Goal: Task Accomplishment & Management: Complete application form

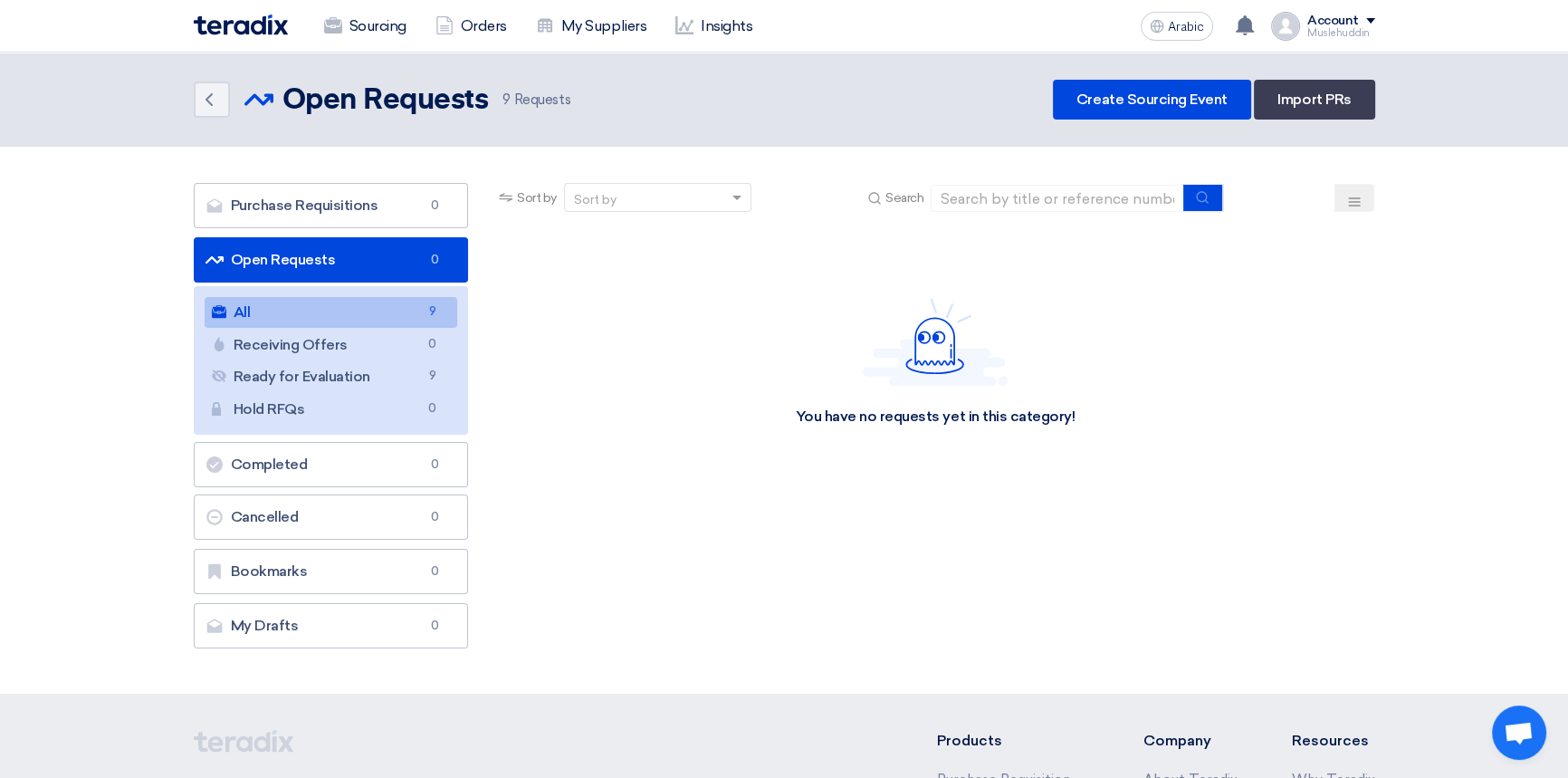
click at [330, 316] on link "All All 9" at bounding box center [331, 312] width 254 height 31
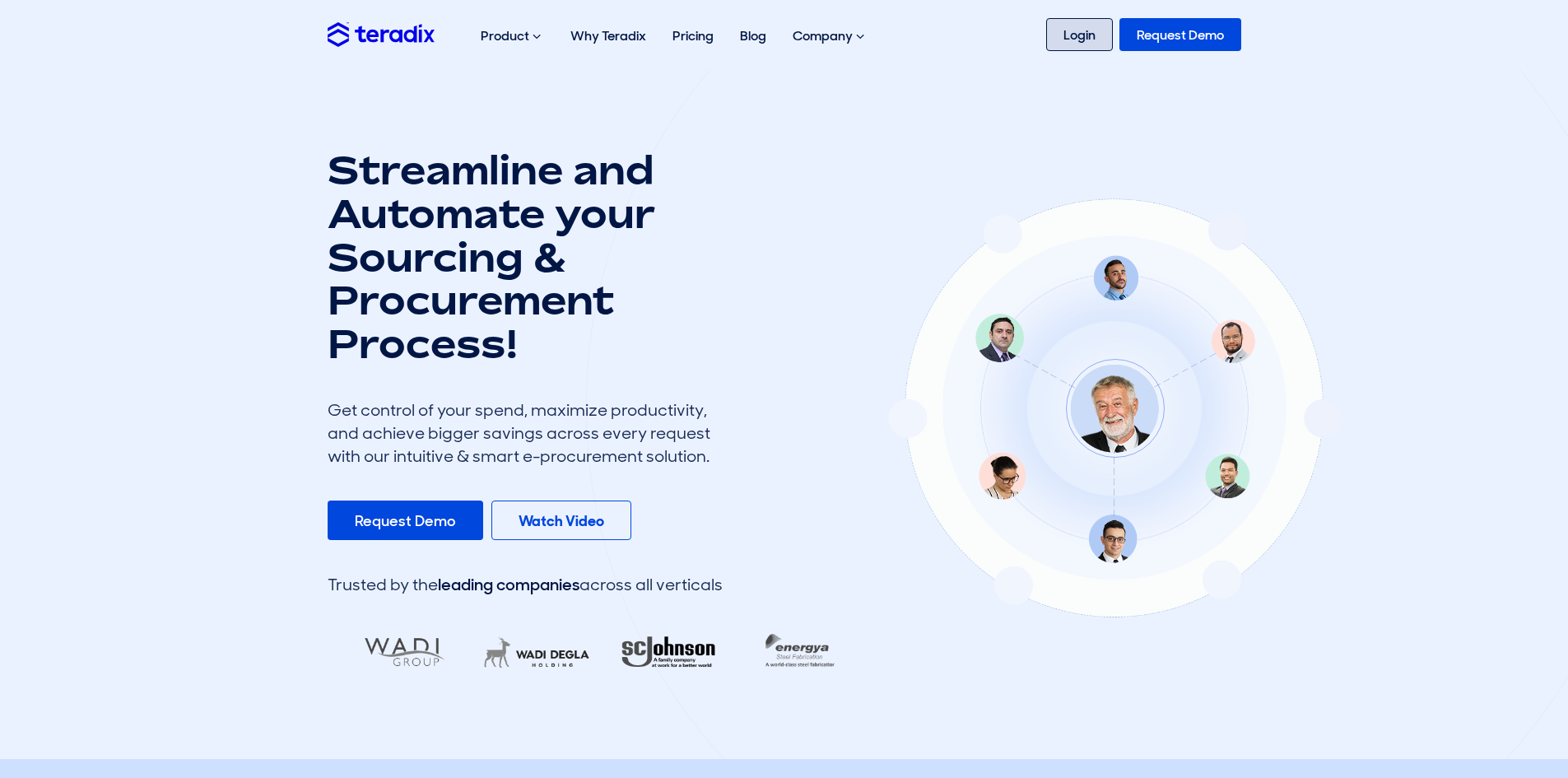
click at [1092, 29] on link "Login" at bounding box center [1079, 34] width 66 height 33
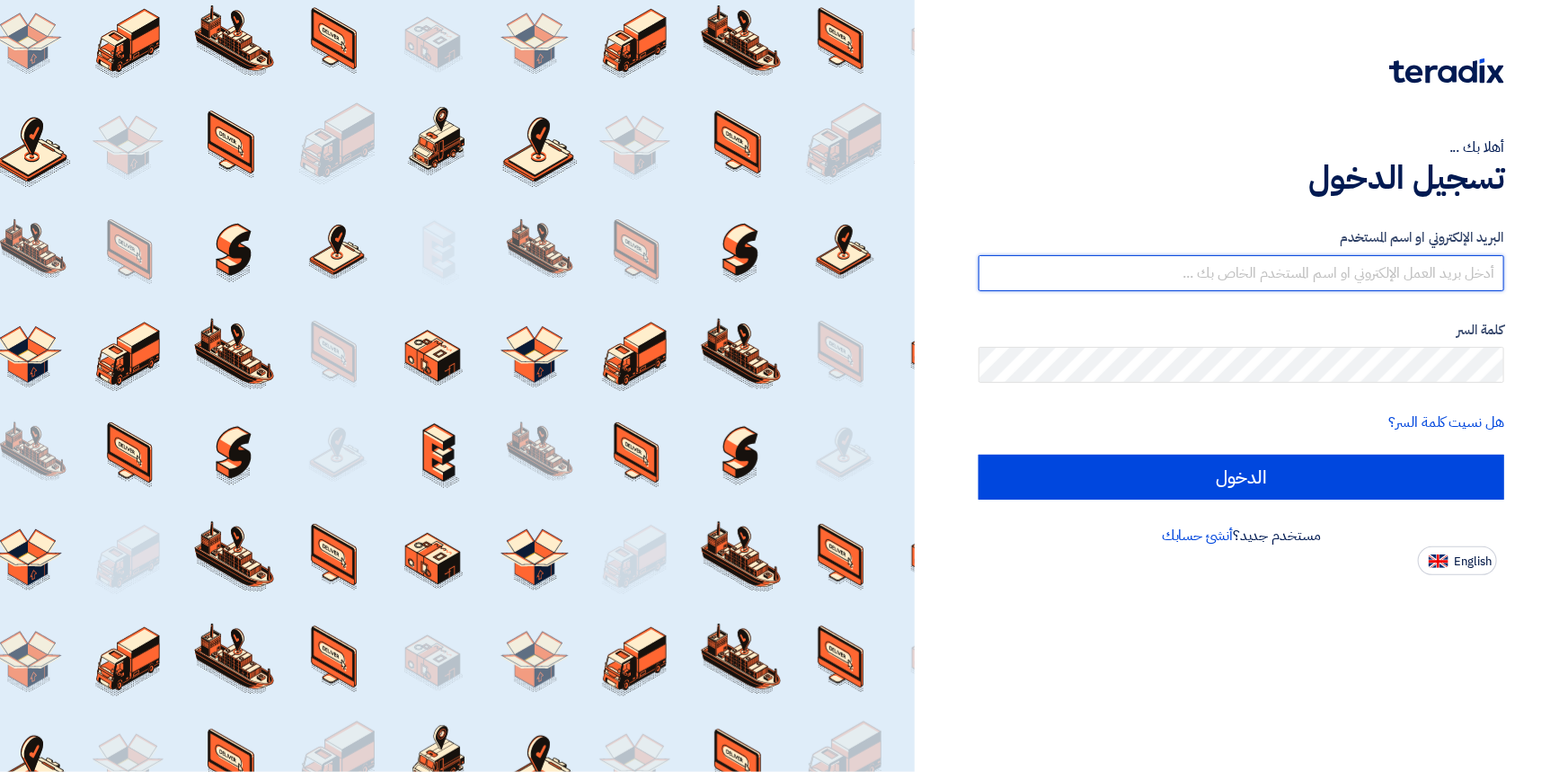
drag, startPoint x: 0, startPoint y: 0, endPoint x: 1232, endPoint y: 269, distance: 1261.0
click at [1232, 269] on input "text" at bounding box center [1241, 273] width 526 height 36
type input "msiddiqui@stom.sa"
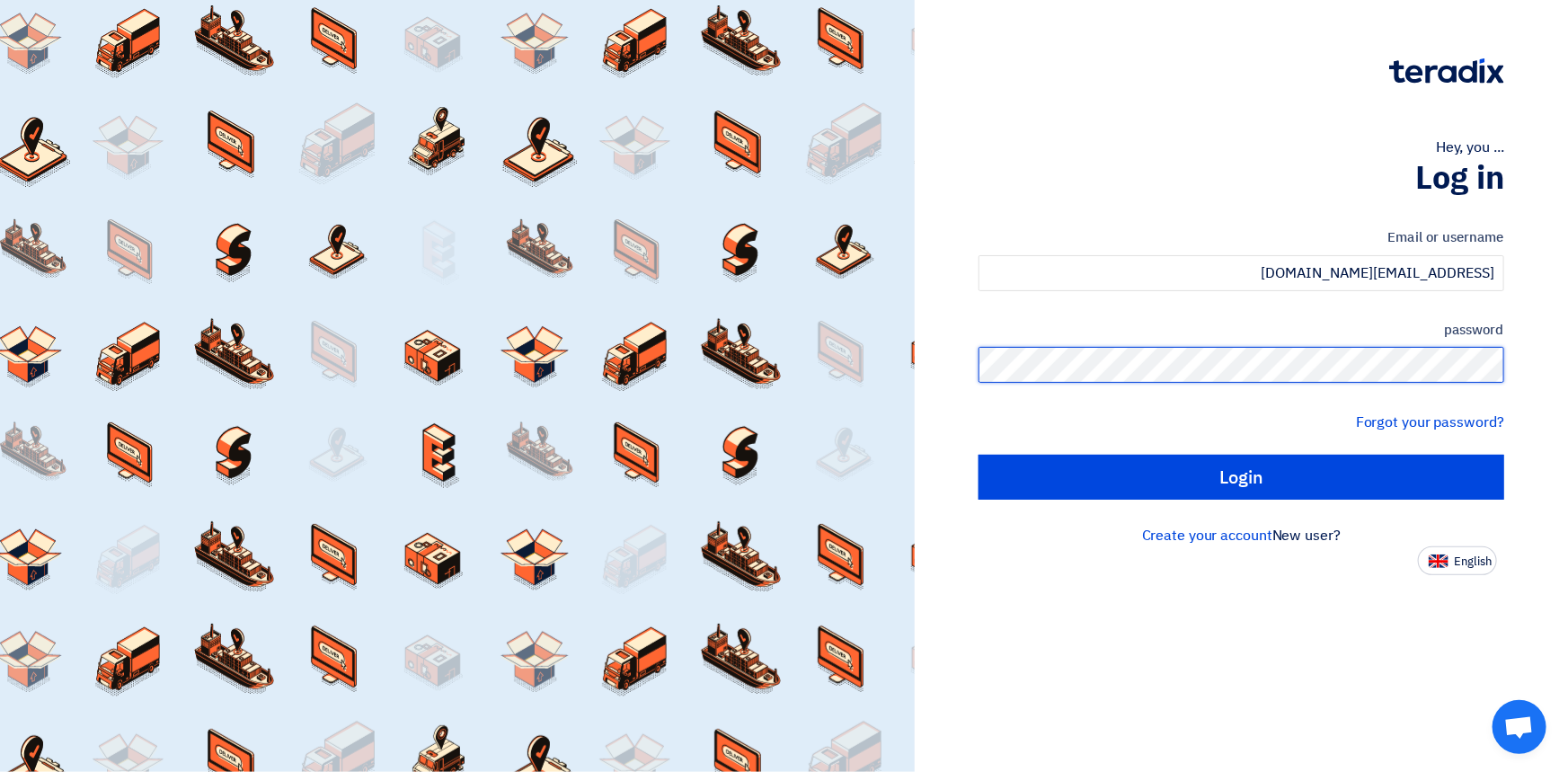
click at [978, 454] on input "Login" at bounding box center [1241, 477] width 526 height 45
type input "Sign in"
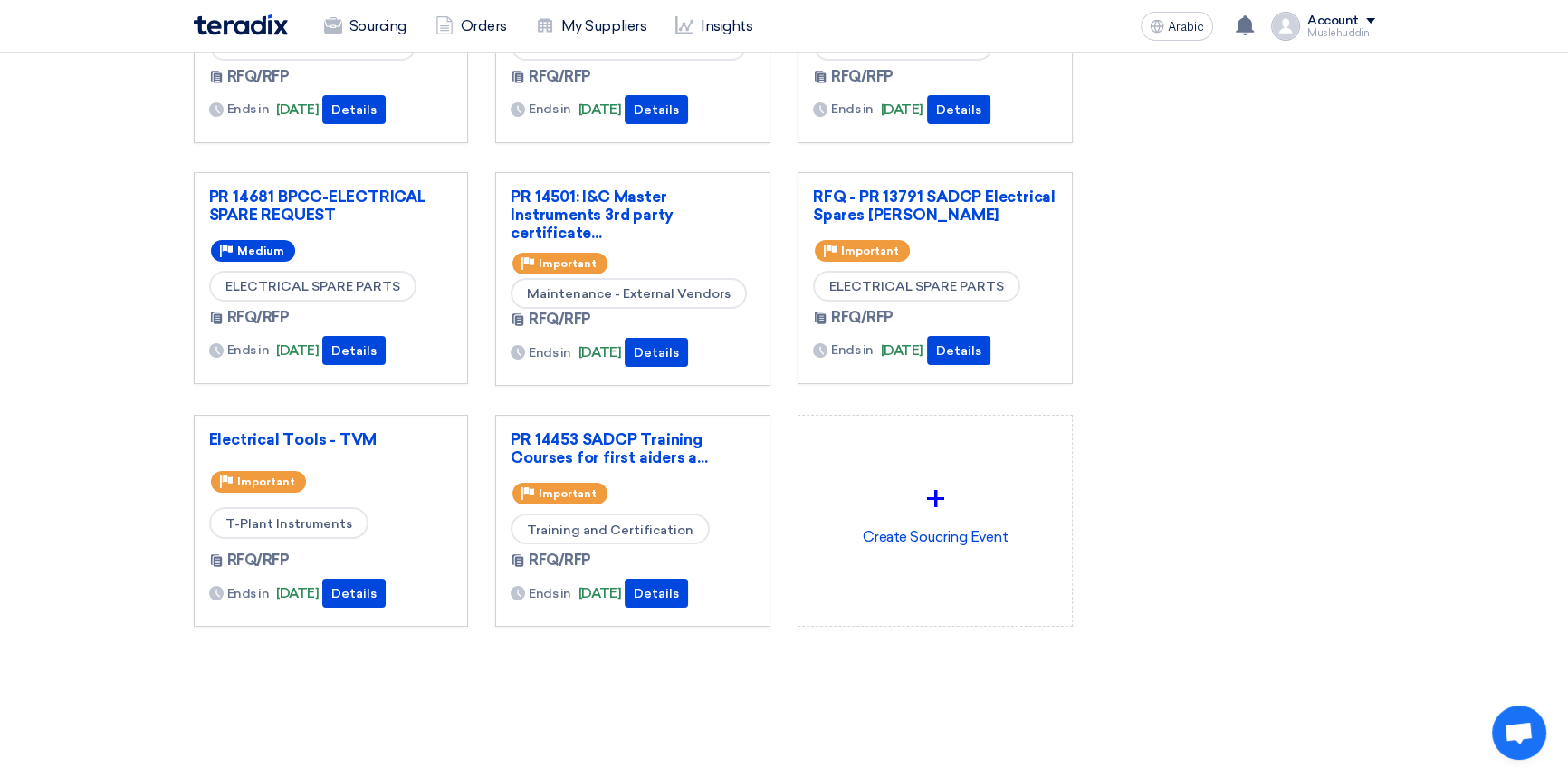
scroll to position [246, 0]
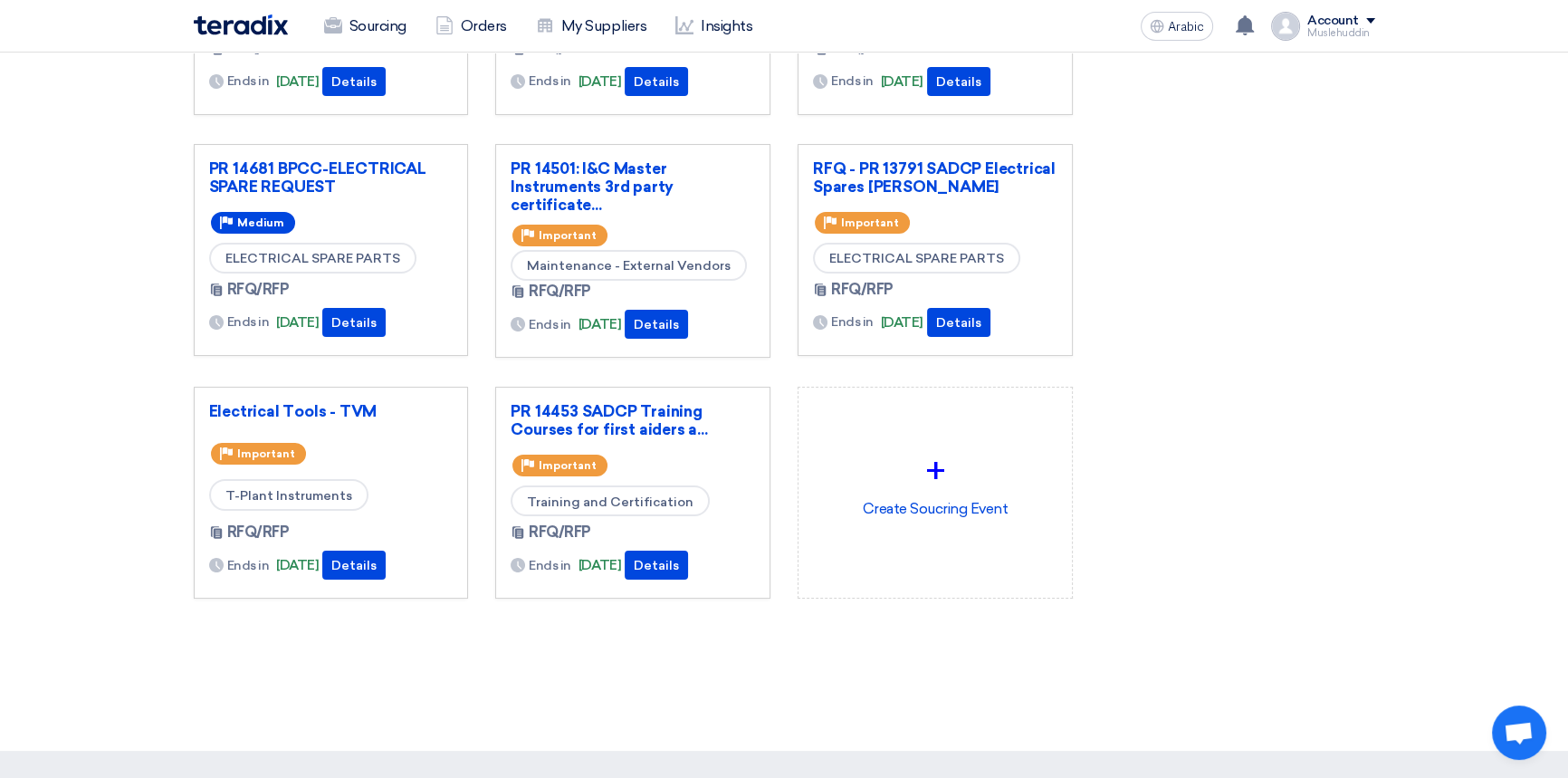
click at [353, 444] on div "Priority Important" at bounding box center [330, 453] width 244 height 29
click at [293, 413] on font "Electrical Tools - TVM" at bounding box center [293, 410] width 169 height 18
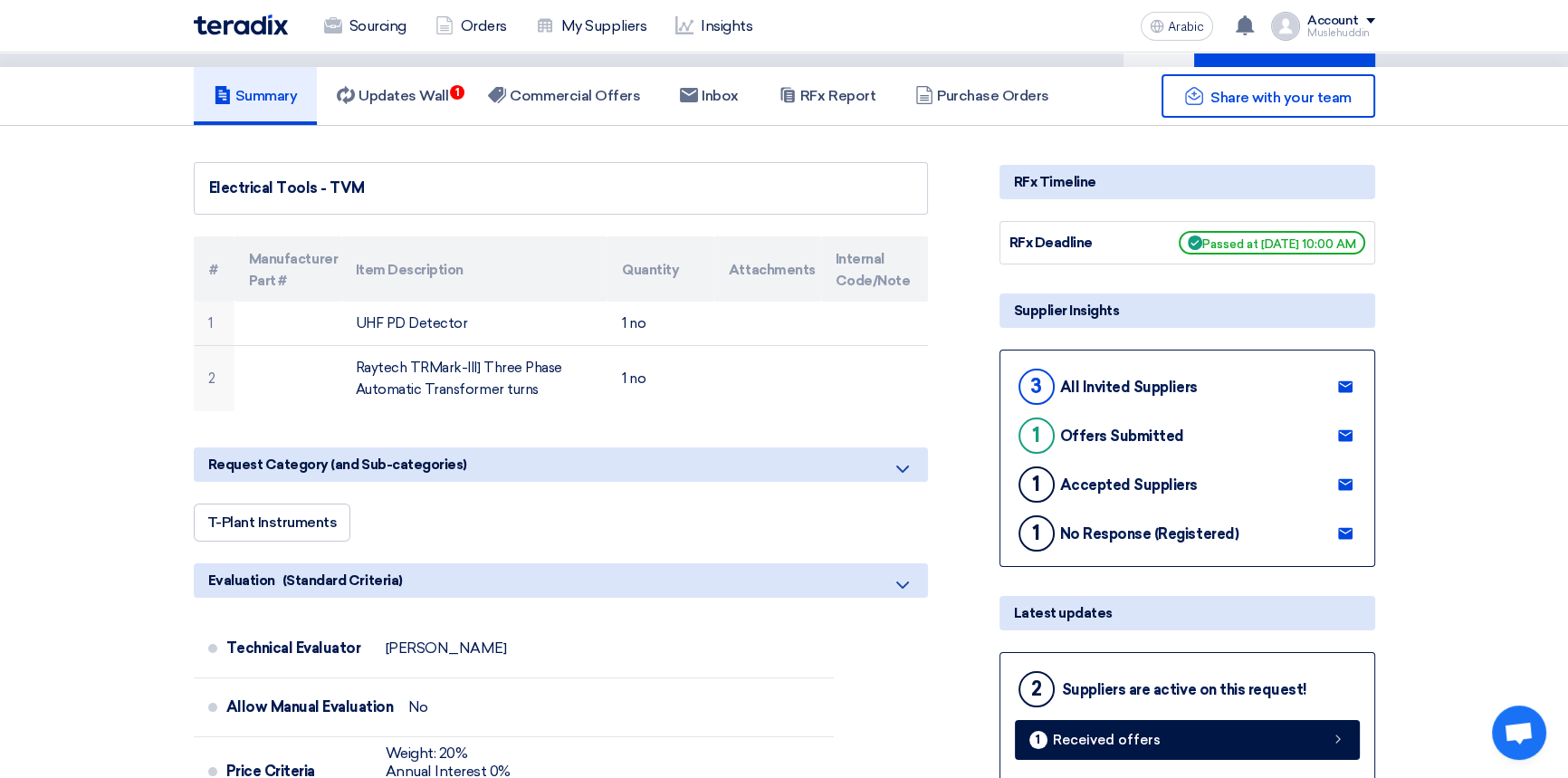
scroll to position [81, 0]
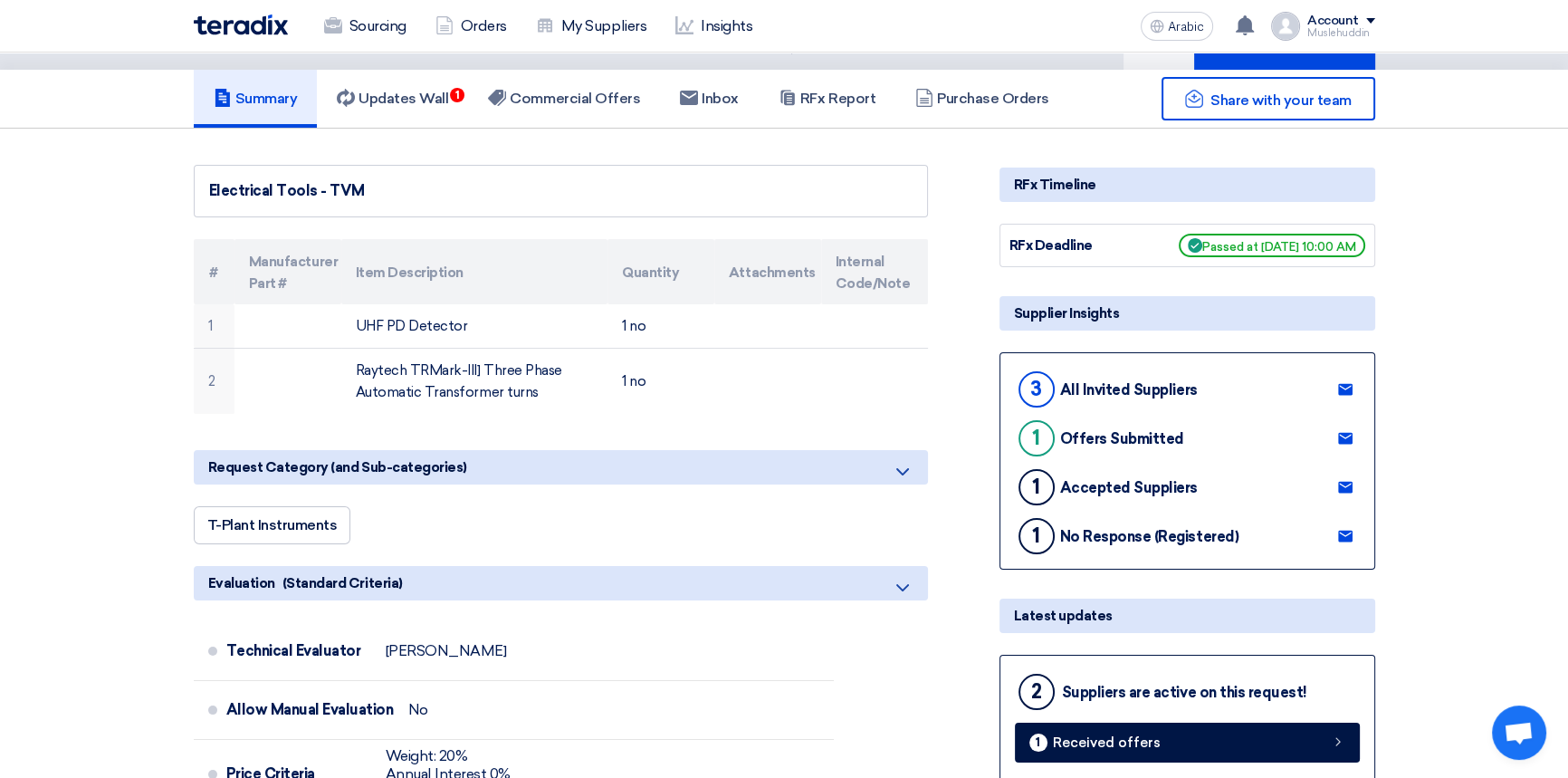
click at [1140, 384] on font "All Invited Suppliers" at bounding box center [1129, 389] width 138 height 17
click at [1341, 385] on use at bounding box center [1345, 389] width 14 height 12
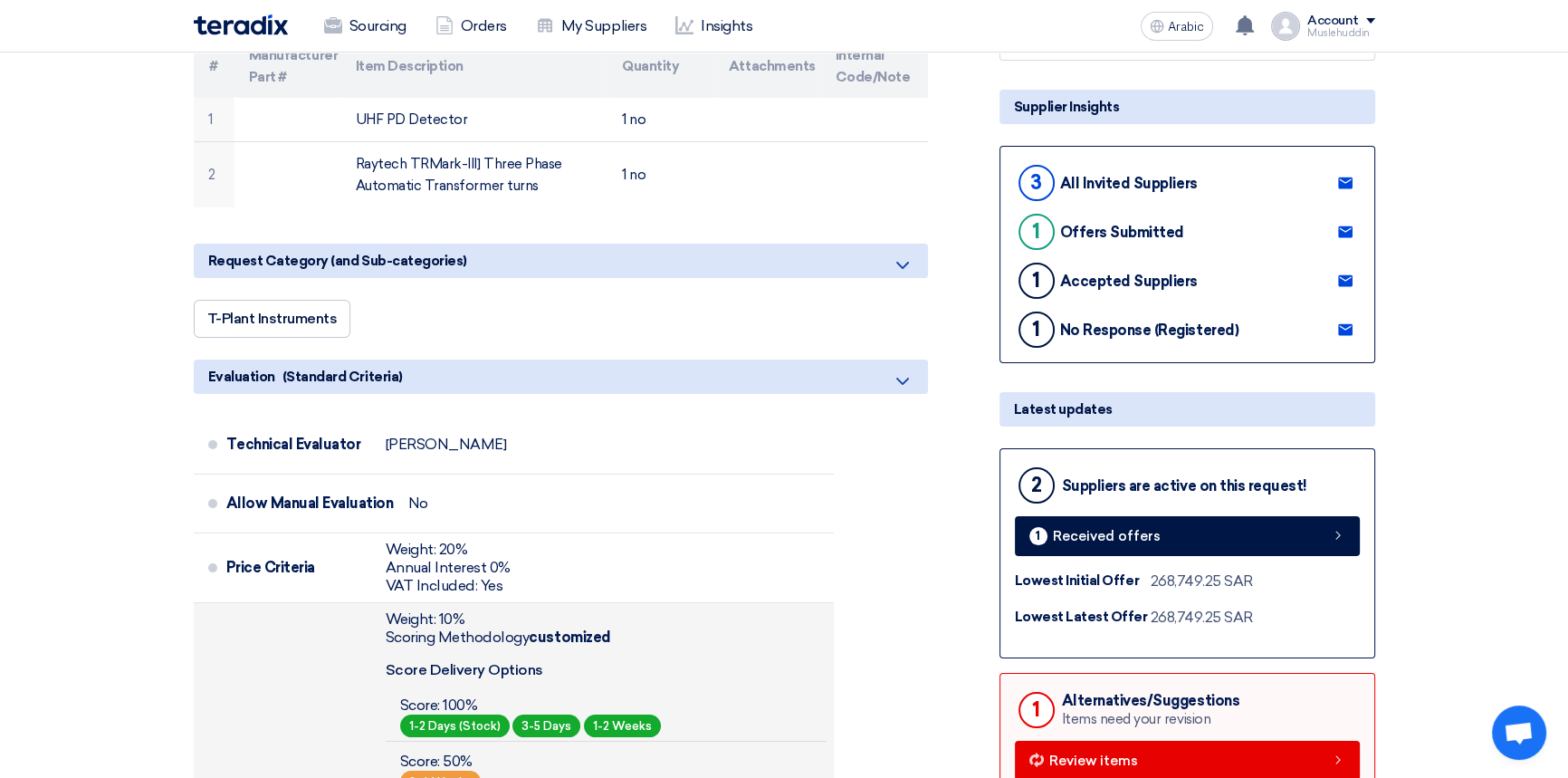
scroll to position [493, 0]
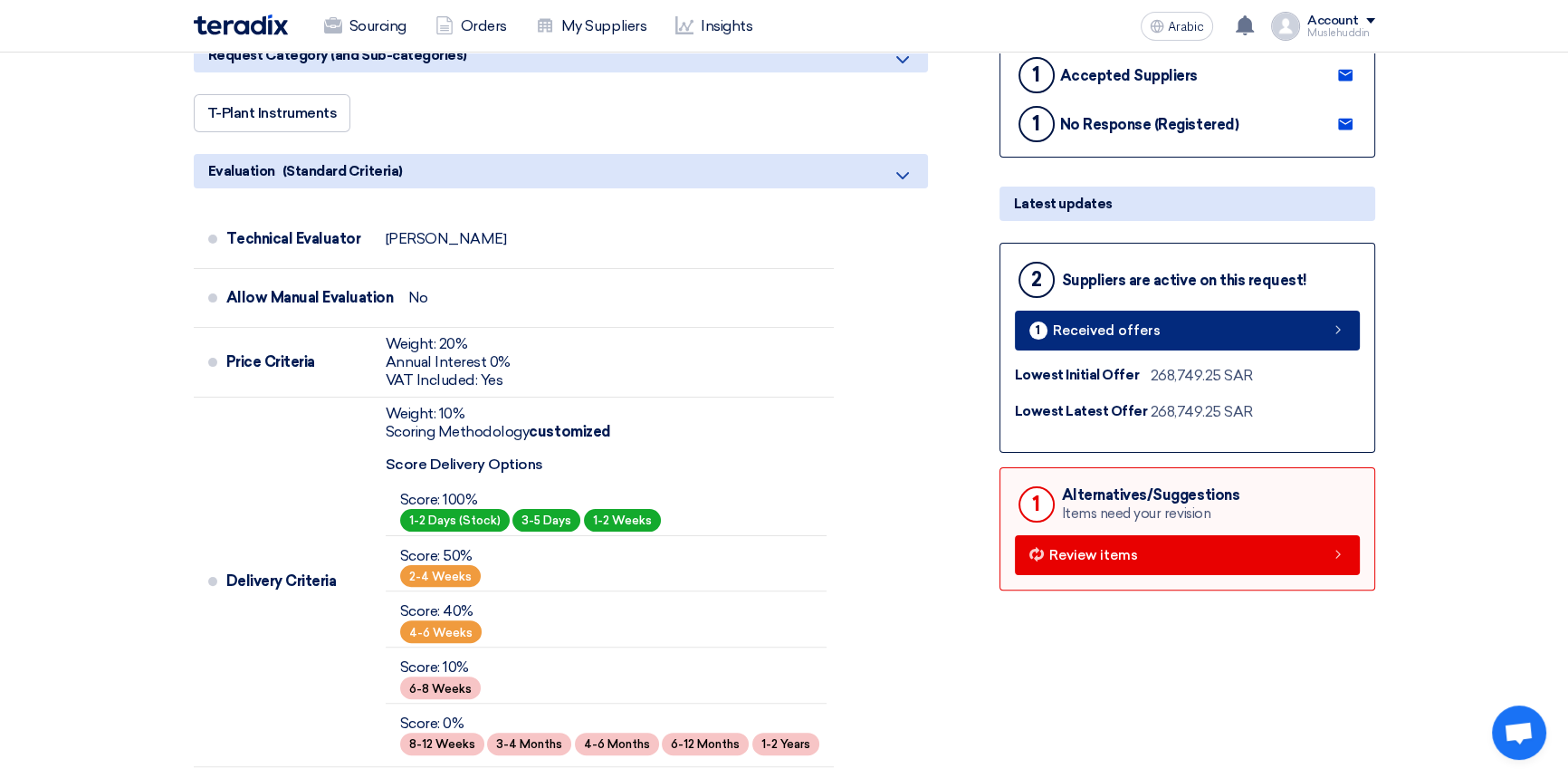
click at [1338, 326] on use at bounding box center [1338, 330] width 5 height 8
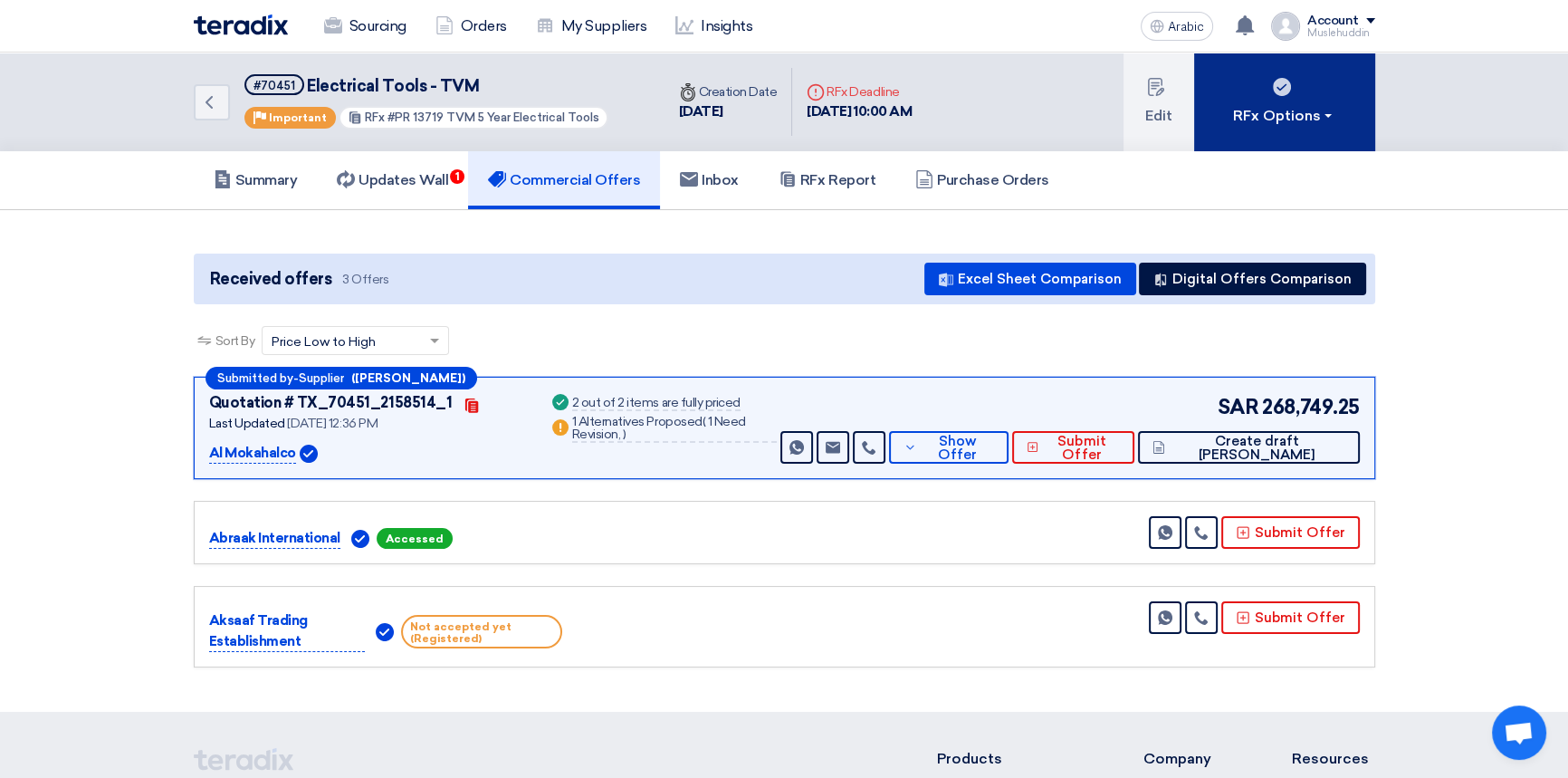
click at [1288, 109] on font "RFx Options" at bounding box center [1277, 115] width 88 height 17
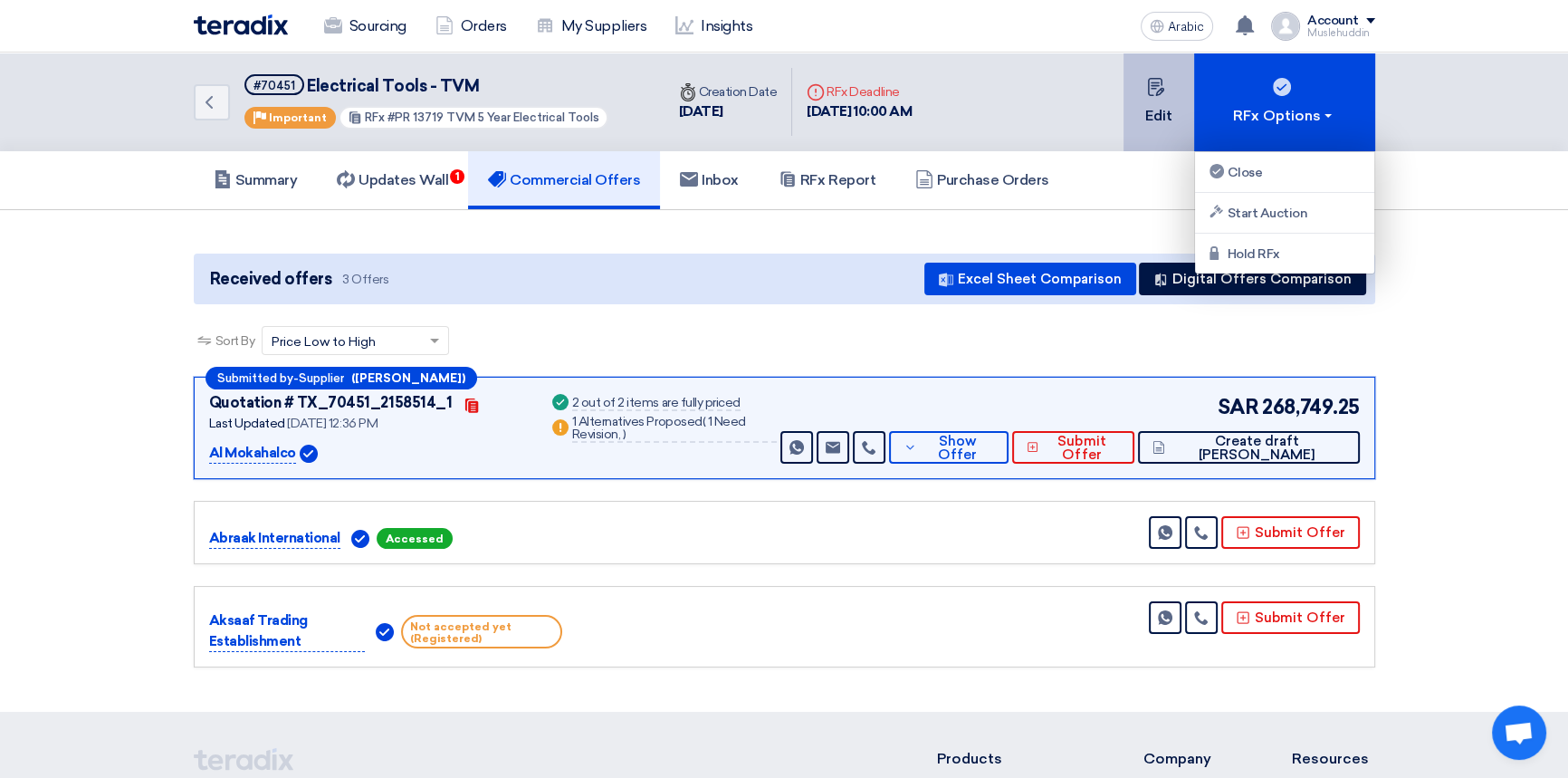
click at [1163, 108] on font "Edit" at bounding box center [1159, 115] width 27 height 17
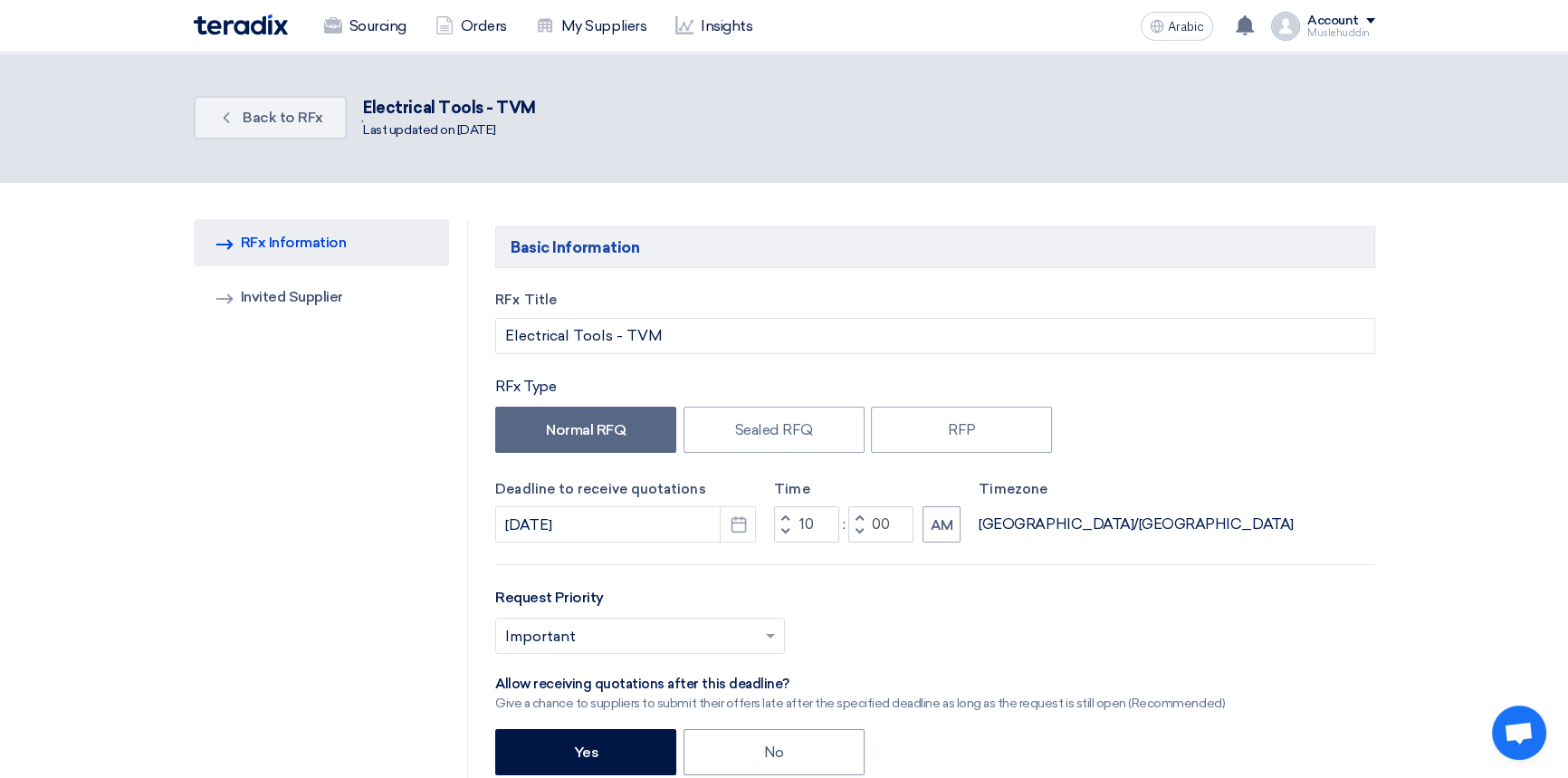
click at [1159, 407] on div "Normal RFQ Sealed RFQ RFP" at bounding box center [934, 432] width 879 height 51
click at [335, 301] on font "Invited Supplier" at bounding box center [291, 297] width 102 height 17
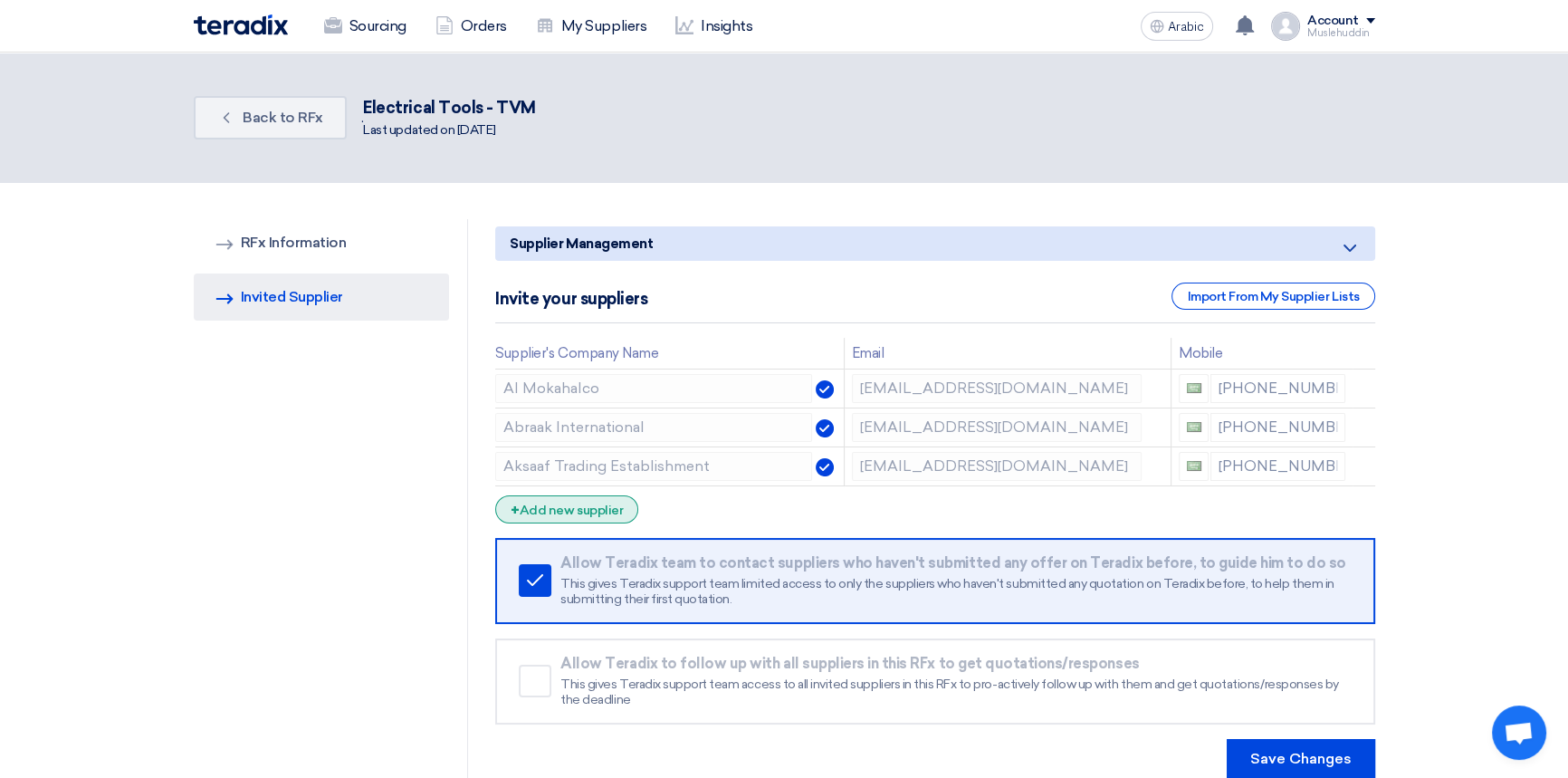
click at [601, 503] on font "Add new supplier" at bounding box center [571, 510] width 103 height 15
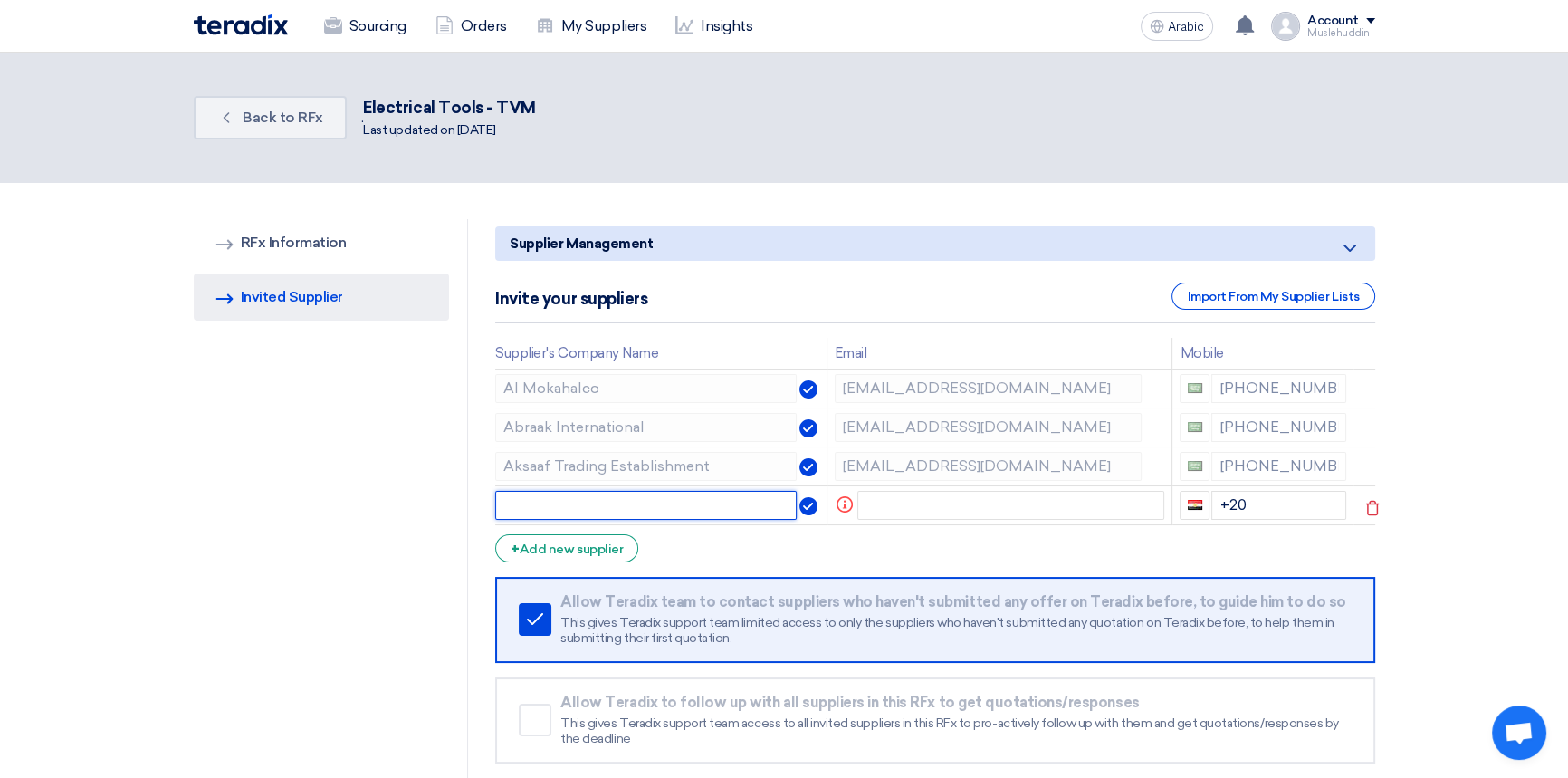
click at [602, 498] on input "text" at bounding box center [646, 505] width 301 height 29
paste input "Pramod Kumar <pramod.kumar@synergies-group.com>"
type input "Pramod Kumar <pramod.kumar@synergies-group.com>"
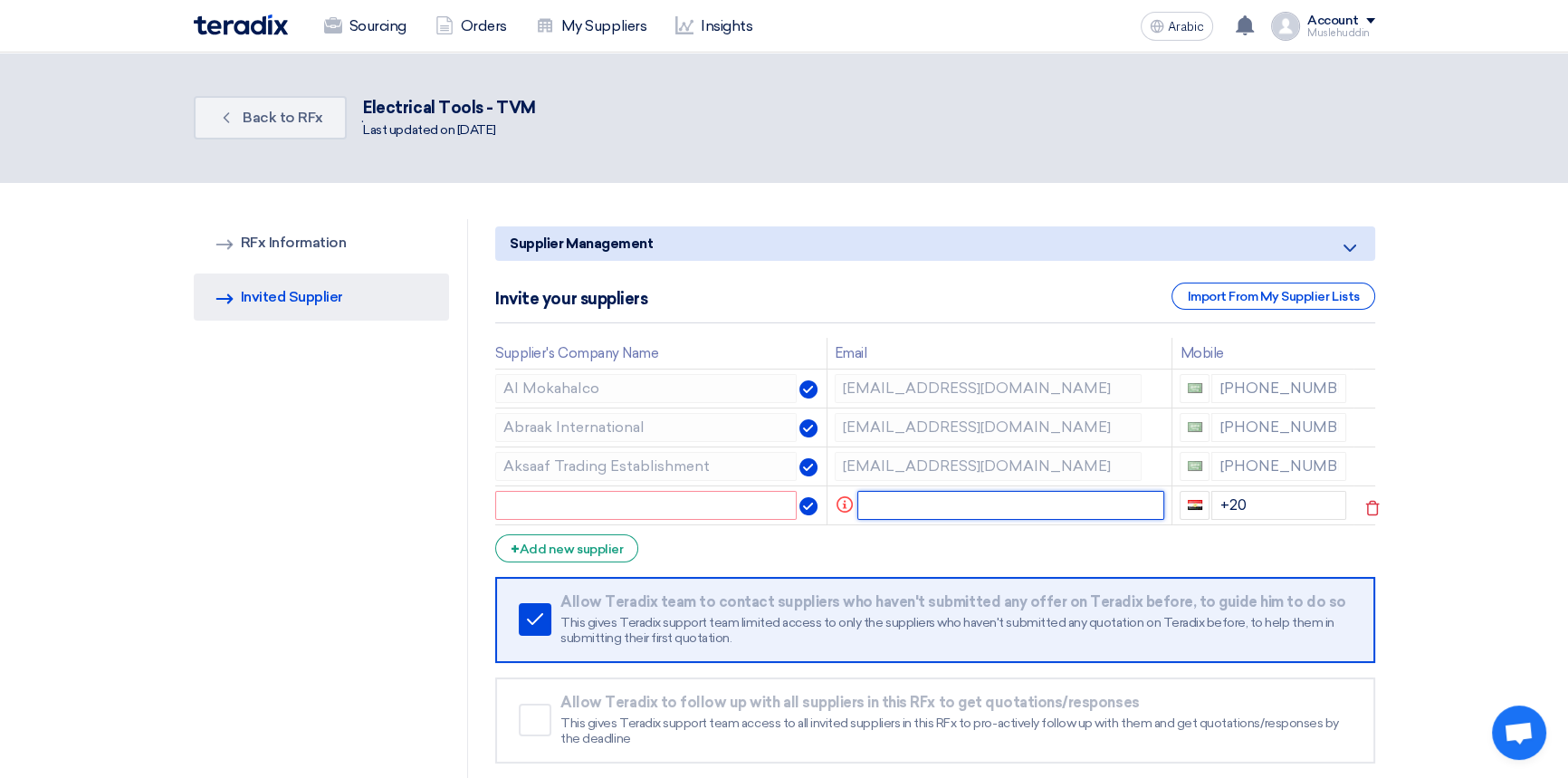
click at [873, 500] on input "text" at bounding box center [1011, 505] width 307 height 29
paste input "Pramod Kumar <pramod.kumar@synergies-group.com>"
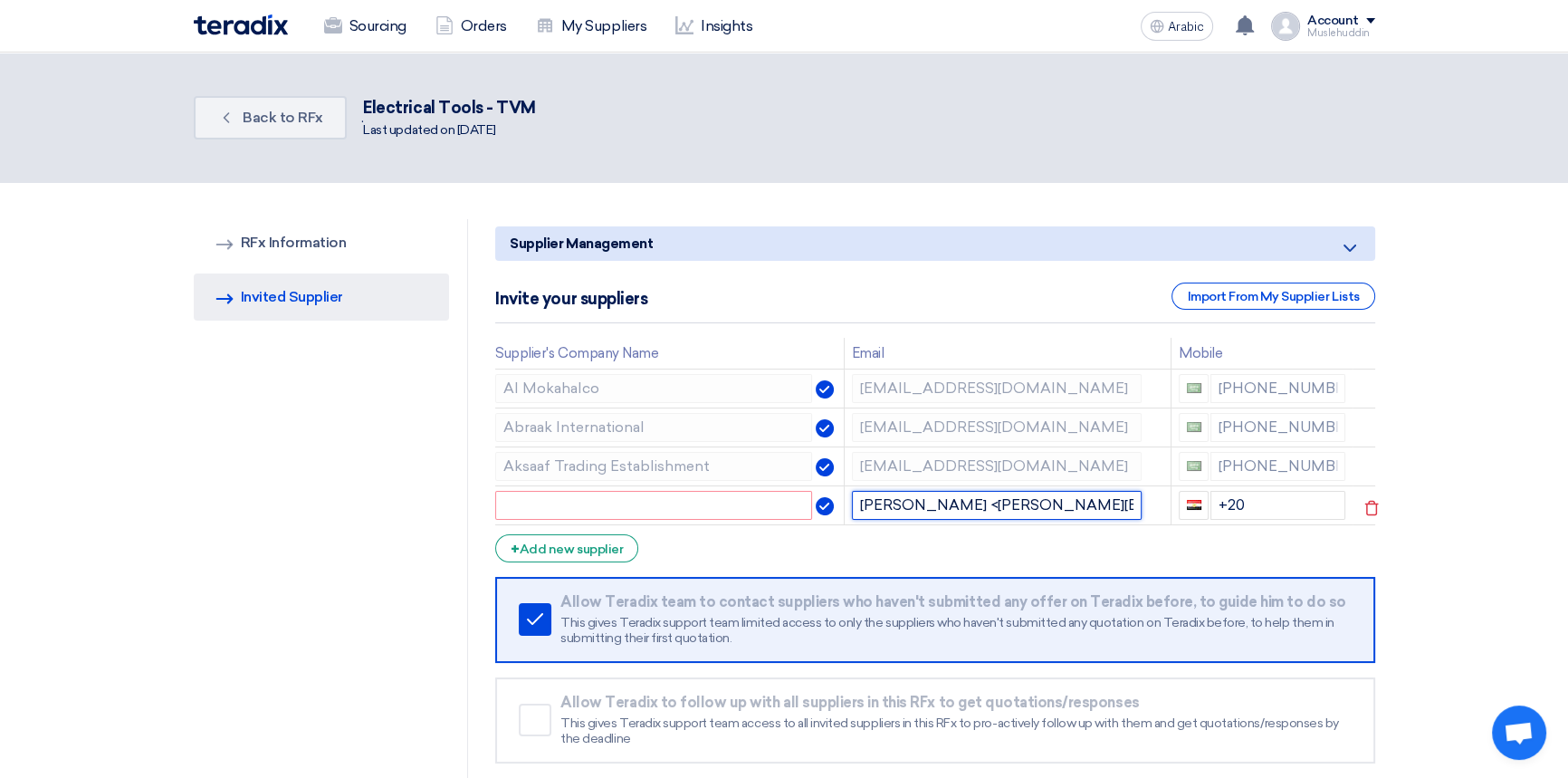
drag, startPoint x: 863, startPoint y: 501, endPoint x: 847, endPoint y: 502, distance: 16.0
click at [847, 502] on td "Pramod Kumar <pramod.kumar@synergies-group.com>" at bounding box center [1008, 505] width 328 height 39
drag, startPoint x: 1120, startPoint y: 505, endPoint x: 1136, endPoint y: 506, distance: 16.0
click at [1135, 506] on input "pramod.kumar@synergies-group.com>" at bounding box center [997, 505] width 290 height 29
type input "[EMAIL_ADDRESS][DOMAIN_NAME]"
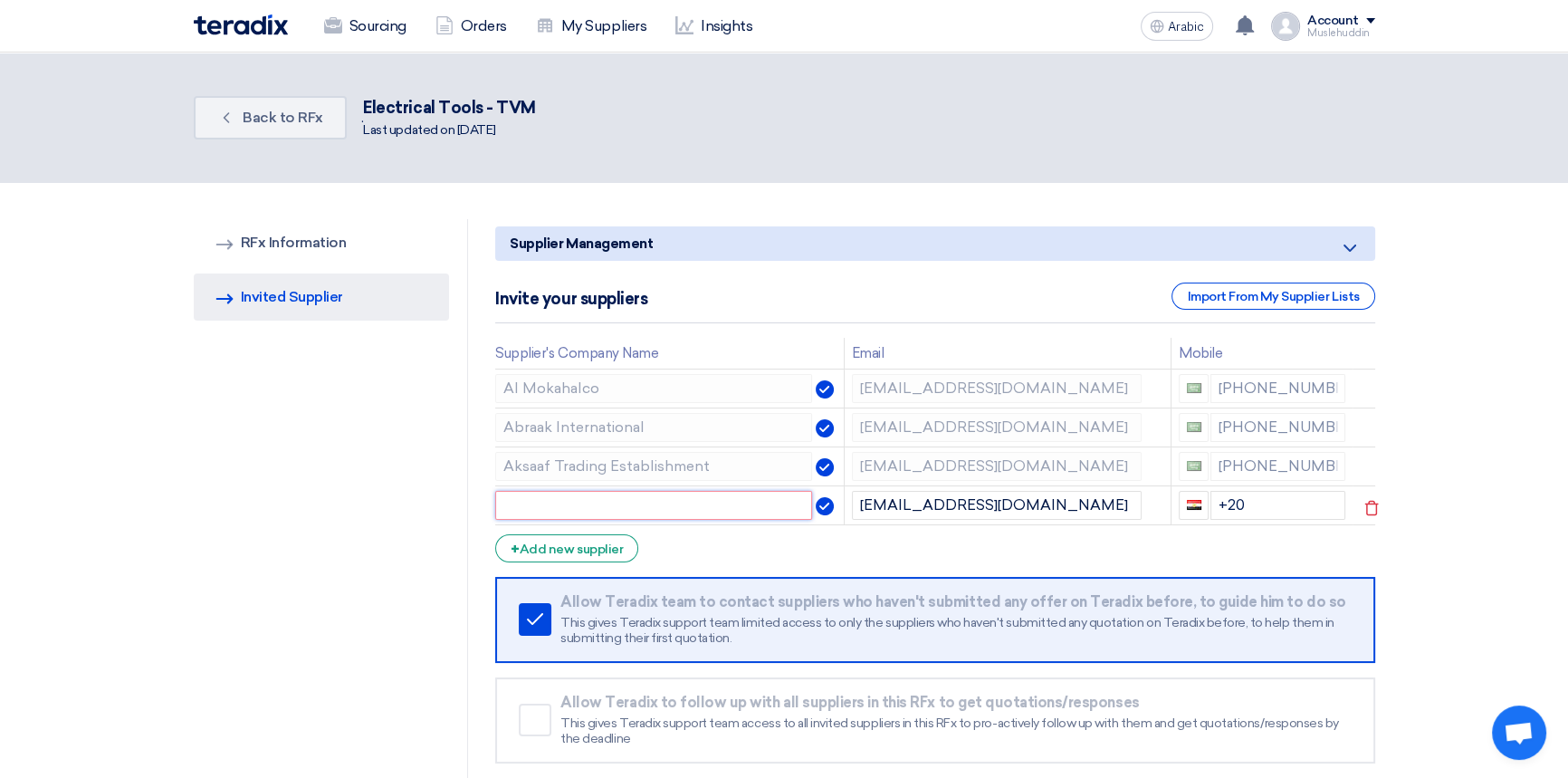
click at [651, 509] on input "text" at bounding box center [653, 505] width 317 height 29
type input "Synergies Group"
click at [1241, 503] on input "+20" at bounding box center [1278, 505] width 135 height 29
drag, startPoint x: 1227, startPoint y: 502, endPoint x: 1261, endPoint y: 502, distance: 34.0
click at [1261, 502] on input "+20" at bounding box center [1278, 505] width 135 height 29
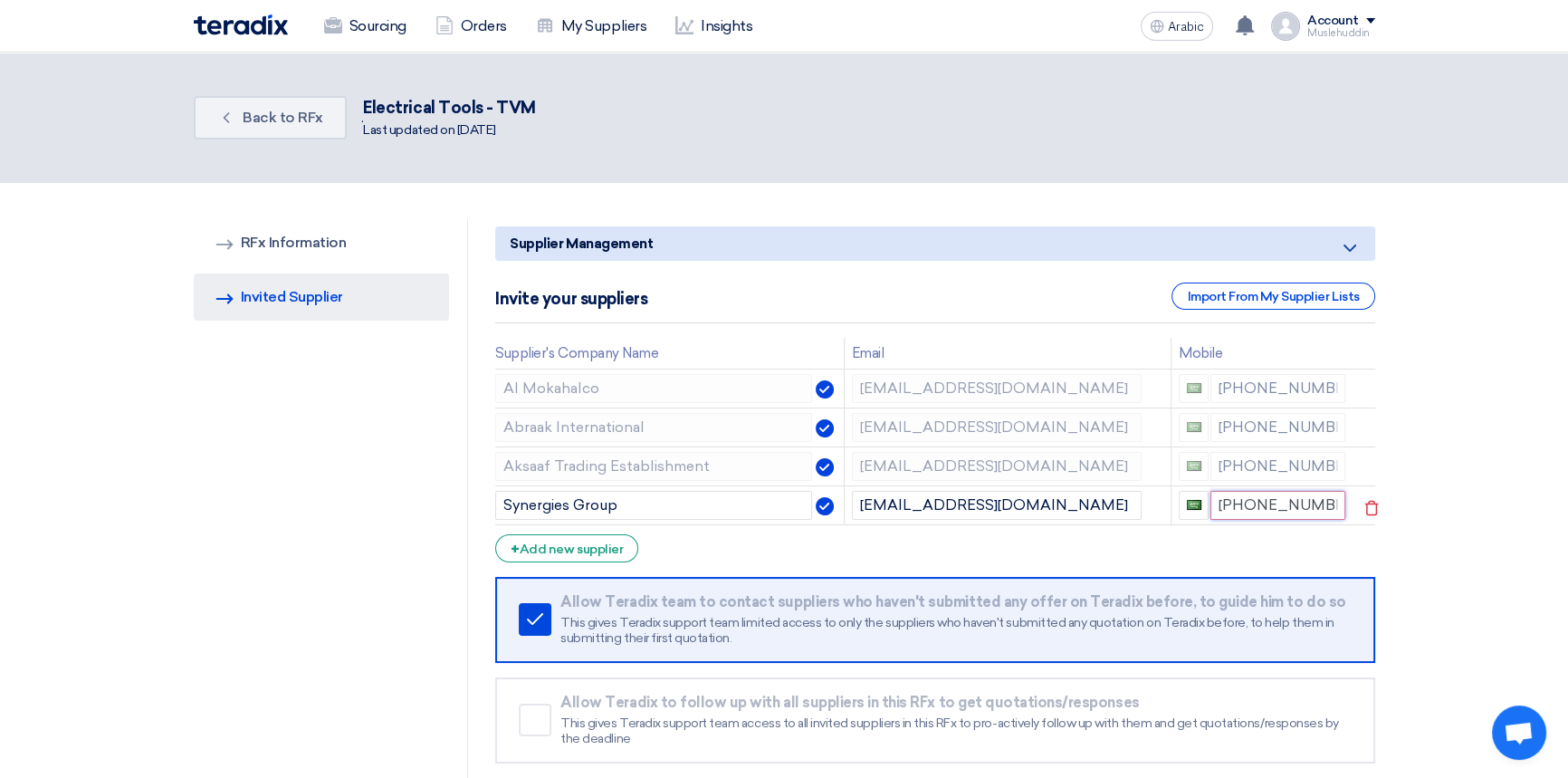
type input "+96654902421"
click at [582, 553] on font "Add new supplier" at bounding box center [571, 549] width 103 height 15
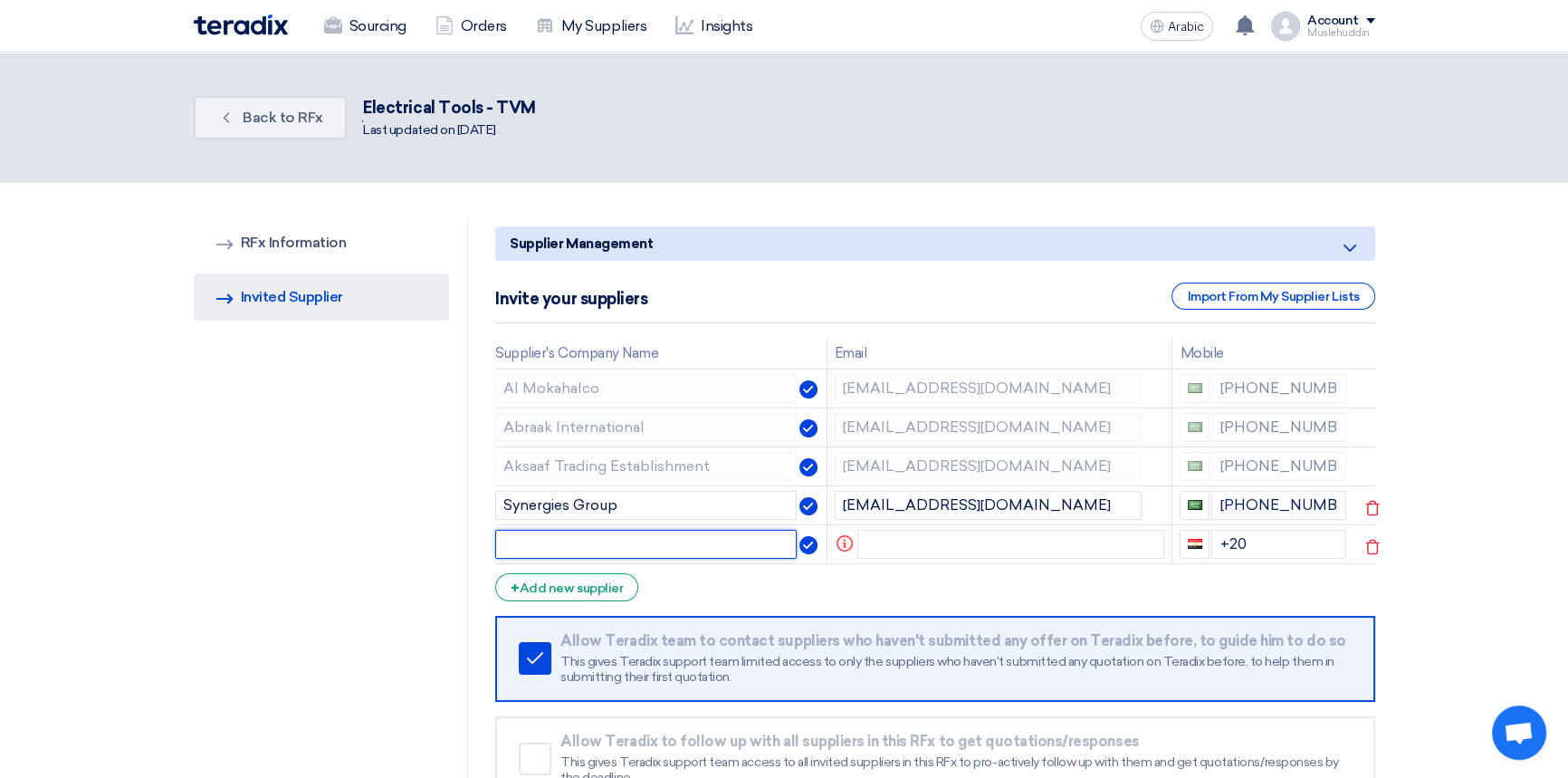
click at [679, 542] on input "text" at bounding box center [646, 544] width 301 height 29
type input "Farad Trading"
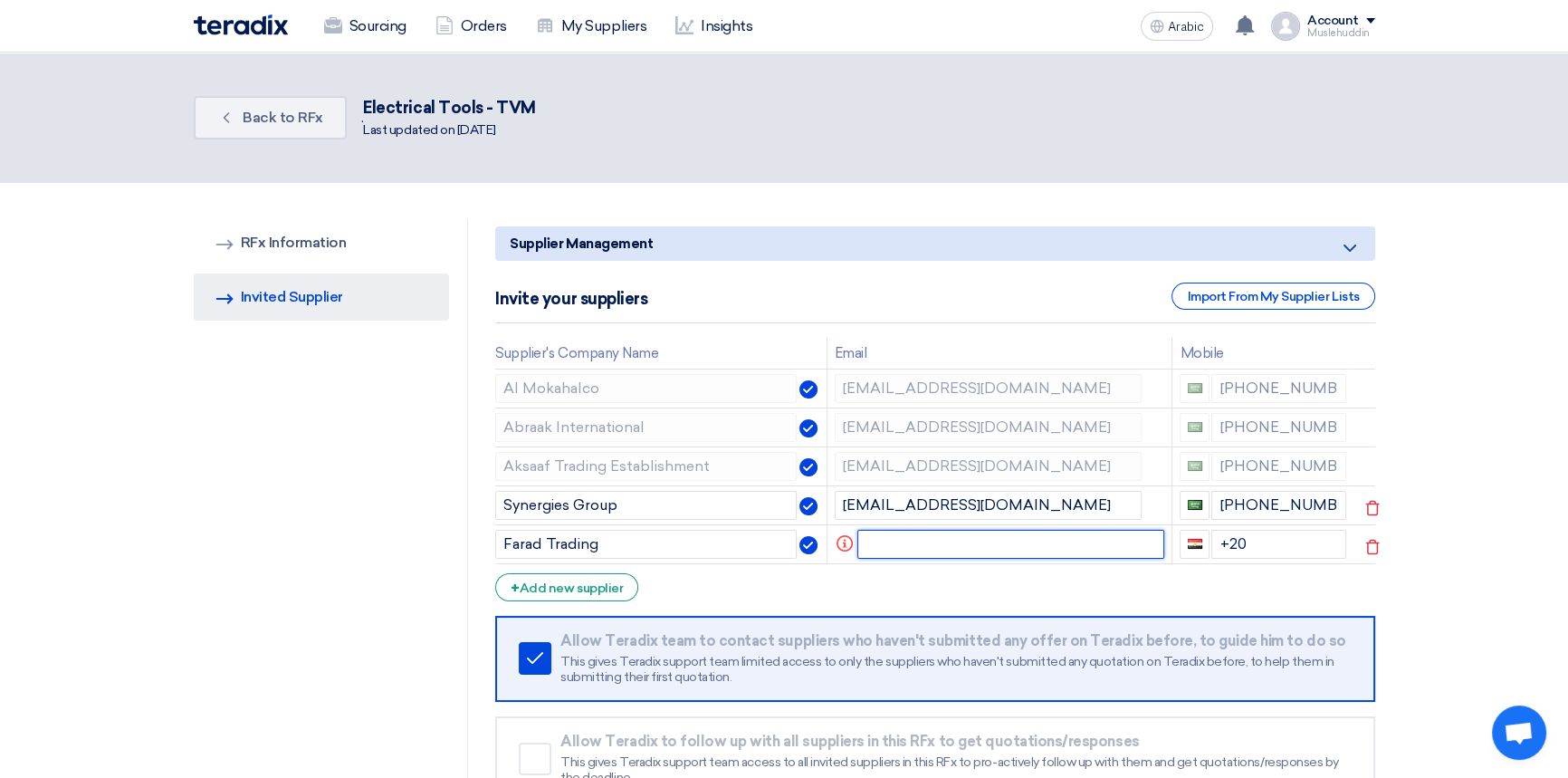
click at [960, 542] on input "text" at bounding box center [1011, 544] width 307 height 29
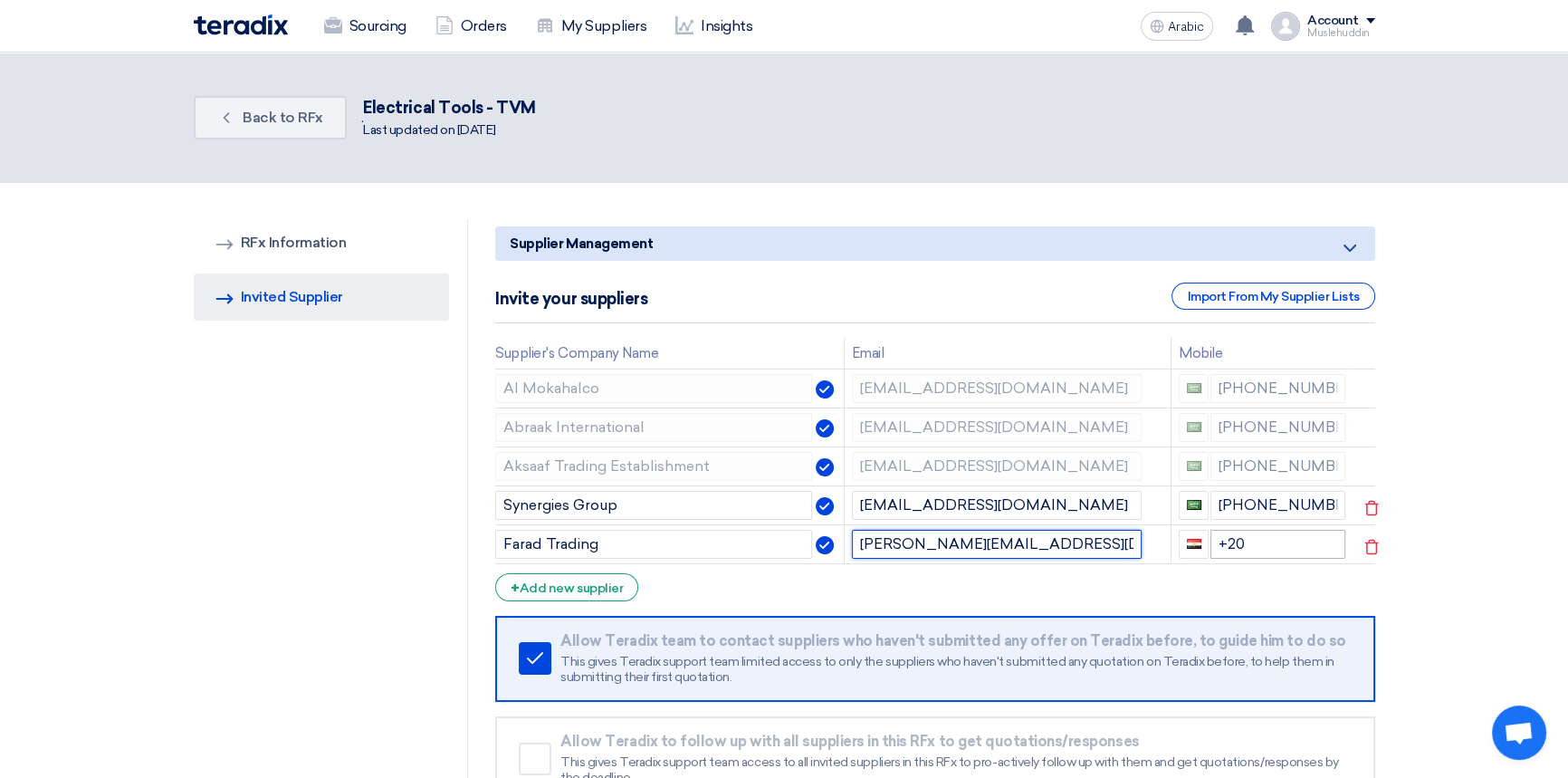
type input "[PERSON_NAME][EMAIL_ADDRESS][DOMAIN_NAME]"
drag, startPoint x: 1247, startPoint y: 544, endPoint x: 1204, endPoint y: 544, distance: 43.0
click at [1204, 544] on div "+20" at bounding box center [1262, 544] width 167 height 29
type input "+96656143775"
click at [1450, 531] on section "RFQ Information RFx Information Invited Suppliers Invited Supplier Supplier Man…" at bounding box center [784, 537] width 1568 height 710
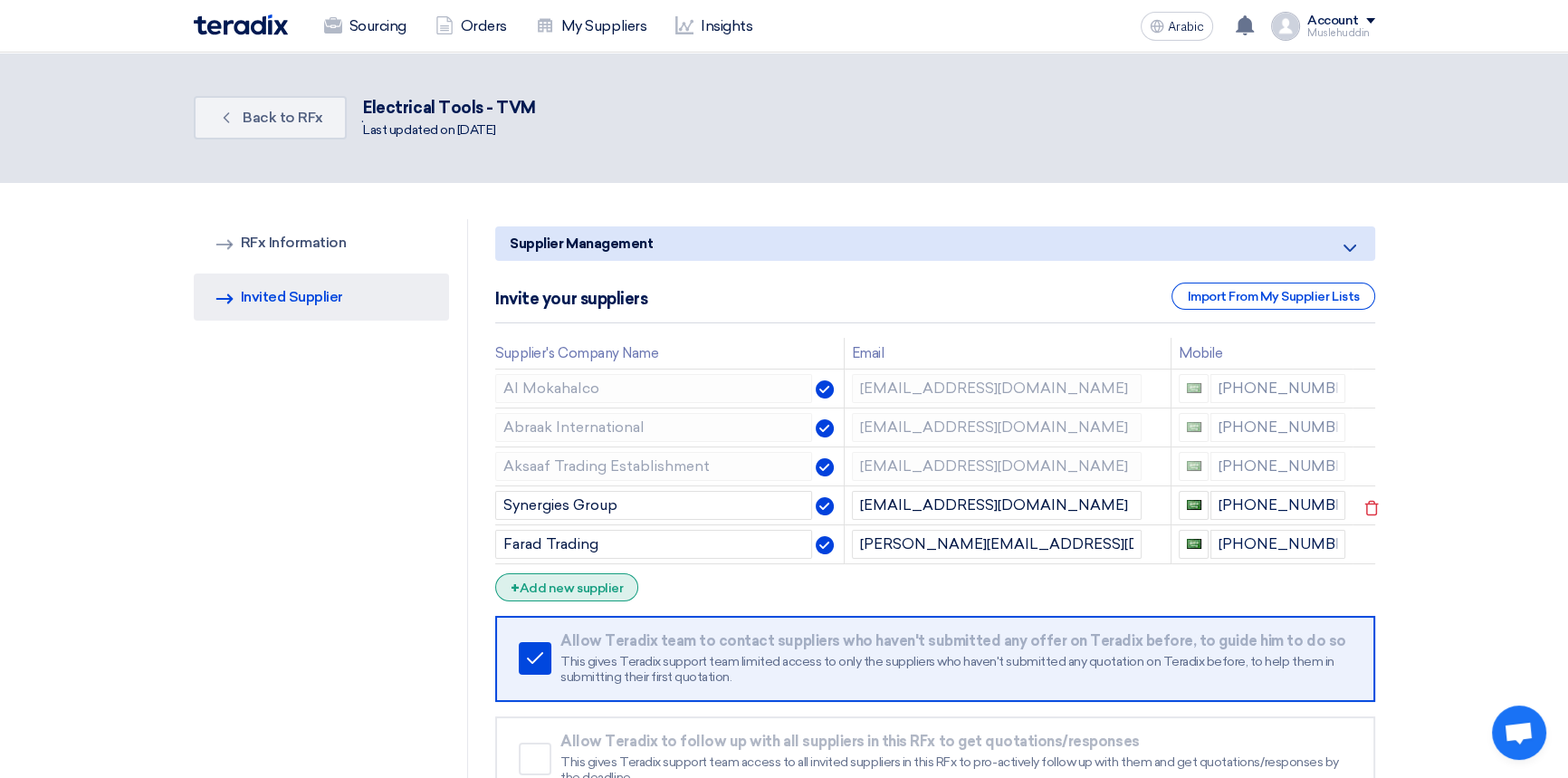
click at [605, 585] on font "Add new supplier" at bounding box center [571, 588] width 103 height 15
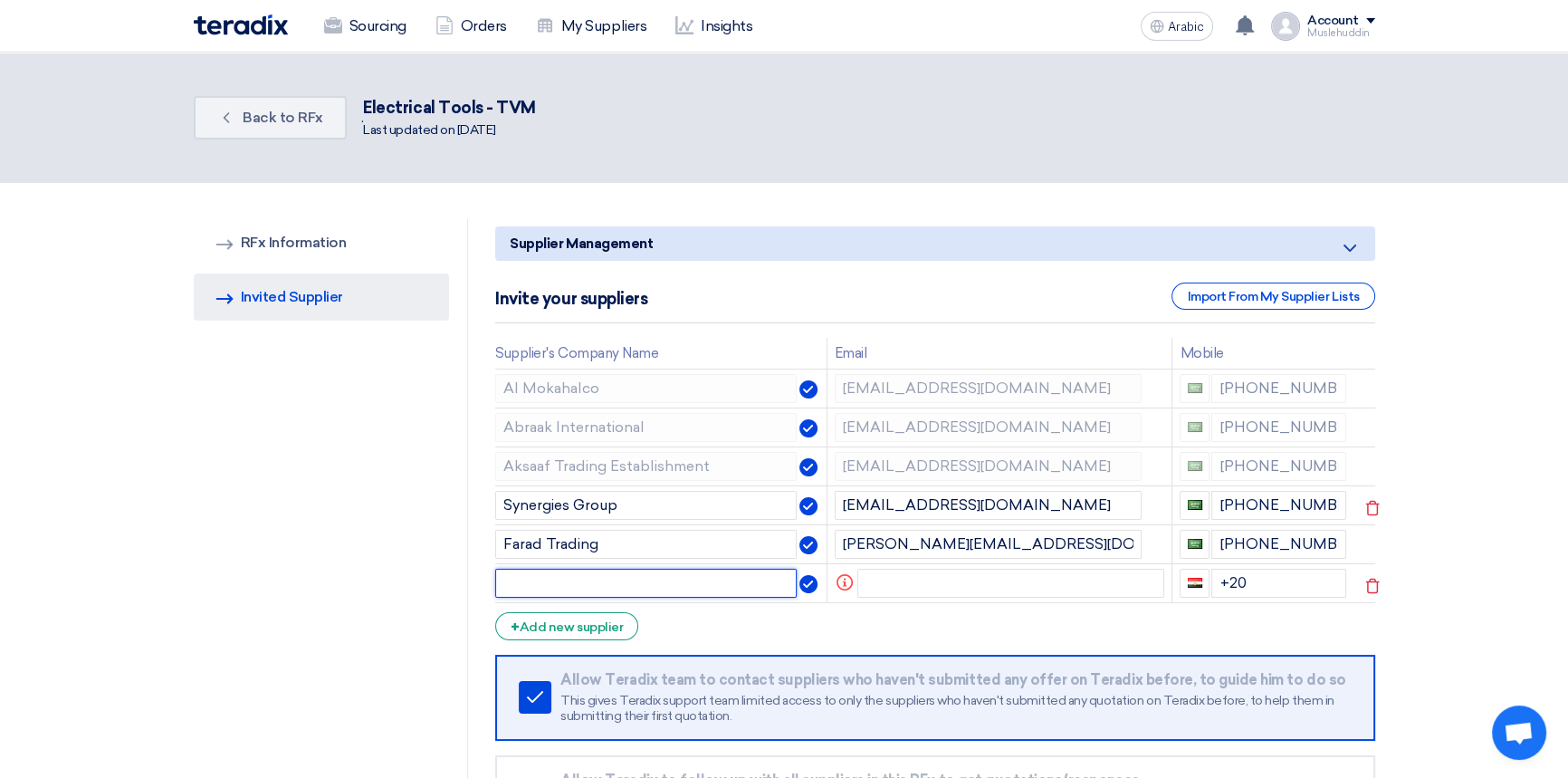
click at [544, 579] on input "text" at bounding box center [646, 582] width 301 height 29
type input "[DEMOGRAPHIC_DATA] Engineers"
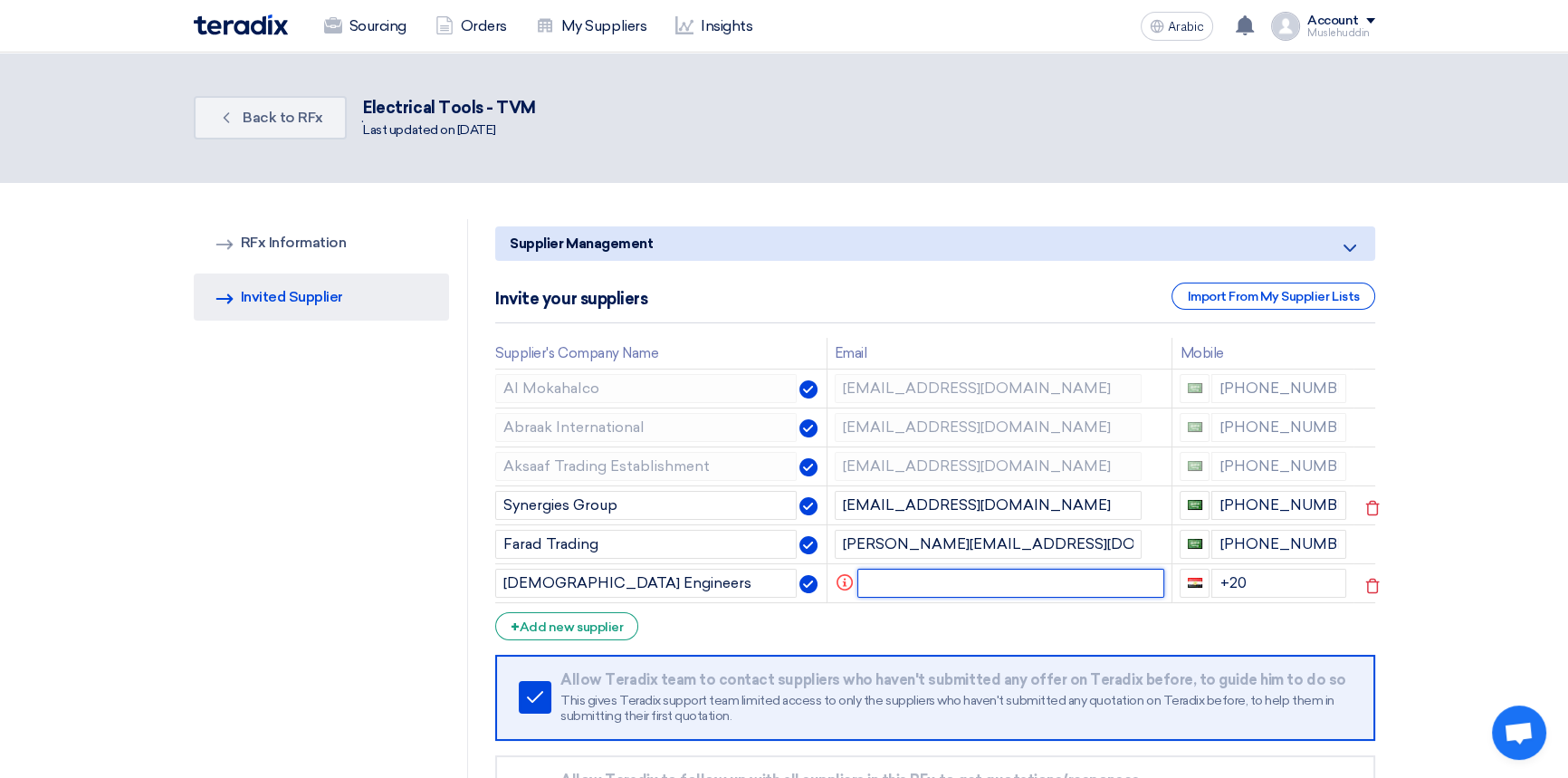
click at [941, 583] on input "text" at bounding box center [1011, 582] width 307 height 29
paste input "Oday | Arab Engineers <oday@ae.com.sa>"
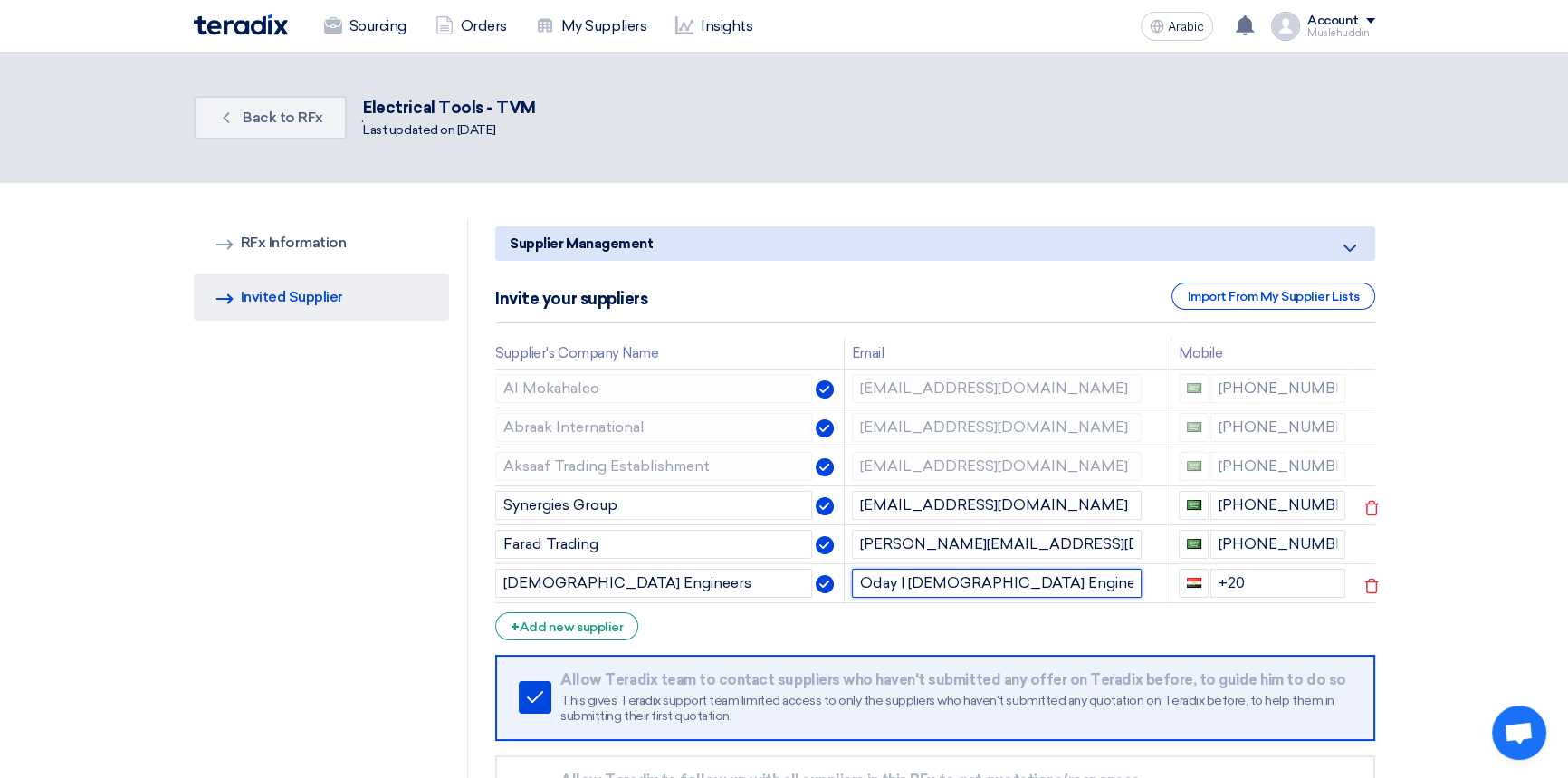
drag, startPoint x: 1006, startPoint y: 583, endPoint x: 836, endPoint y: 580, distance: 170.0
click at [836, 580] on tr "Arab Engineers Oday | Arab Engineers <oday@ae.com.sa> +20" at bounding box center [934, 583] width 879 height 39
type input "[EMAIL_ADDRESS][DOMAIN_NAME]"
drag, startPoint x: 1260, startPoint y: 575, endPoint x: 1200, endPoint y: 583, distance: 60.5
click at [1200, 583] on div "+20" at bounding box center [1262, 582] width 167 height 29
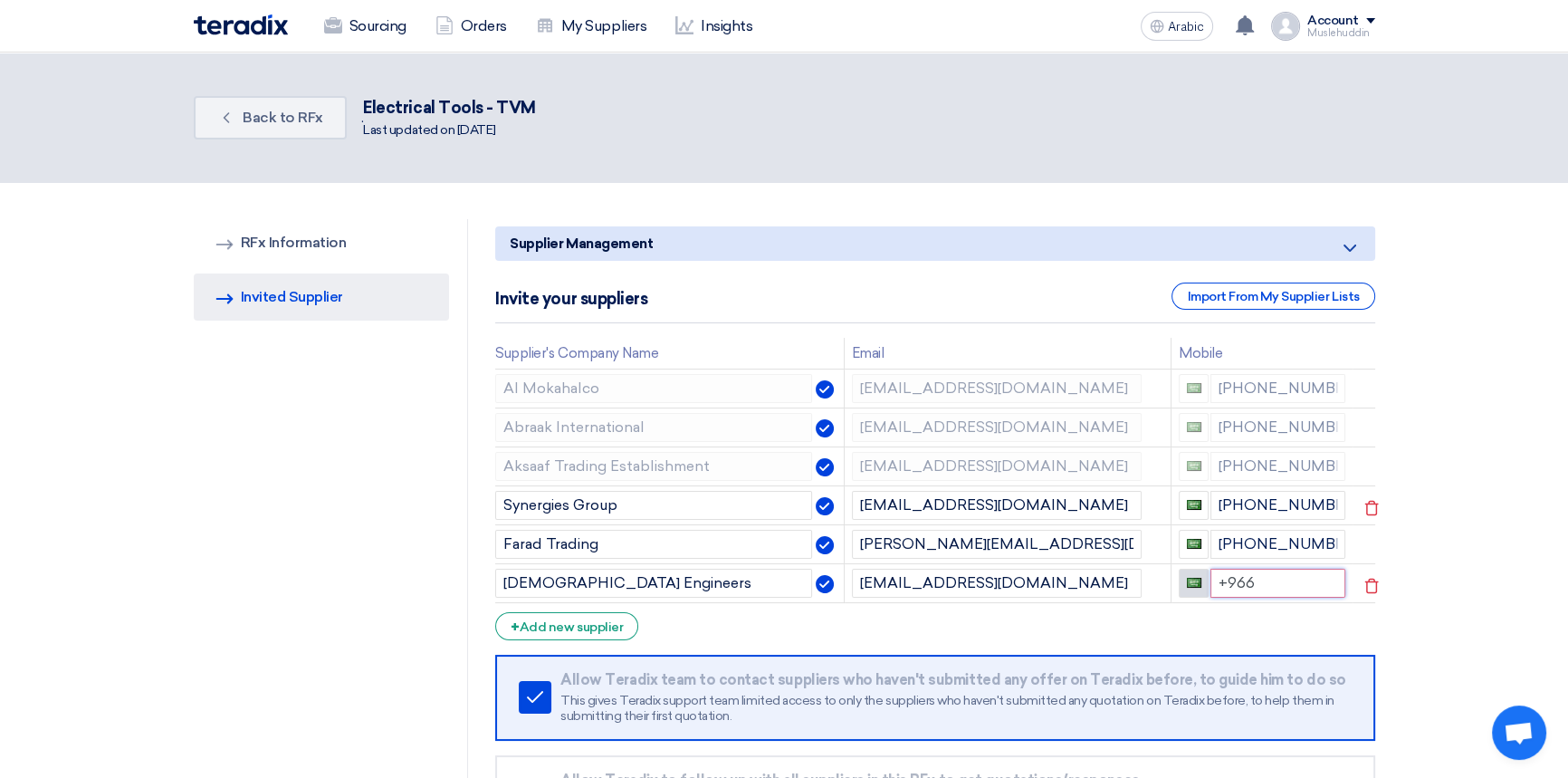
type input "+966"
click at [1432, 511] on section "RFQ Information RFx Information Invited Suppliers Invited Supplier Supplier Man…" at bounding box center [784, 557] width 1568 height 749
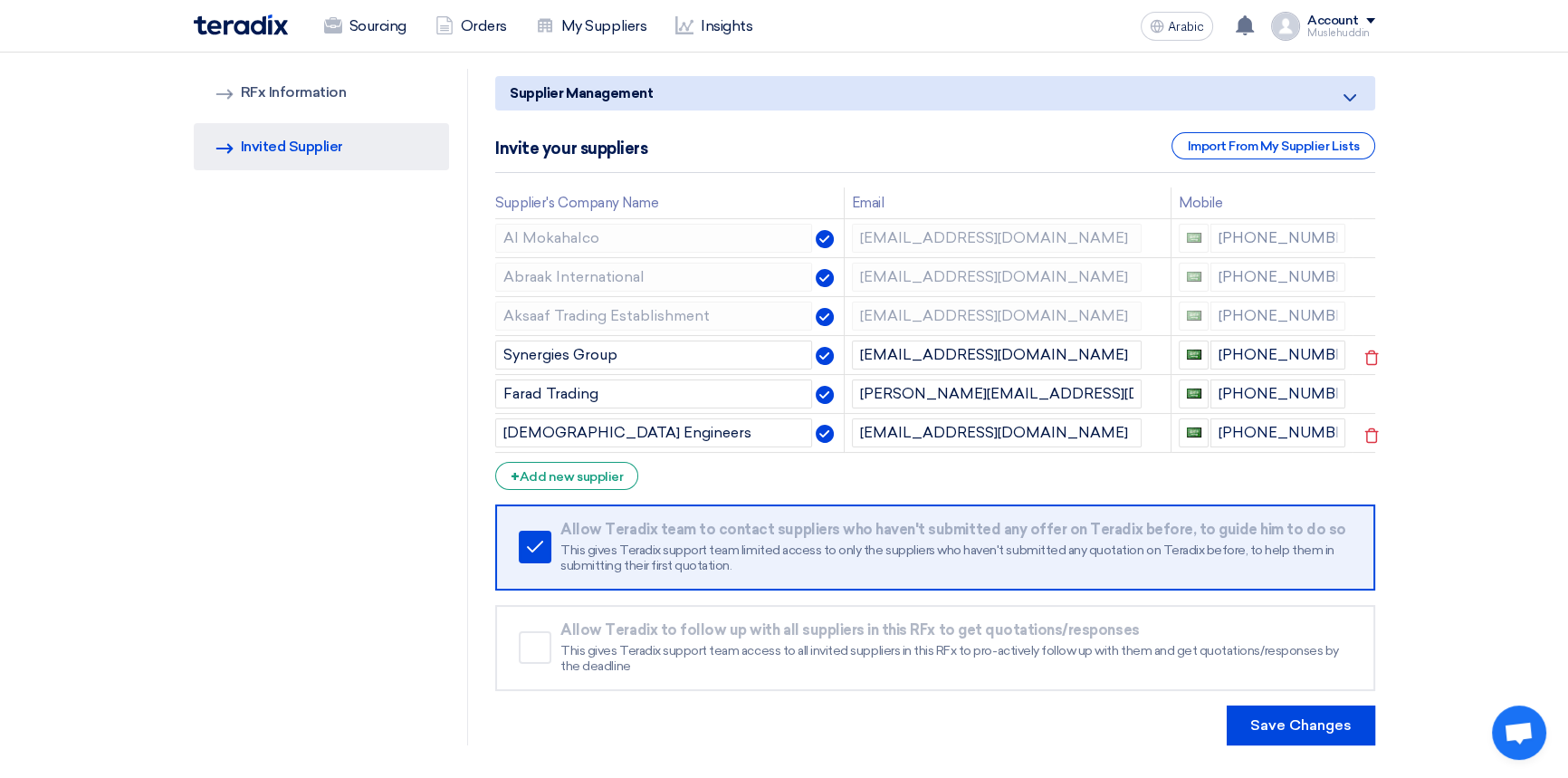
scroll to position [164, 0]
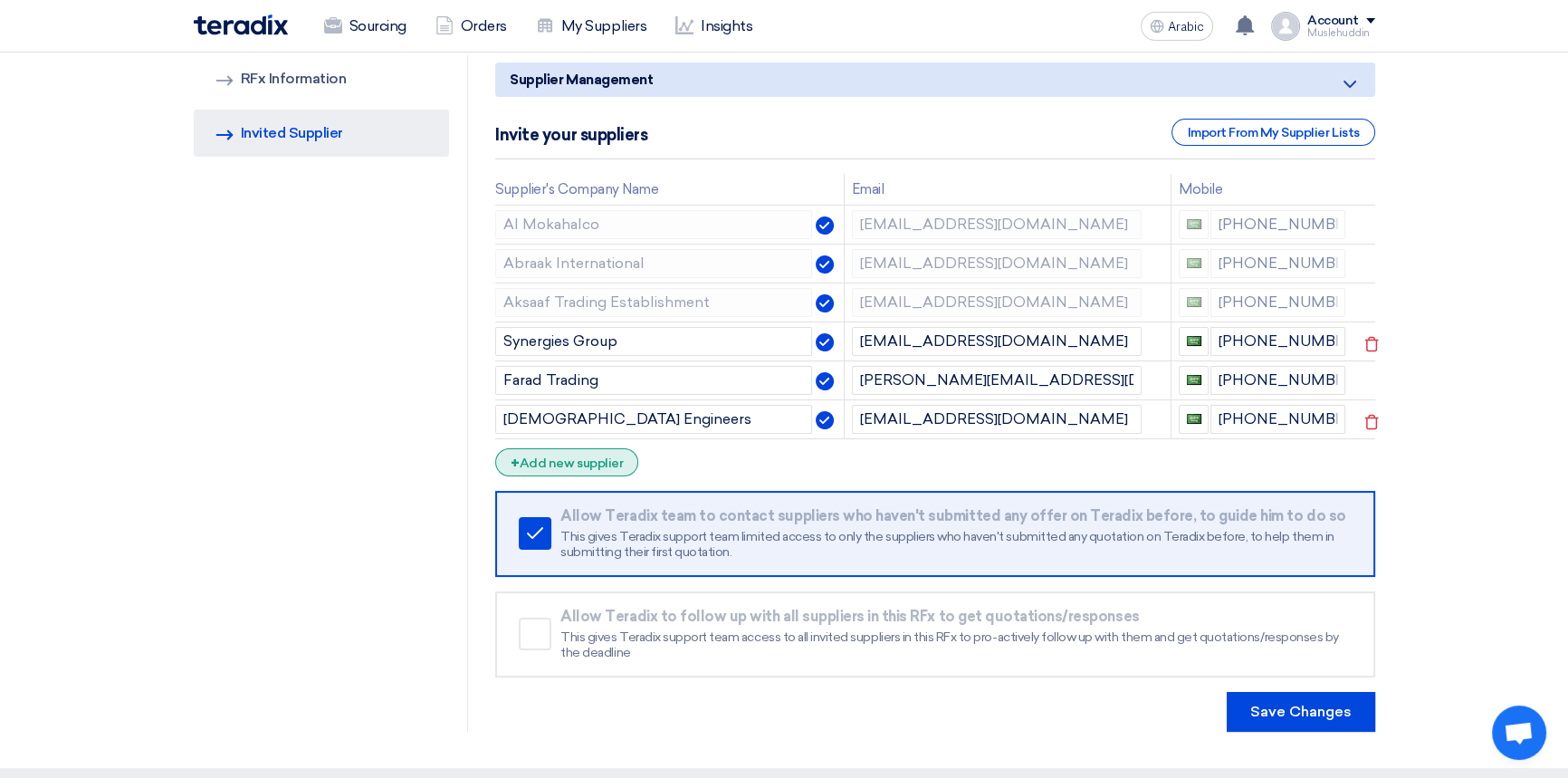
click at [568, 462] on font "Add new supplier" at bounding box center [571, 463] width 103 height 15
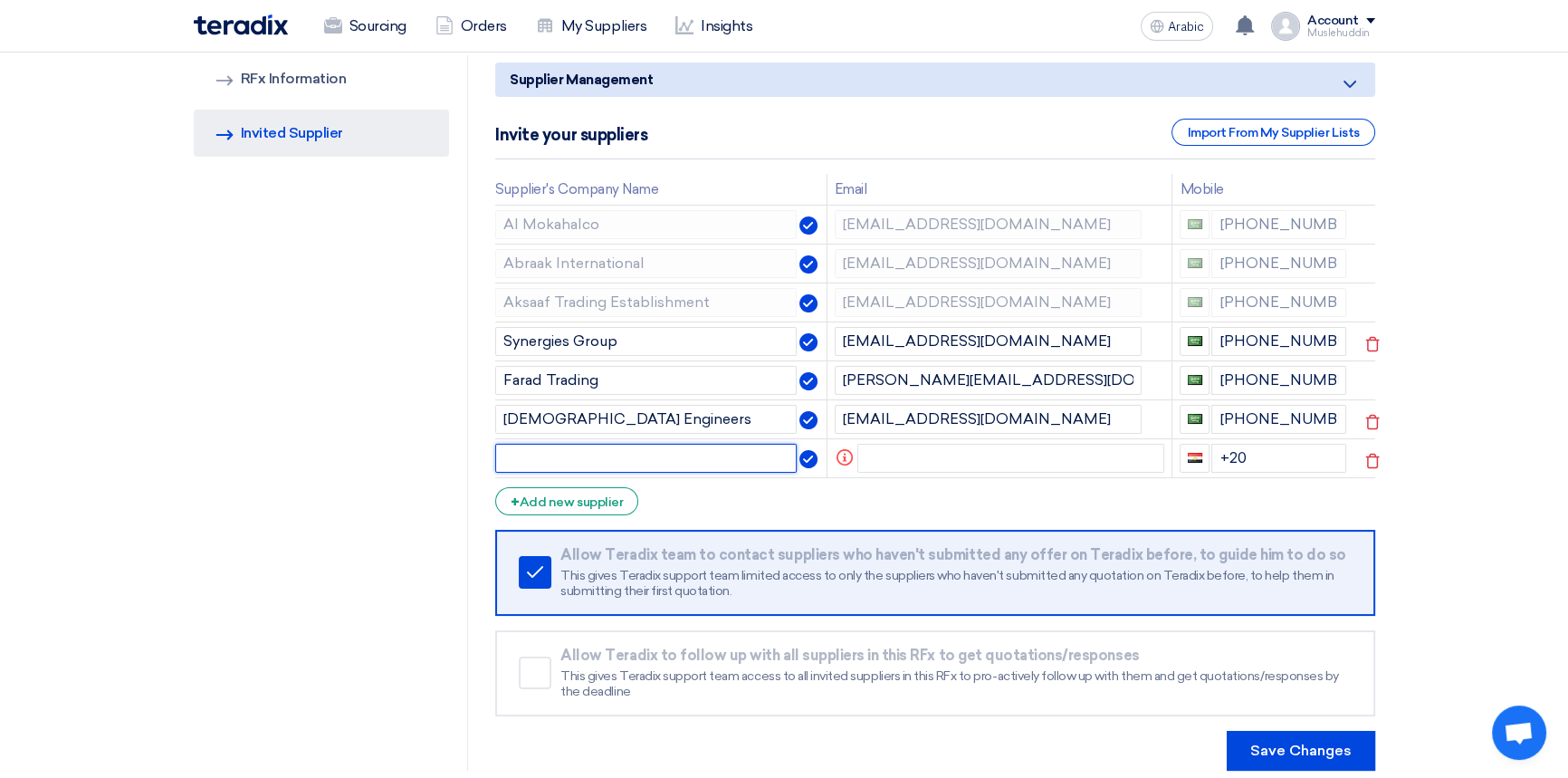
click at [548, 456] on input "text" at bounding box center [646, 458] width 301 height 29
type input "Protoss LLC"
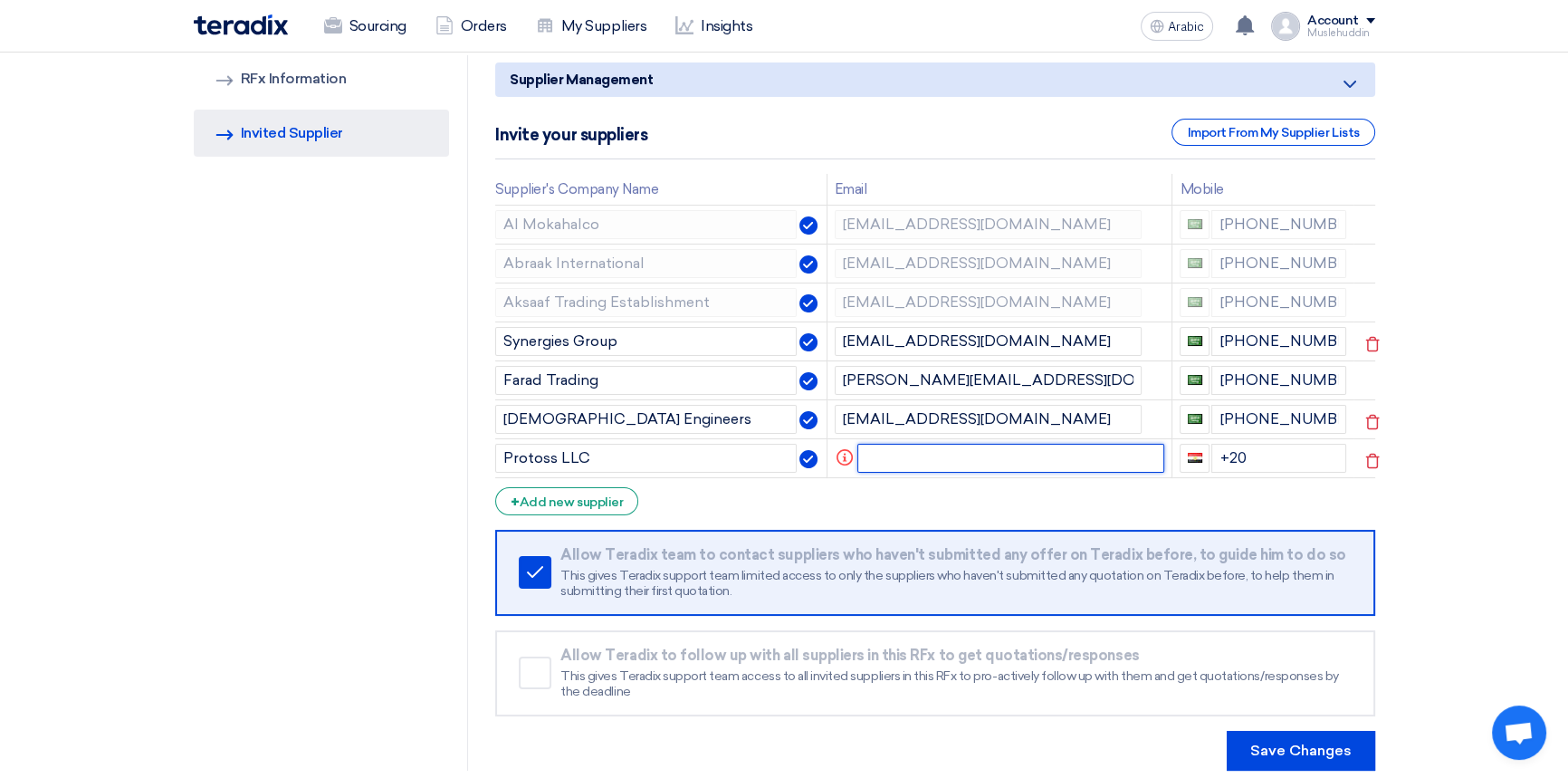
click at [882, 459] on input "text" at bounding box center [1011, 458] width 307 height 29
paste input "Sales <sales1@protossme.com>"
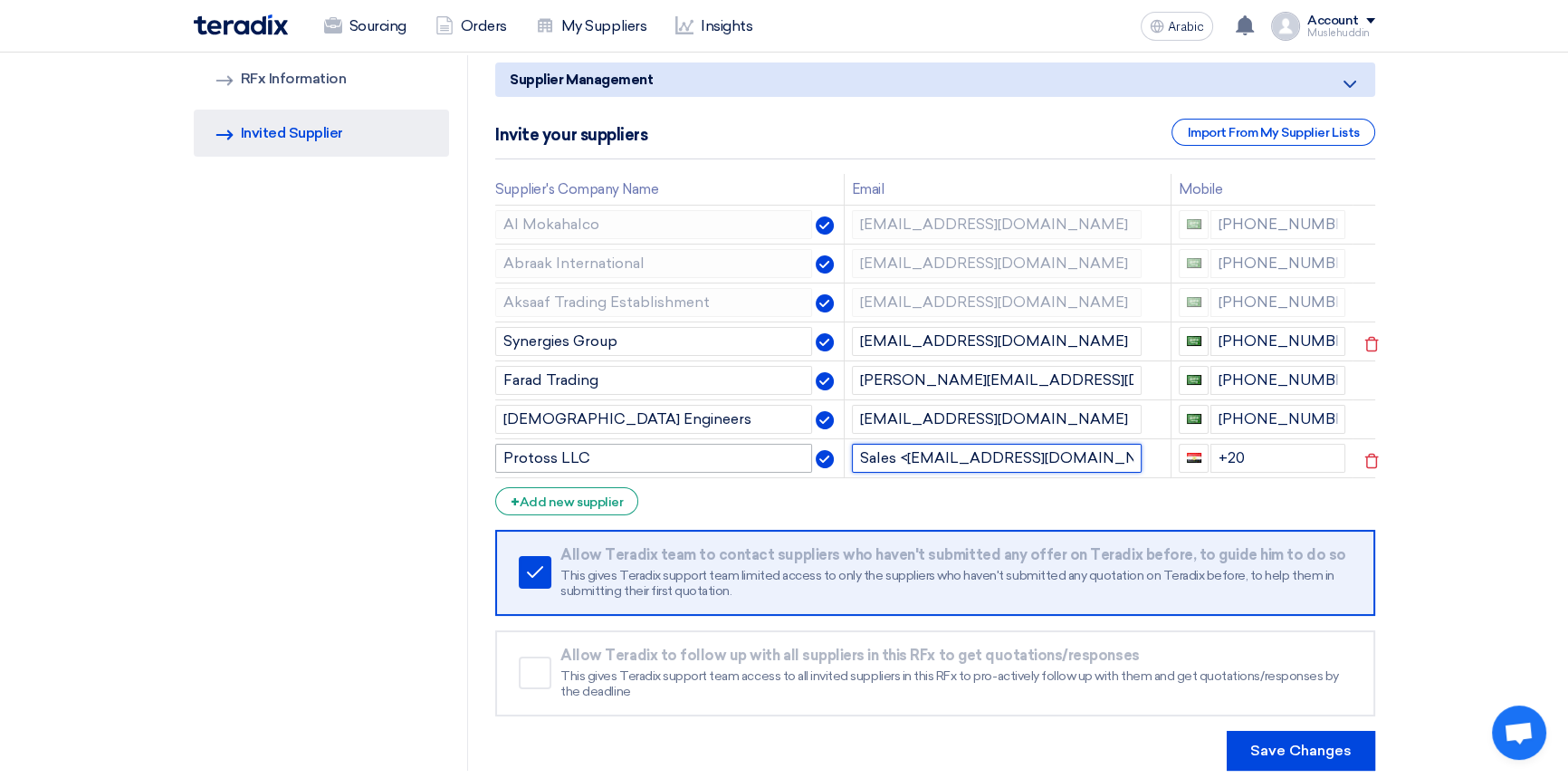
drag, startPoint x: 907, startPoint y: 457, endPoint x: 806, endPoint y: 458, distance: 101.0
click at [807, 457] on tr "Protoss LLC Sales <sales1@protossme.com> +20" at bounding box center [934, 458] width 879 height 39
drag, startPoint x: 1019, startPoint y: 452, endPoint x: 1034, endPoint y: 457, distance: 15.8
click at [1034, 457] on input "sales1@protossme.com>" at bounding box center [997, 458] width 290 height 29
type input "[EMAIL_ADDRESS][DOMAIN_NAME]"
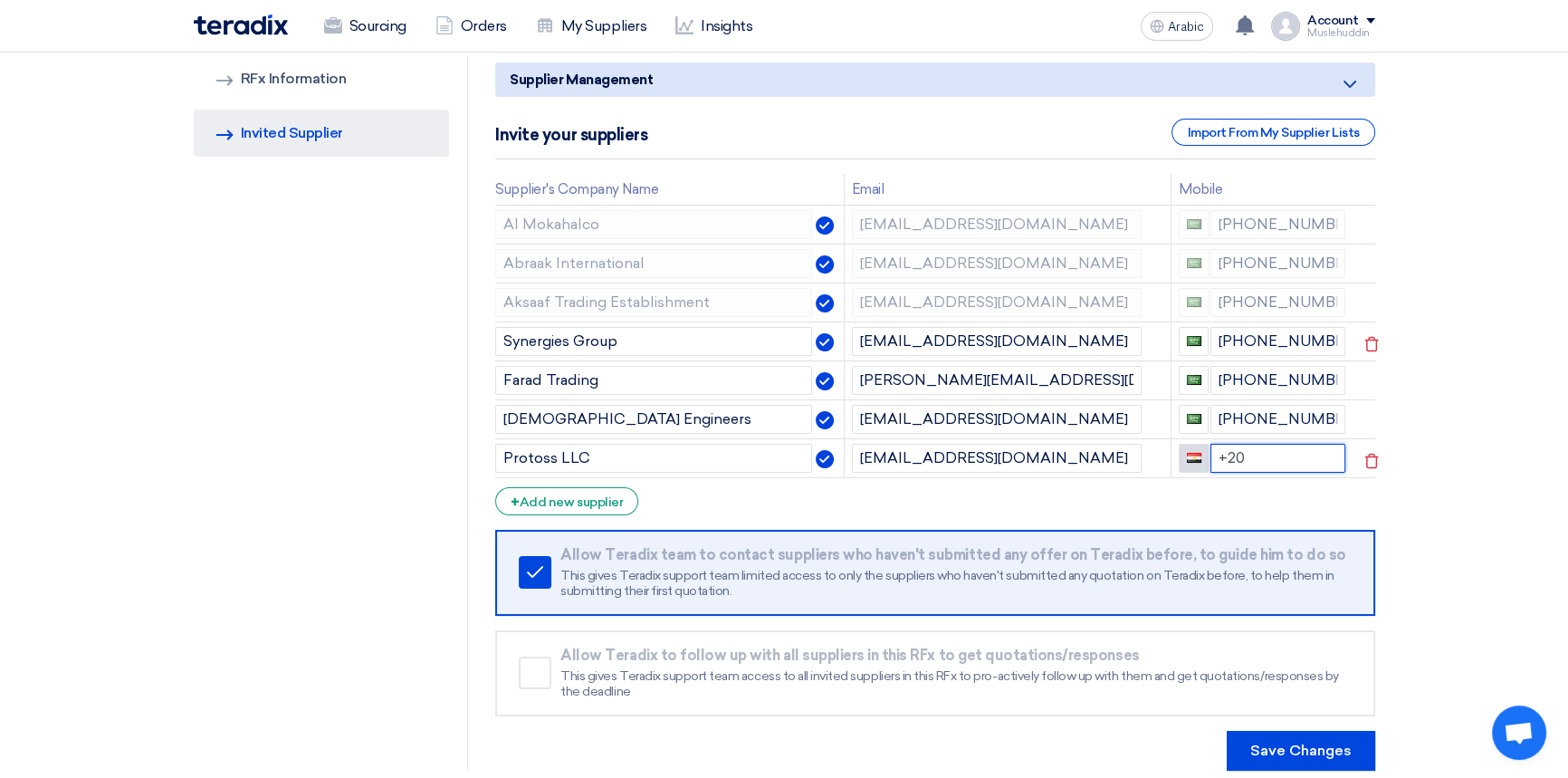
drag, startPoint x: 1243, startPoint y: 452, endPoint x: 1197, endPoint y: 453, distance: 46.0
click at [1197, 453] on div "+20" at bounding box center [1262, 458] width 167 height 29
paste input "+971 56 4330955"
type input "+971+971 56 4330955"
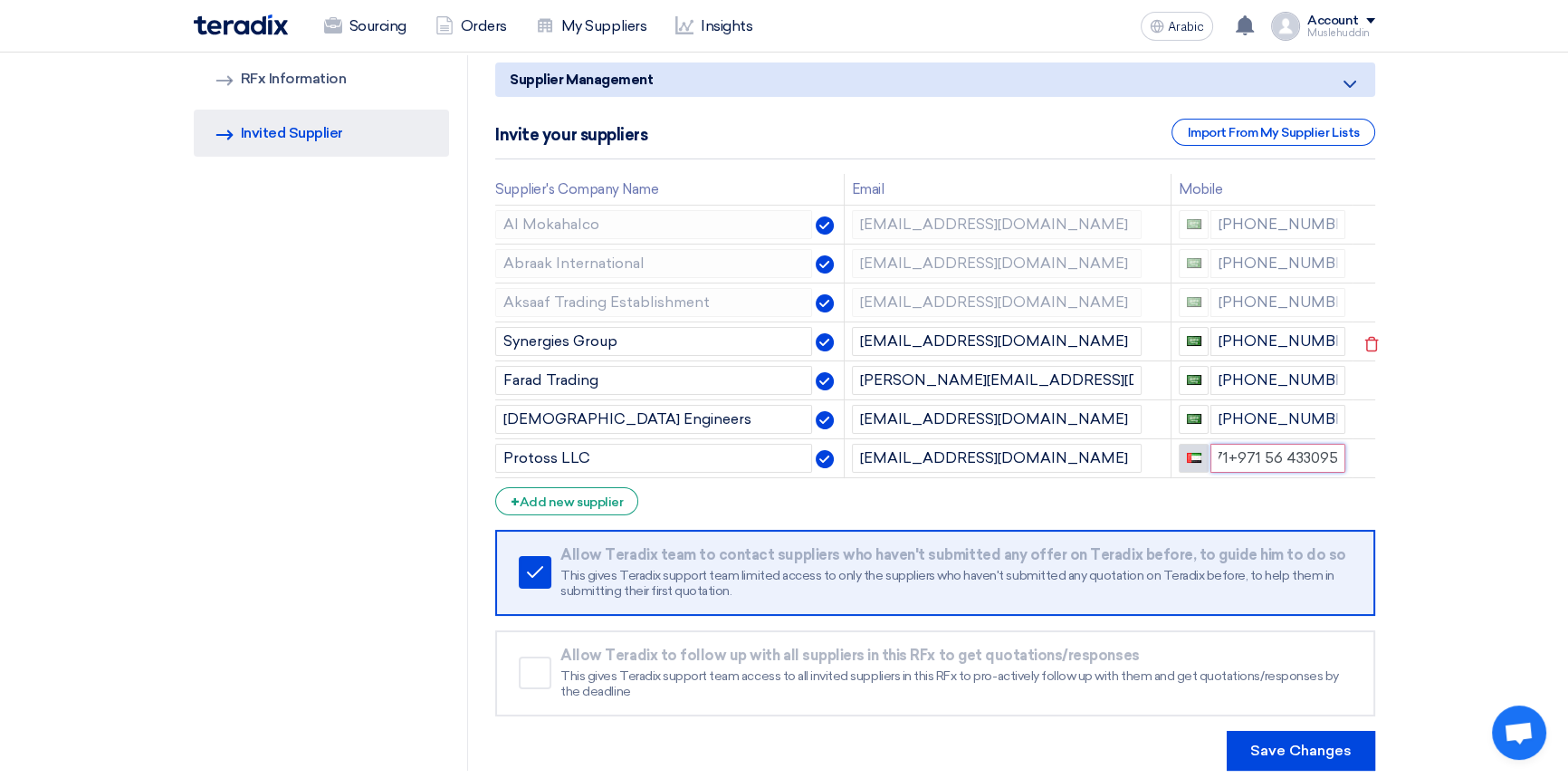
click at [1234, 455] on input "+971+971 56 4330955" at bounding box center [1278, 458] width 135 height 29
click at [1224, 458] on input "+971+971 56 4330955" at bounding box center [1278, 458] width 135 height 29
drag, startPoint x: 1224, startPoint y: 458, endPoint x: 1182, endPoint y: 458, distance: 42.0
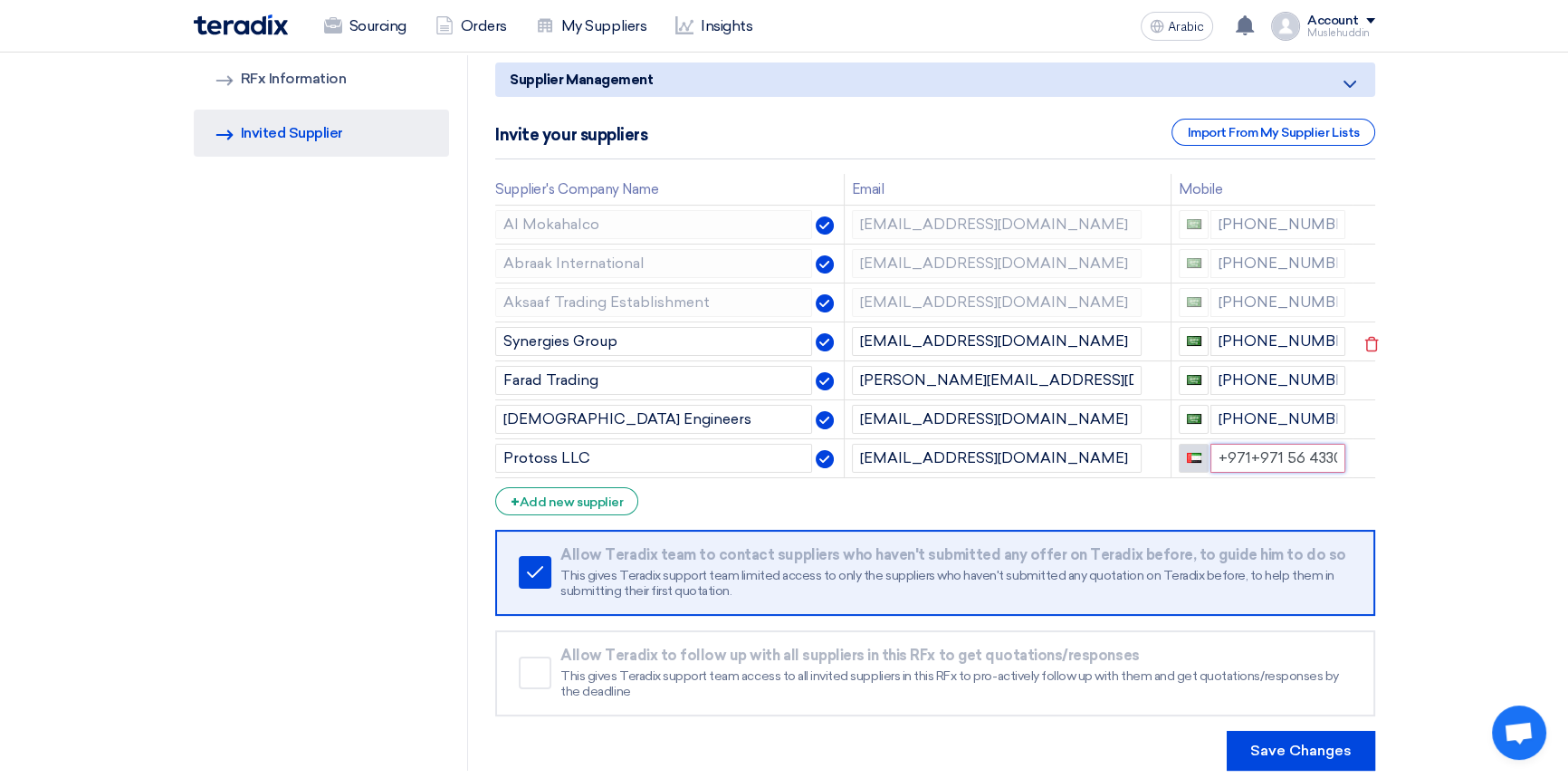
click at [1182, 458] on div "+971+971 56 4330955" at bounding box center [1262, 458] width 167 height 29
click at [1451, 440] on section "RFQ Information RFx Information Invited Suppliers Invited Supplier Supplier Man…" at bounding box center [784, 413] width 1568 height 788
click at [557, 500] on font "Add new supplier" at bounding box center [571, 502] width 103 height 15
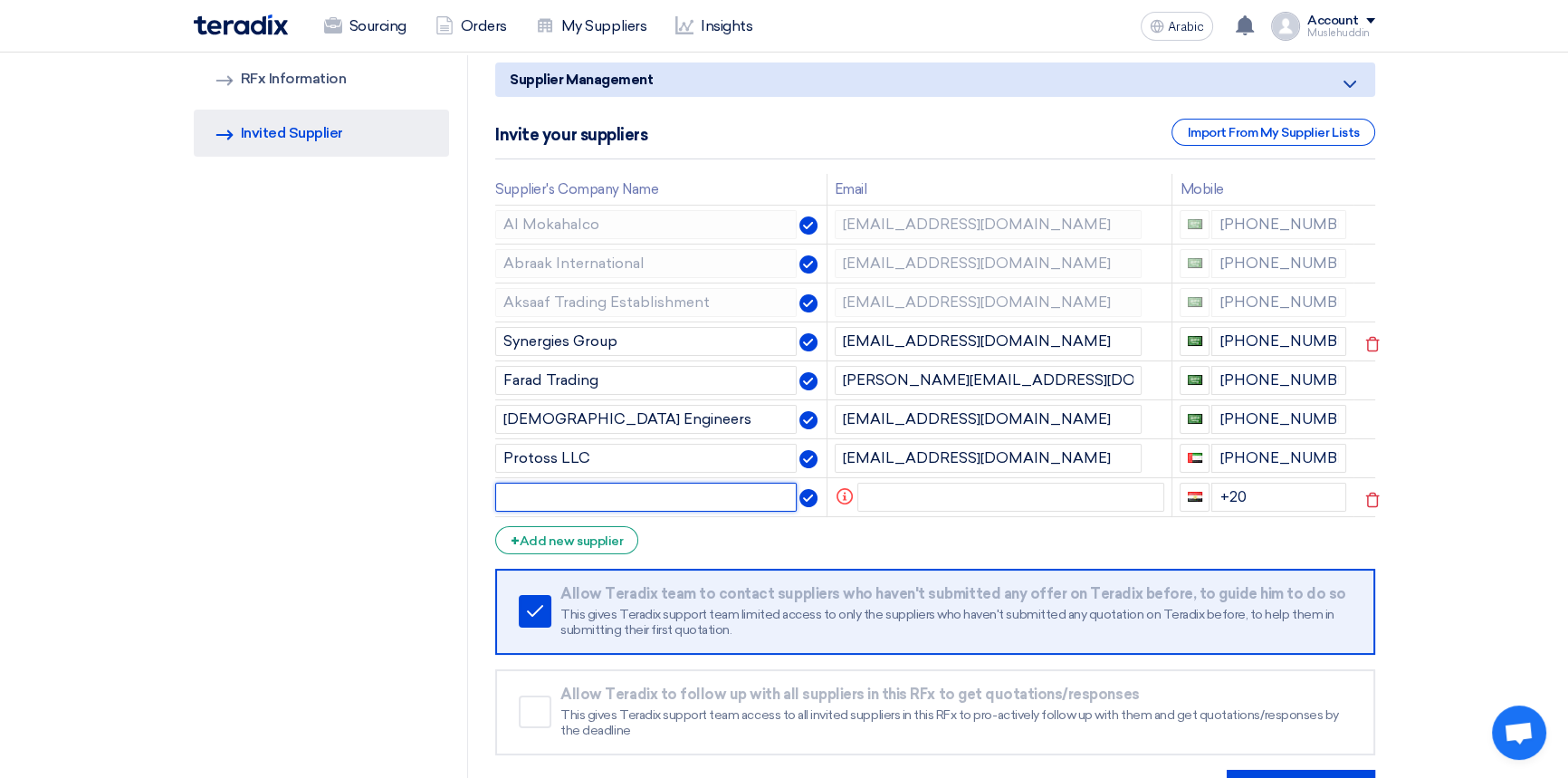
click at [499, 498] on input "text" at bounding box center [646, 497] width 301 height 29
drag, startPoint x: 569, startPoint y: 496, endPoint x: 434, endPoint y: 485, distance: 135.4
click at [434, 485] on div "RFQ Information RFx Information Invited Suppliers Invited Supplier Supplier Man…" at bounding box center [784, 433] width 1209 height 755
type input "Sakla FZE"
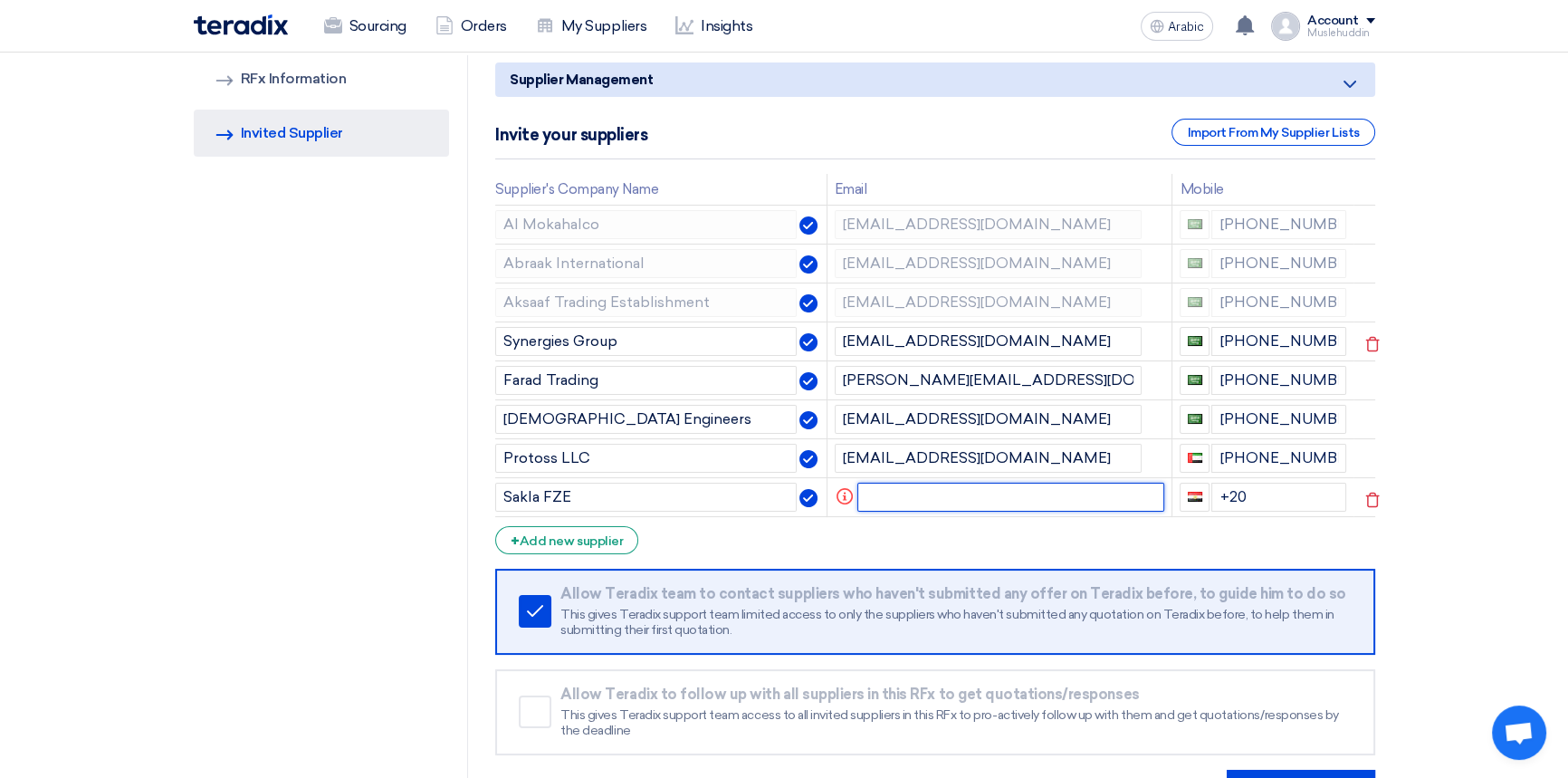
click at [877, 492] on input "text" at bounding box center [1011, 497] width 307 height 29
paste input "SAKLA <info@saklagroups.com>"
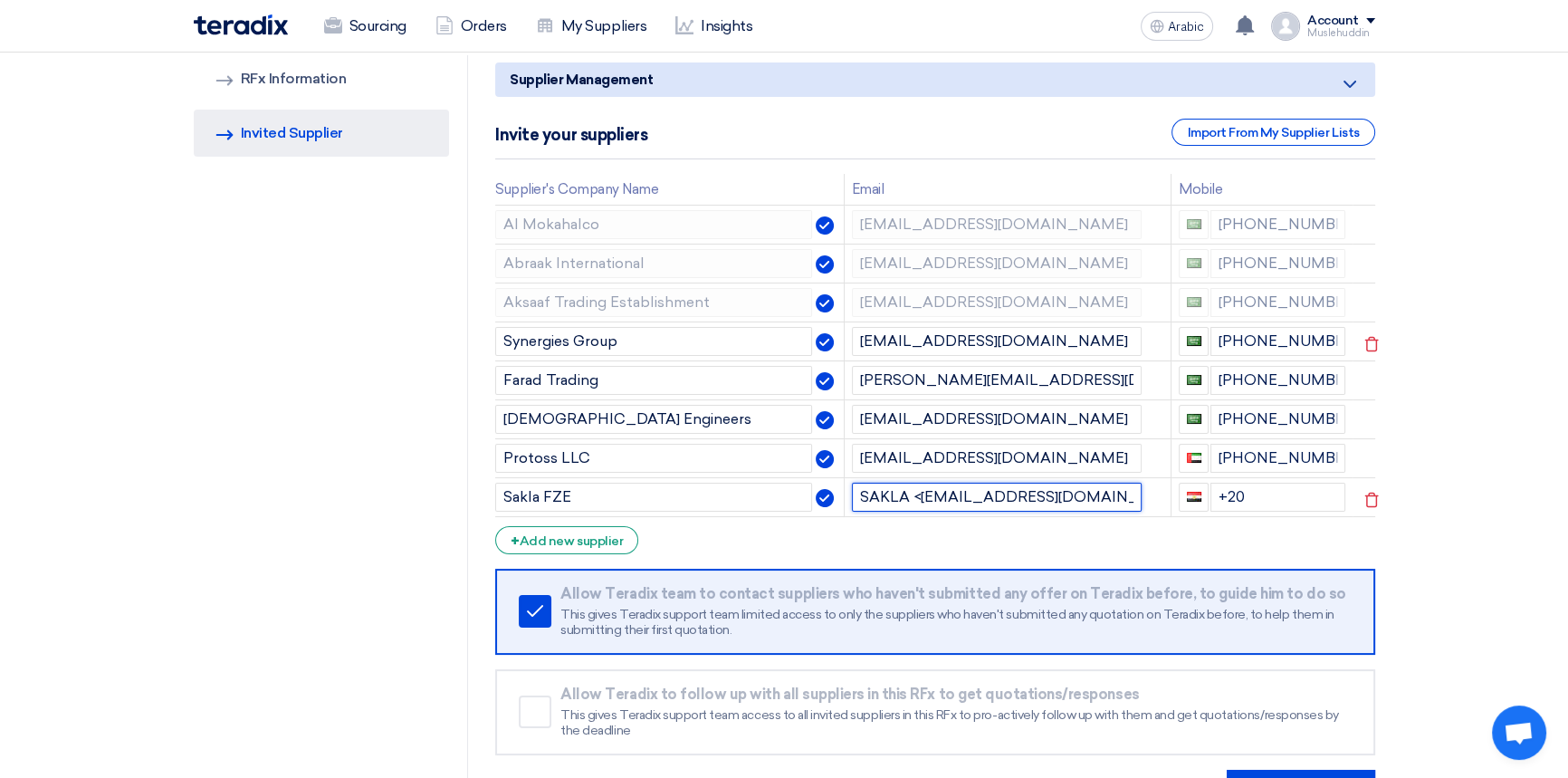
drag, startPoint x: 920, startPoint y: 494, endPoint x: 835, endPoint y: 494, distance: 85.0
click at [835, 494] on tr "Sakla FZE SAKLA <info@saklagroups.com> +20" at bounding box center [934, 497] width 879 height 39
drag, startPoint x: 1014, startPoint y: 492, endPoint x: 1030, endPoint y: 496, distance: 16.5
click at [1030, 496] on input "info@saklagroups.com>" at bounding box center [997, 497] width 290 height 29
type input "[EMAIL_ADDRESS][DOMAIN_NAME]"
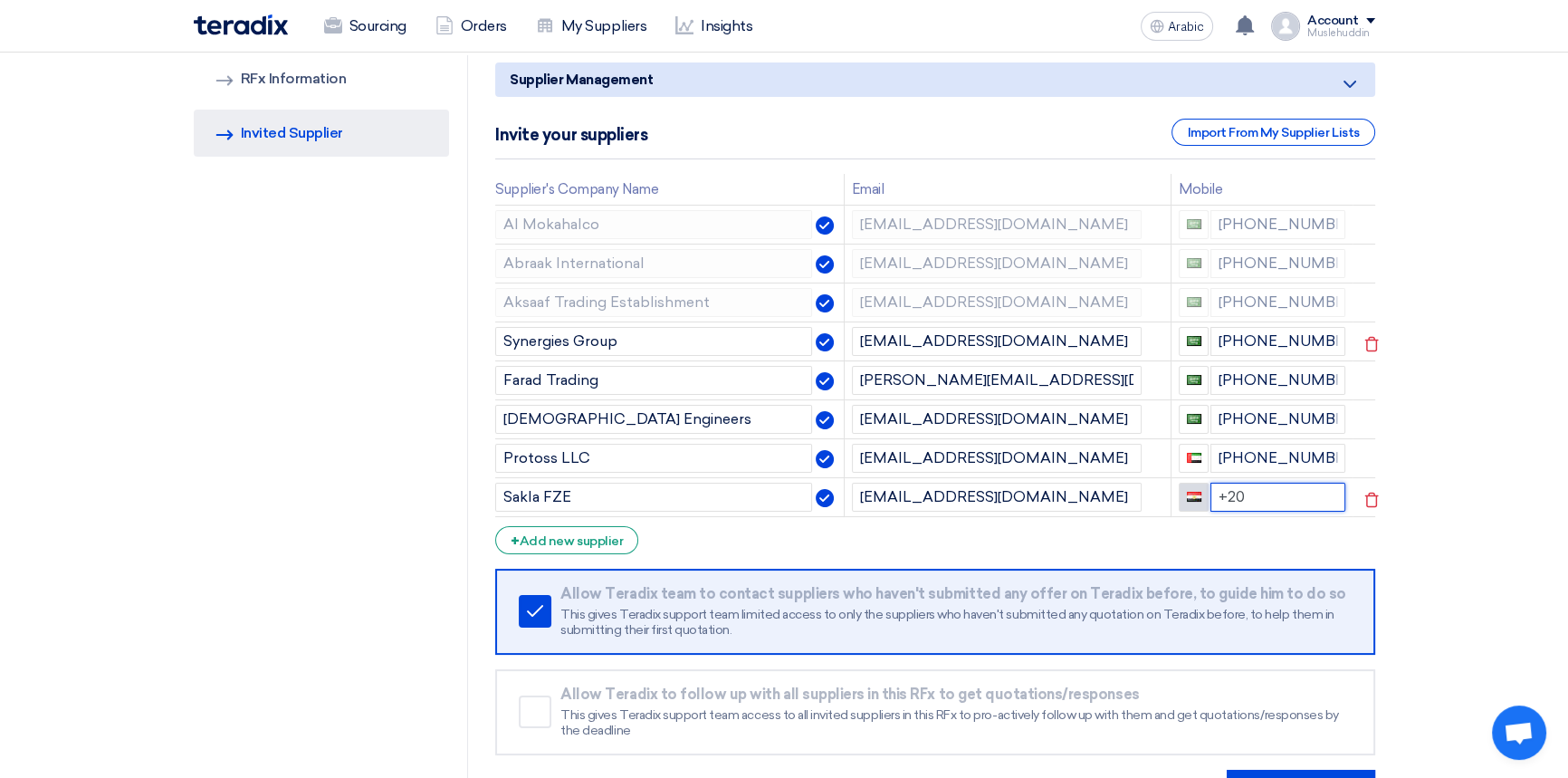
drag, startPoint x: 1260, startPoint y: 495, endPoint x: 1197, endPoint y: 491, distance: 63.1
click at [1197, 491] on div "+20" at bounding box center [1262, 497] width 167 height 29
click at [1403, 507] on section "RFQ Information RFx Information Invited Suppliers Invited Supplier Supplier Man…" at bounding box center [784, 432] width 1568 height 827
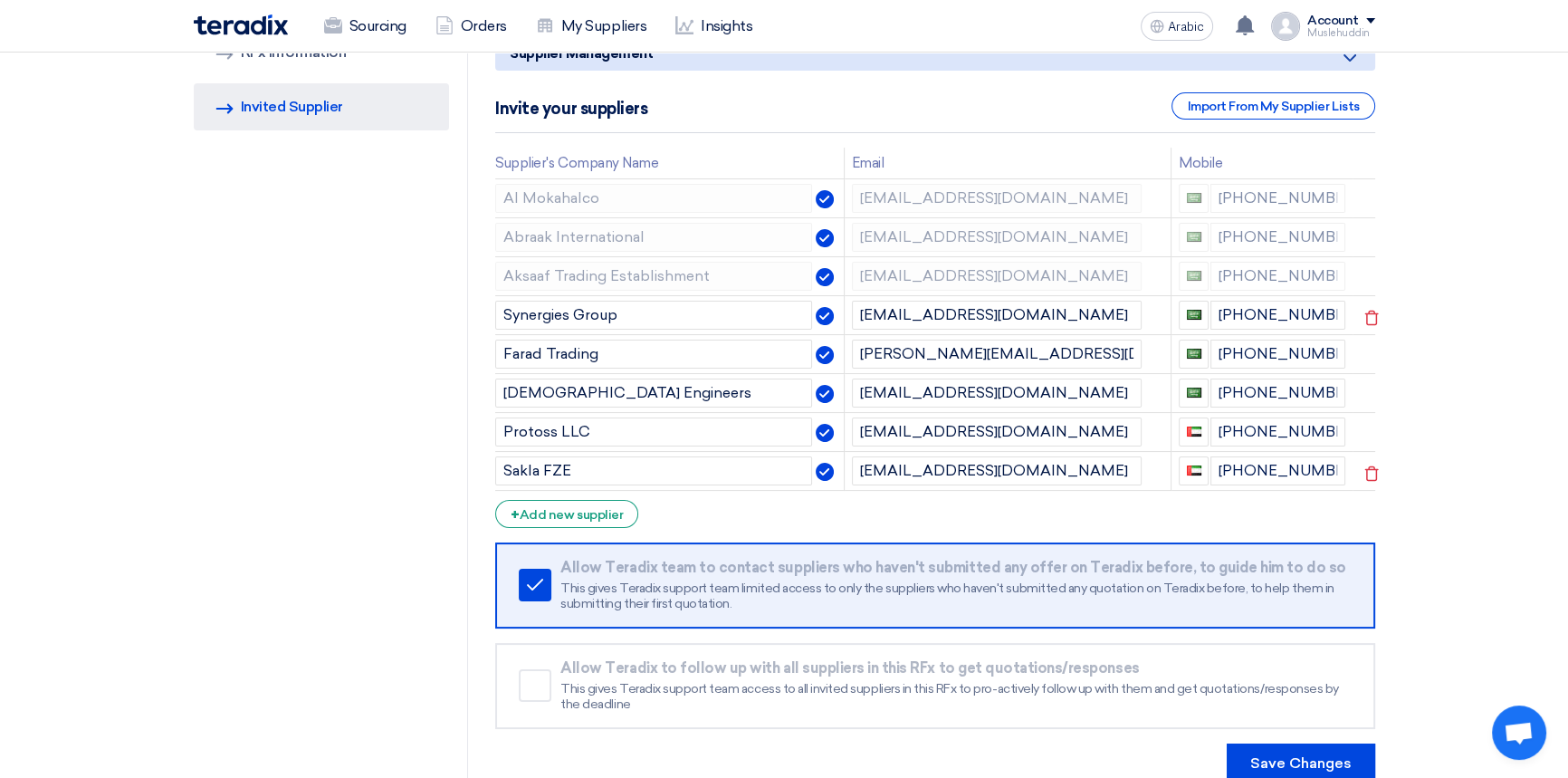
scroll to position [411, 0]
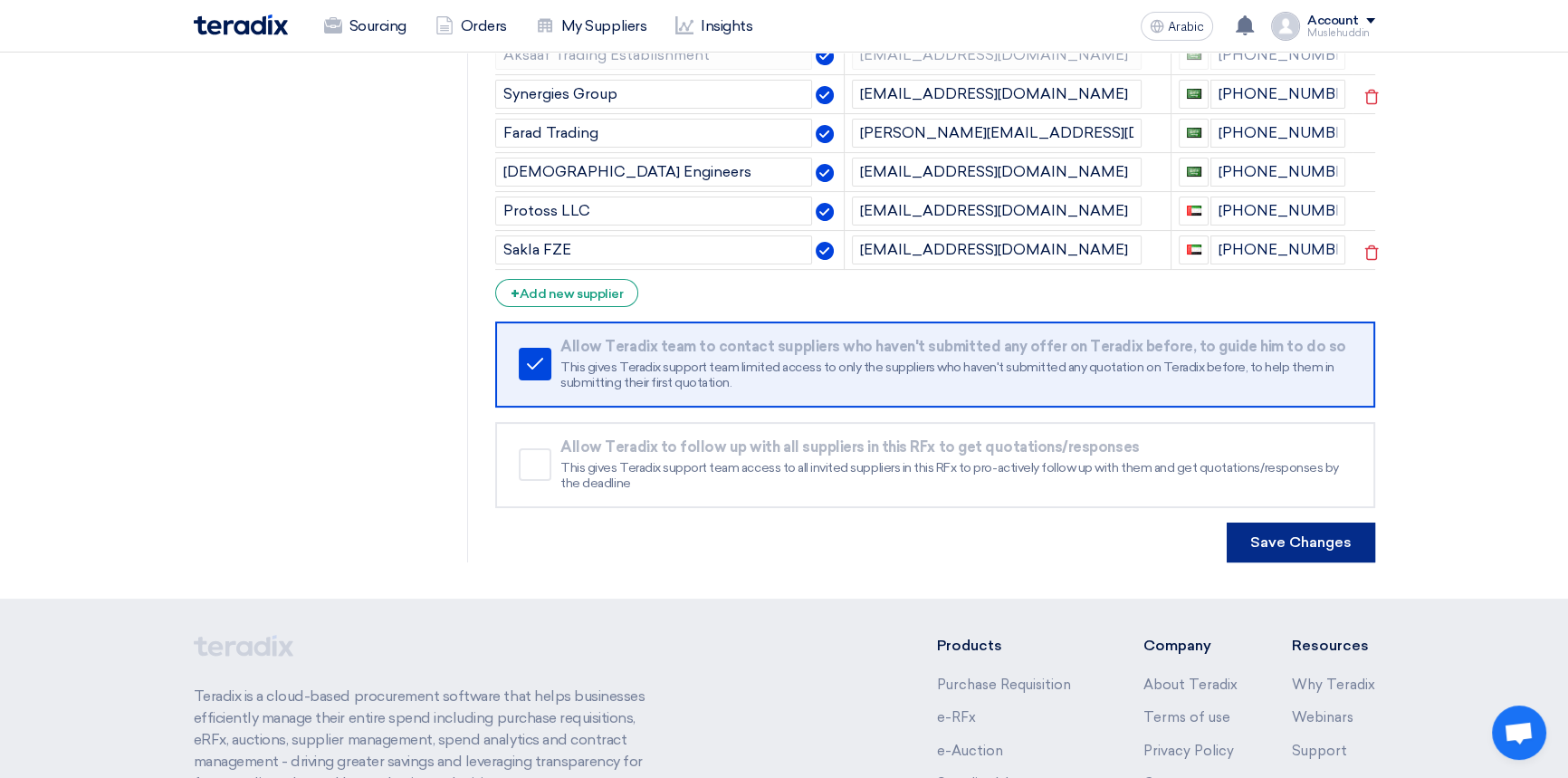
click at [1313, 544] on font "Save Changes" at bounding box center [1301, 542] width 101 height 17
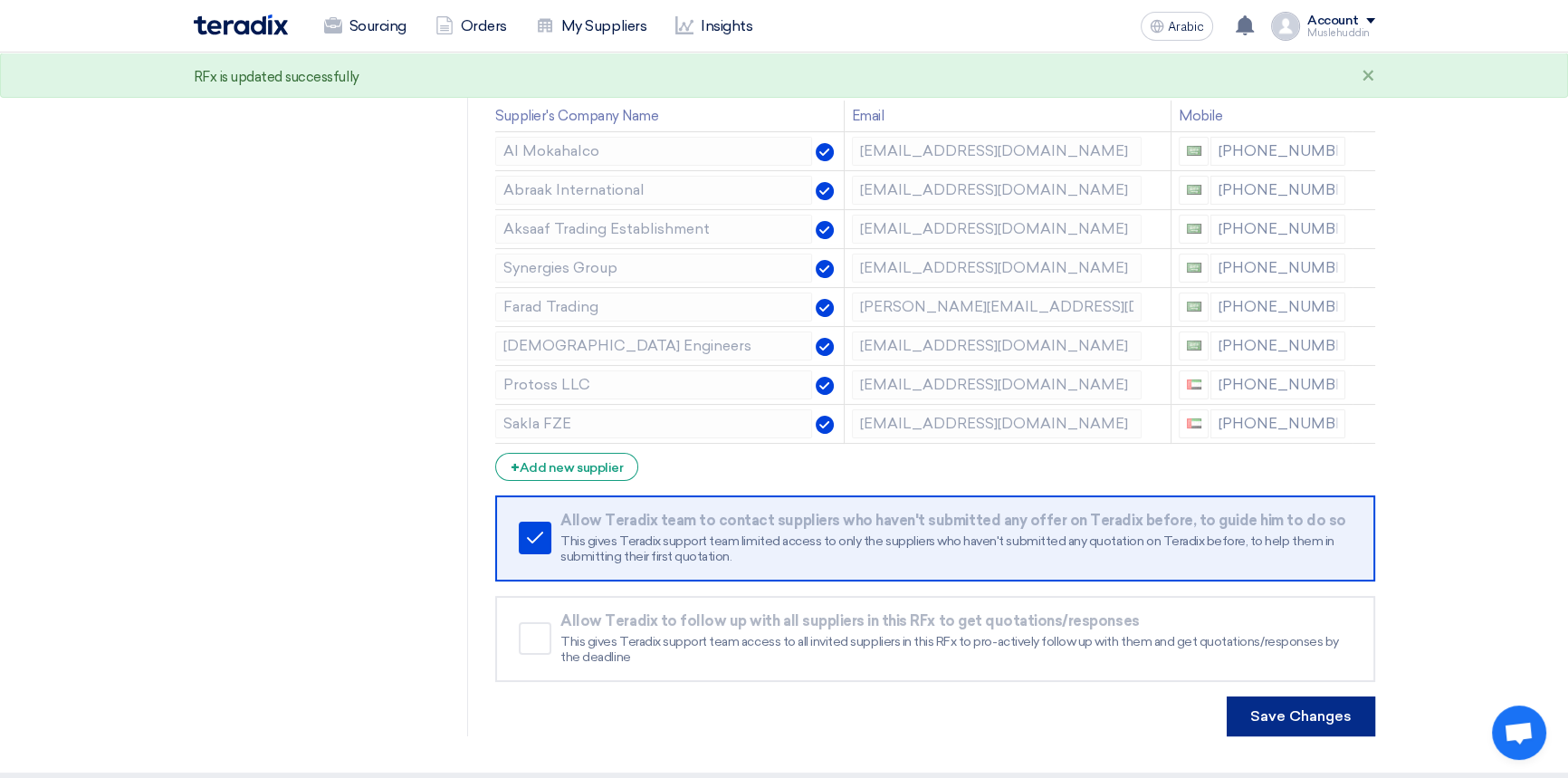
scroll to position [0, 0]
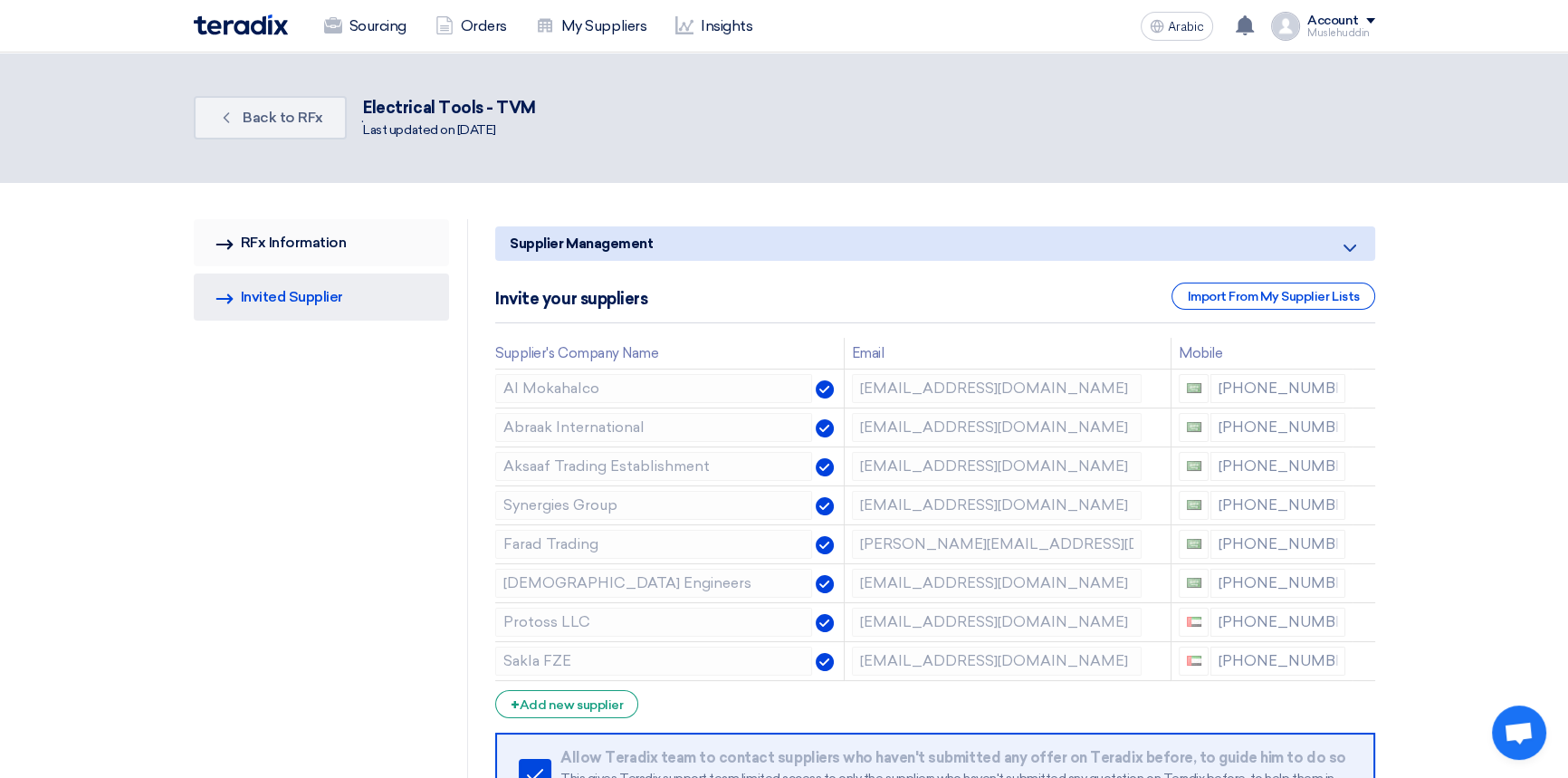
click at [300, 250] on font "RFx Information" at bounding box center [293, 242] width 106 height 17
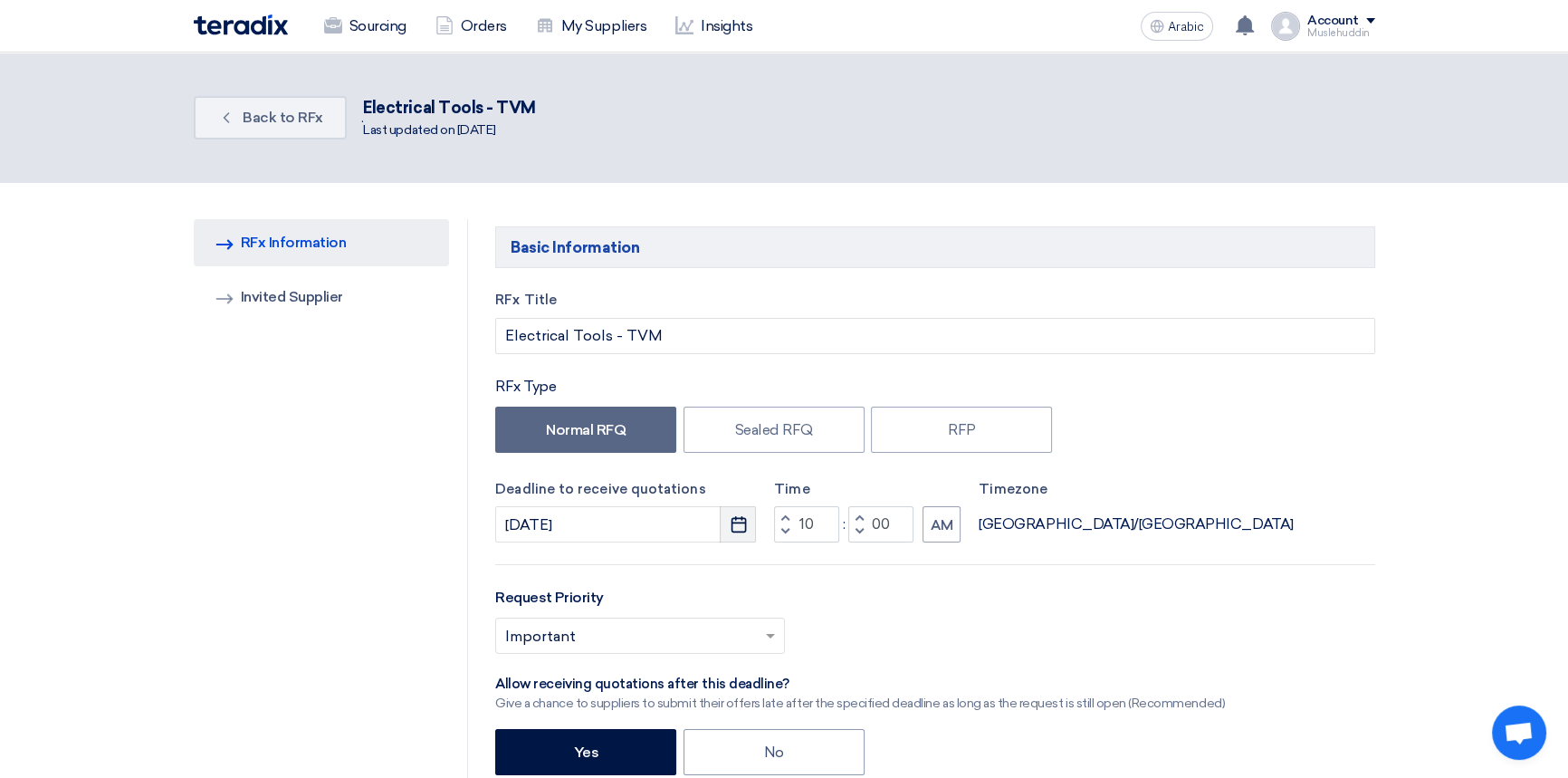
click at [734, 526] on icon "Pick a date" at bounding box center [739, 523] width 18 height 18
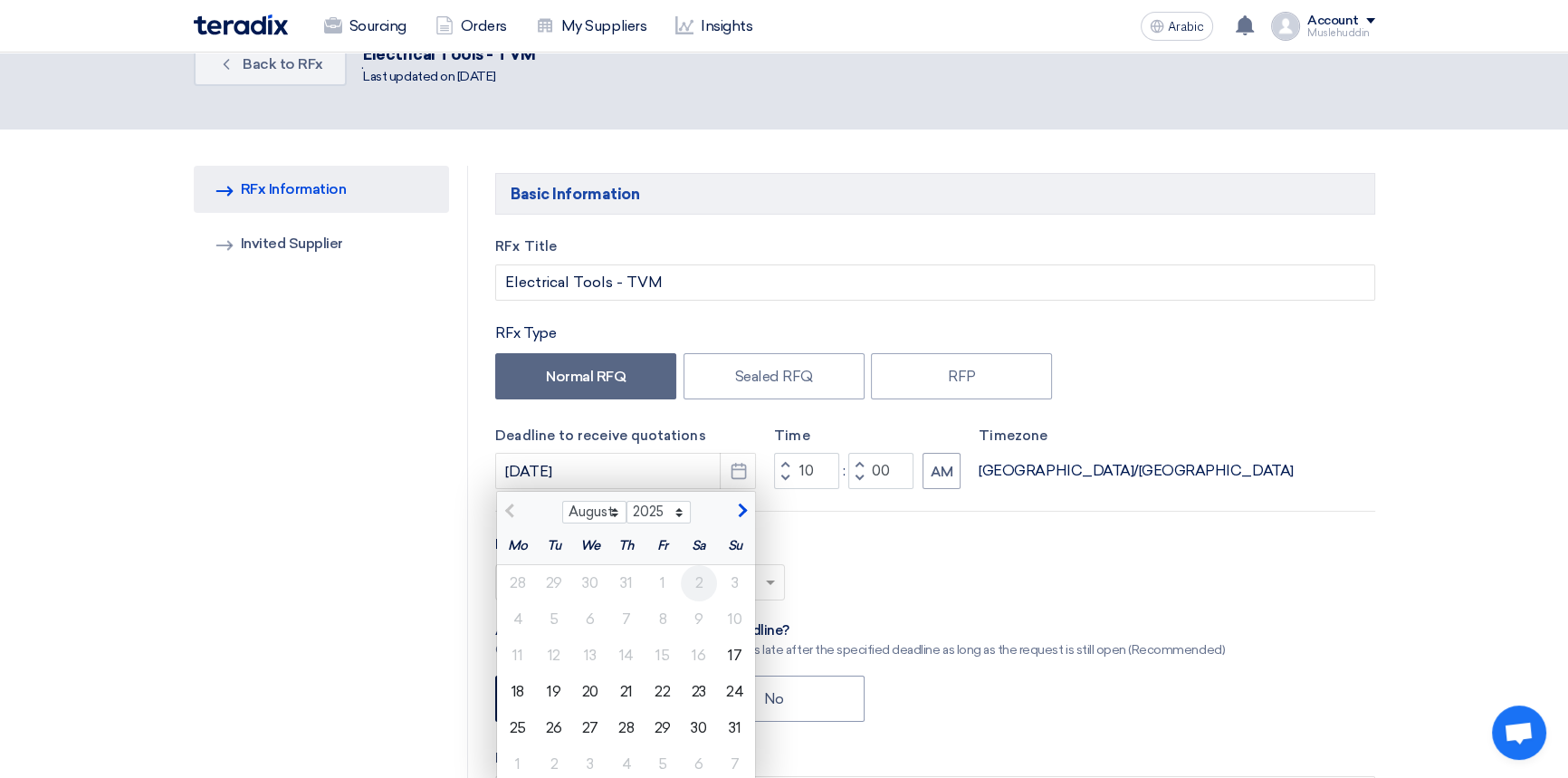
scroll to position [81, 0]
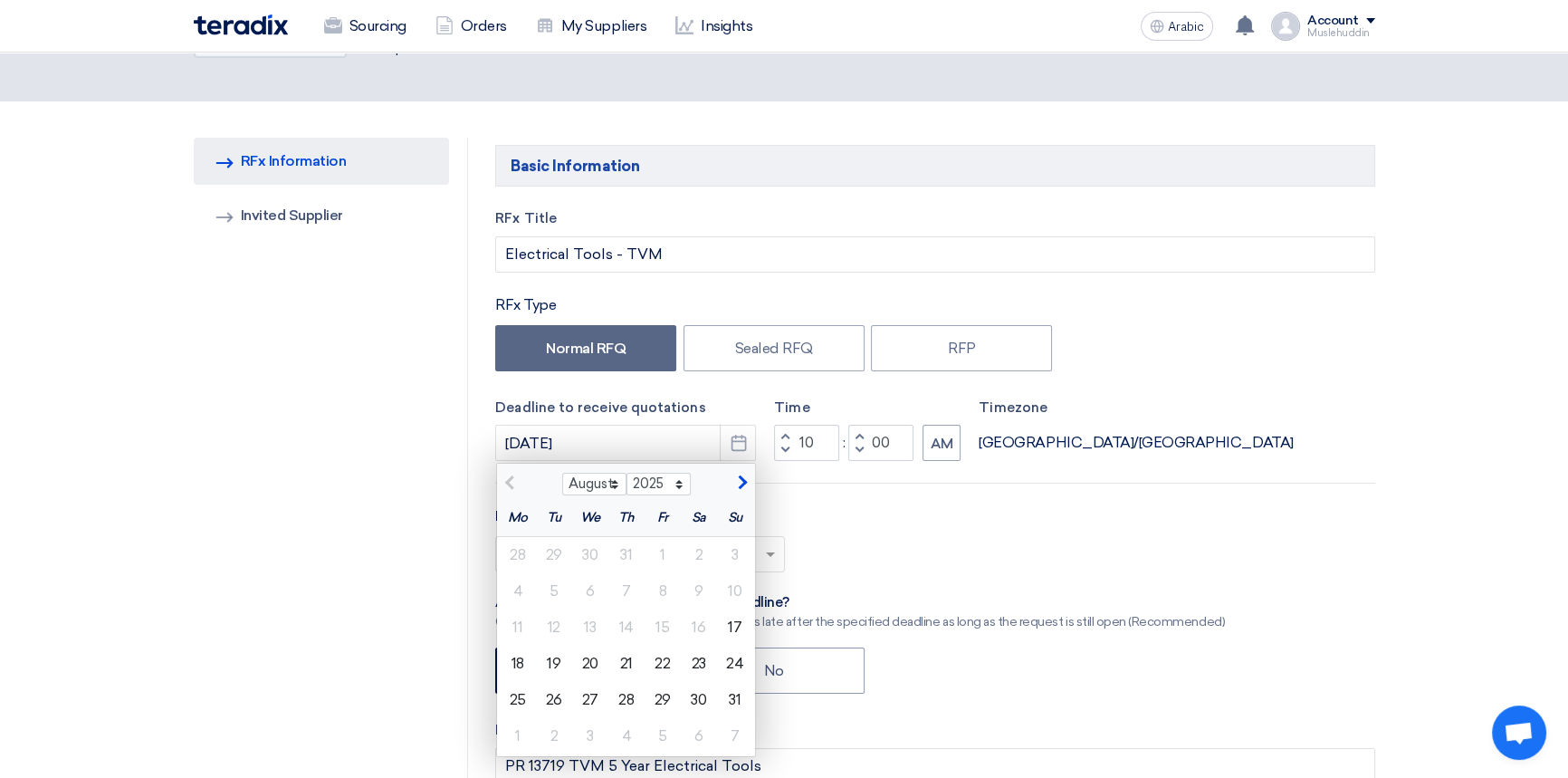
click at [524, 706] on font "25" at bounding box center [518, 699] width 16 height 17
type input "8/25/2025"
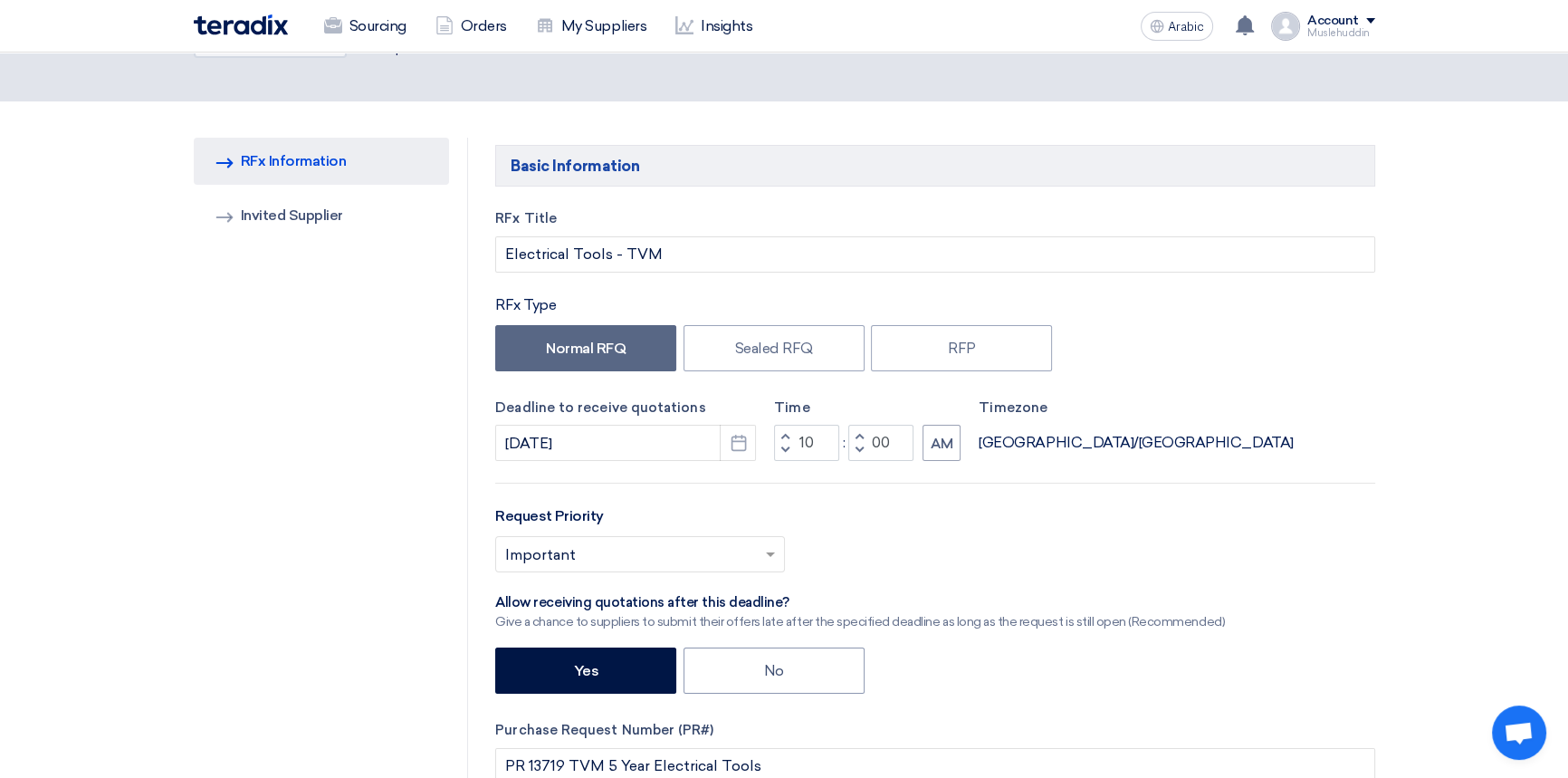
click at [932, 538] on div "Select priority... × Important ×" at bounding box center [934, 562] width 879 height 51
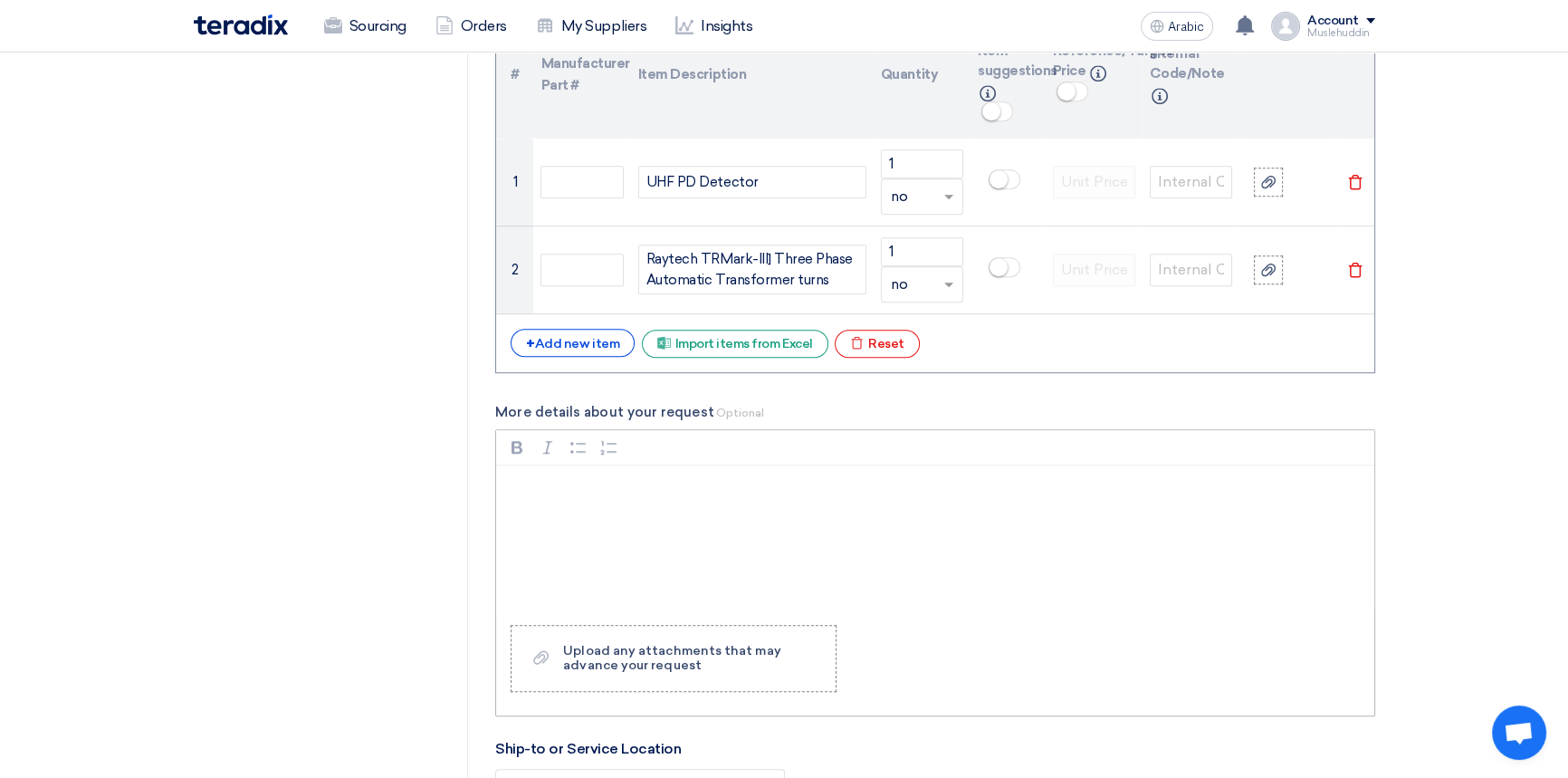
scroll to position [1481, 0]
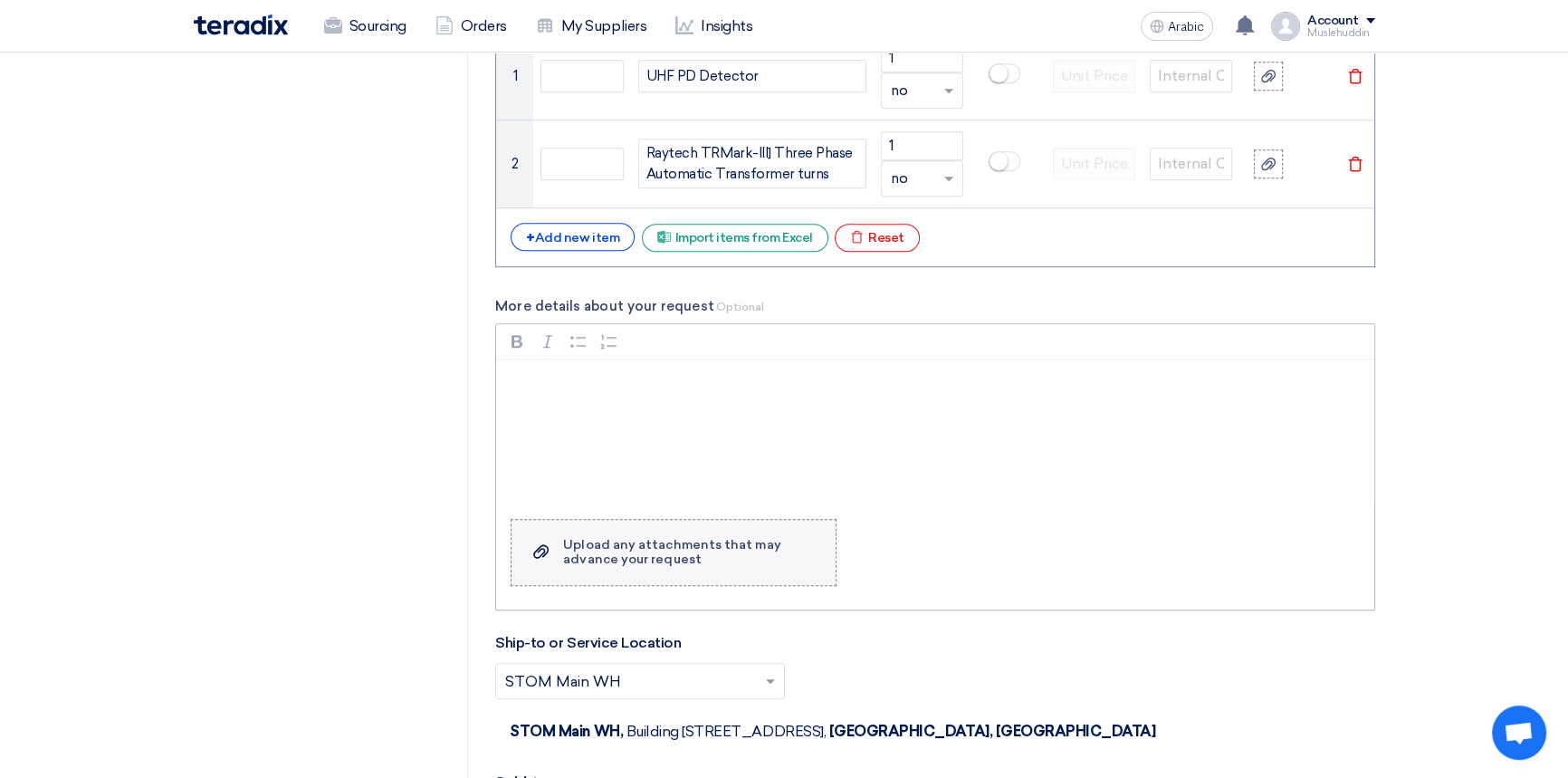
click at [715, 562] on div "Upload any attachments that may advance your request" at bounding box center [691, 552] width 255 height 29
click at [0, 0] on input "Upload a file Upload any attachments that may advance your request" at bounding box center [0, 0] width 0 height 0
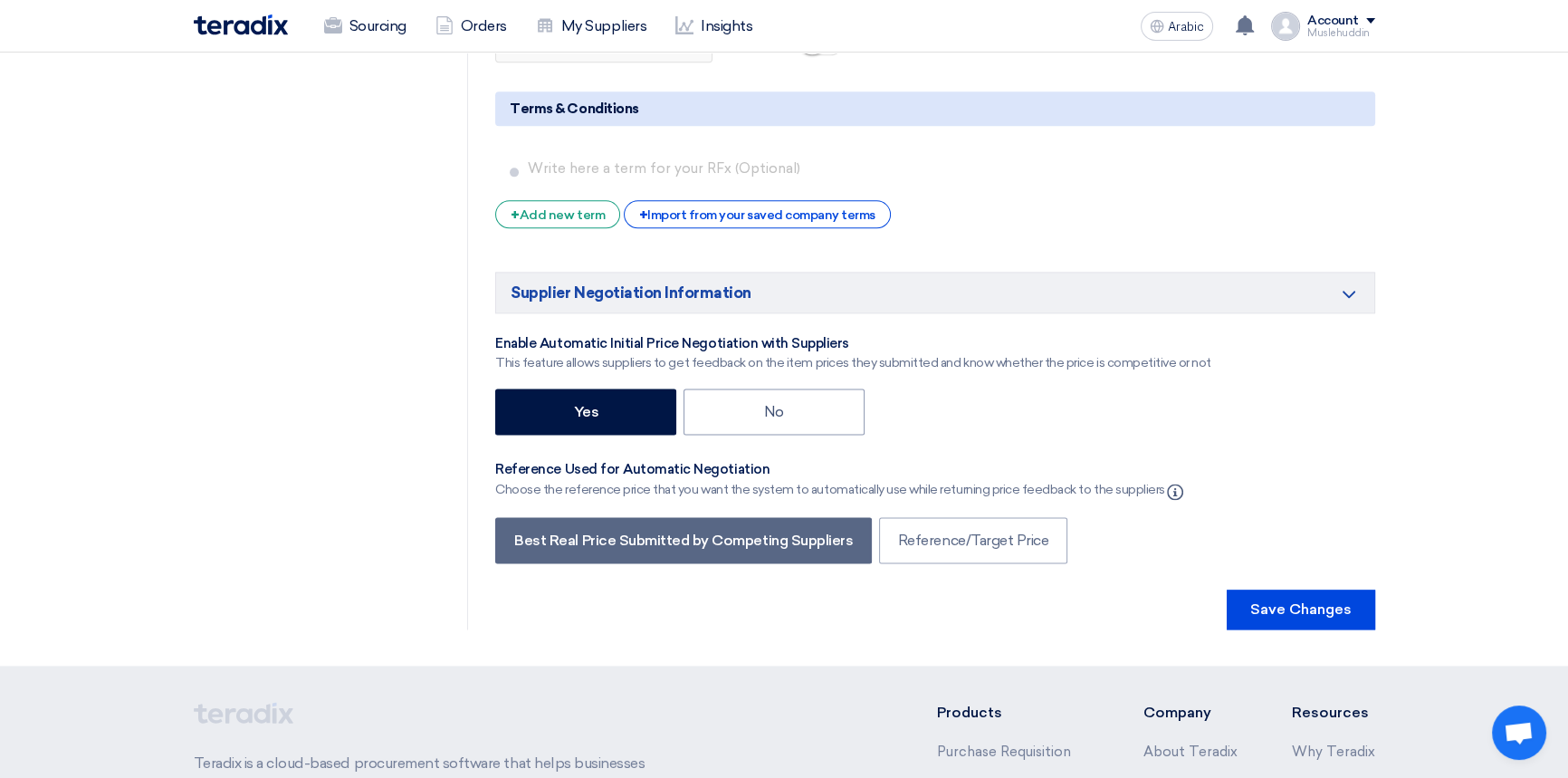
scroll to position [3128, 0]
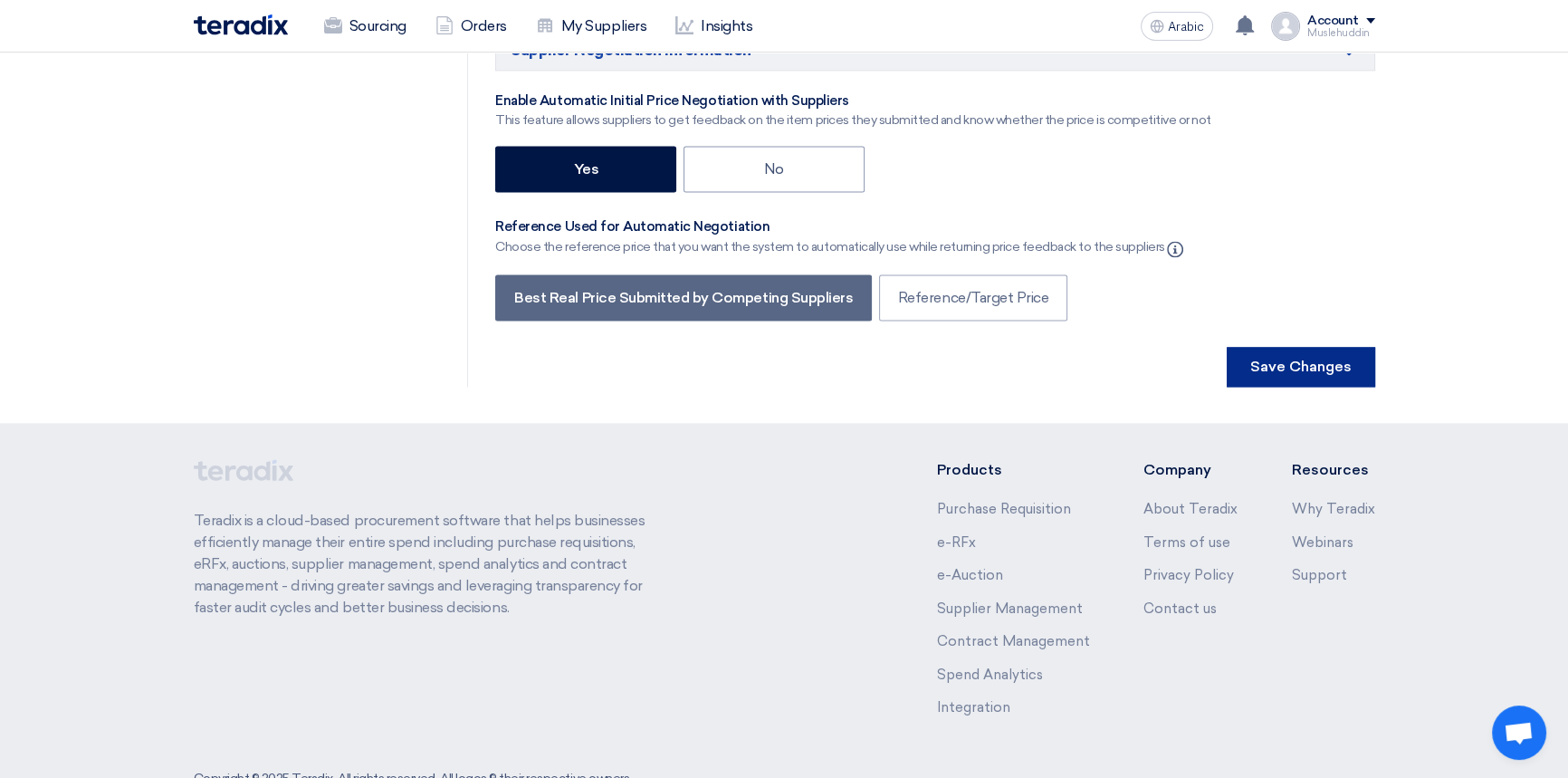
click at [1311, 373] on font "Save Changes" at bounding box center [1301, 366] width 101 height 17
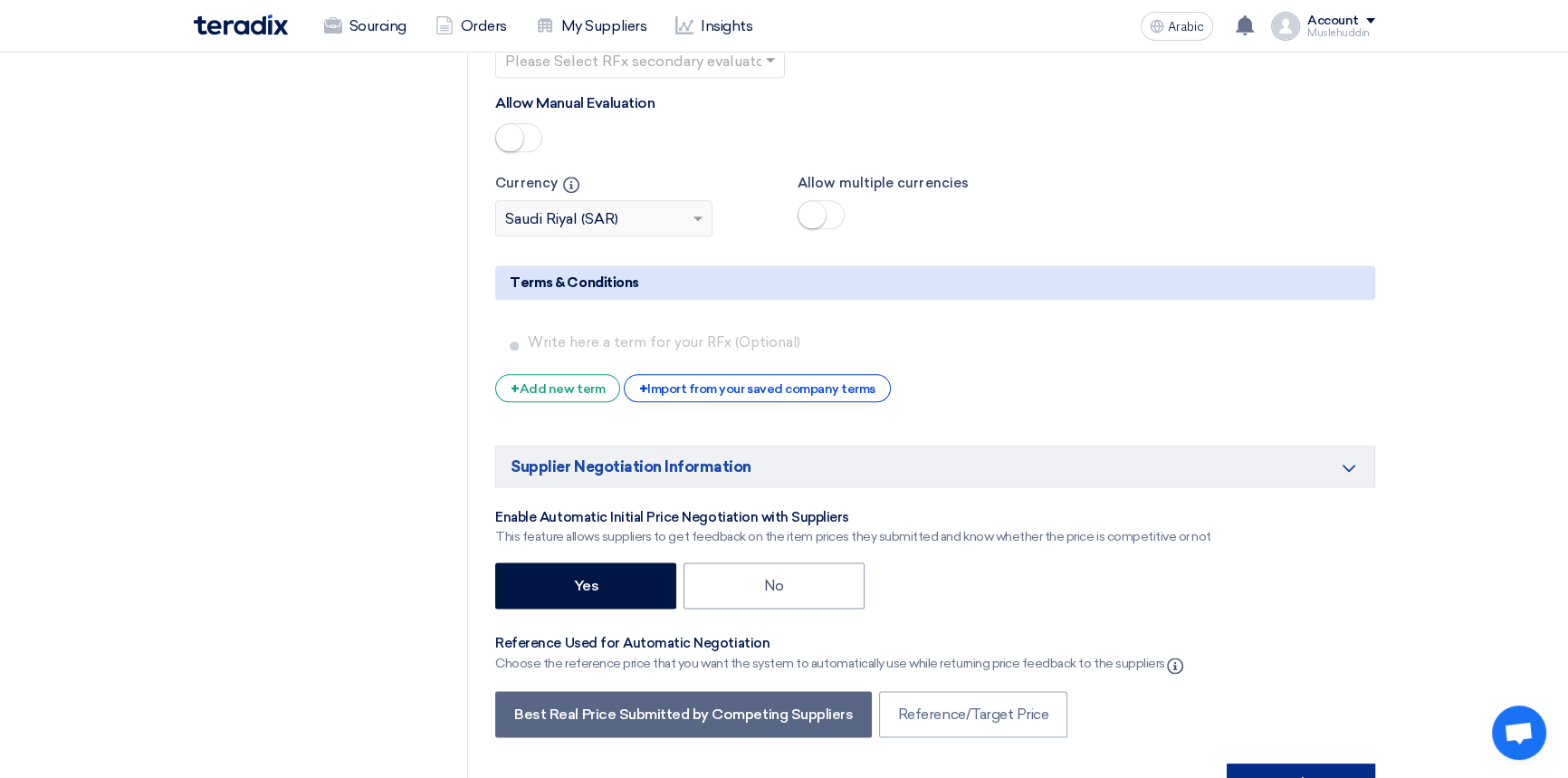
scroll to position [0, 0]
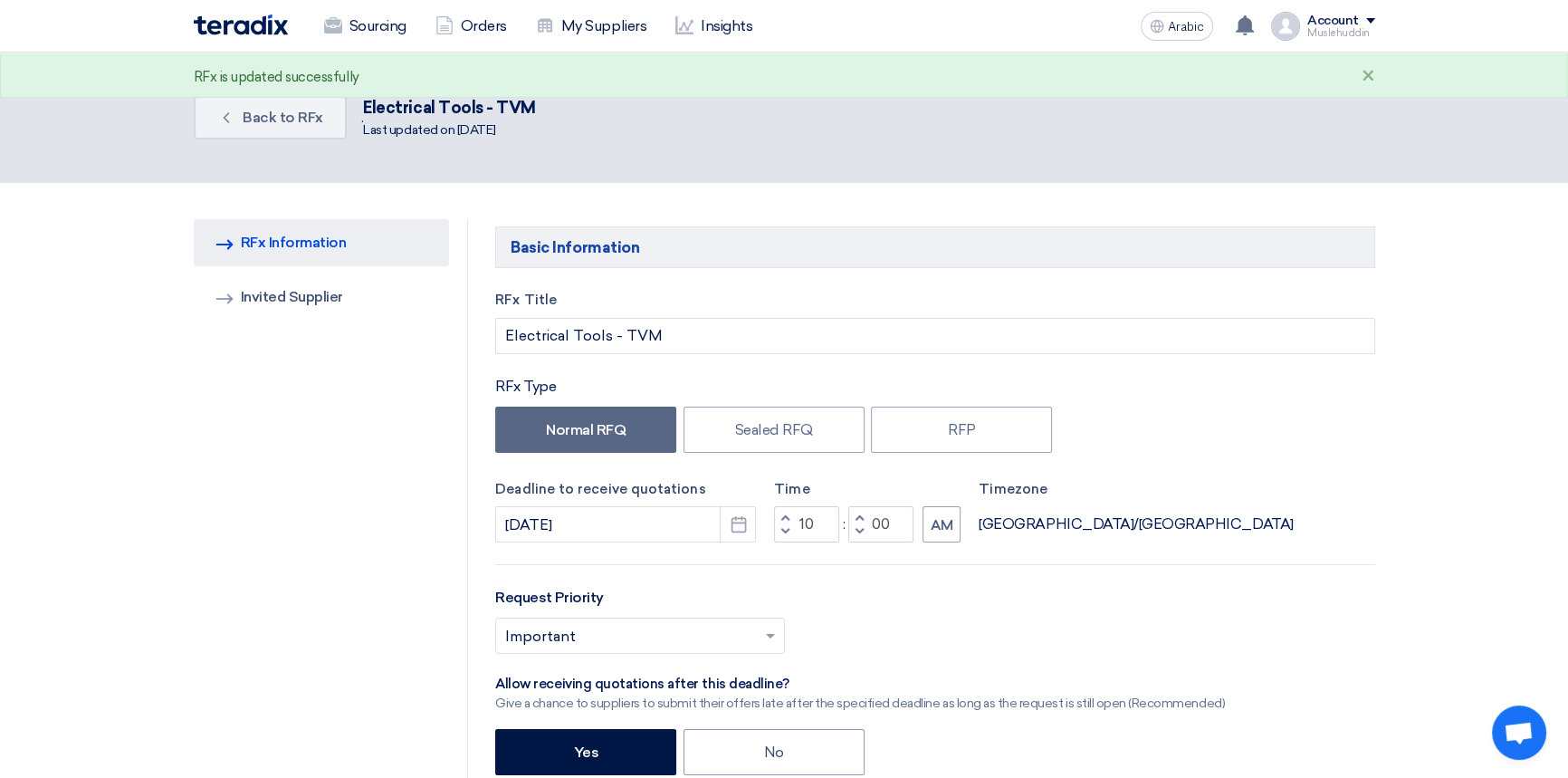
click at [1367, 74] on font "×" at bounding box center [1369, 77] width 14 height 30
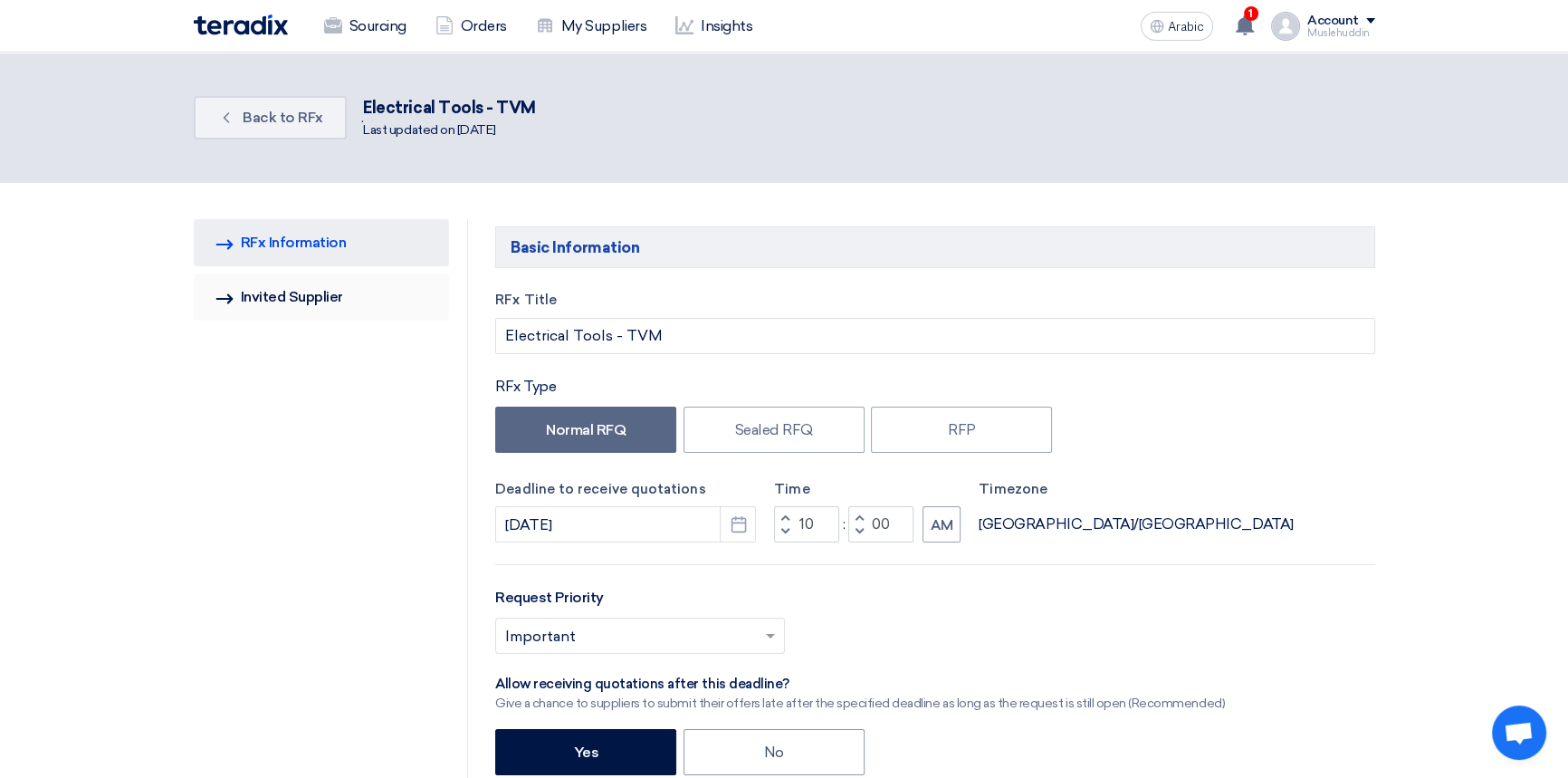
click at [280, 282] on link "Invited Suppliers Invited Supplier" at bounding box center [322, 297] width 256 height 47
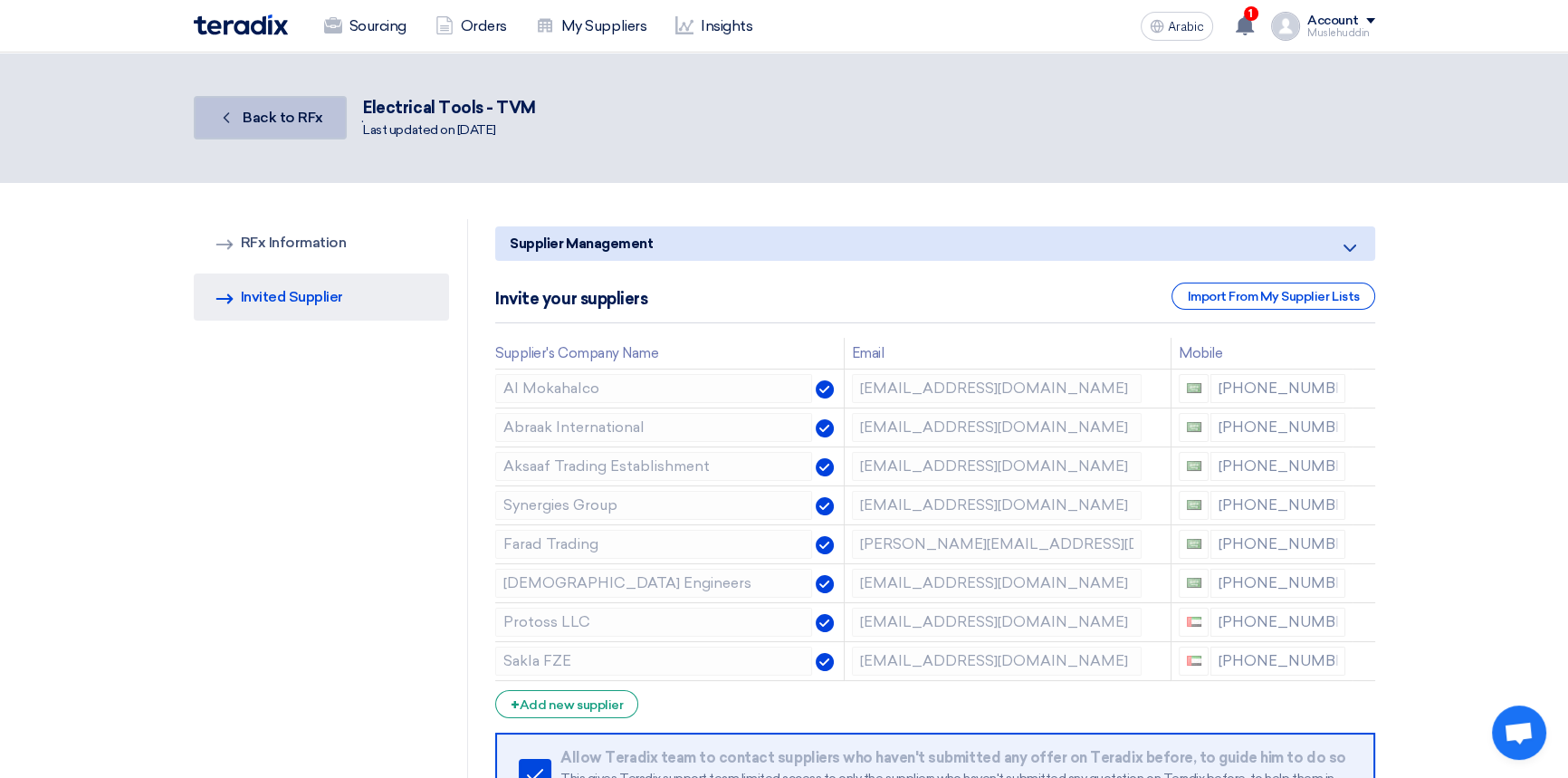
click at [280, 118] on font "Back to RFx" at bounding box center [283, 117] width 81 height 17
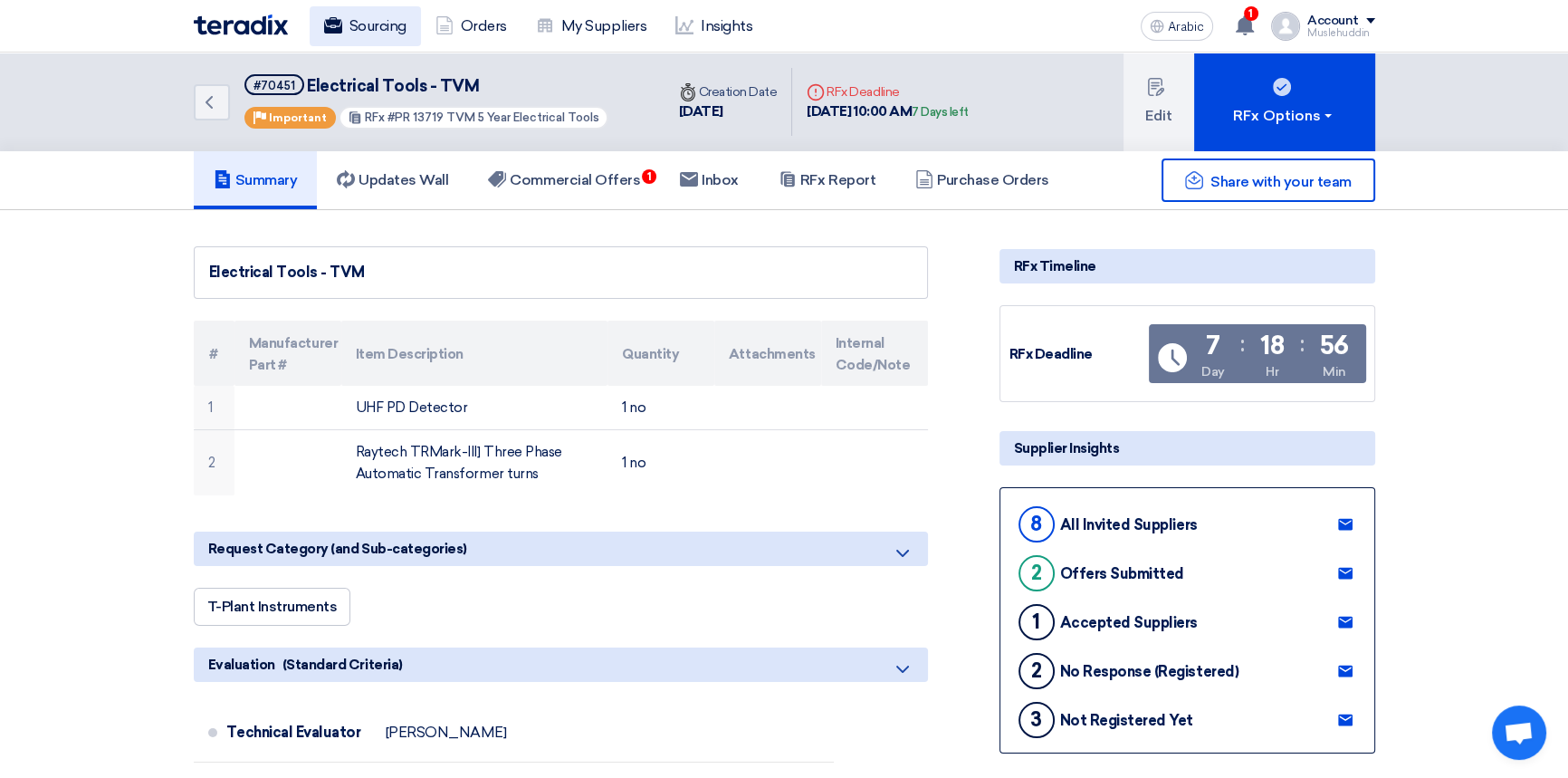
click at [384, 27] on font "Sourcing" at bounding box center [377, 25] width 57 height 17
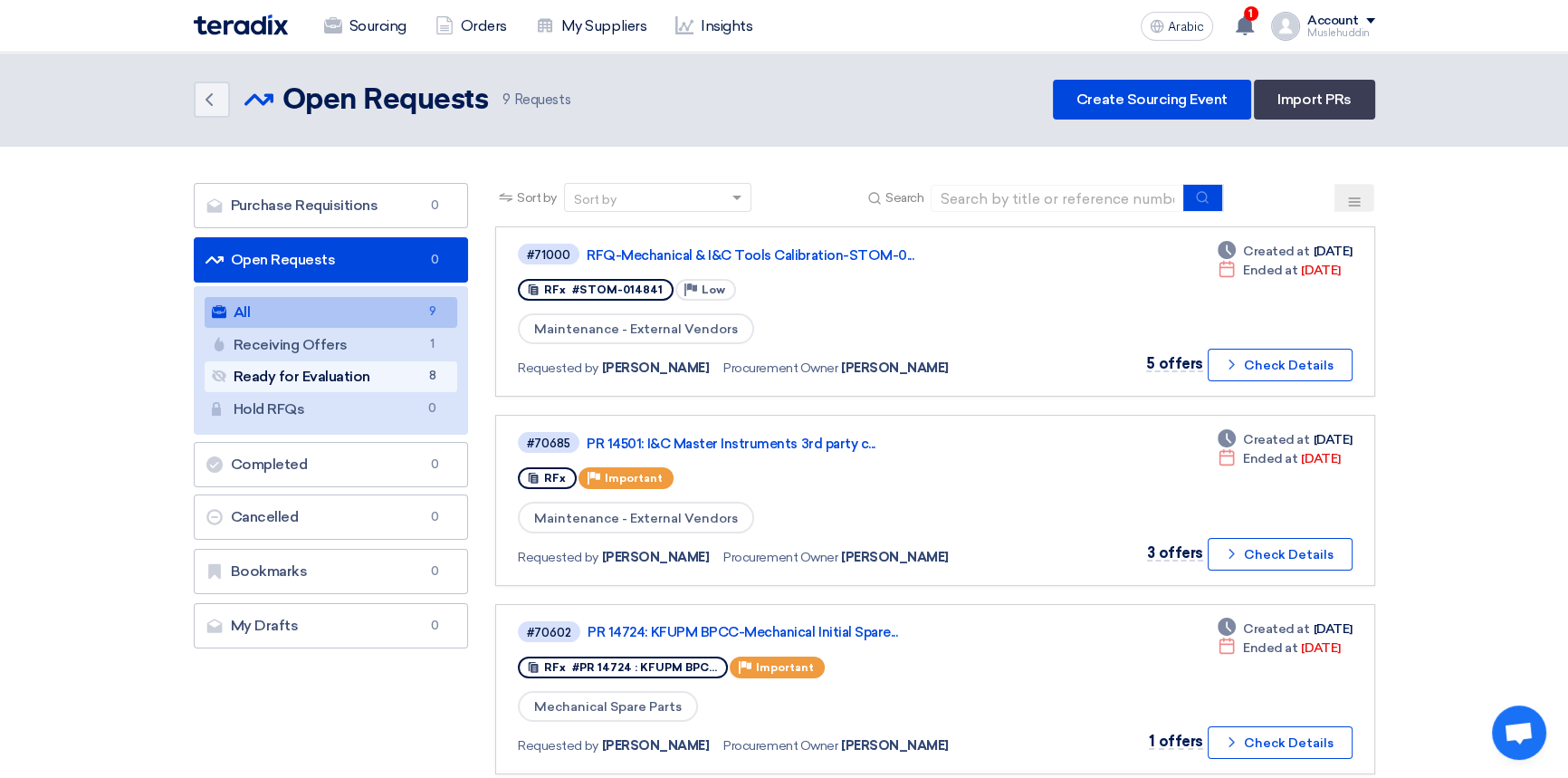
click at [369, 374] on font "Ready for Evaluation" at bounding box center [302, 376] width 137 height 17
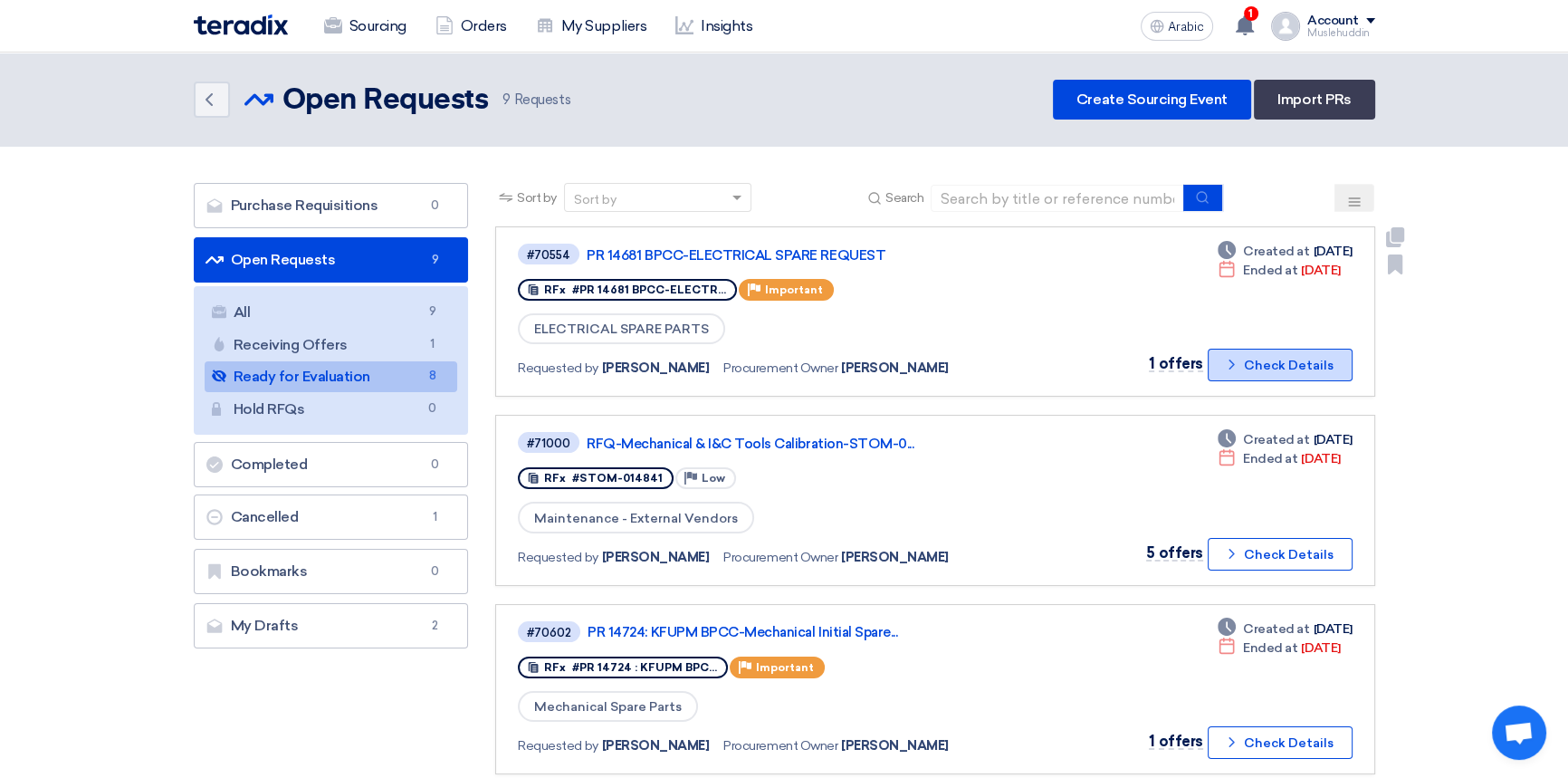
click at [1305, 360] on font "Check Details" at bounding box center [1289, 365] width 90 height 15
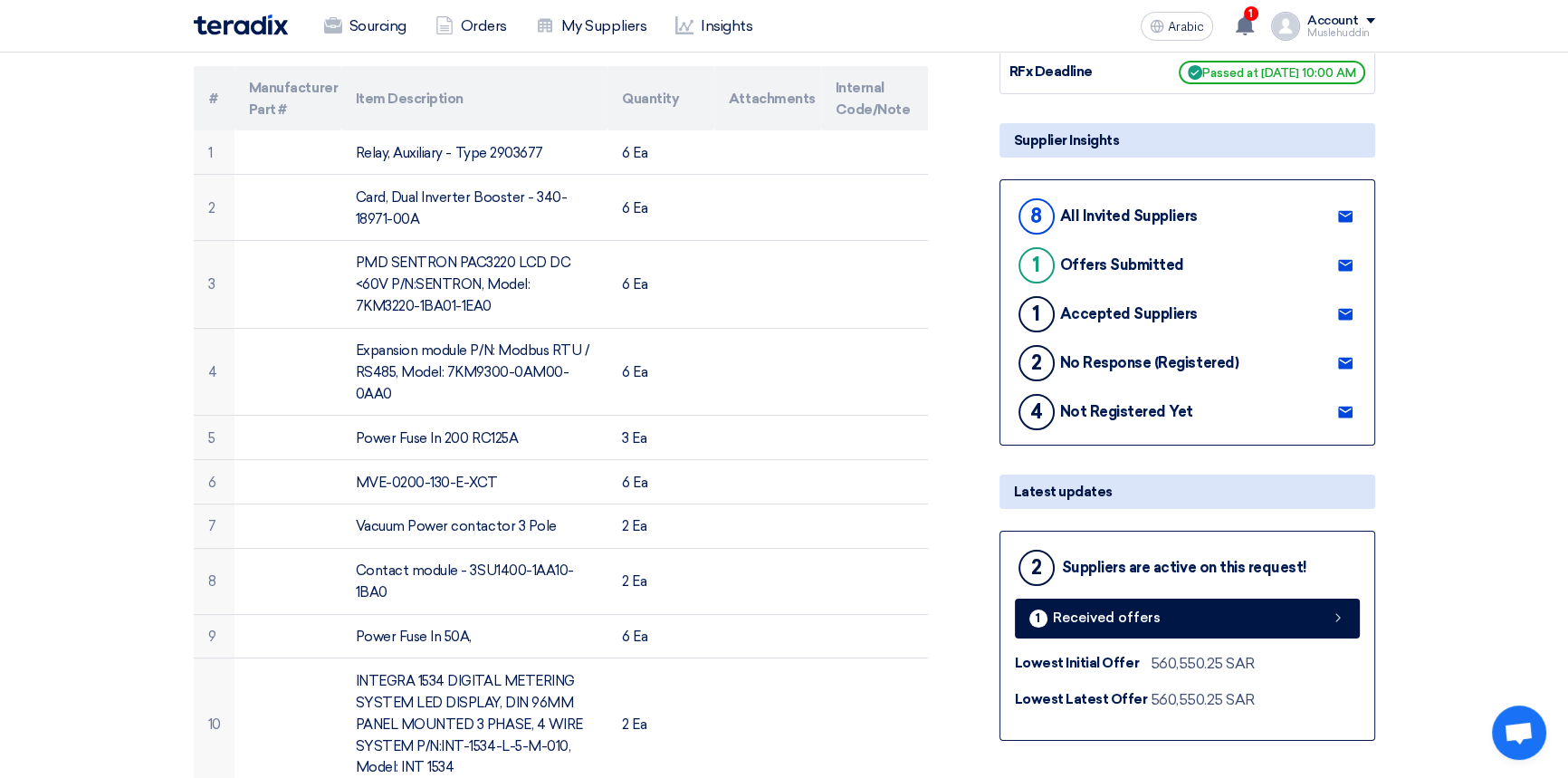
scroll to position [329, 0]
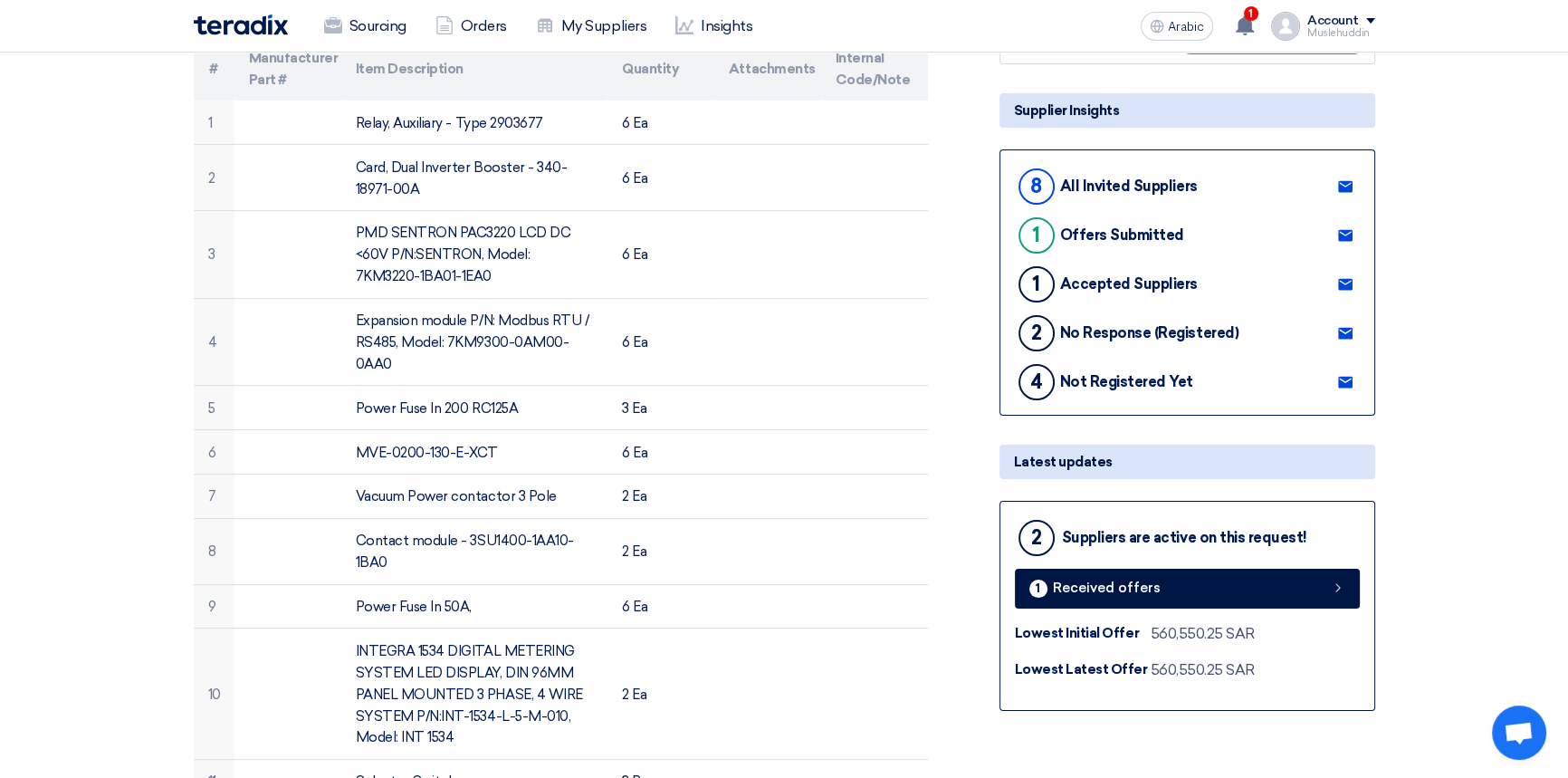
click at [1343, 180] on use at bounding box center [1345, 185] width 14 height 12
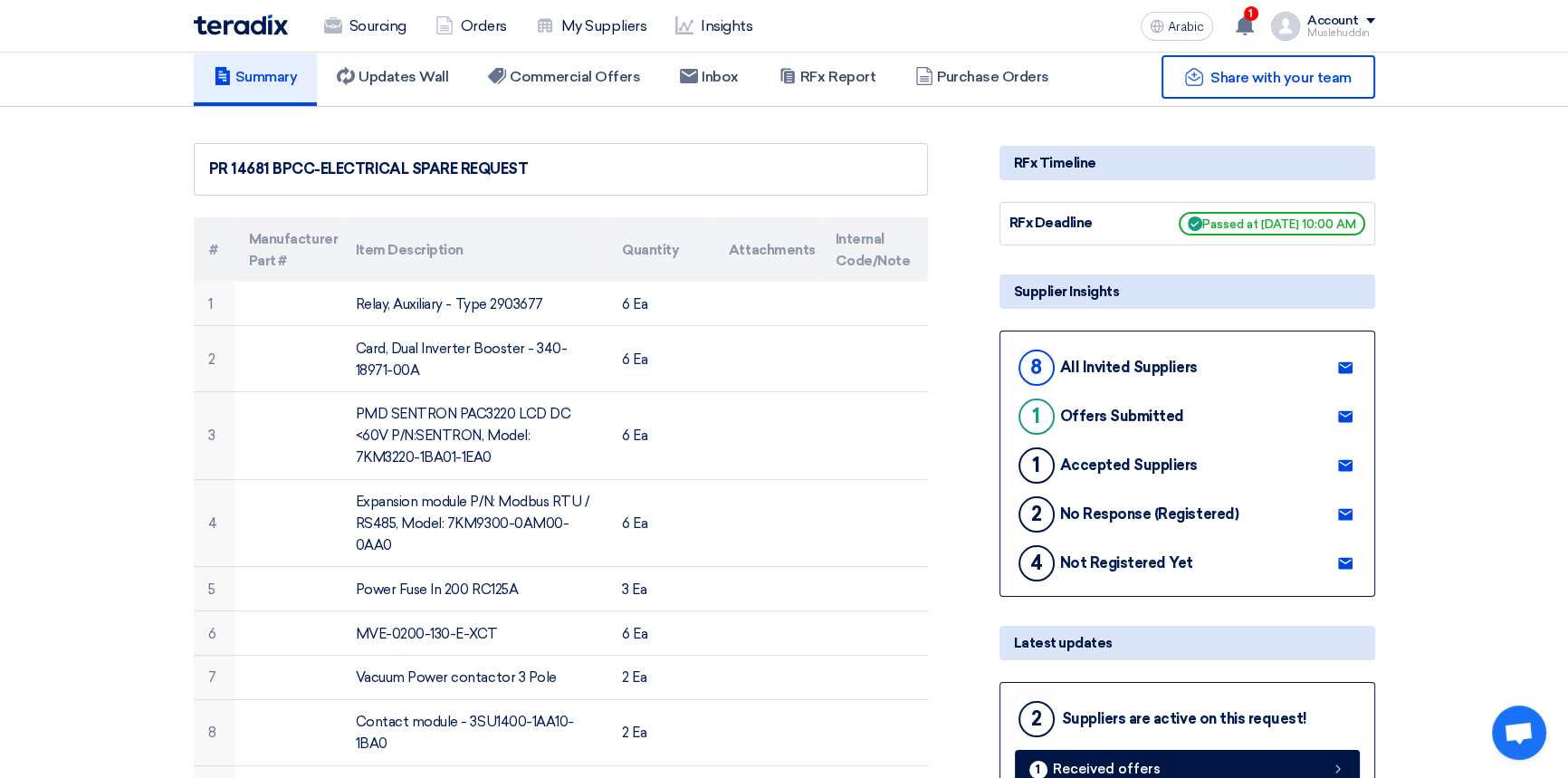
scroll to position [0, 0]
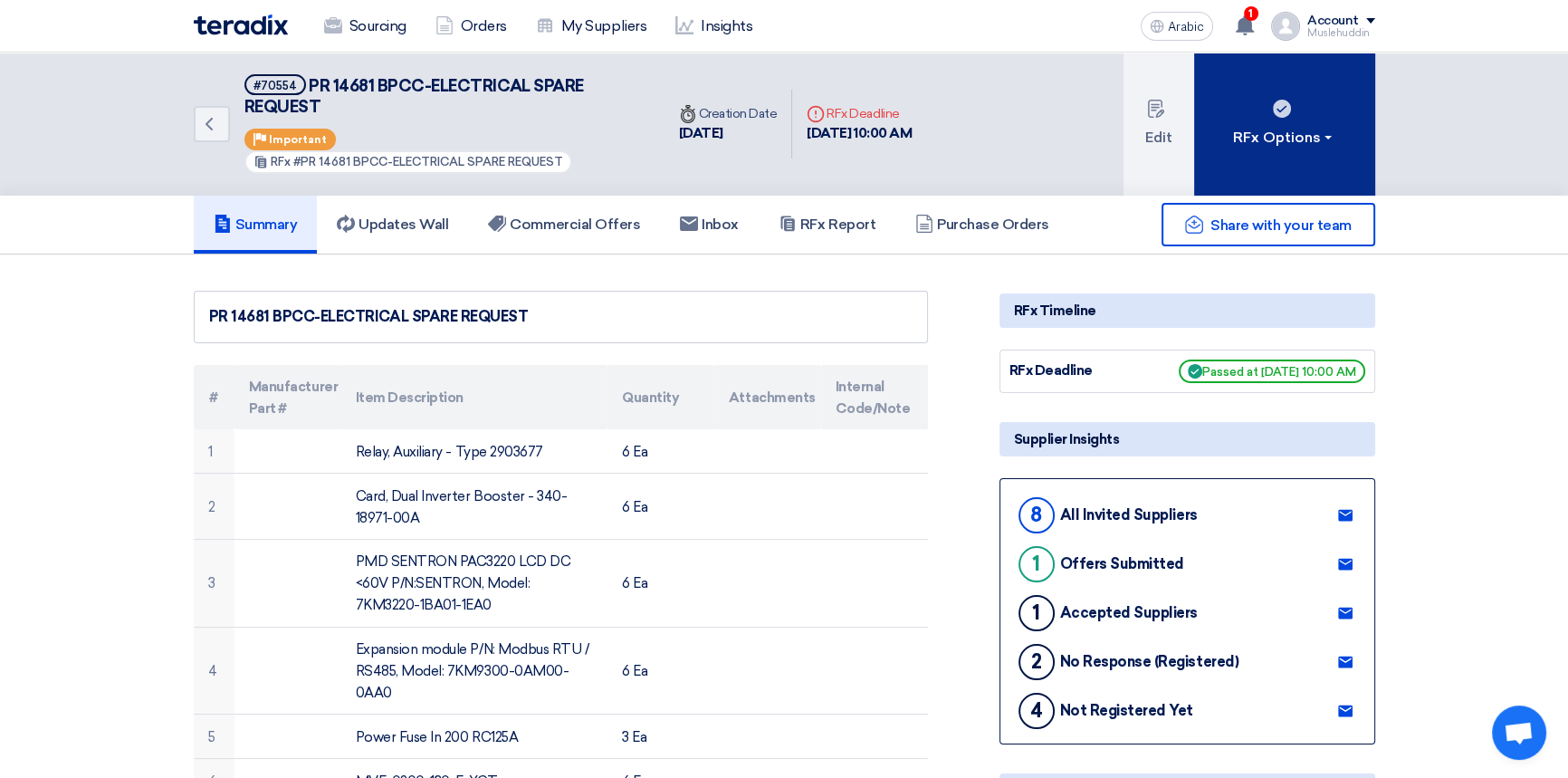
click at [1282, 154] on button "RFx Options" at bounding box center [1284, 124] width 181 height 143
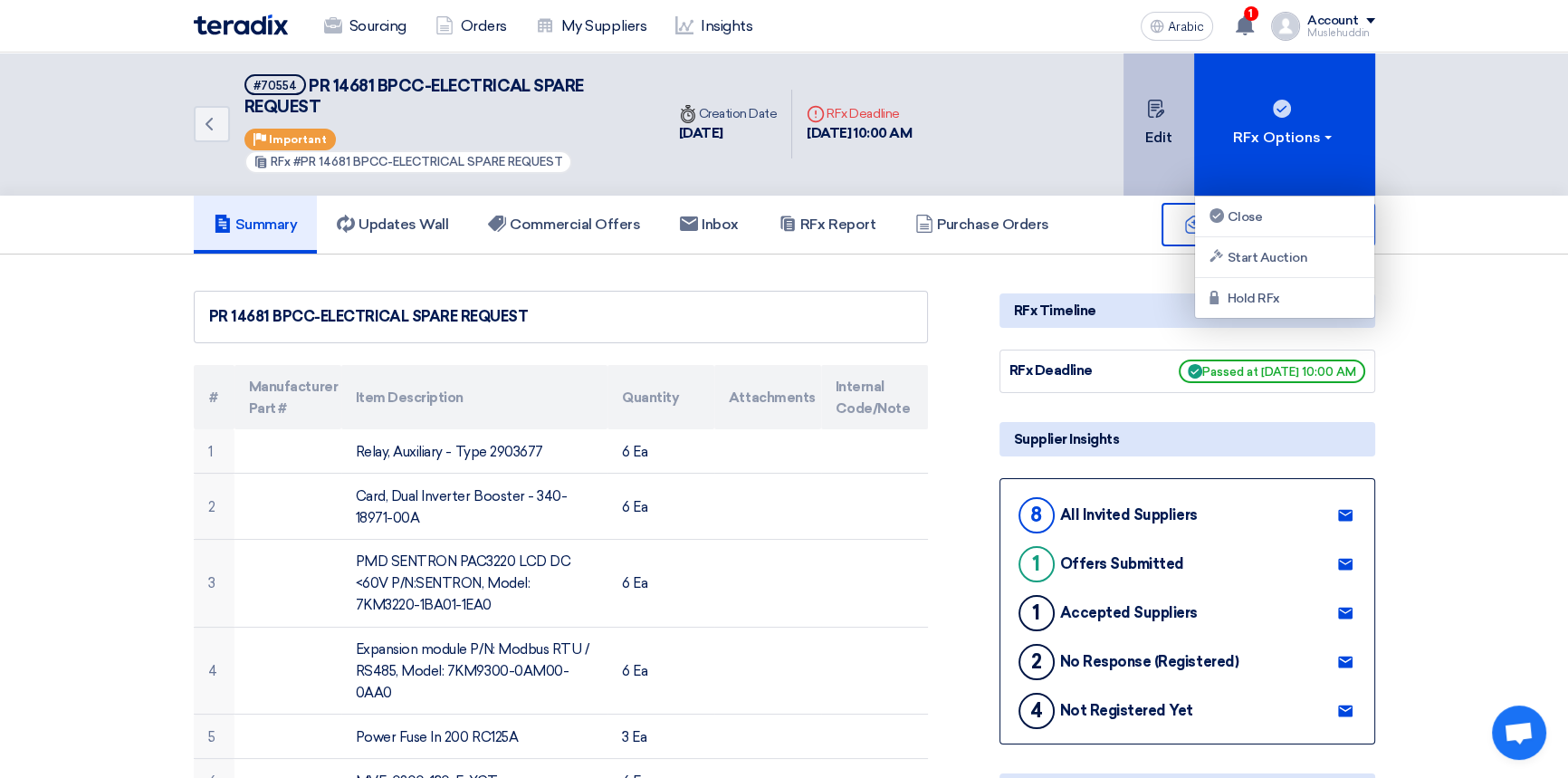
click at [1155, 141] on font "Edit" at bounding box center [1159, 137] width 27 height 17
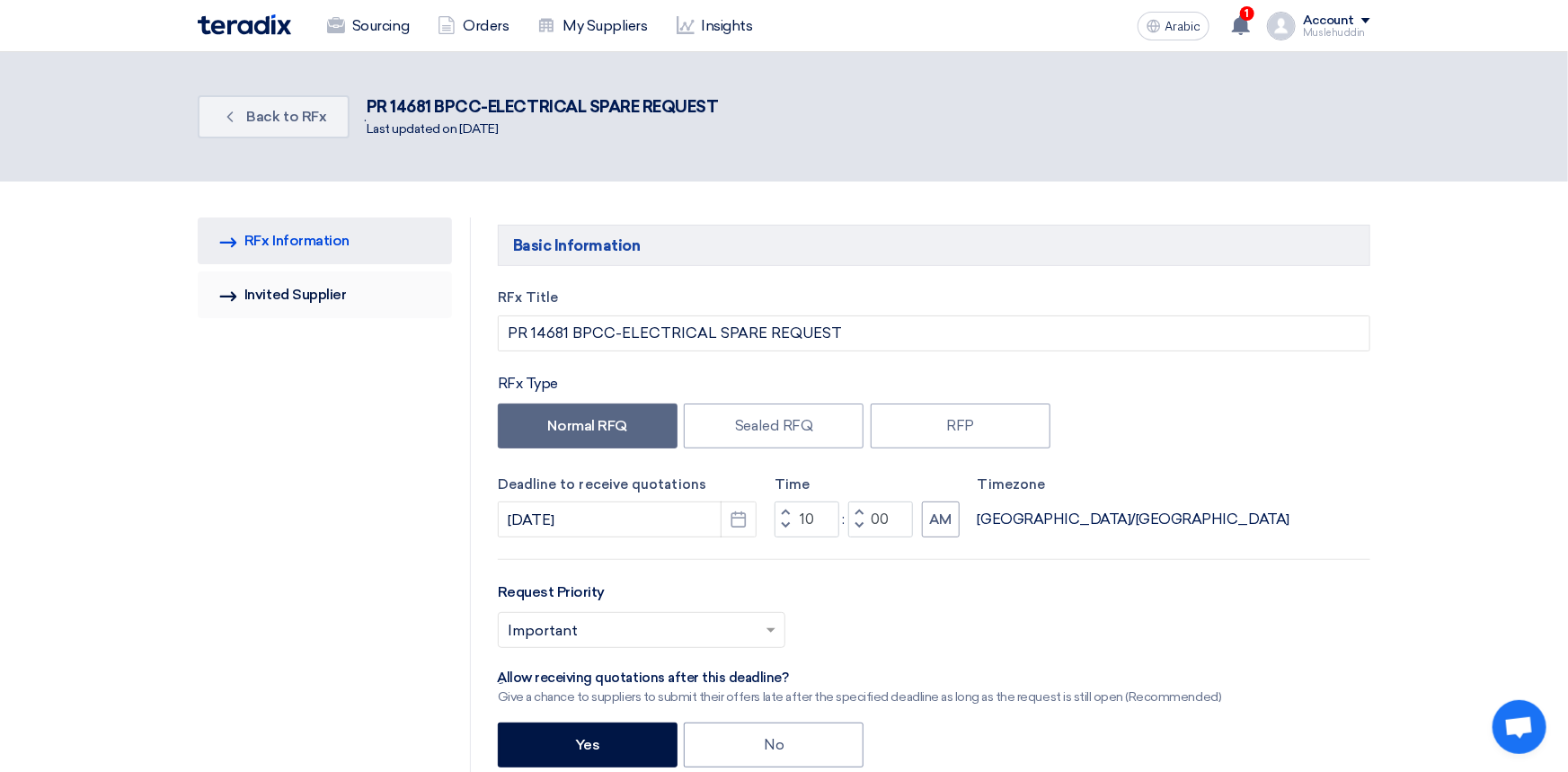
click at [282, 294] on font "Invited Supplier" at bounding box center [294, 294] width 101 height 17
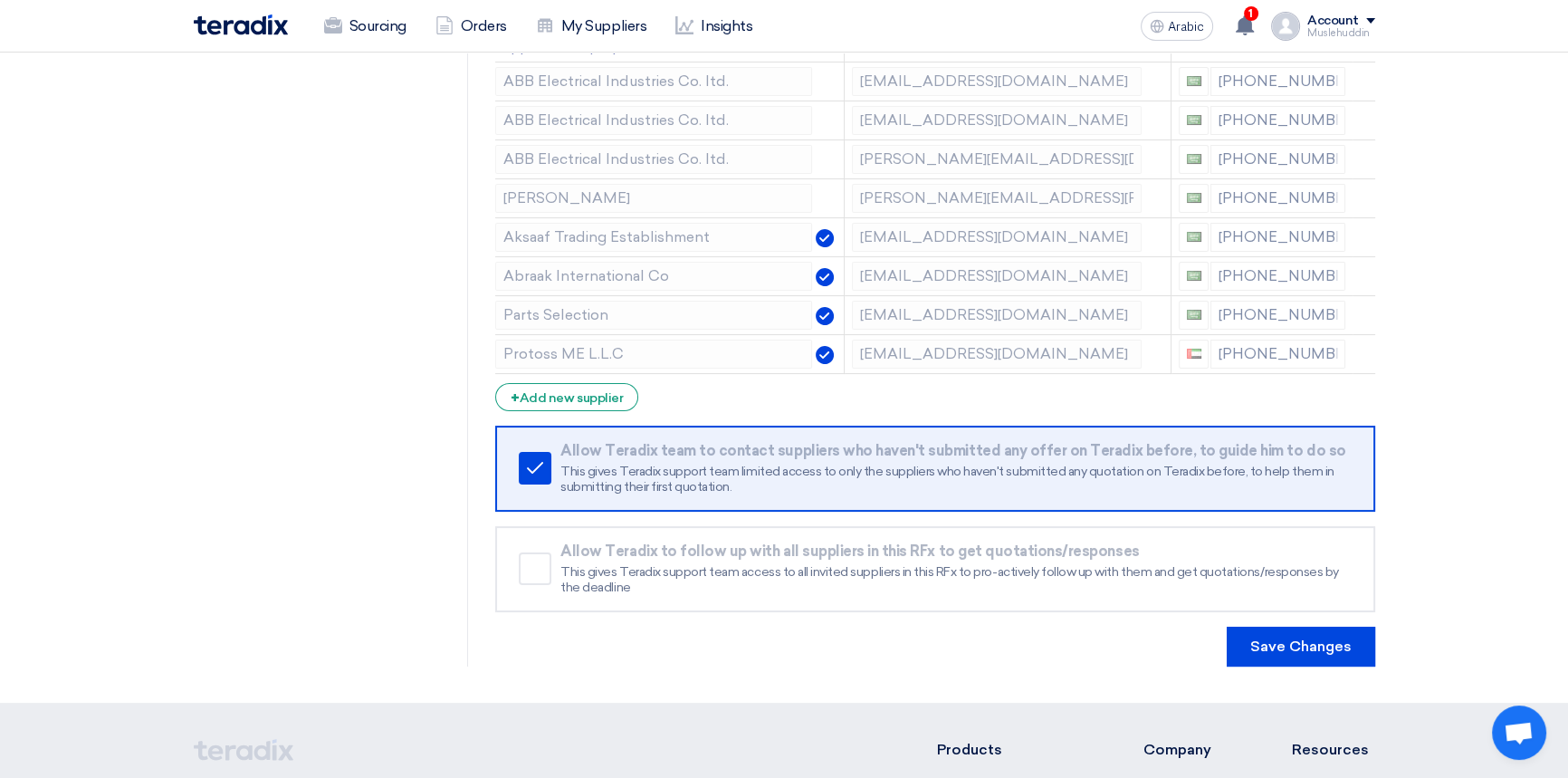
scroll to position [329, 0]
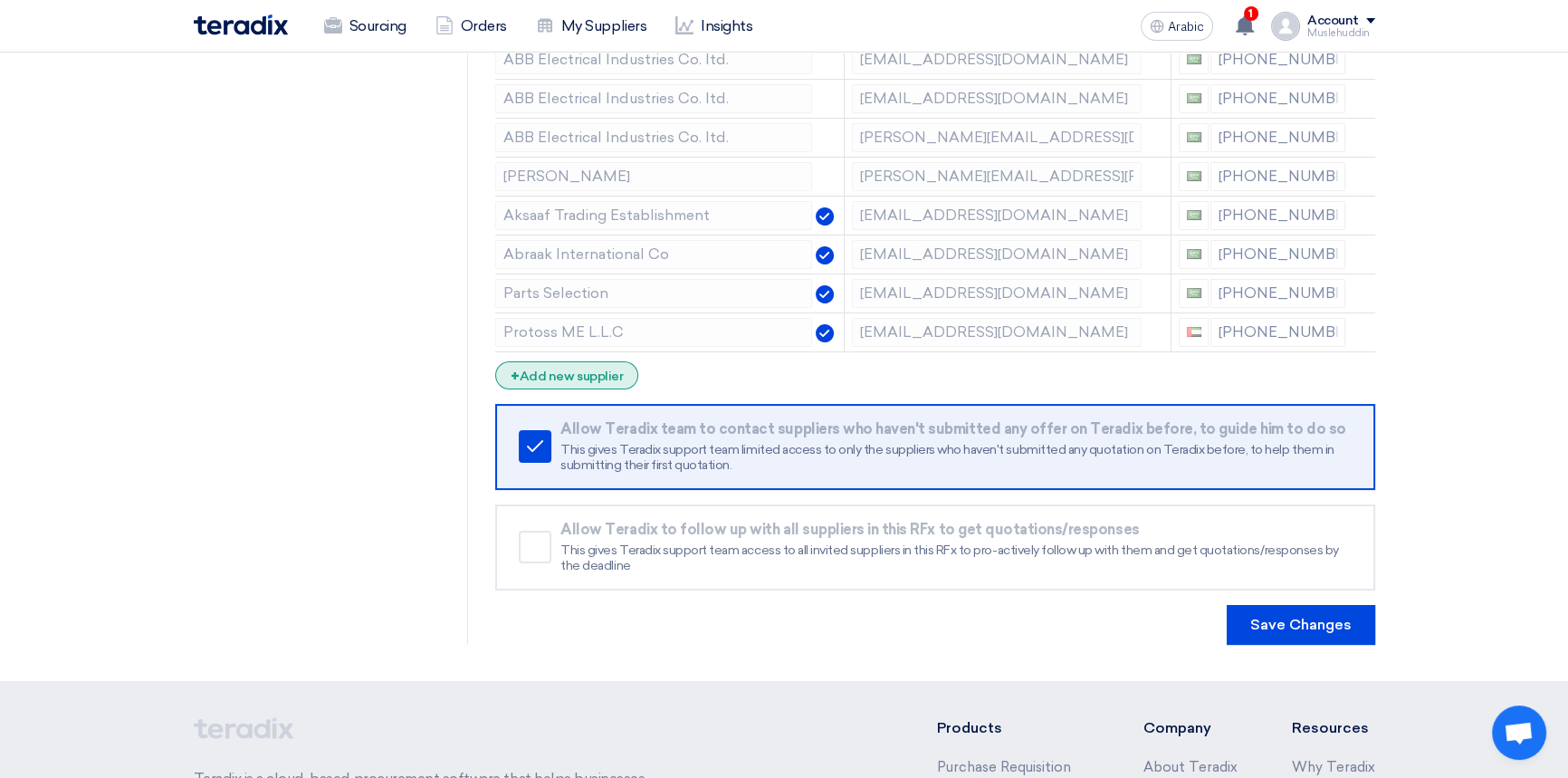
click at [594, 374] on font "Add new supplier" at bounding box center [571, 376] width 103 height 15
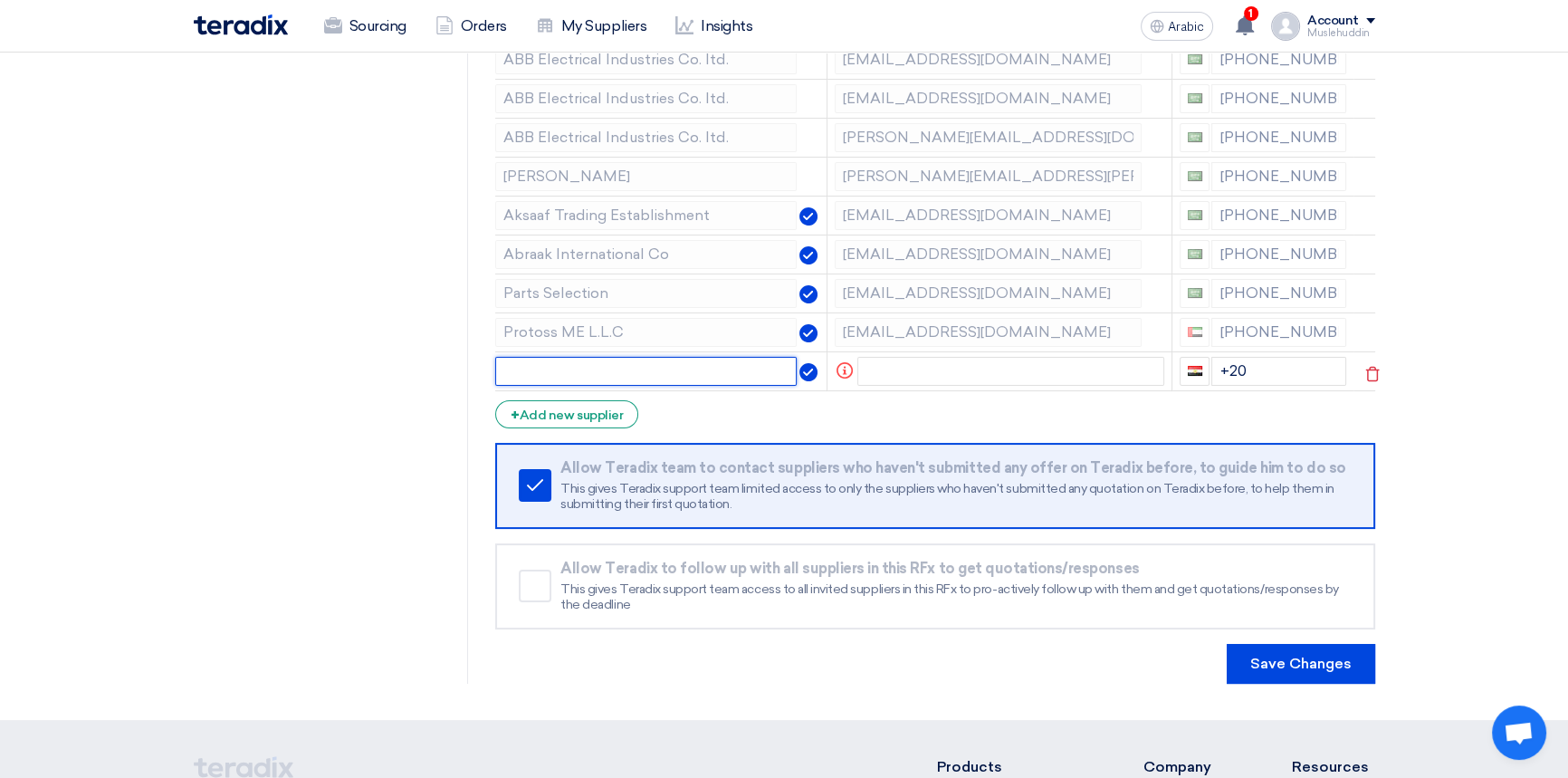
click at [595, 370] on input "text" at bounding box center [646, 371] width 301 height 29
type input "sakla"
drag, startPoint x: 592, startPoint y: 370, endPoint x: 450, endPoint y: 373, distance: 142.0
click at [450, 373] on div "RFQ Information RFx Information Invited Suppliers Invited Supplier Supplier Man…" at bounding box center [784, 286] width 1209 height 793
paste input "Sakla FZE"
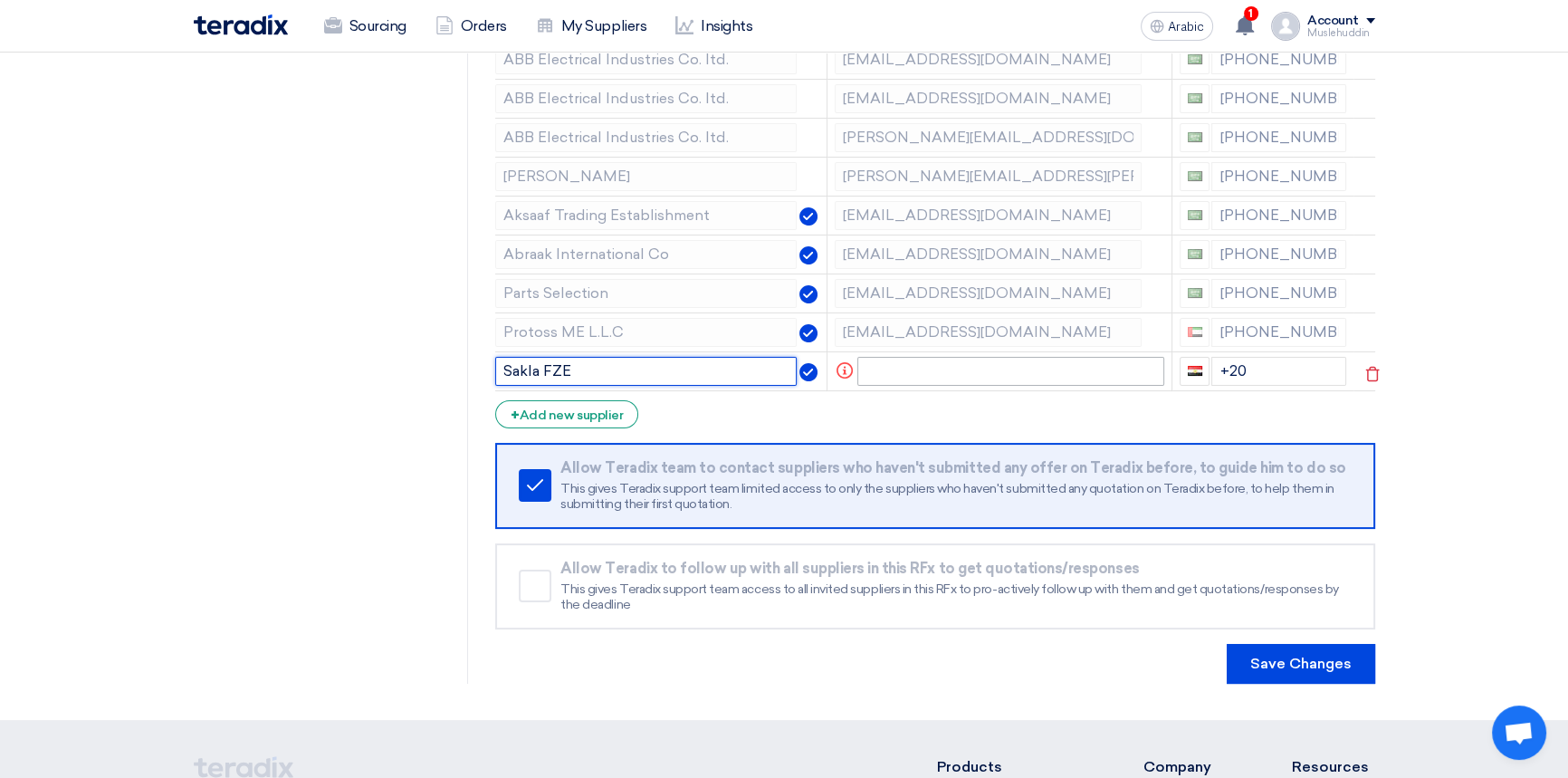
type input "Sakla FZE"
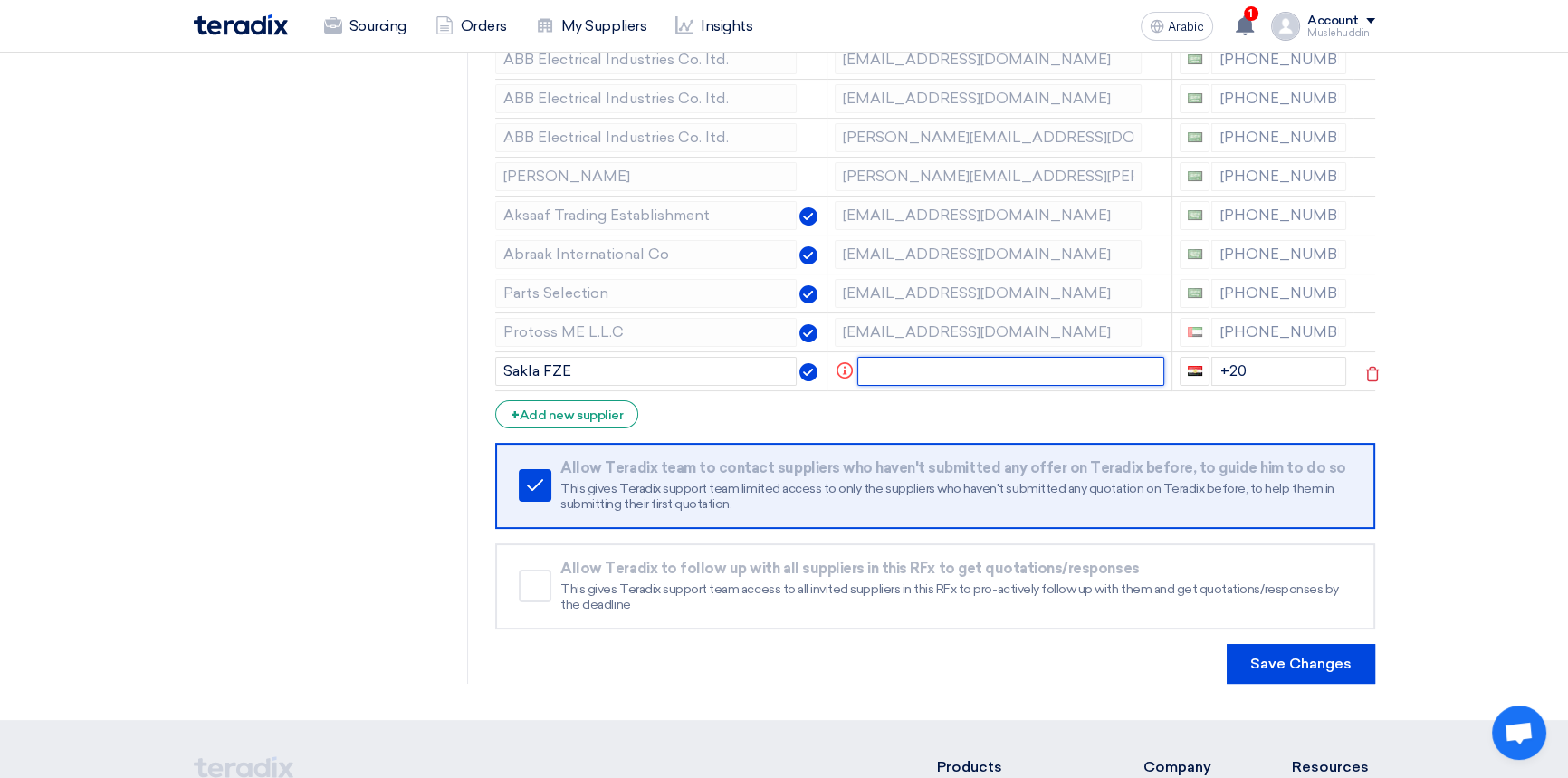
click at [887, 374] on input "text" at bounding box center [1011, 371] width 307 height 29
paste input "[EMAIL_ADDRESS][DOMAIN_NAME]"
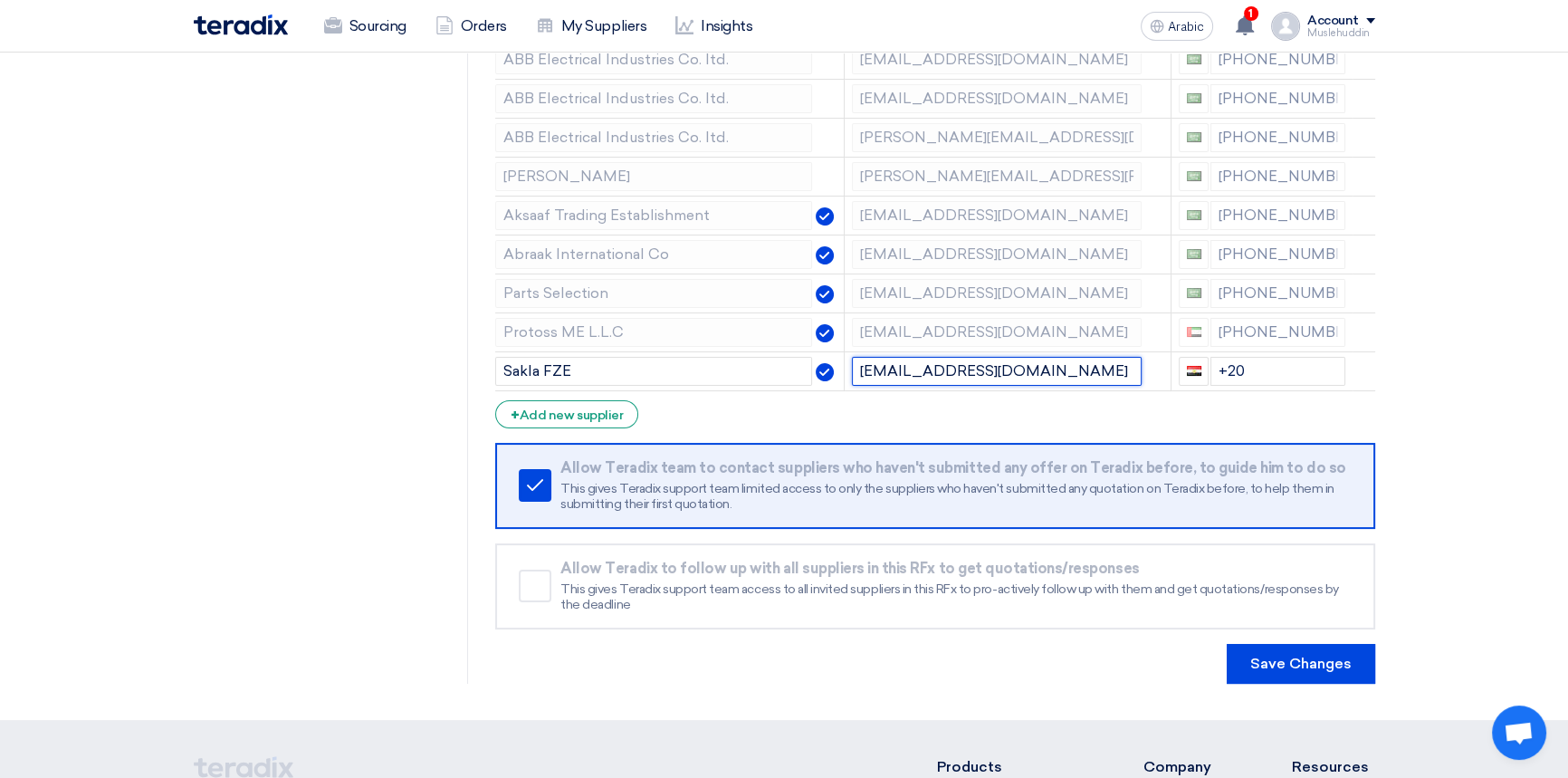
type input "[EMAIL_ADDRESS][DOMAIN_NAME]"
drag, startPoint x: 1250, startPoint y: 374, endPoint x: 1170, endPoint y: 372, distance: 80.0
click at [1179, 372] on div "+20" at bounding box center [1262, 371] width 167 height 29
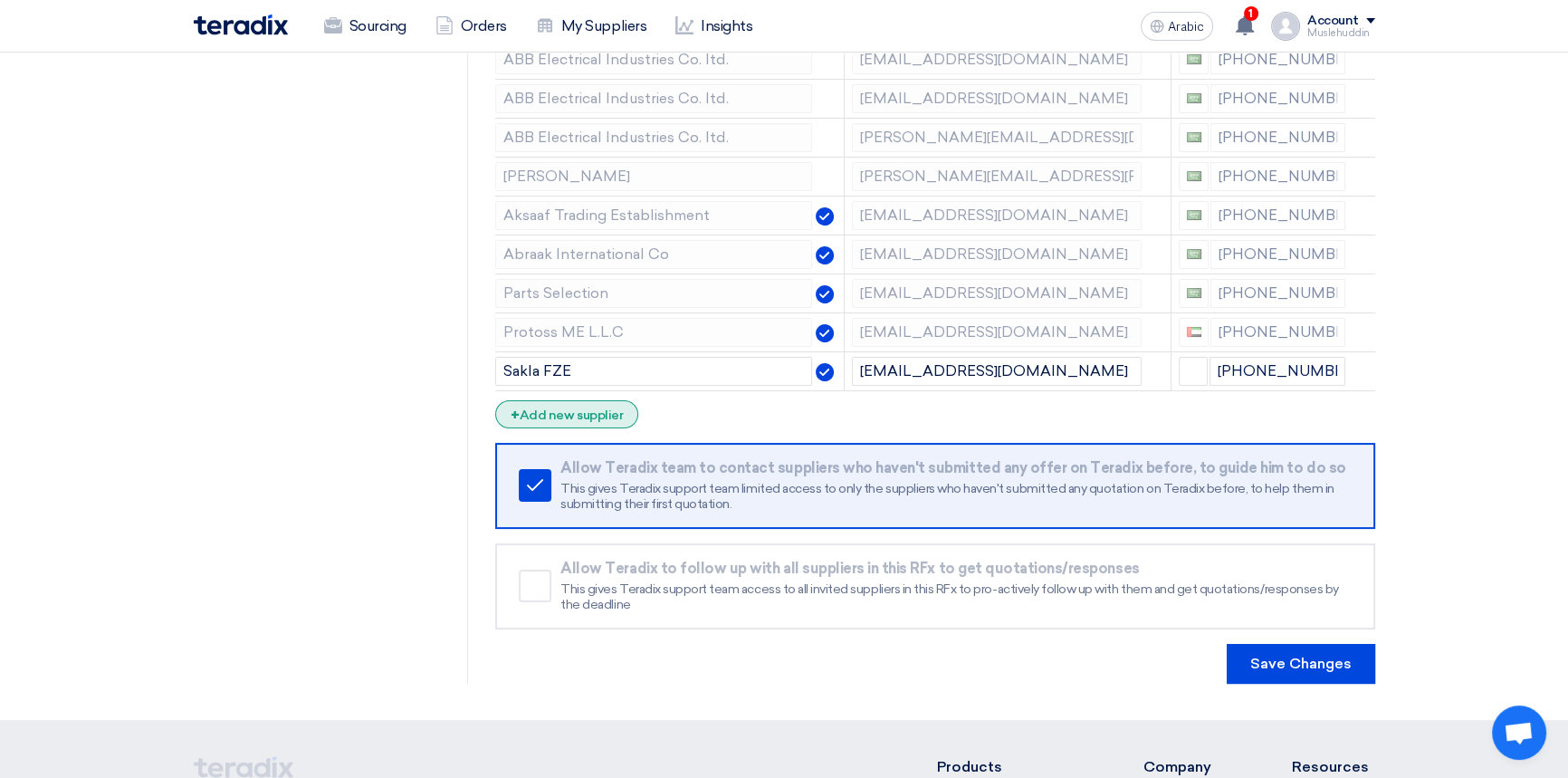
click at [564, 412] on font "Add new supplier" at bounding box center [571, 415] width 103 height 15
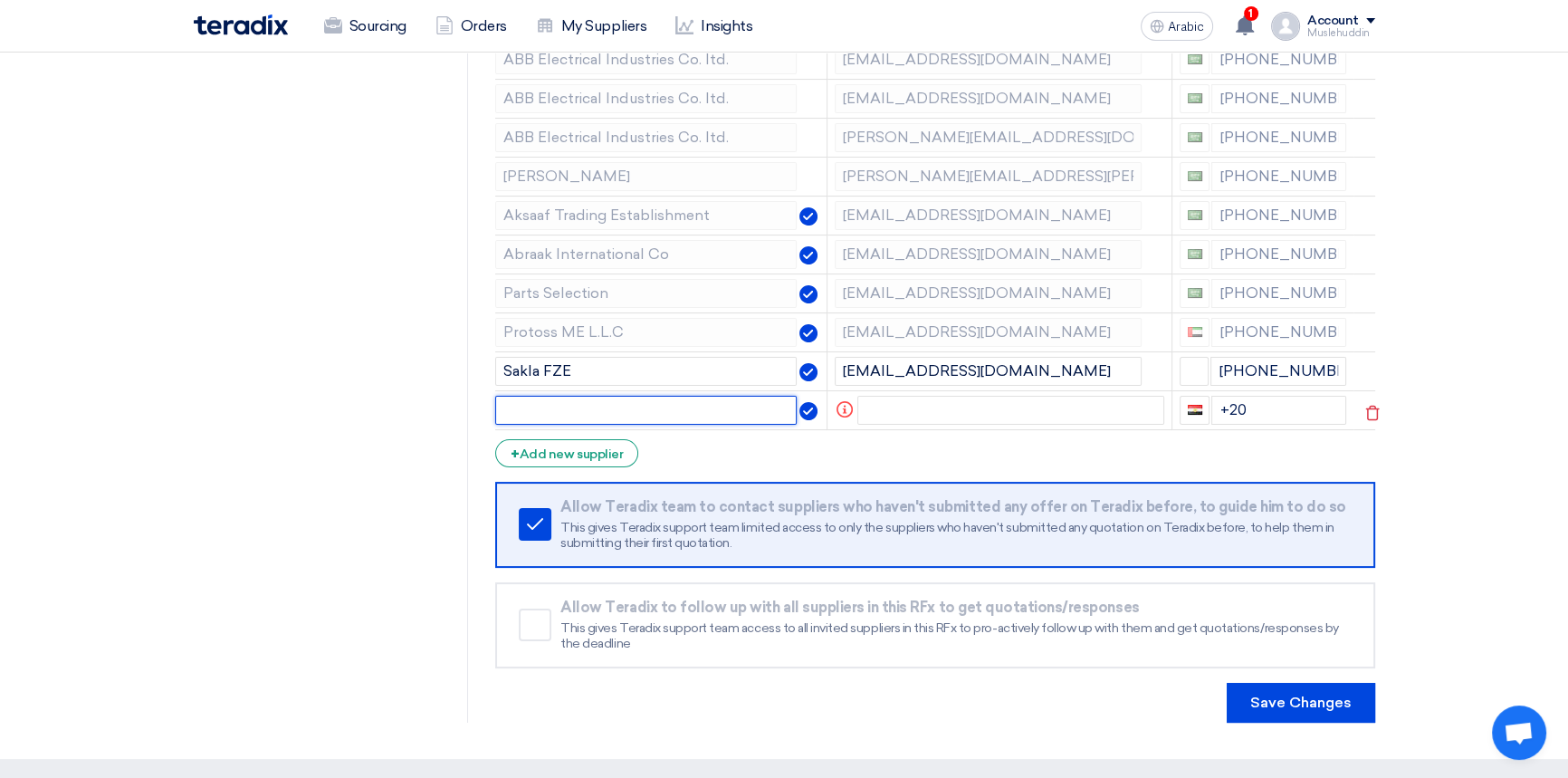
click at [529, 402] on input "text" at bounding box center [646, 410] width 301 height 29
paste input "[DEMOGRAPHIC_DATA] Engineers"
type input "[DEMOGRAPHIC_DATA] Engineers"
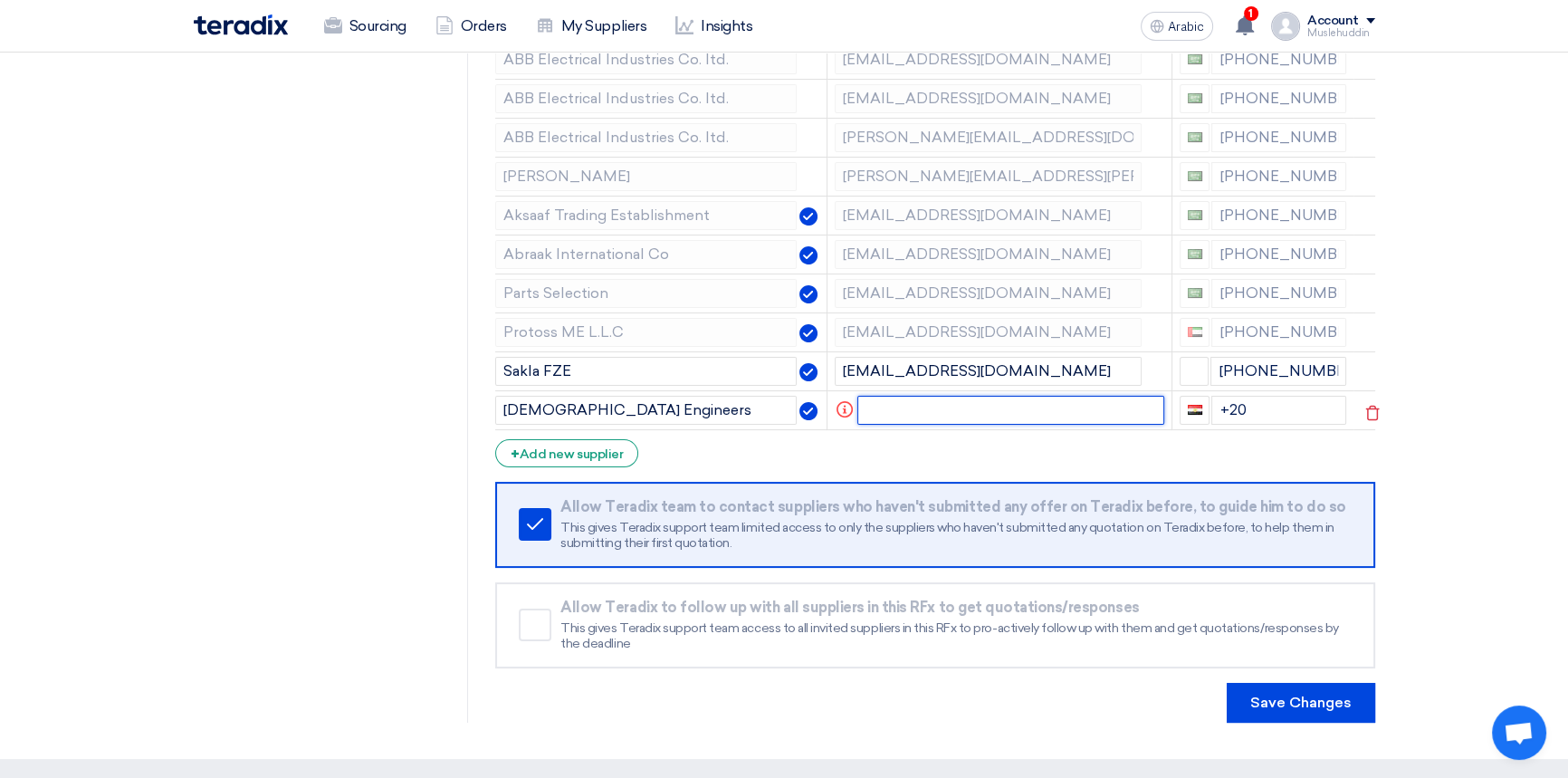
click at [883, 407] on input "text" at bounding box center [1011, 410] width 307 height 29
click at [857, 367] on input "[EMAIL_ADDRESS][DOMAIN_NAME]" at bounding box center [989, 371] width 307 height 29
click at [918, 410] on input "text" at bounding box center [1011, 410] width 307 height 29
paste input "[EMAIL_ADDRESS][DOMAIN_NAME]"
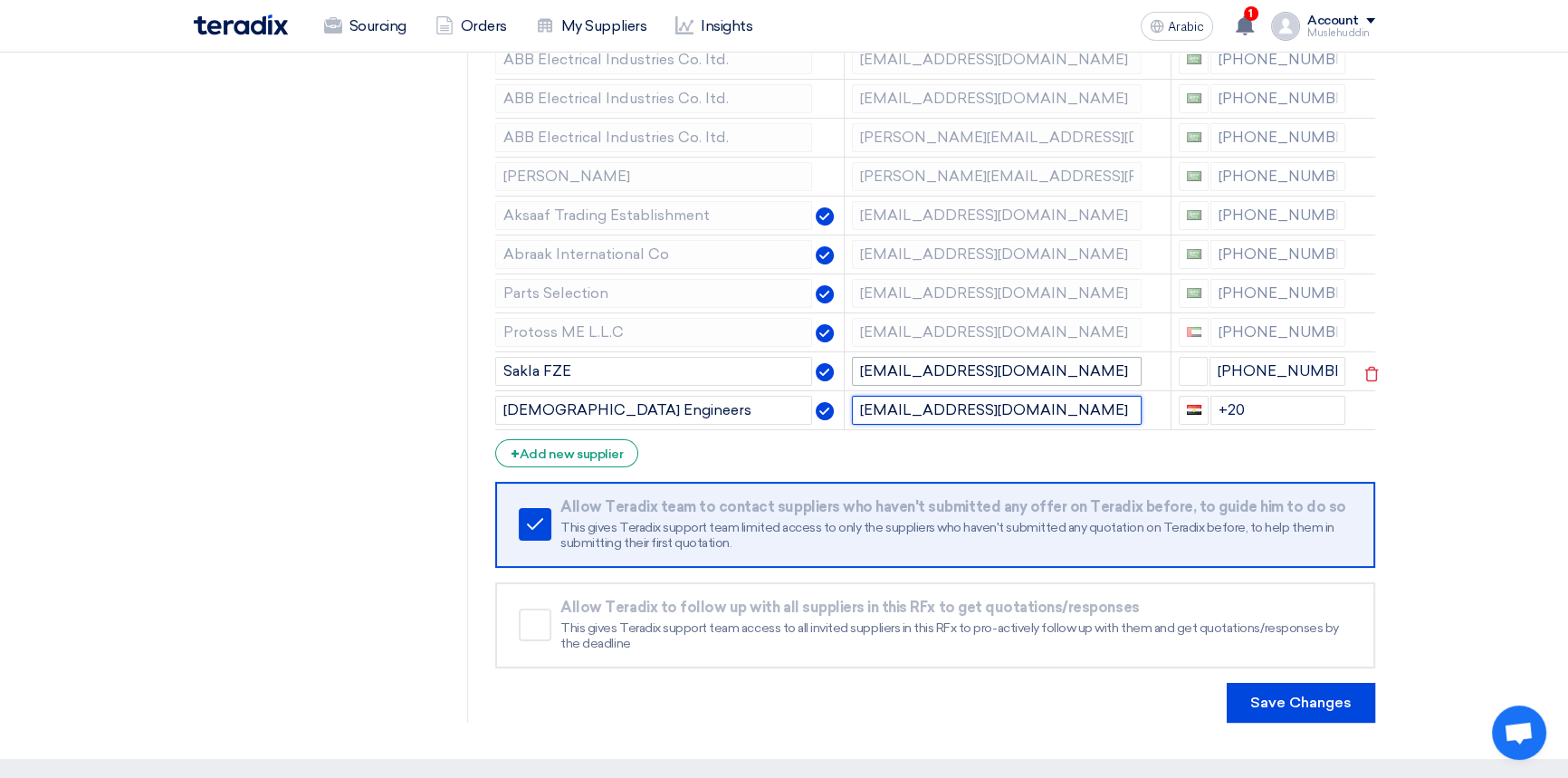
type input "[EMAIL_ADDRESS][DOMAIN_NAME]"
click at [856, 375] on input "[EMAIL_ADDRESS][DOMAIN_NAME]" at bounding box center [997, 371] width 290 height 29
type input "[EMAIL_ADDRESS][DOMAIN_NAME]"
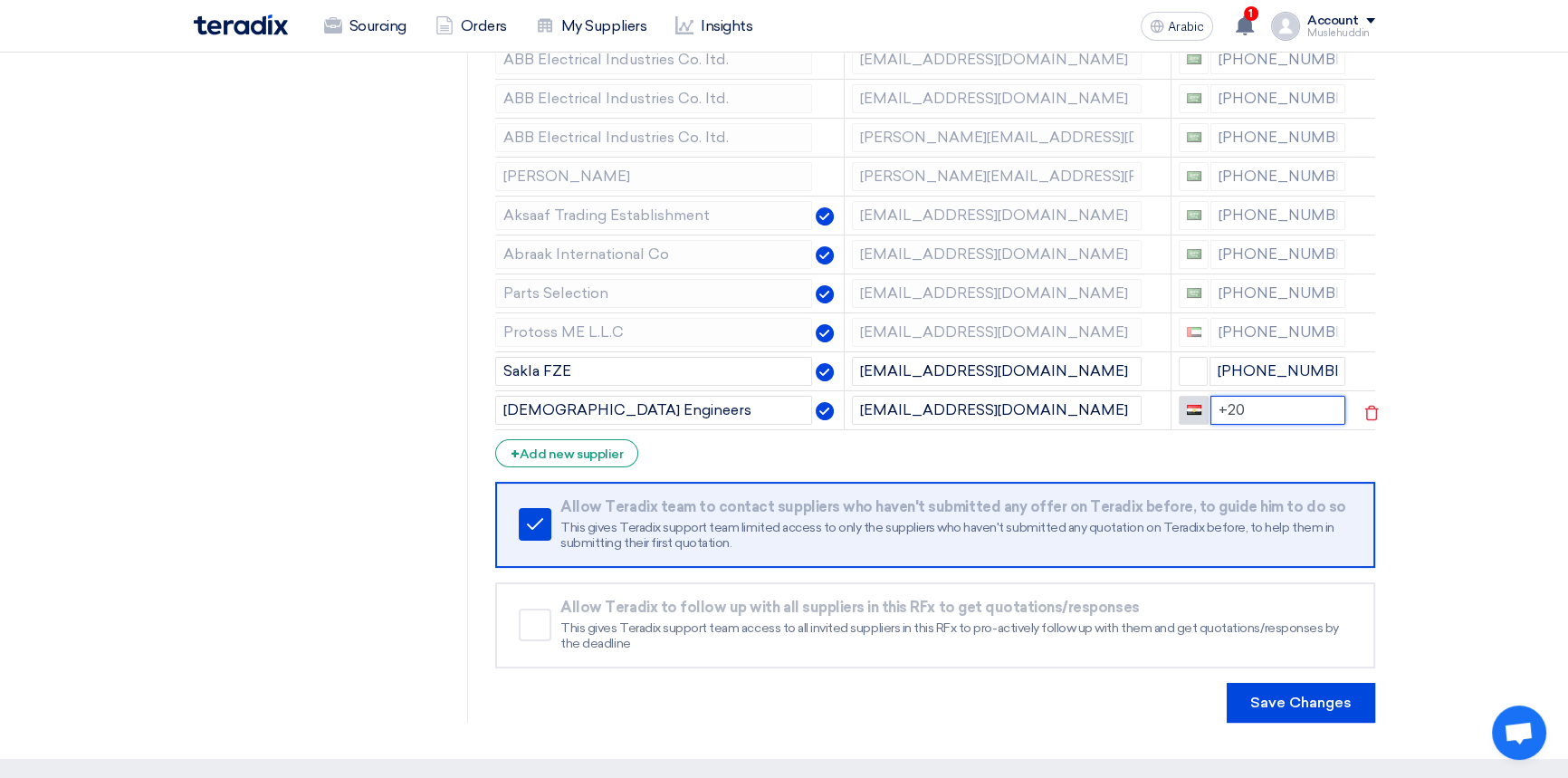
drag, startPoint x: 1247, startPoint y: 404, endPoint x: 1200, endPoint y: 402, distance: 47.0
click at [1200, 402] on div "+20" at bounding box center [1262, 410] width 167 height 29
click at [1422, 443] on section "RFQ Information RFx Information Invited Suppliers Invited Supplier Supplier Man…" at bounding box center [784, 306] width 1568 height 904
click at [507, 406] on input "[DEMOGRAPHIC_DATA] Engineers" at bounding box center [653, 410] width 317 height 29
click at [501, 405] on input "[DEMOGRAPHIC_DATA] Engineers" at bounding box center [653, 410] width 317 height 29
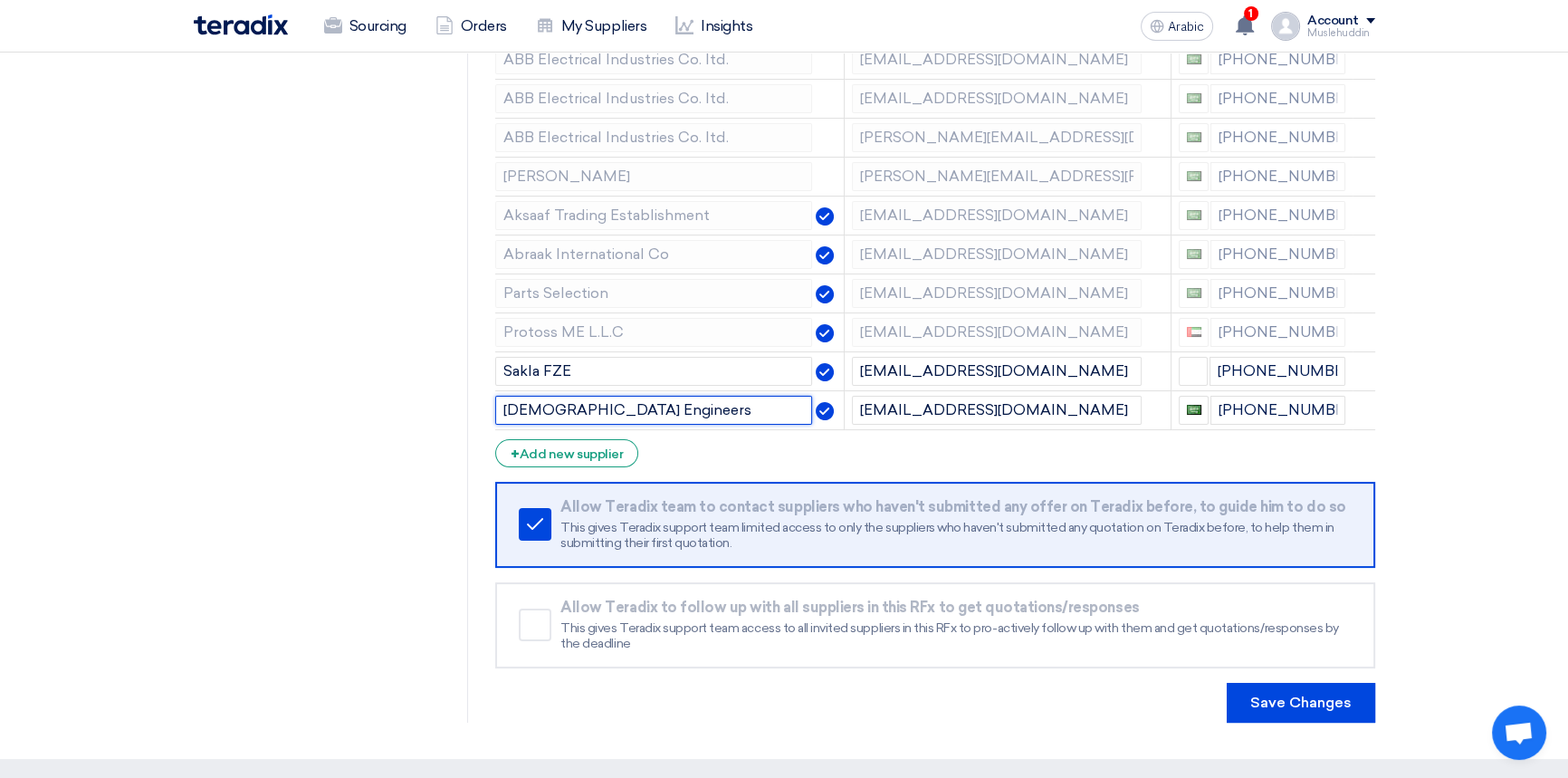
type input "[DEMOGRAPHIC_DATA] Engineers"
click at [385, 419] on div "RFQ Information RFx Information Invited Suppliers Invited Supplier" at bounding box center [331, 306] width 275 height 832
click at [562, 455] on font "Add new supplier" at bounding box center [571, 454] width 103 height 15
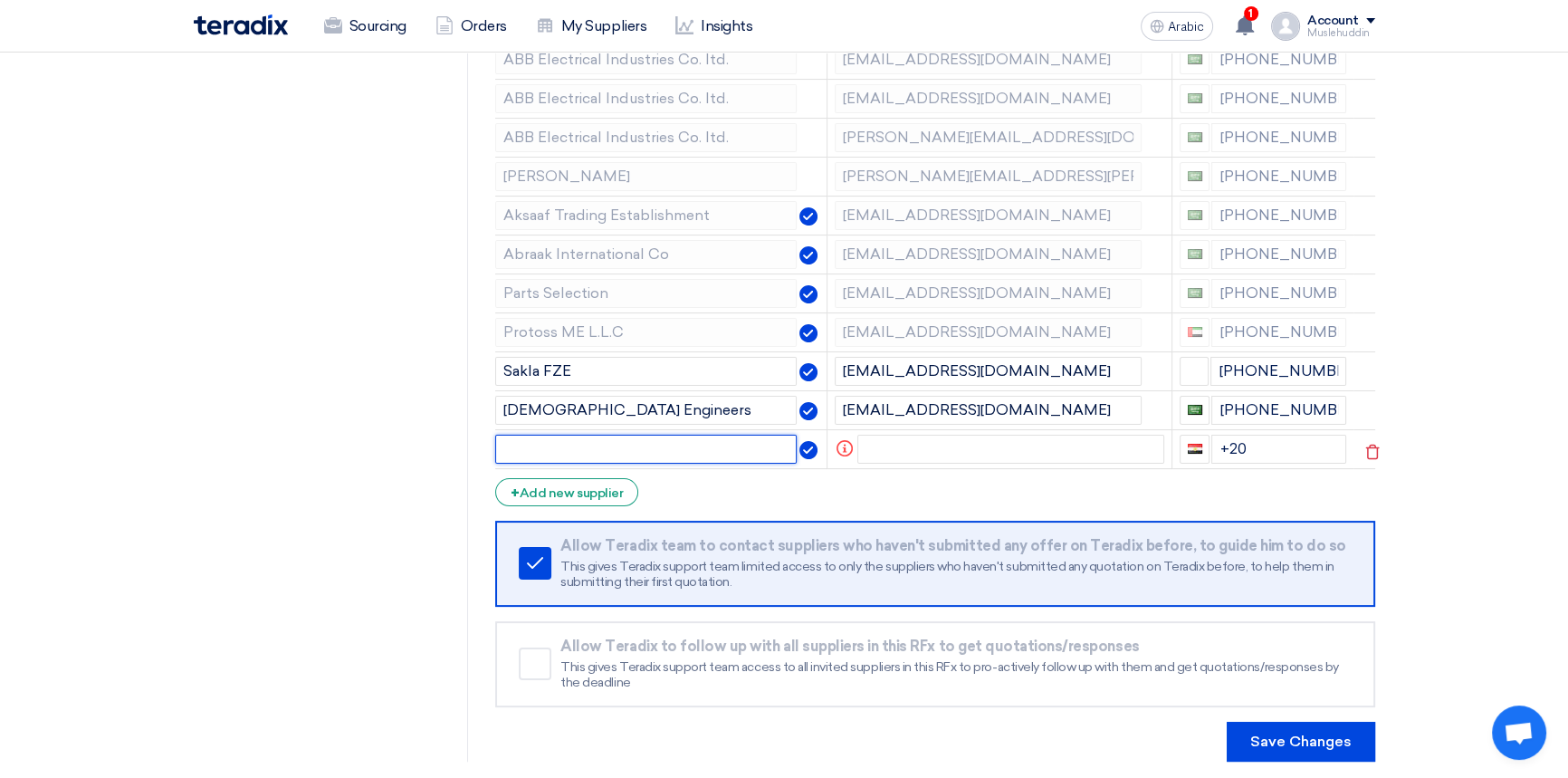
click at [560, 447] on input "text" at bounding box center [646, 448] width 301 height 29
type input "p"
type input "Parts Selection"
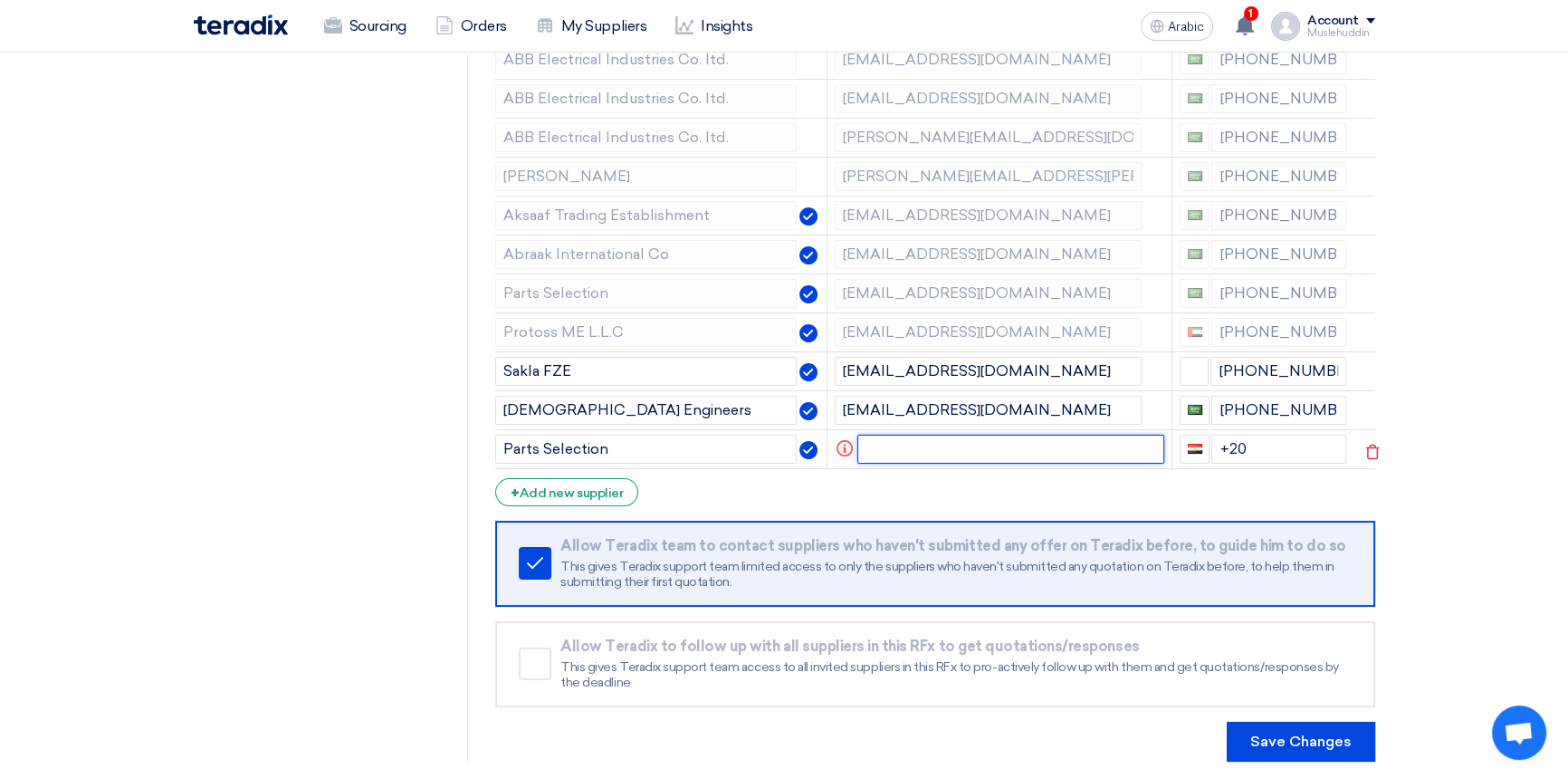
click at [978, 450] on input "text" at bounding box center [1011, 448] width 307 height 29
click at [932, 451] on input "text" at bounding box center [1011, 448] width 307 height 29
paste input "Parts Selection <sales@partselections.com>"
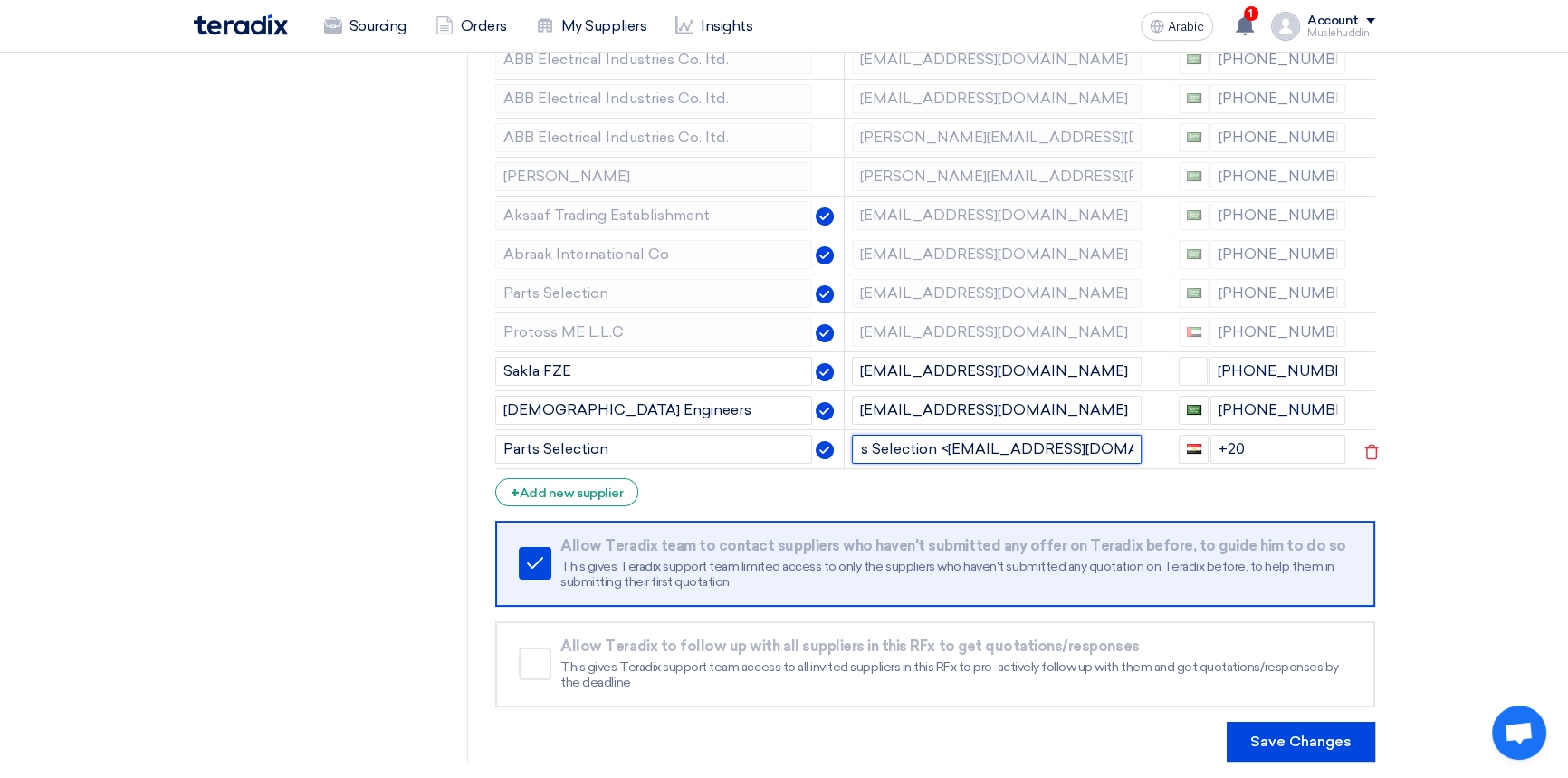
scroll to position [0, 0]
drag, startPoint x: 944, startPoint y: 446, endPoint x: 814, endPoint y: 444, distance: 130.0
click at [814, 444] on tr "Parts Selection Parts Selection <sales@partselections.com> +20" at bounding box center [934, 448] width 879 height 39
click at [1048, 447] on input "sales@partselections.com>" at bounding box center [997, 448] width 290 height 29
type input "sales@partselections.com"
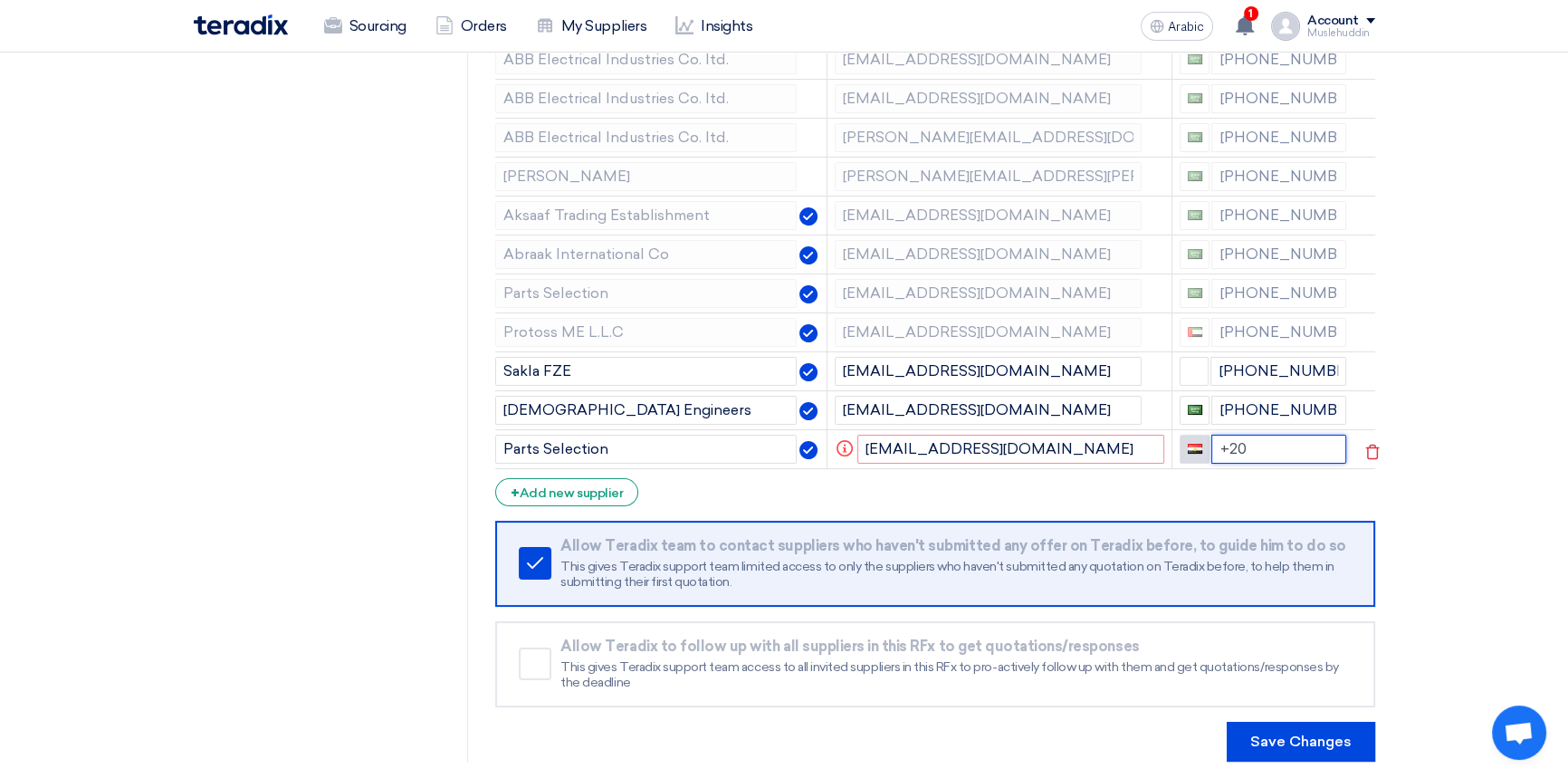
drag, startPoint x: 1243, startPoint y: 440, endPoint x: 1201, endPoint y: 445, distance: 42.3
click at [1201, 445] on div "+20" at bounding box center [1263, 448] width 167 height 29
click at [1445, 401] on section "RFQ Information RFx Information Invited Suppliers Invited Supplier Supplier Man…" at bounding box center [784, 326] width 1568 height 944
click at [1213, 367] on input "[PHONE_NUMBER]" at bounding box center [1278, 371] width 136 height 29
type input "[PHONE_NUMBER]"
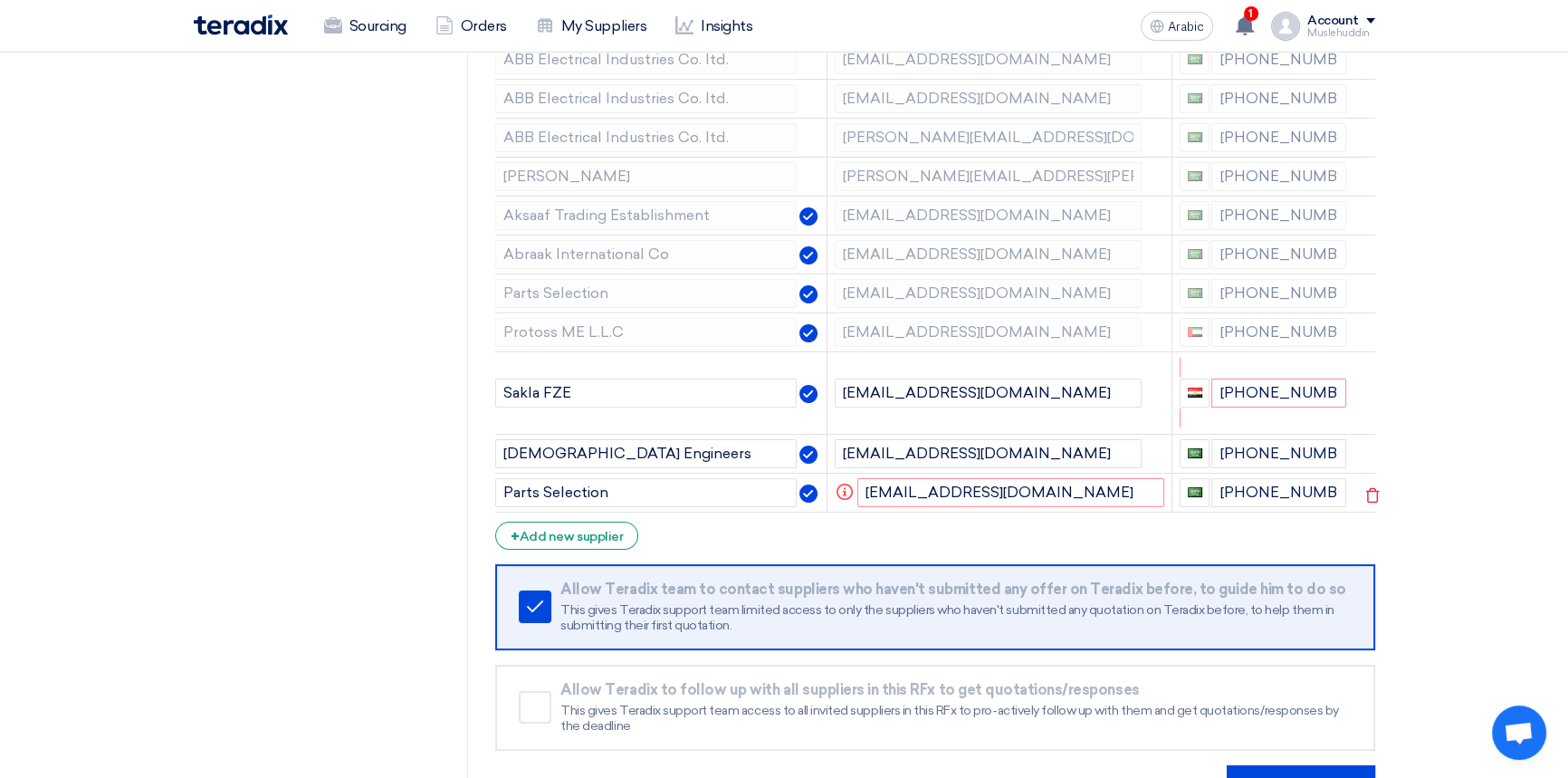
click at [1438, 389] on section "RFQ Information RFx Information Invited Suppliers Invited Supplier Supplier Man…" at bounding box center [784, 347] width 1568 height 987
click at [1296, 424] on td "+20 971554556686" at bounding box center [1263, 392] width 181 height 82
click at [1260, 391] on input "+20 971554556686" at bounding box center [1279, 392] width 135 height 29
drag, startPoint x: 1242, startPoint y: 389, endPoint x: 1190, endPoint y: 388, distance: 52.0
click at [1190, 388] on div "+20 971554556686" at bounding box center [1263, 392] width 167 height 29
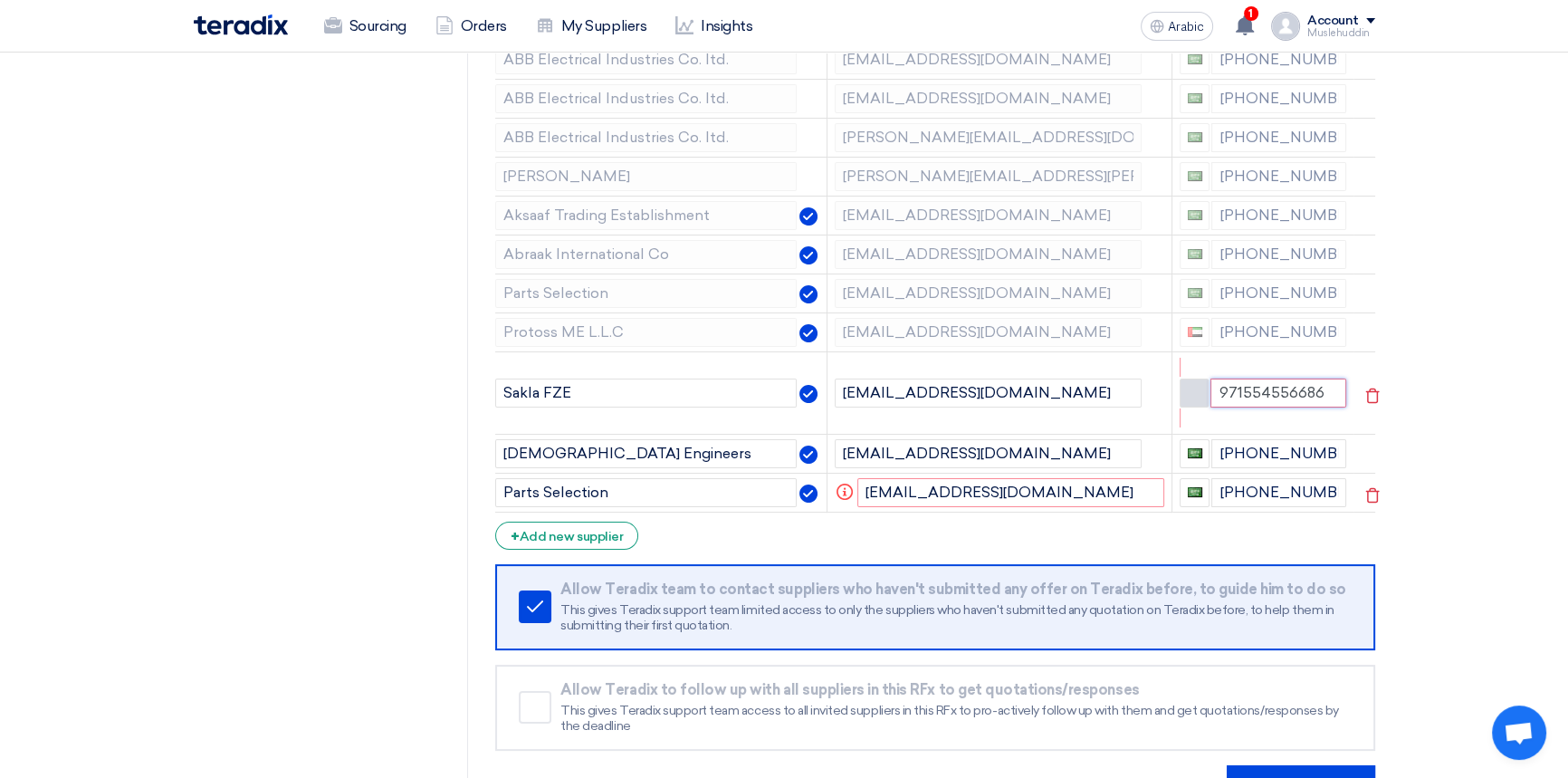
type input "971554556686"
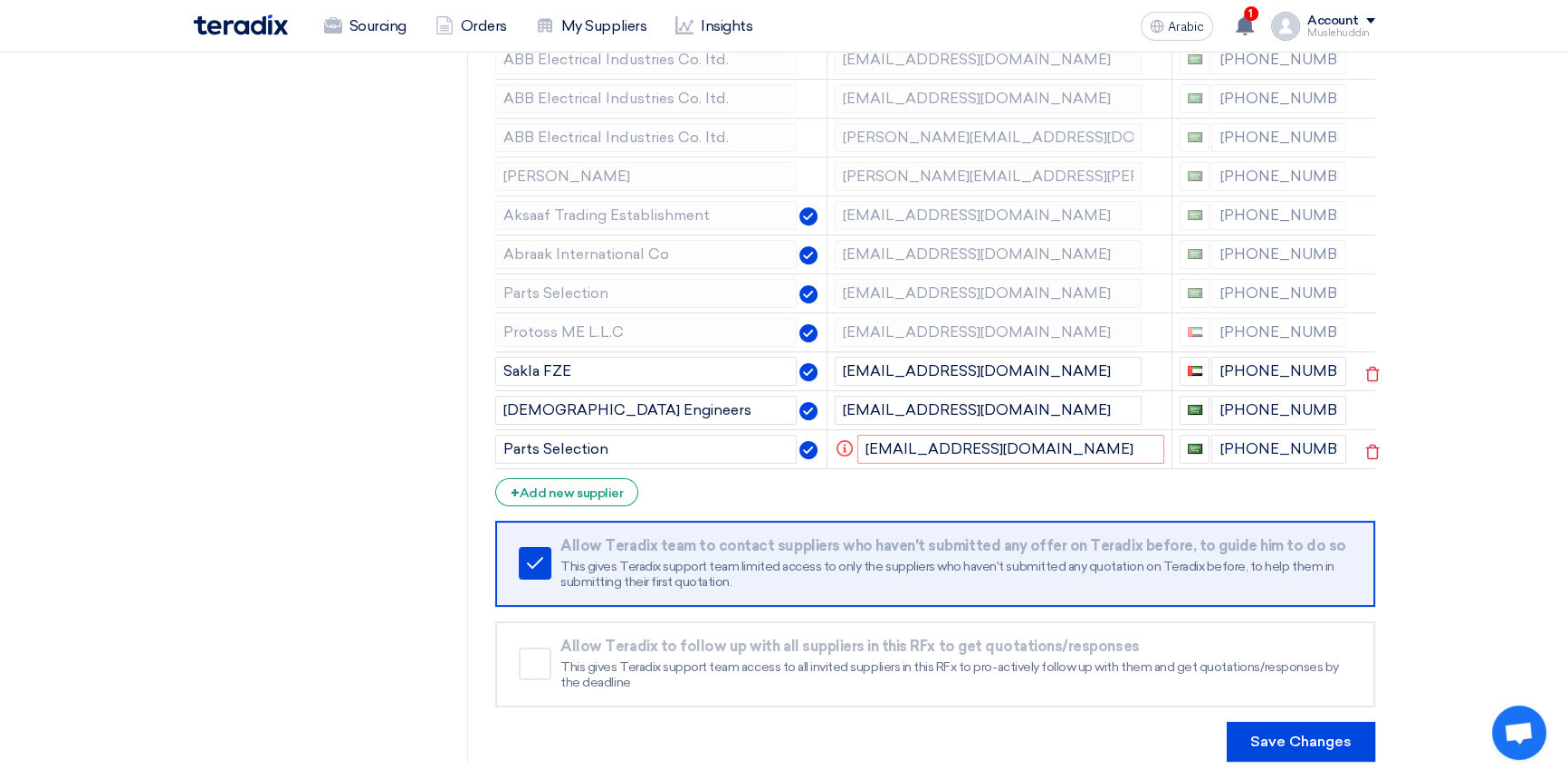
click at [1417, 420] on section "RFQ Information RFx Information Invited Suppliers Invited Supplier Supplier Man…" at bounding box center [784, 326] width 1568 height 944
click at [843, 449] on use at bounding box center [844, 448] width 16 height 16
click at [0, 0] on icon at bounding box center [0, 0] width 0 height 0
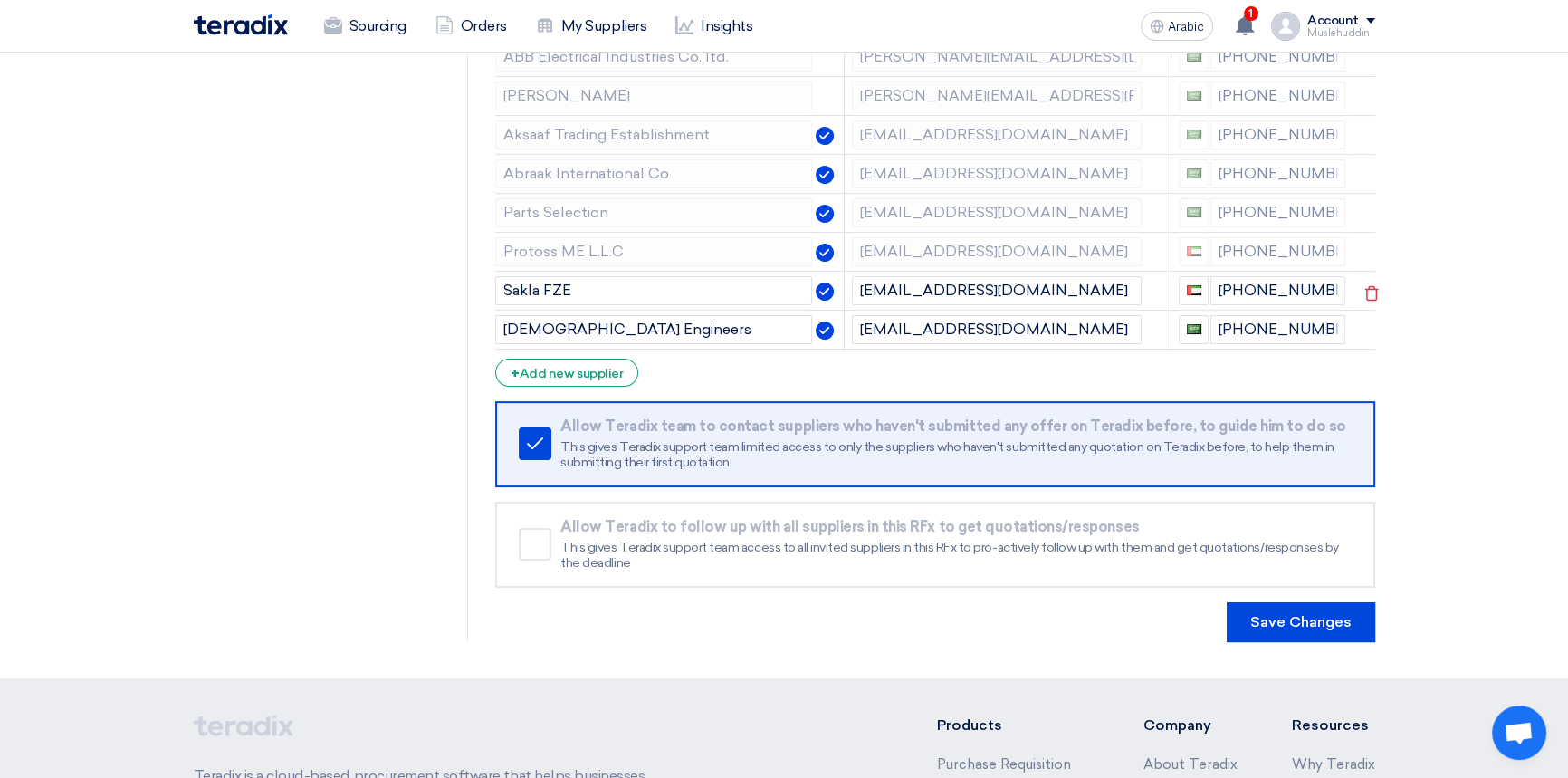
scroll to position [411, 0]
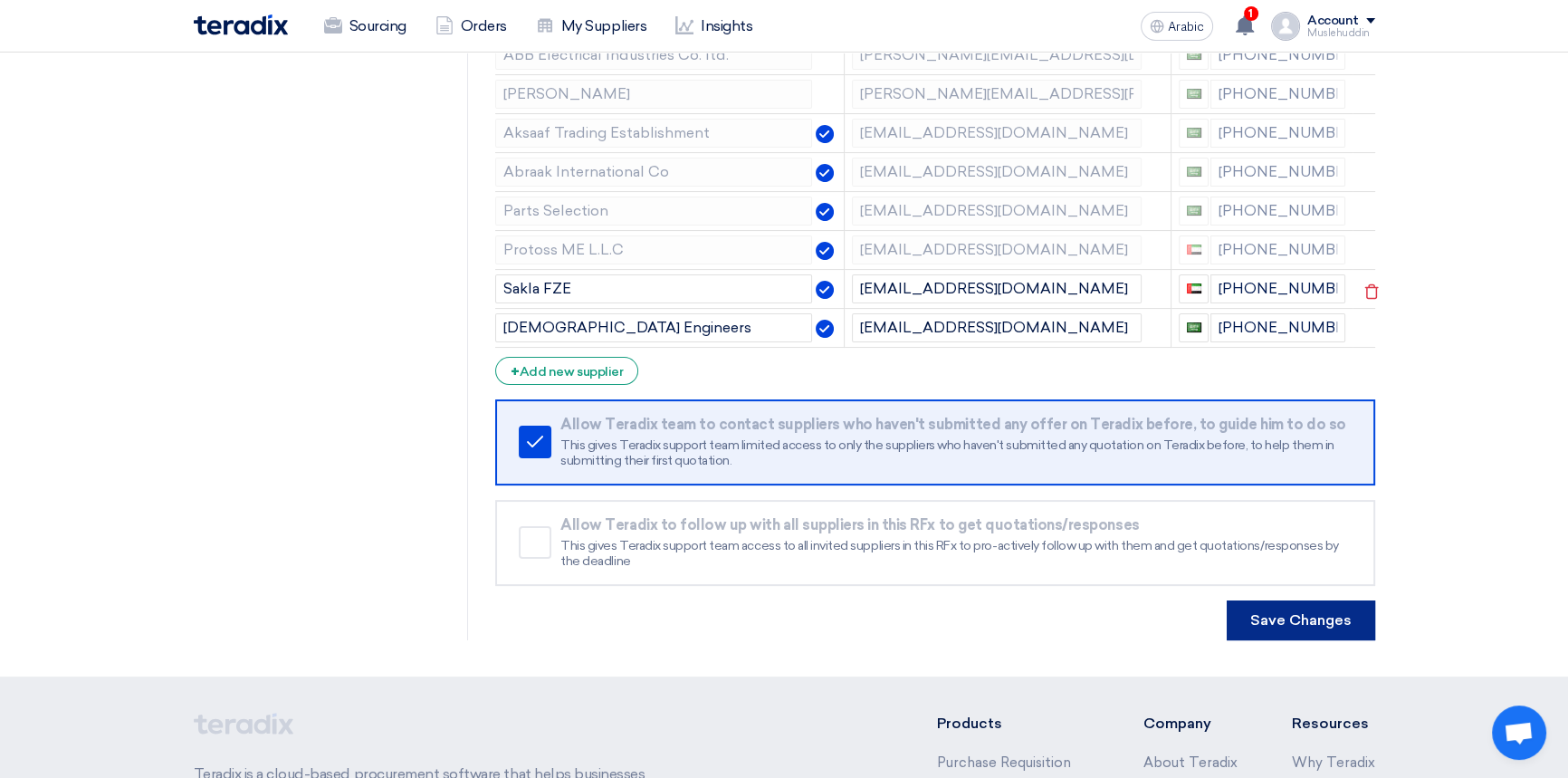
click at [1314, 604] on button "Save Changes" at bounding box center [1301, 620] width 149 height 40
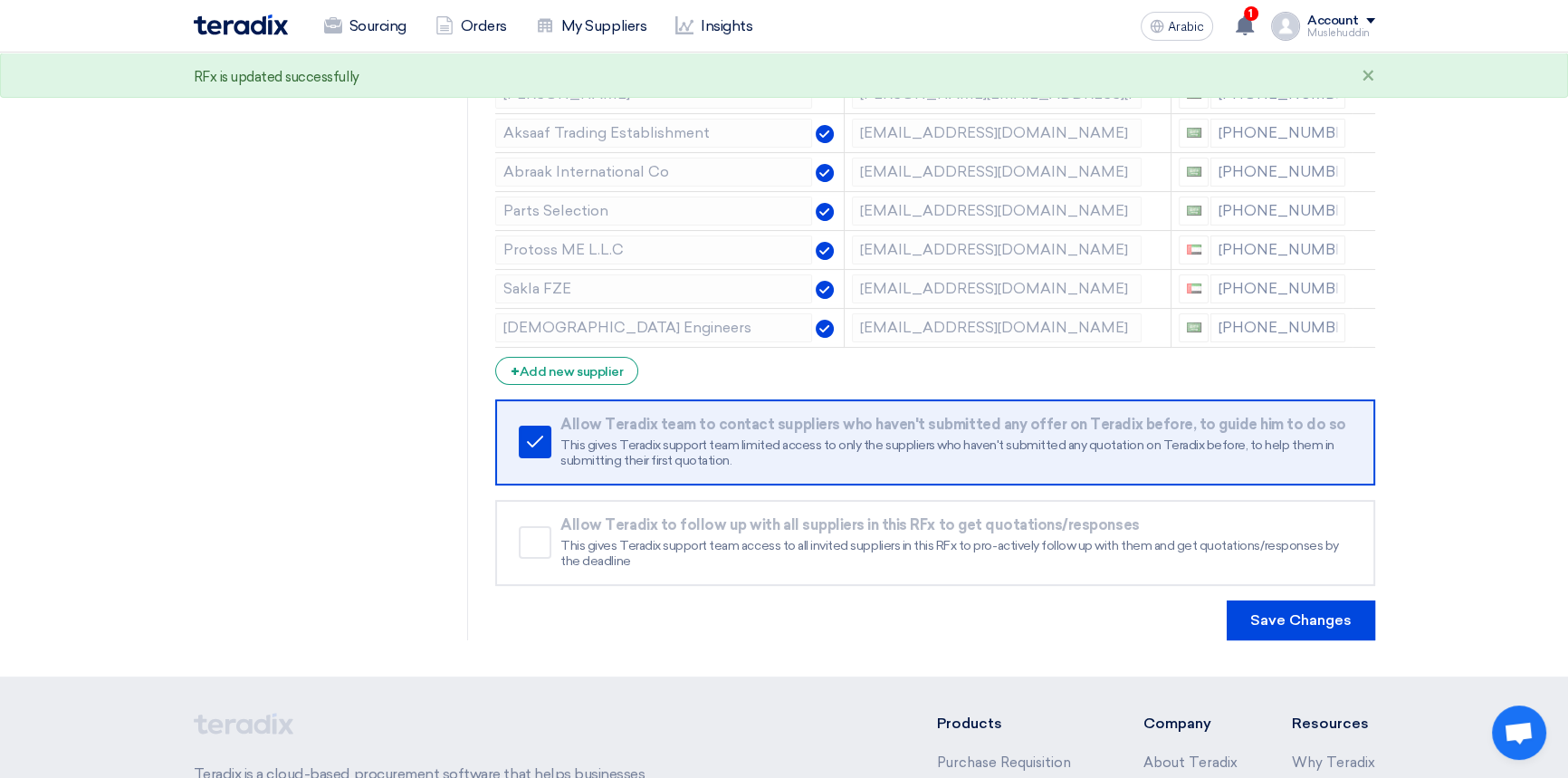
click at [119, 328] on section "RFQ Information RFx Information Invited Suppliers Invited Supplier Supplier Man…" at bounding box center [784, 224] width 1568 height 904
click at [349, 25] on font "Sourcing" at bounding box center [377, 25] width 57 height 17
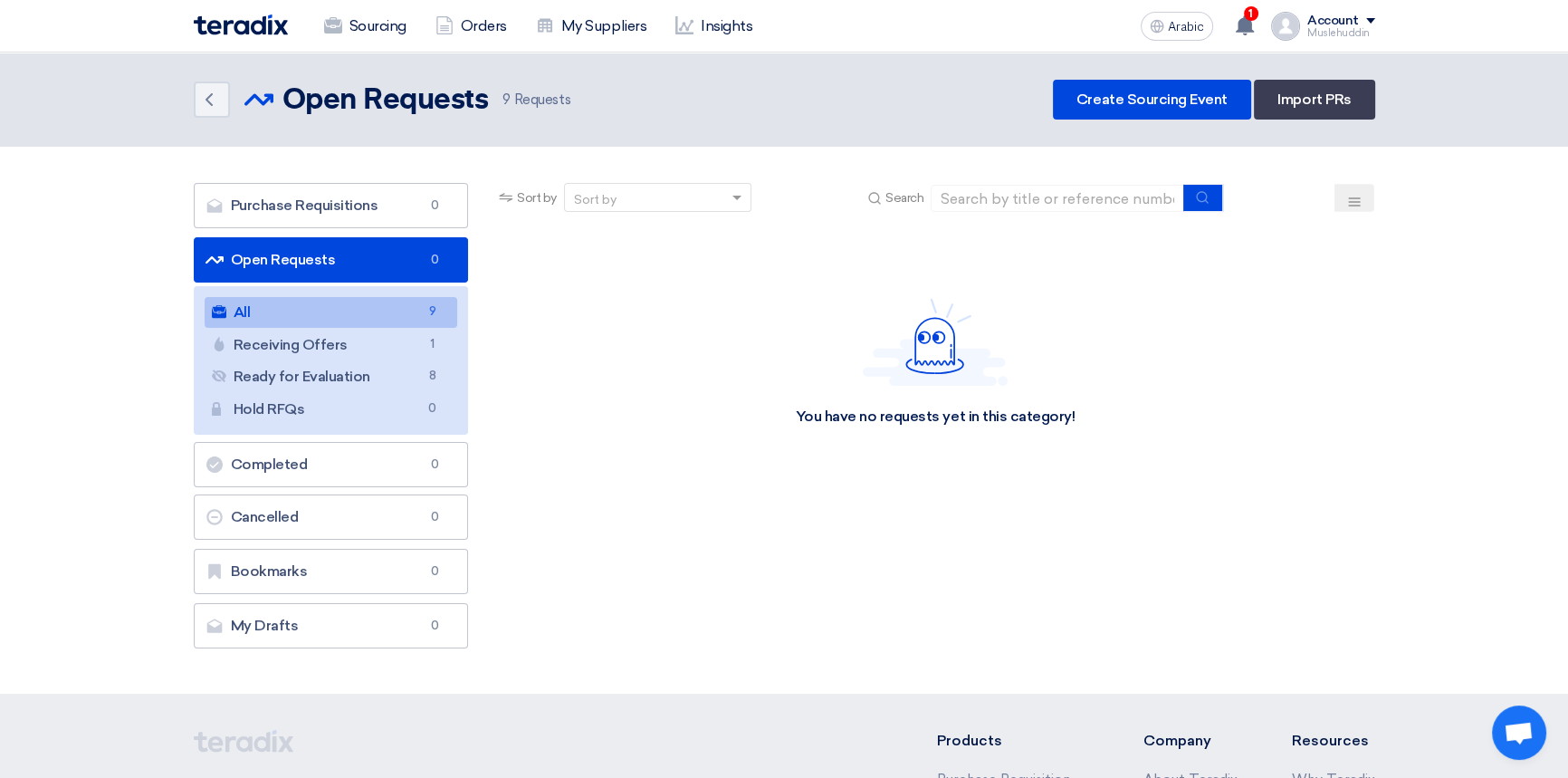
click at [636, 358] on div "You have no requests yet in this category!" at bounding box center [934, 362] width 879 height 272
click at [1150, 96] on font "Create Sourcing Event" at bounding box center [1152, 99] width 152 height 17
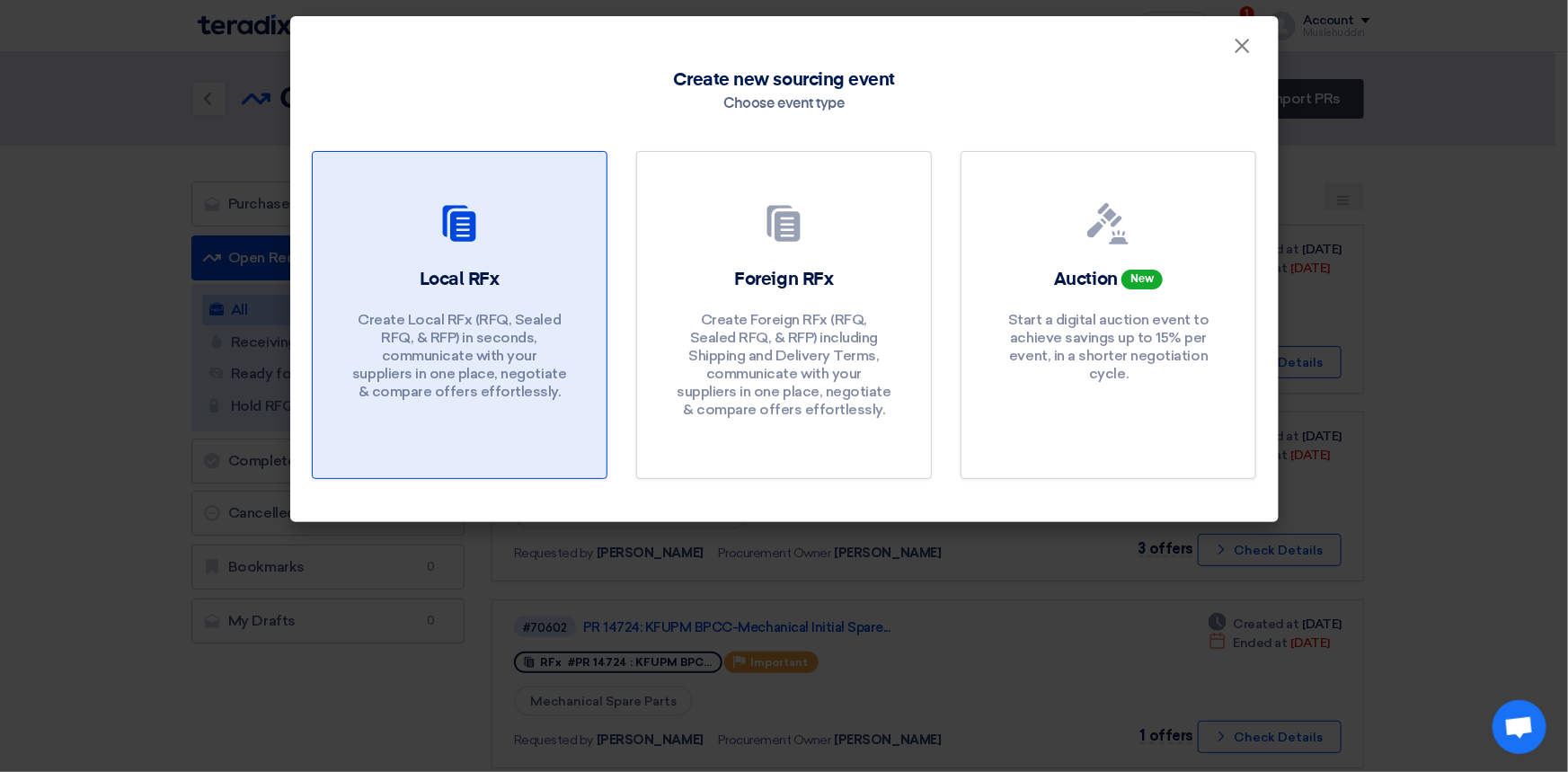
click at [514, 313] on font "Create Local RFx (RFQ, Sealed RFQ, & RFP) in seconds, communicate with your sup…" at bounding box center [459, 356] width 214 height 89
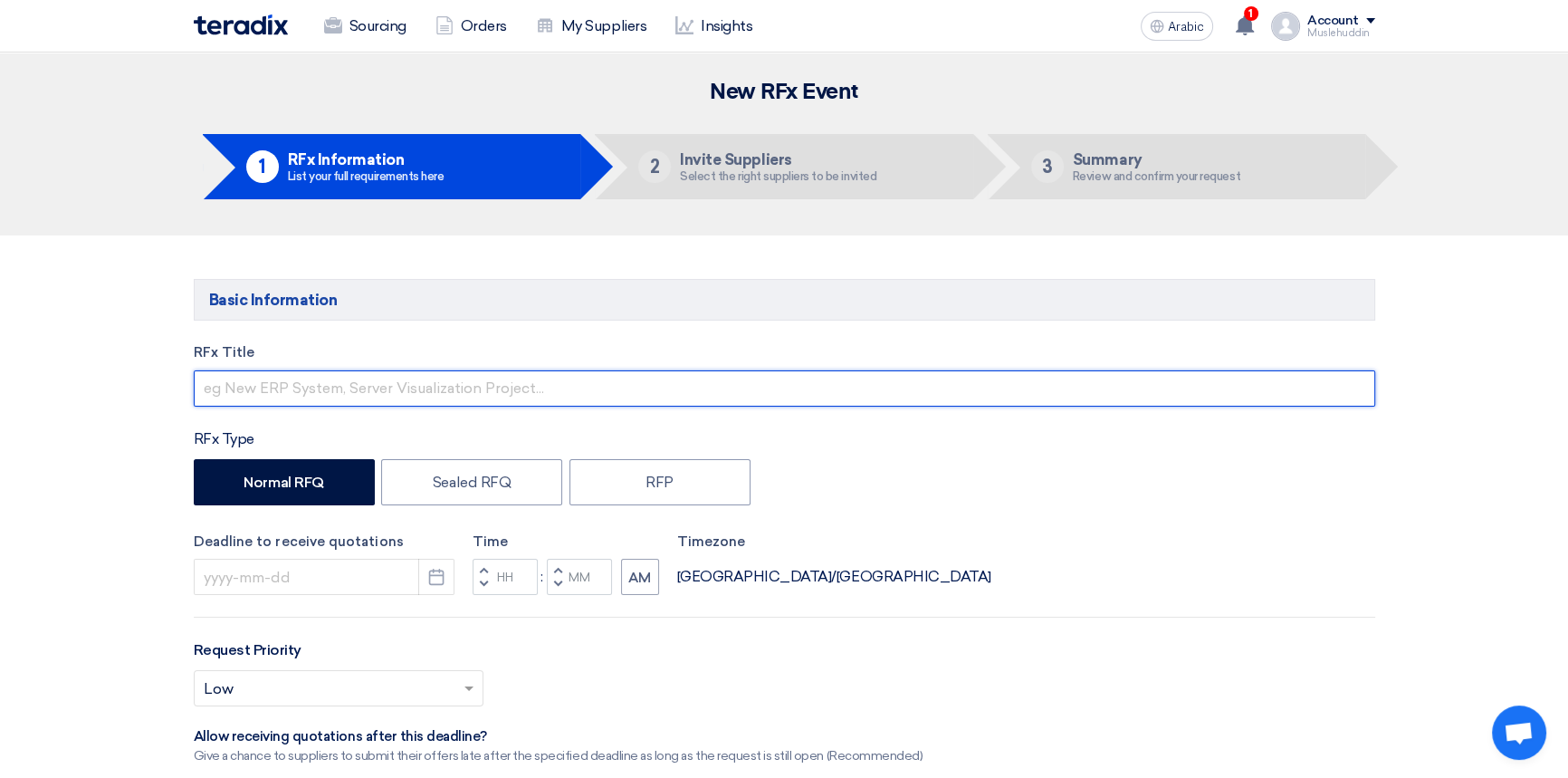
click at [310, 394] on input "text" at bounding box center [784, 389] width 1181 height 37
paste input "PR 14715 JODC Relay Coordination"
type input "PR 14715 JODC Relay Coordination Studies"
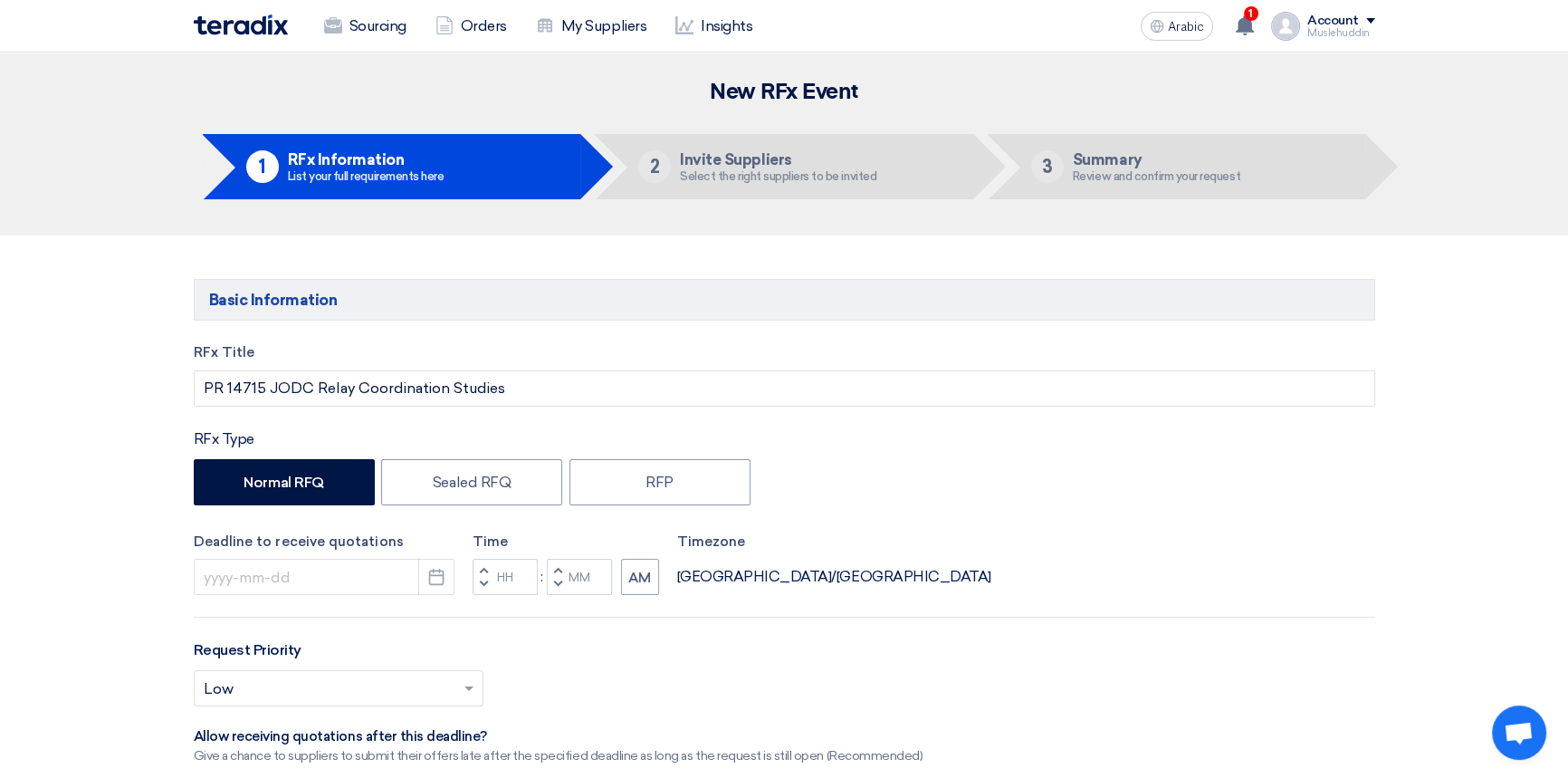
click at [1018, 480] on div "Normal RFQ Sealed RFQ RFP" at bounding box center [784, 484] width 1181 height 51
click at [431, 584] on icon "Pick a date" at bounding box center [436, 576] width 18 height 18
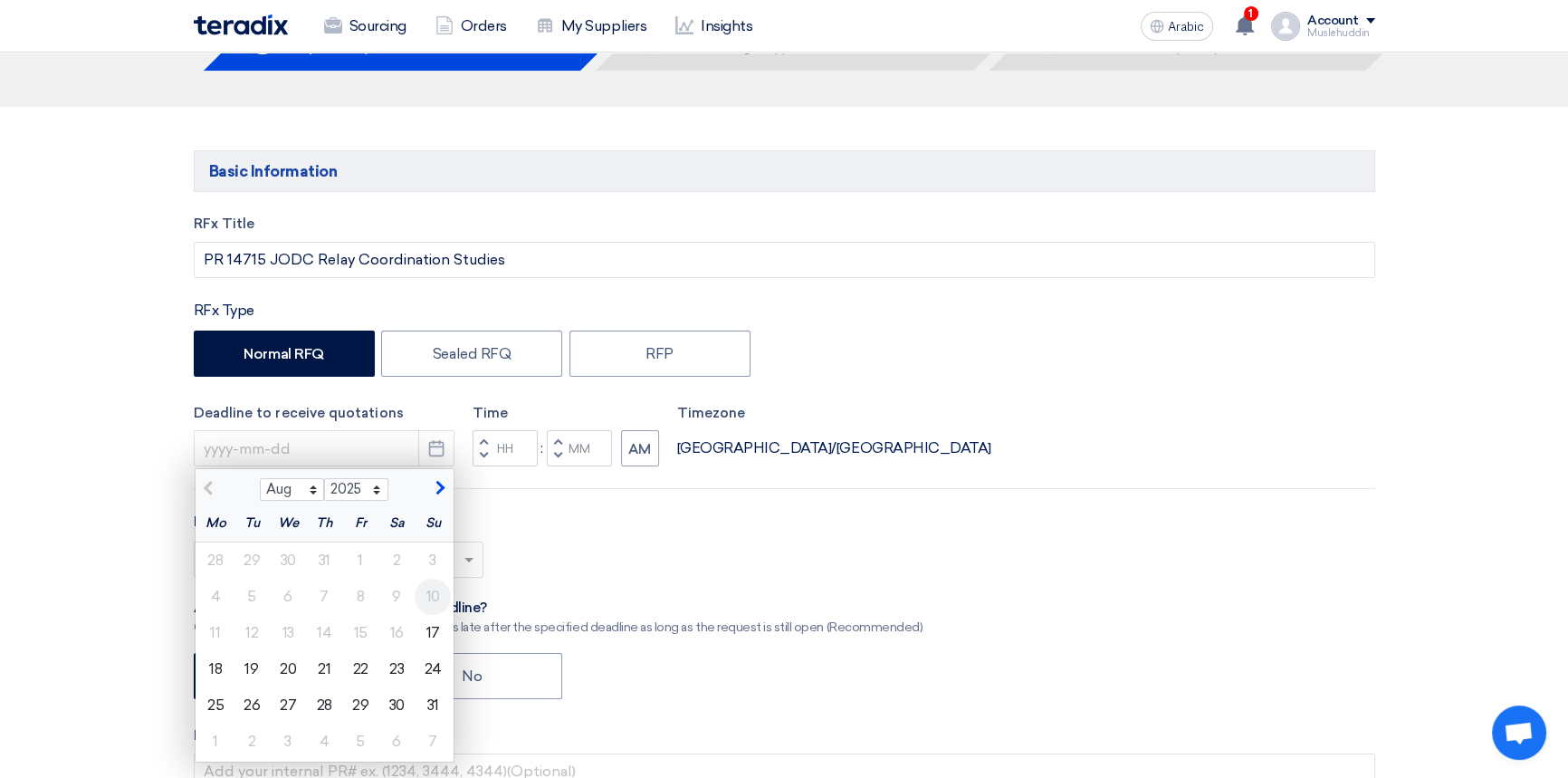
scroll to position [164, 0]
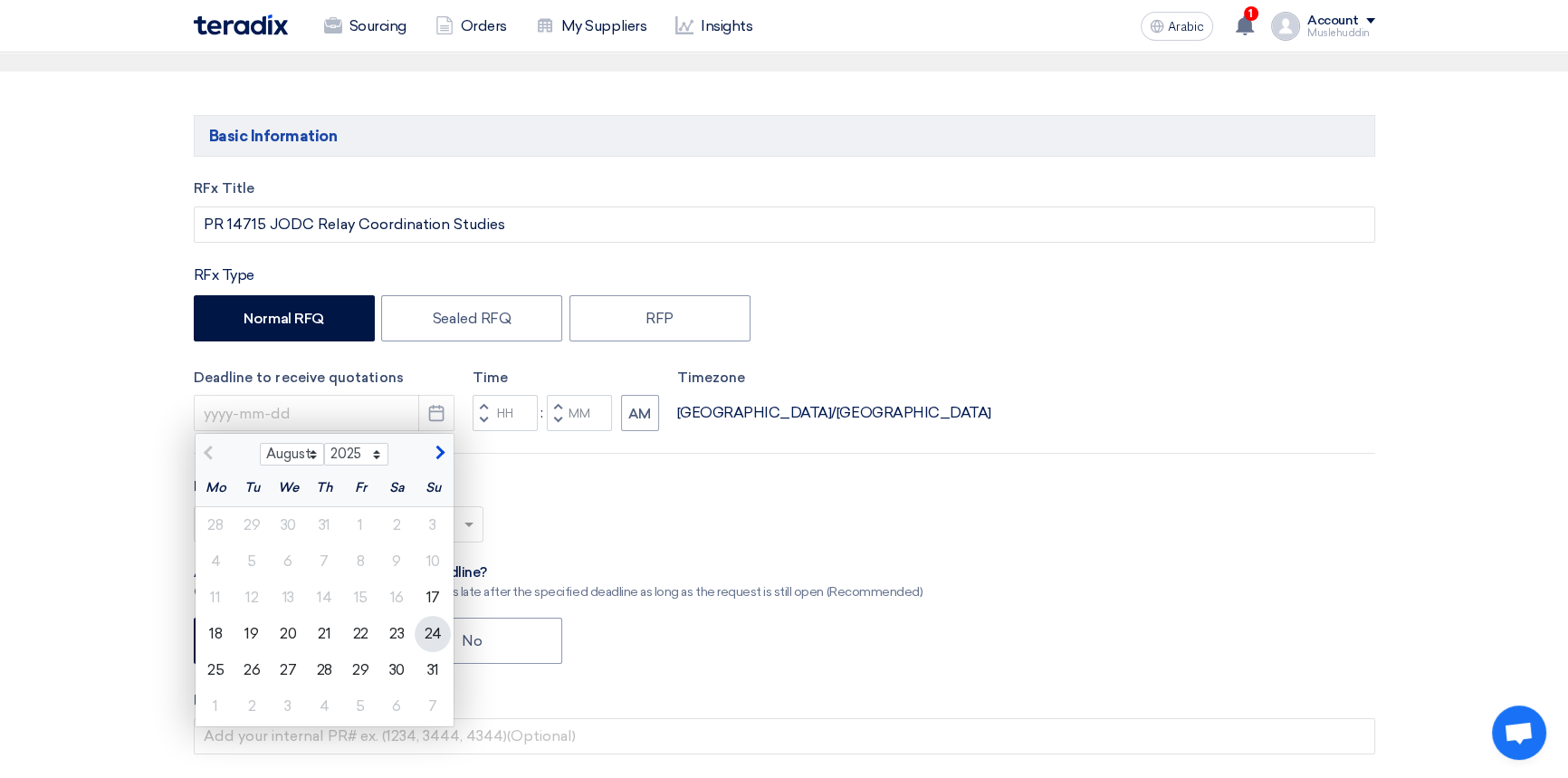
click at [435, 639] on font "24" at bounding box center [432, 633] width 17 height 17
type input "8/24/2025"
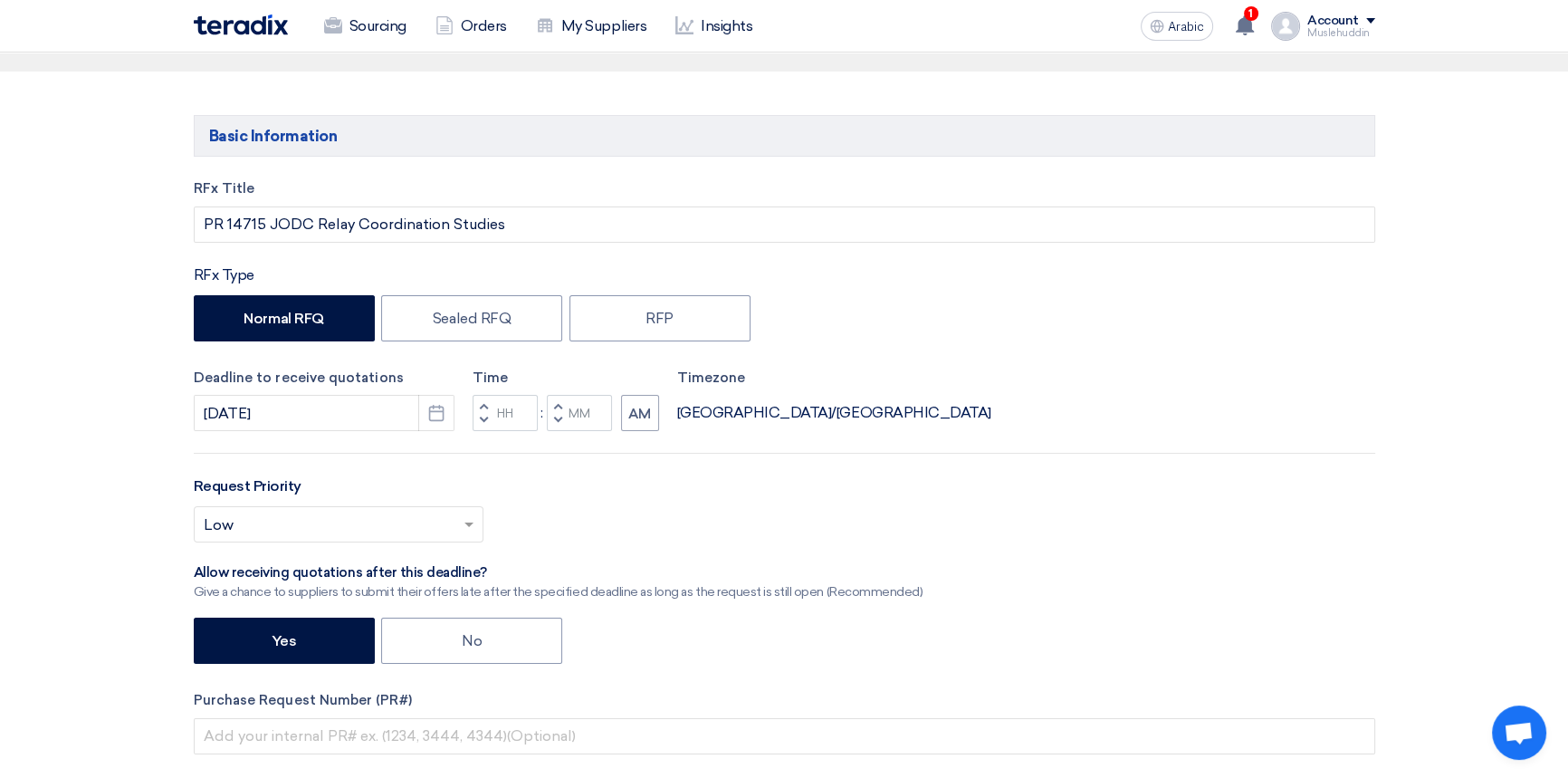
click at [602, 521] on div "Select priority... × Low ×" at bounding box center [784, 532] width 1181 height 51
click at [517, 413] on input "Hours" at bounding box center [506, 413] width 66 height 37
type input "10"
click at [575, 415] on input "Minutes" at bounding box center [579, 413] width 66 height 37
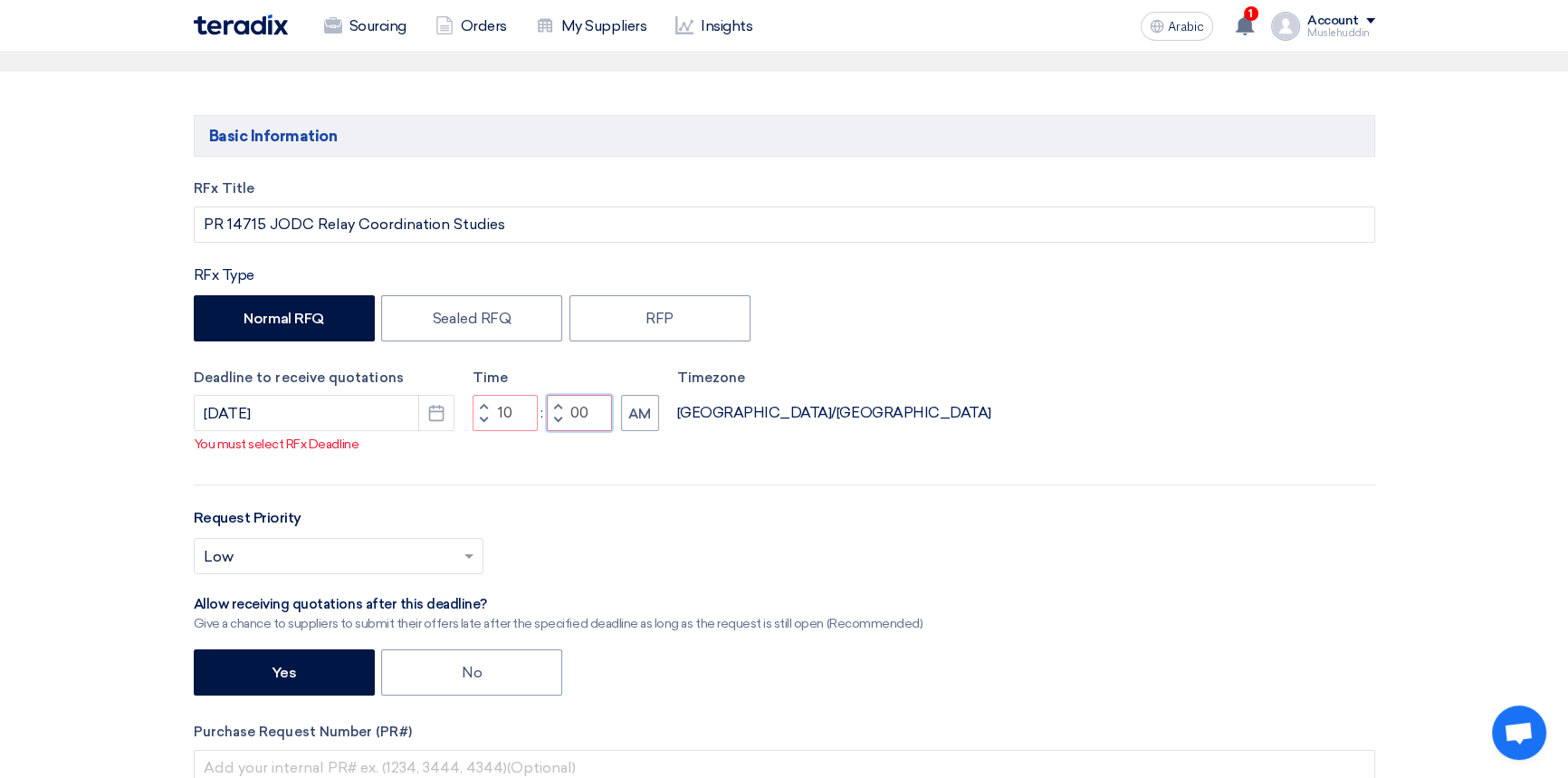
type input "00"
click at [568, 464] on div "RFx Title PR 14715 JODC Relay Coordination Studies RFx Type Normal RFQ Sealed R…" at bounding box center [784, 562] width 1209 height 766
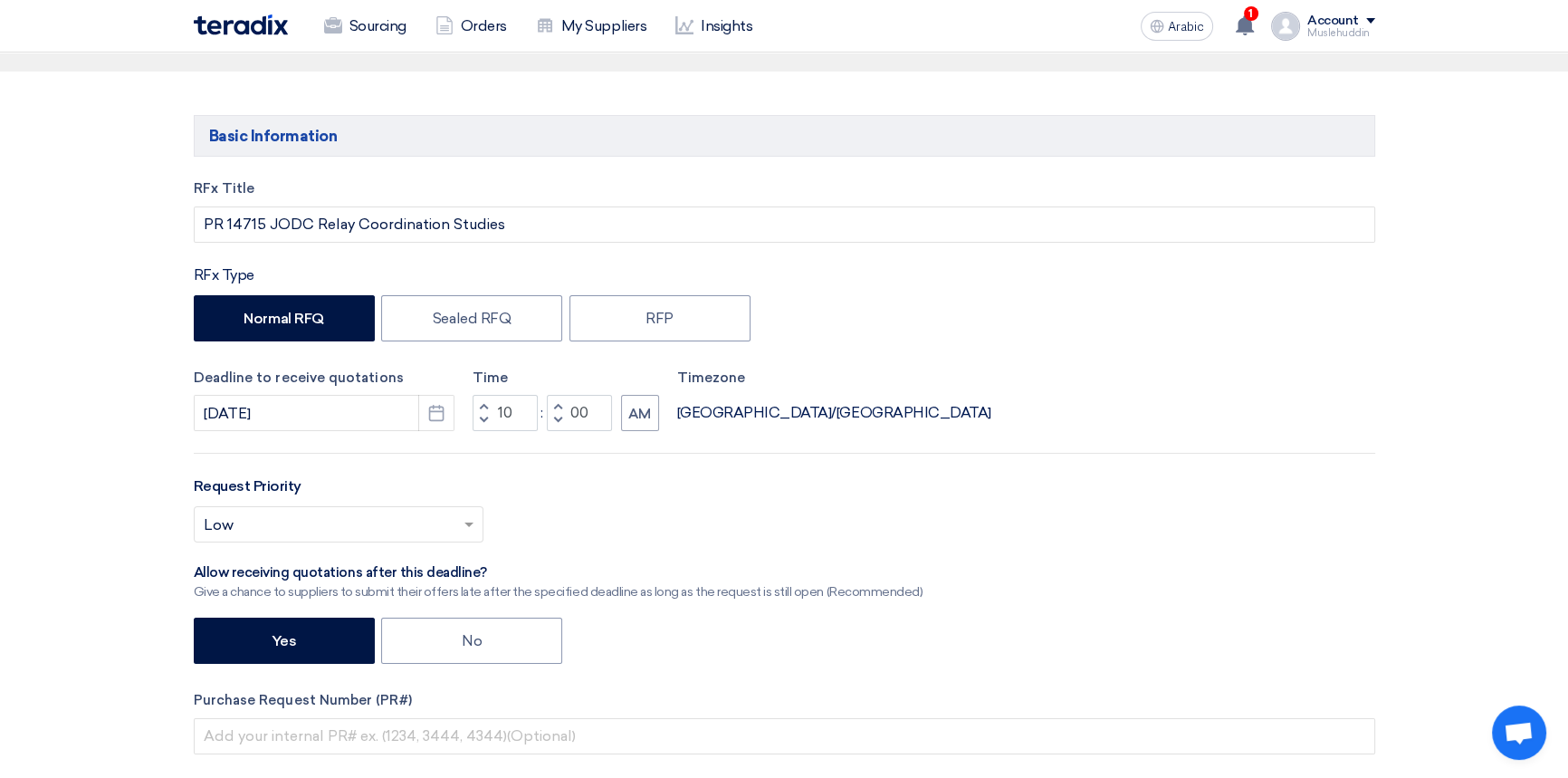
click at [462, 523] on span at bounding box center [471, 523] width 22 height 22
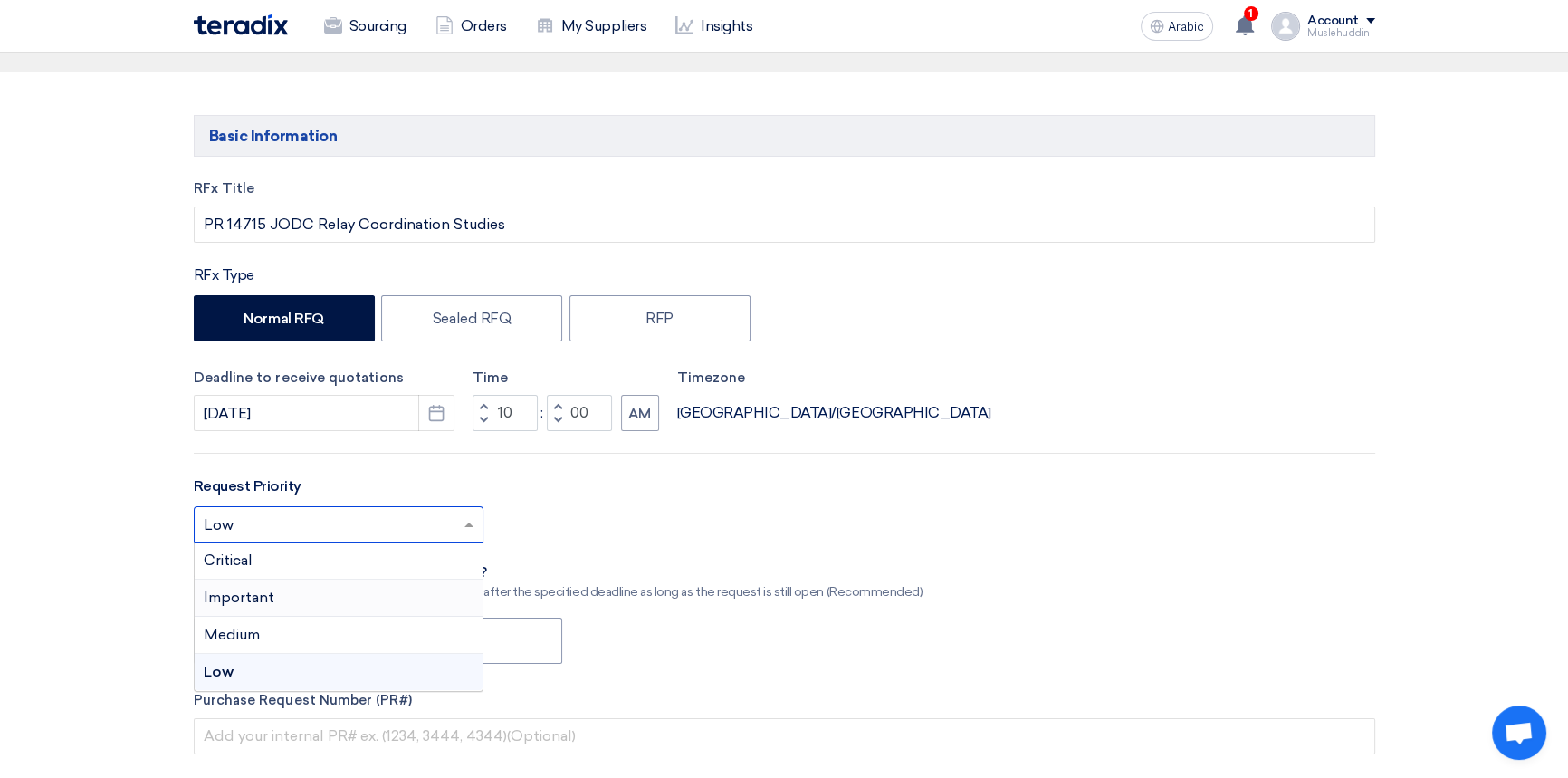
click at [314, 608] on div "Important" at bounding box center [339, 598] width 288 height 37
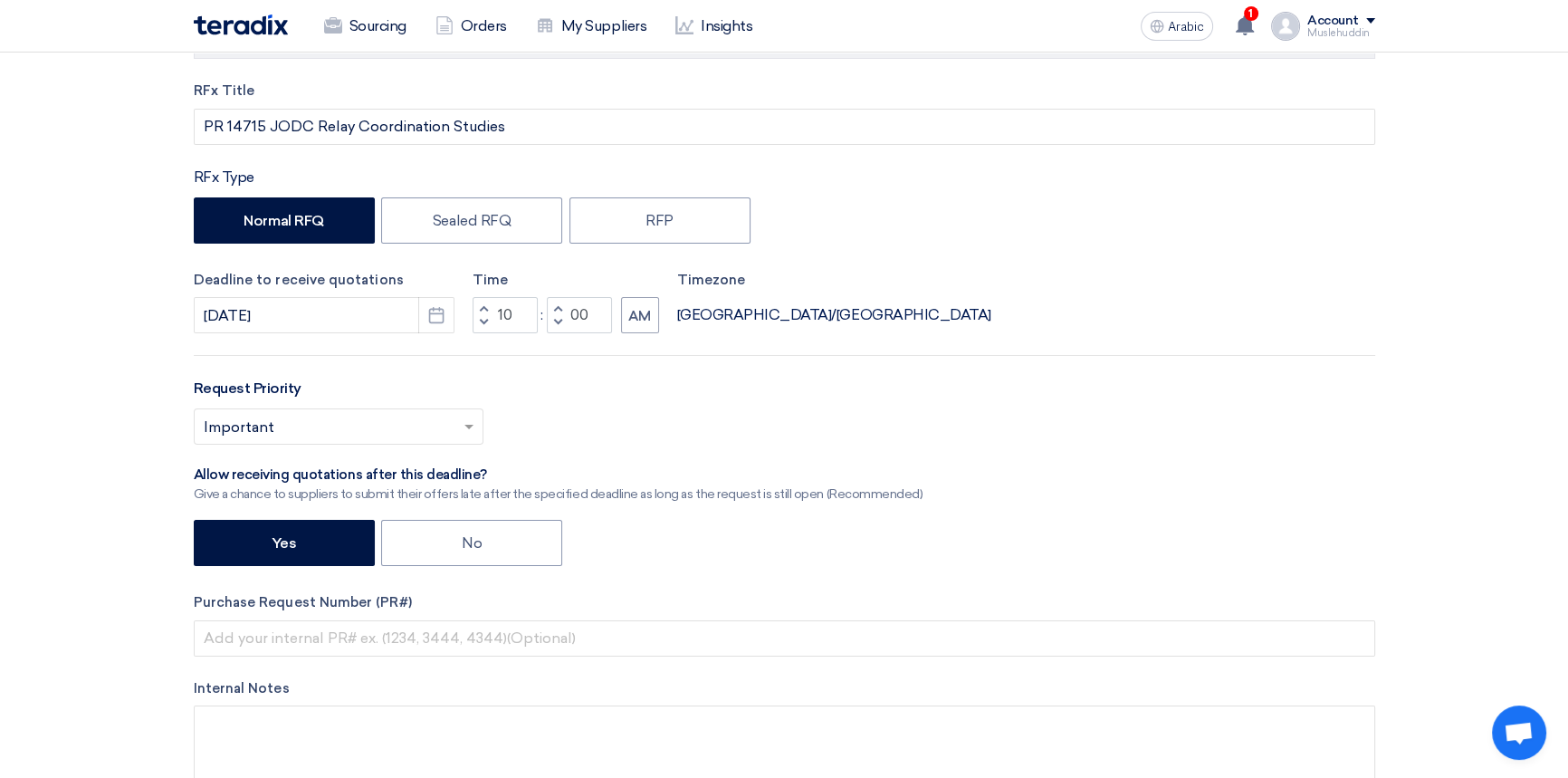
scroll to position [411, 0]
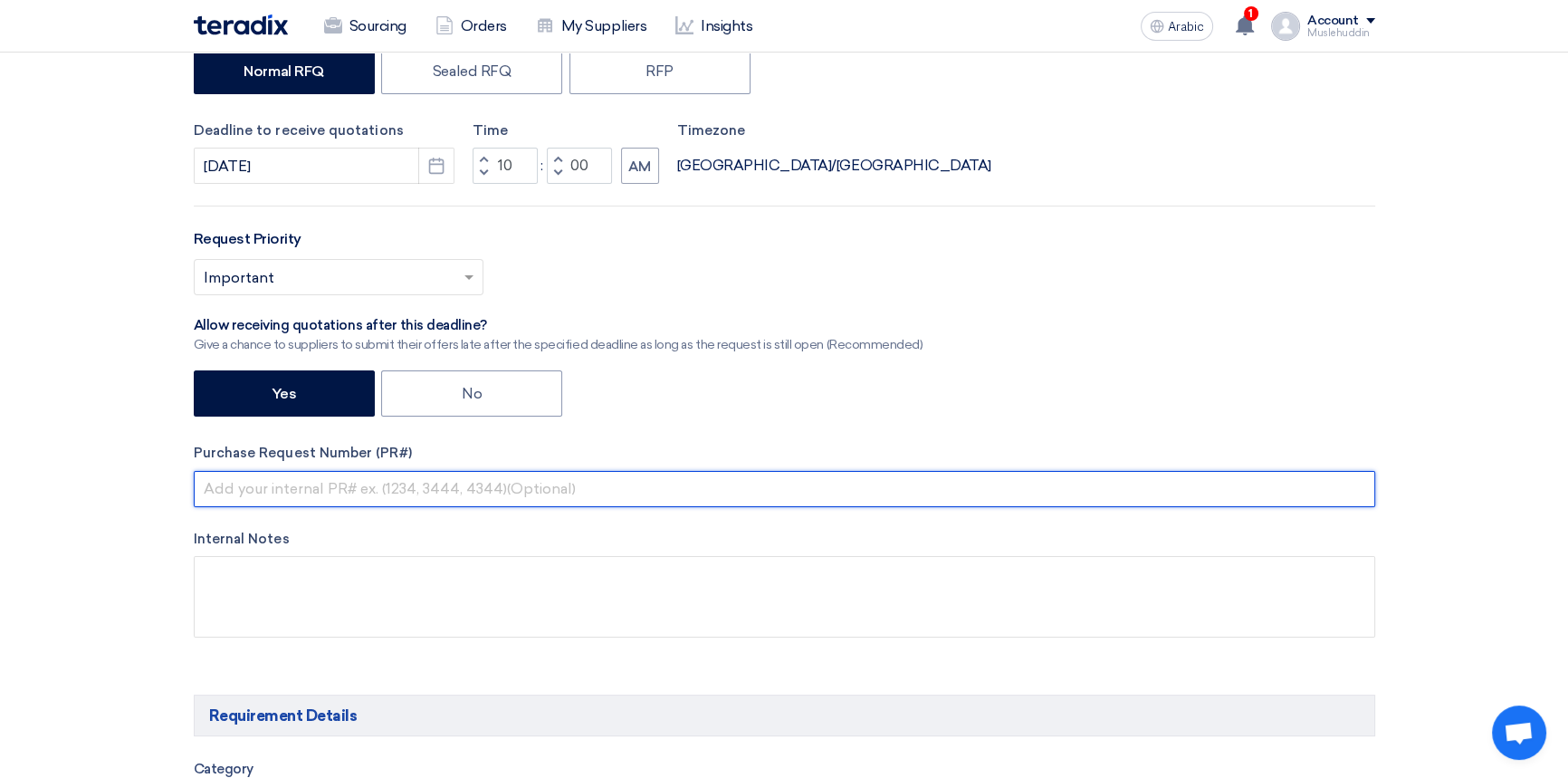
click at [390, 504] on input "text" at bounding box center [784, 489] width 1181 height 37
click at [392, 492] on input "text" at bounding box center [784, 489] width 1181 height 37
paste input "PR 14715 JODC Relay Coordination"
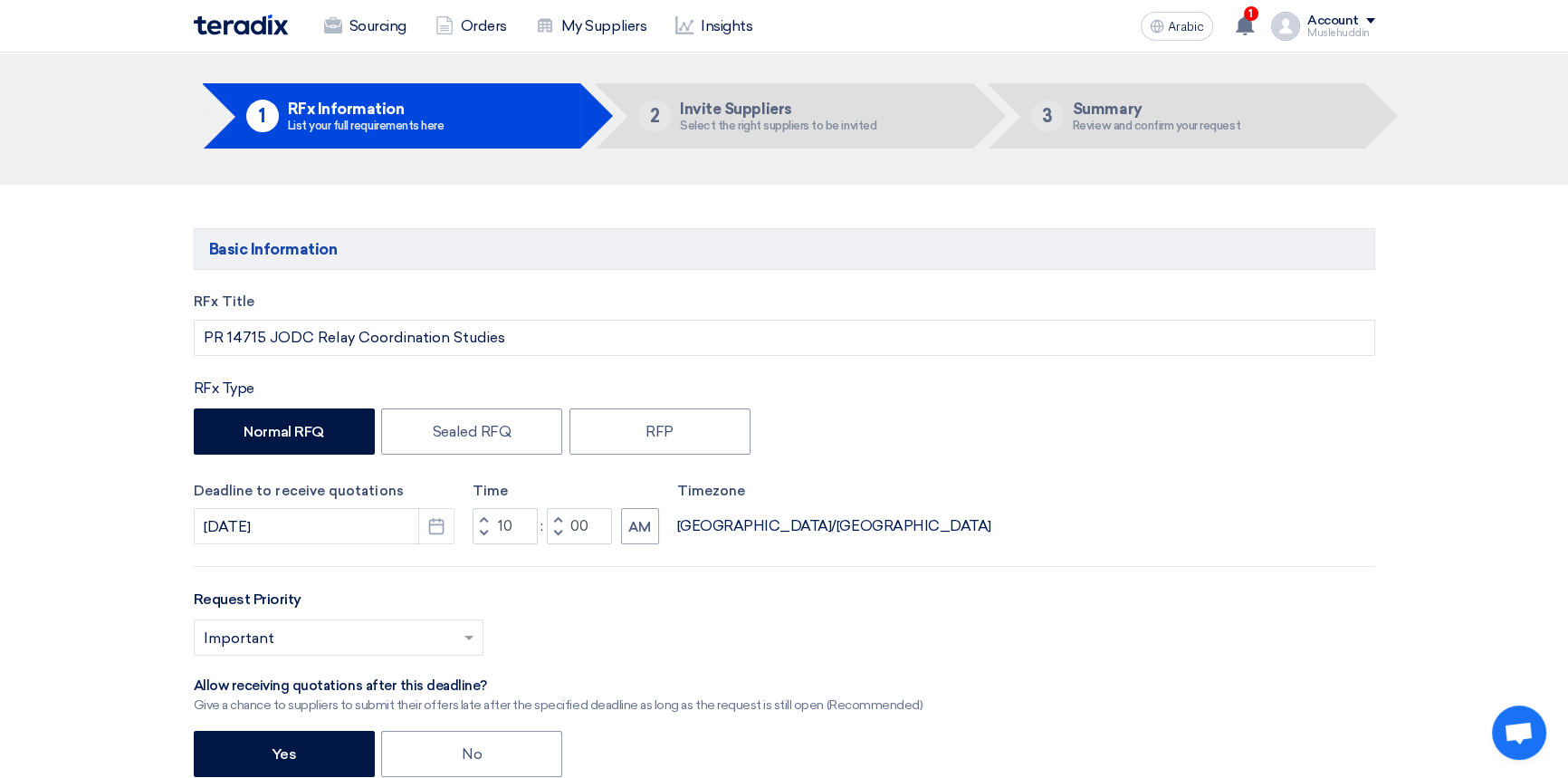
scroll to position [0, 0]
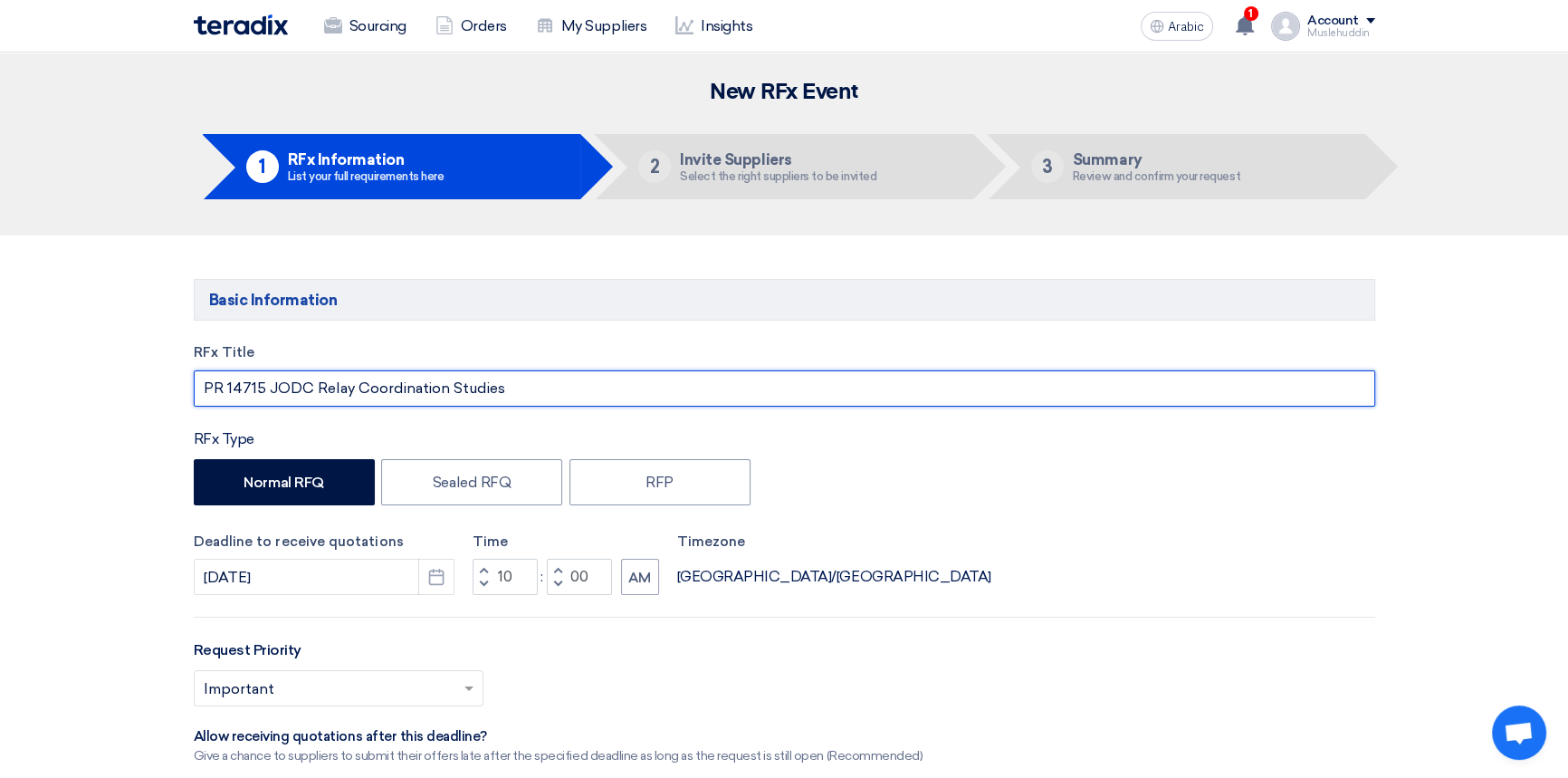
drag, startPoint x: 450, startPoint y: 389, endPoint x: 507, endPoint y: 389, distance: 57.0
click at [507, 389] on input "PR 14715 JODC Relay Coordination Studies" at bounding box center [784, 389] width 1181 height 37
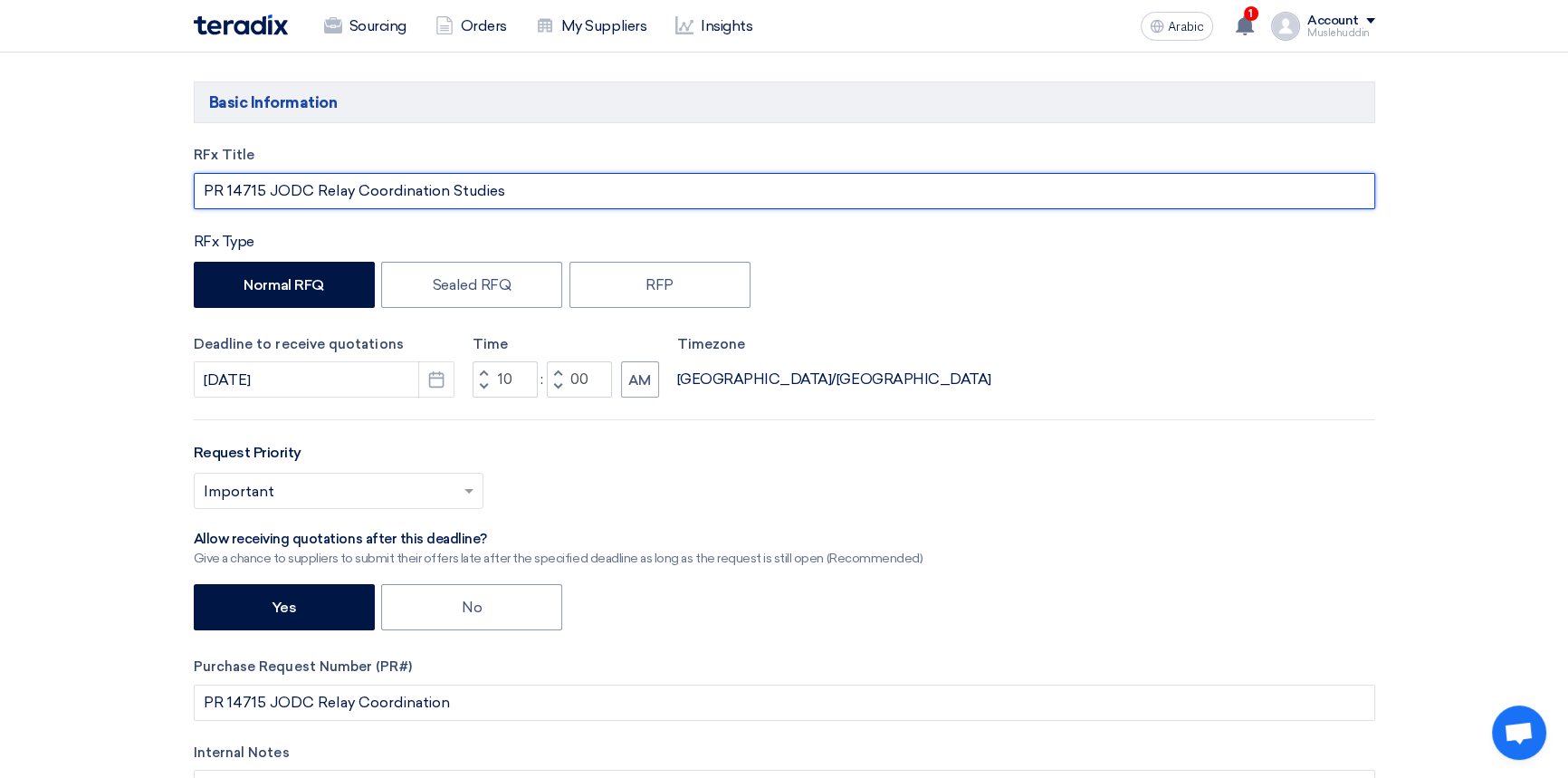
scroll to position [411, 0]
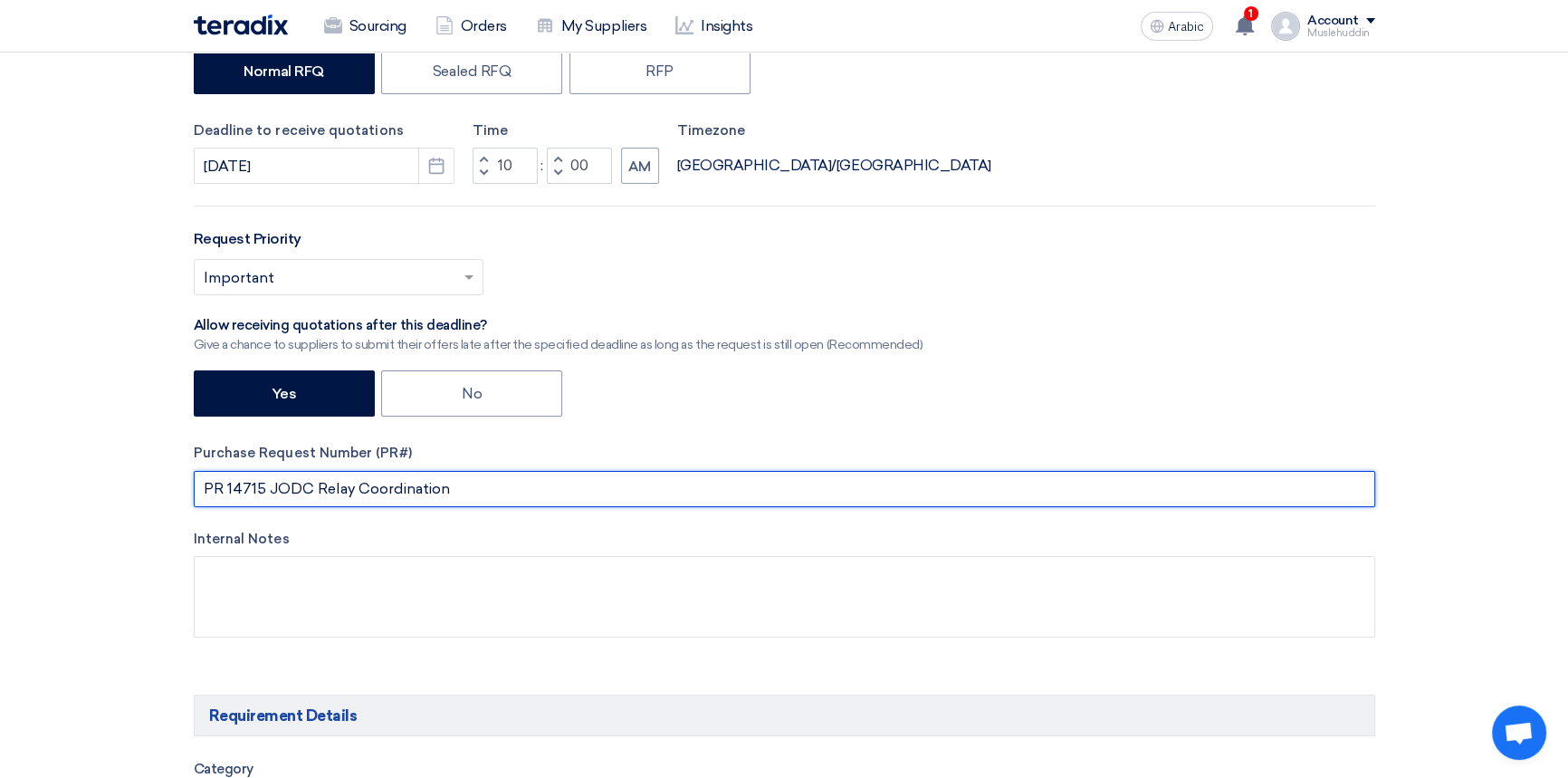
click at [457, 486] on input "PR 14715 JODC Relay Coordination" at bounding box center [784, 489] width 1181 height 37
paste input "Studies"
type input "PR 14715 JODC Relay Coordination Studies"
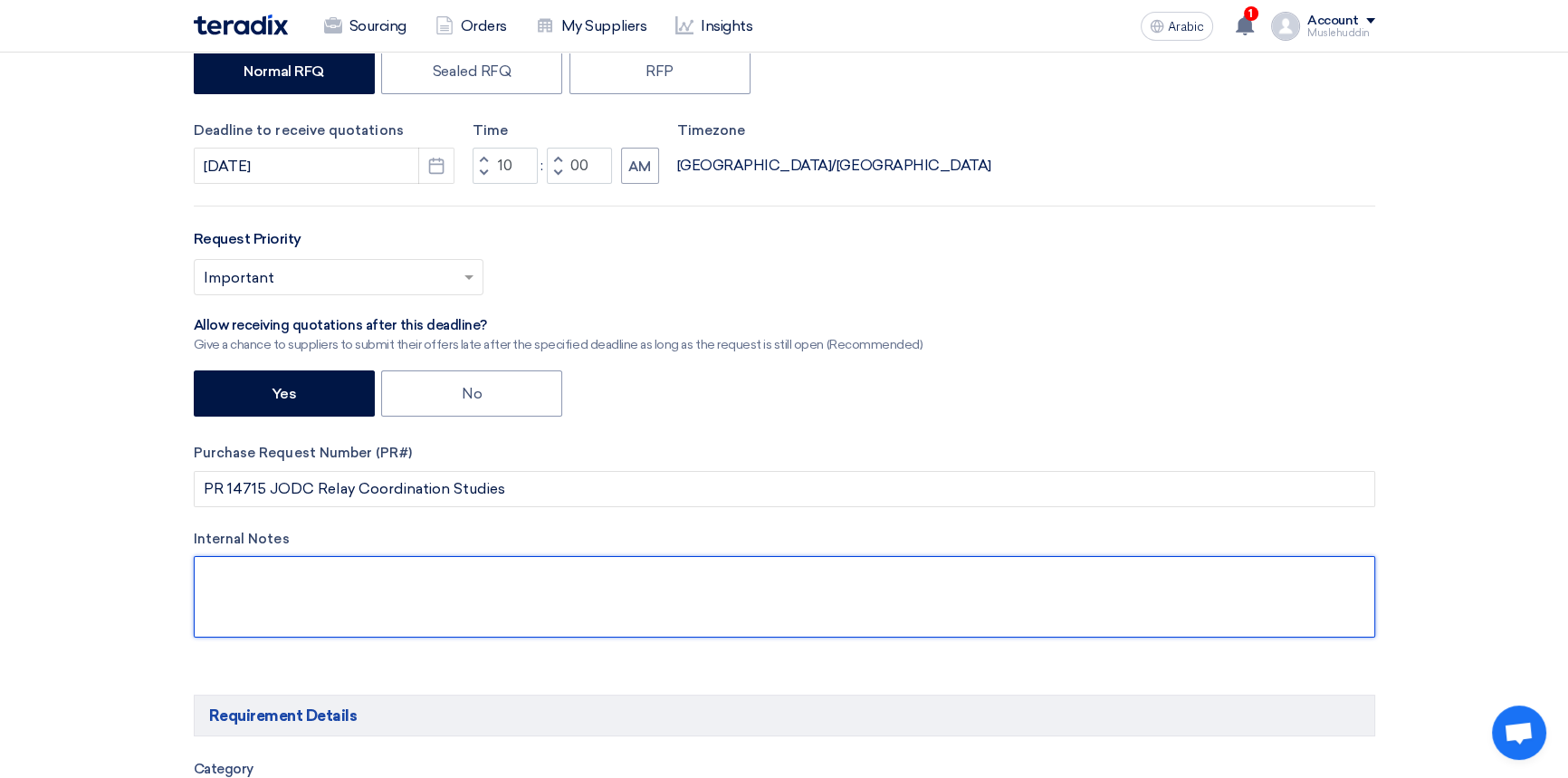
click at [423, 574] on textarea at bounding box center [784, 596] width 1181 height 81
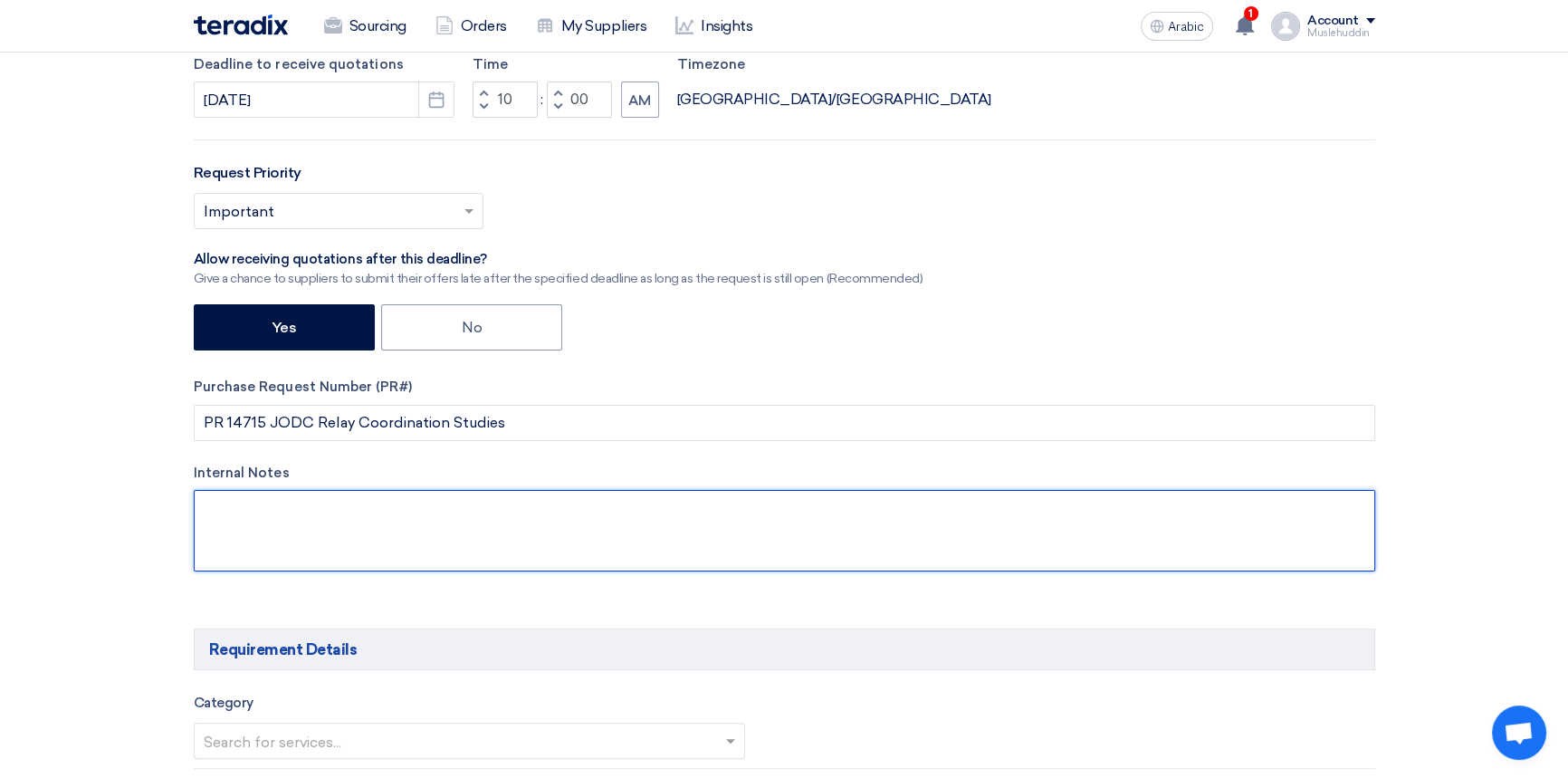
scroll to position [658, 0]
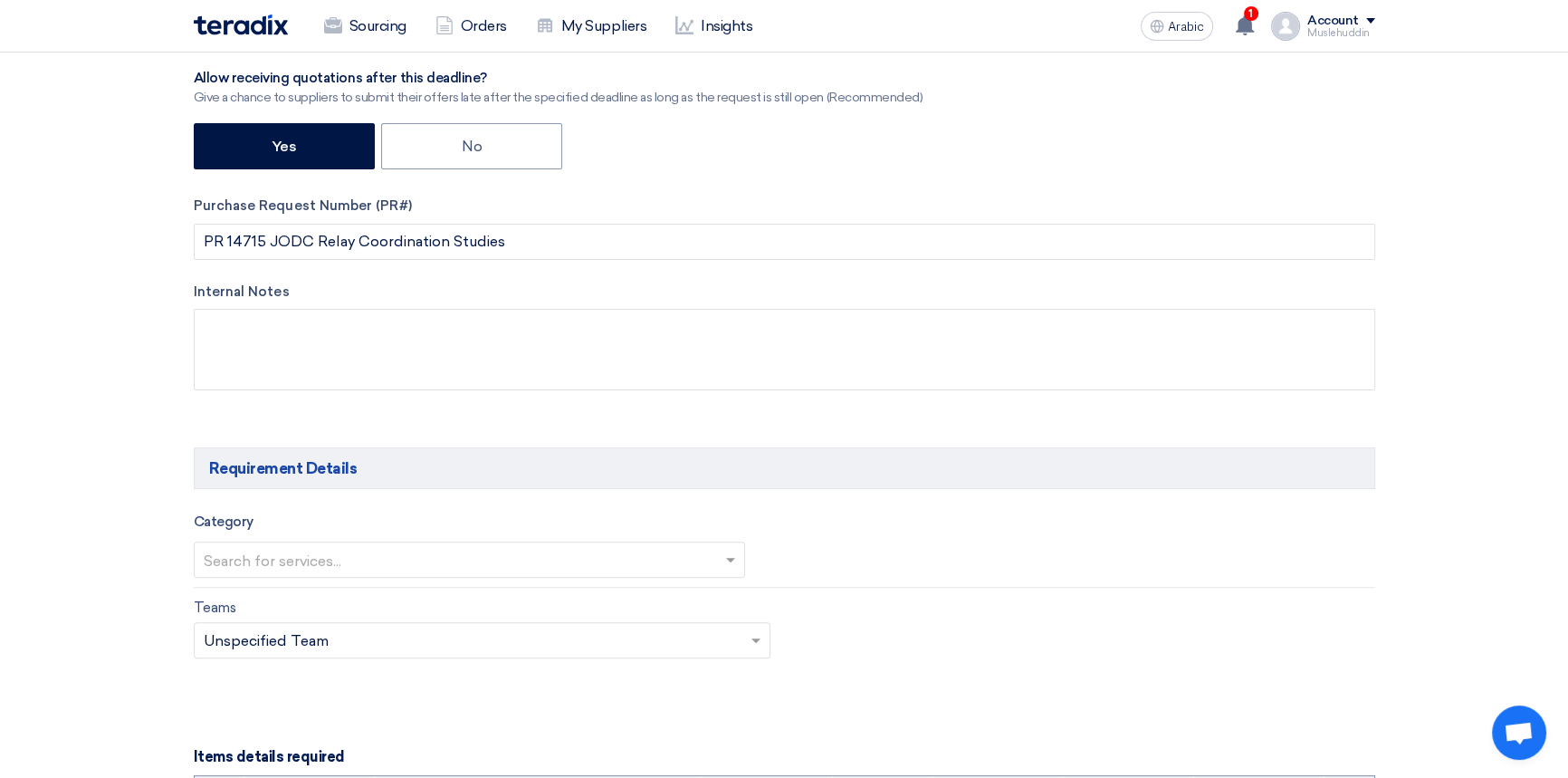
click at [425, 567] on input "text" at bounding box center [461, 561] width 514 height 30
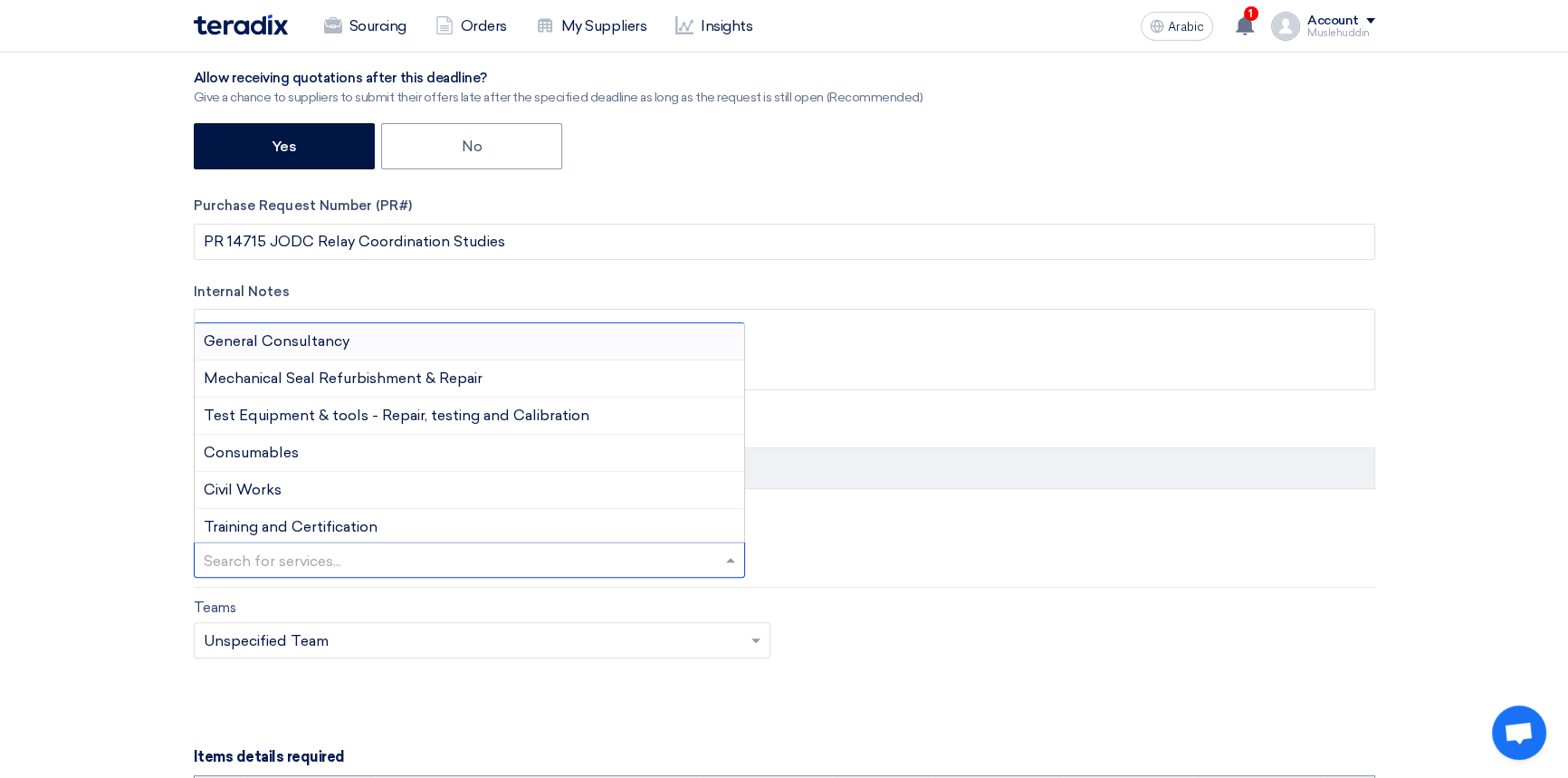
click at [1023, 652] on div "Teams Teams.. × Unspecified Team ×" at bounding box center [784, 639] width 1209 height 85
click at [353, 565] on input "text" at bounding box center [461, 561] width 514 height 30
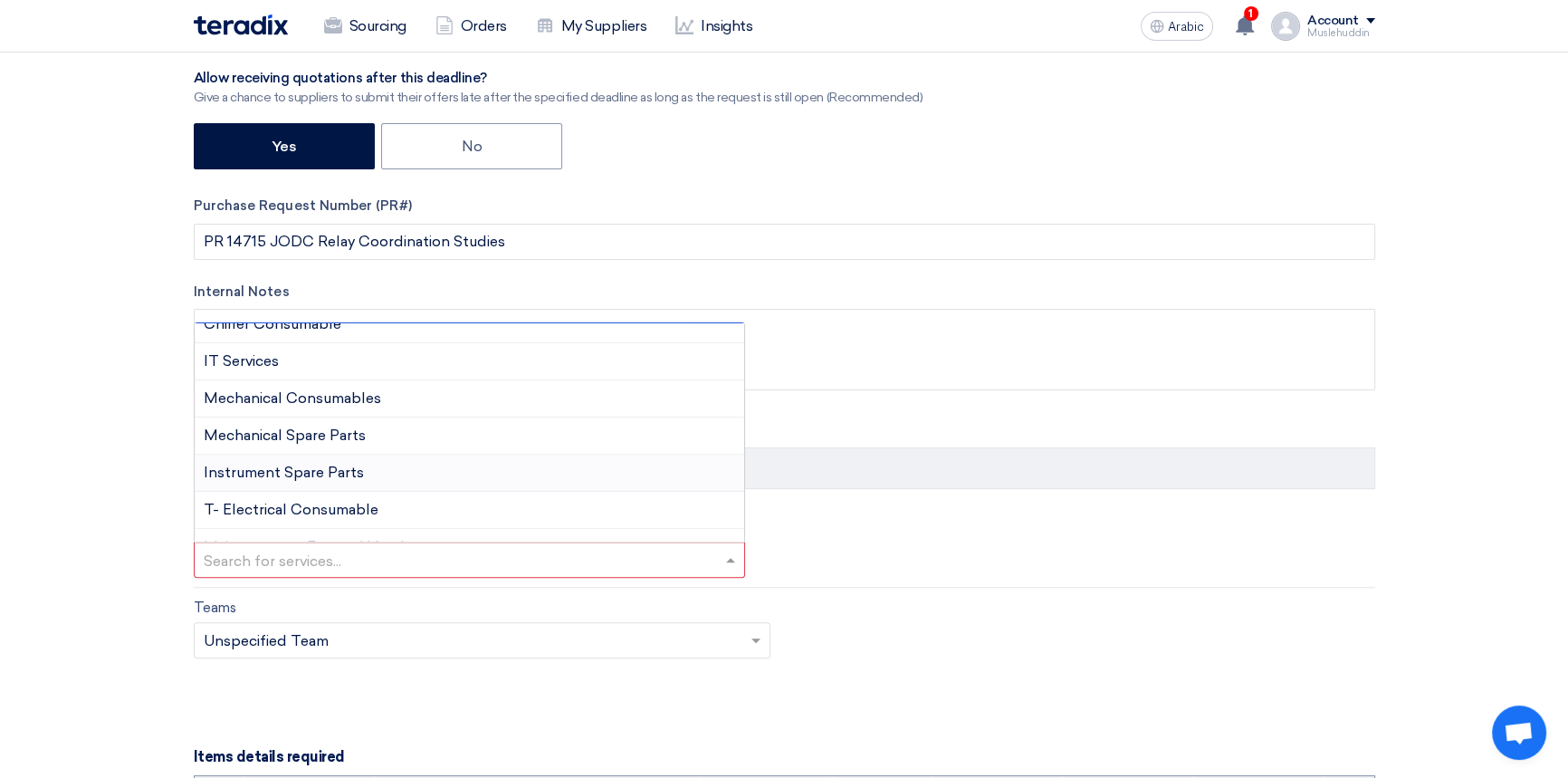
scroll to position [1337, 0]
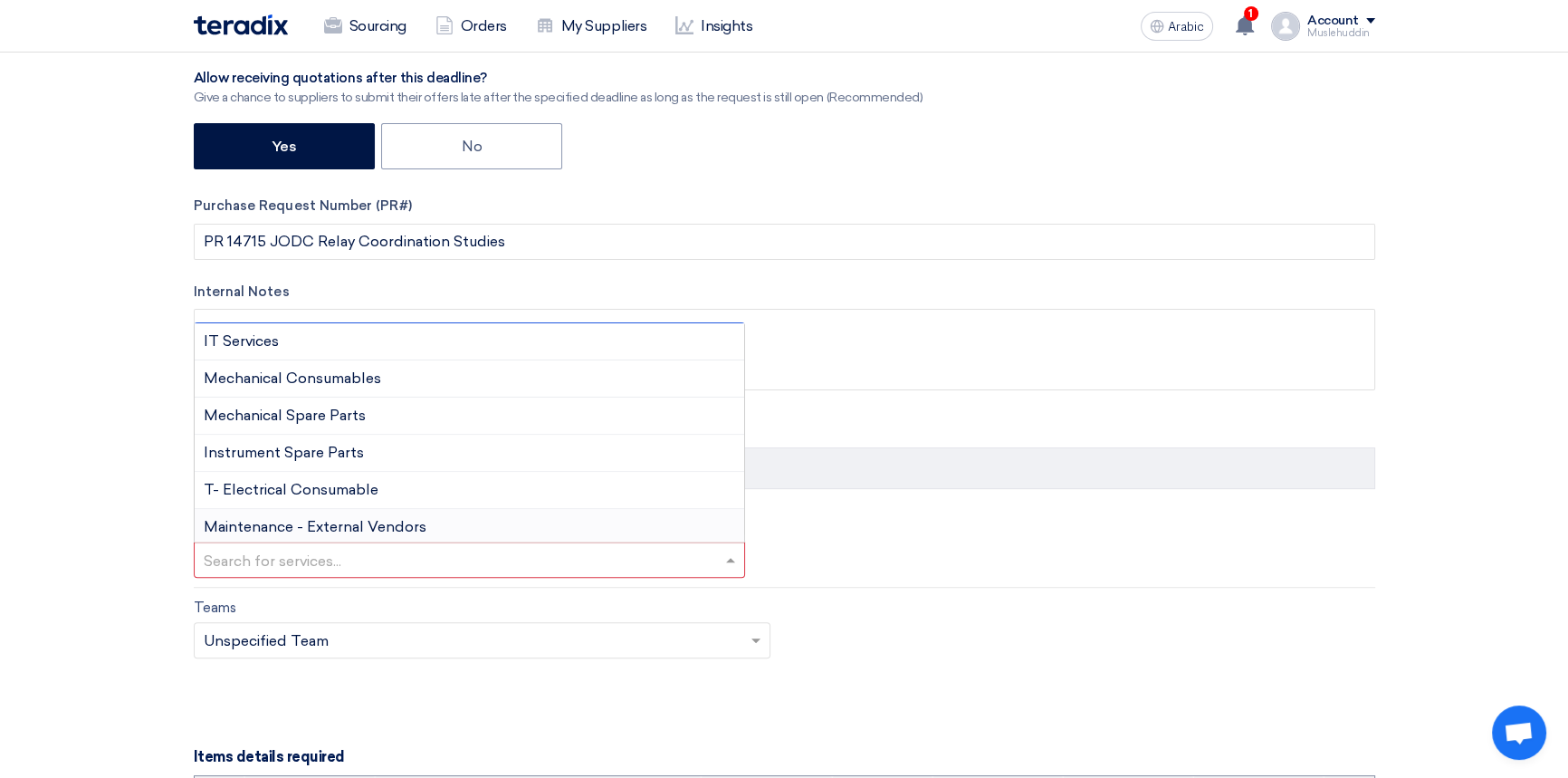
click at [382, 518] on font "Maintenance - External Vendors" at bounding box center [315, 526] width 223 height 17
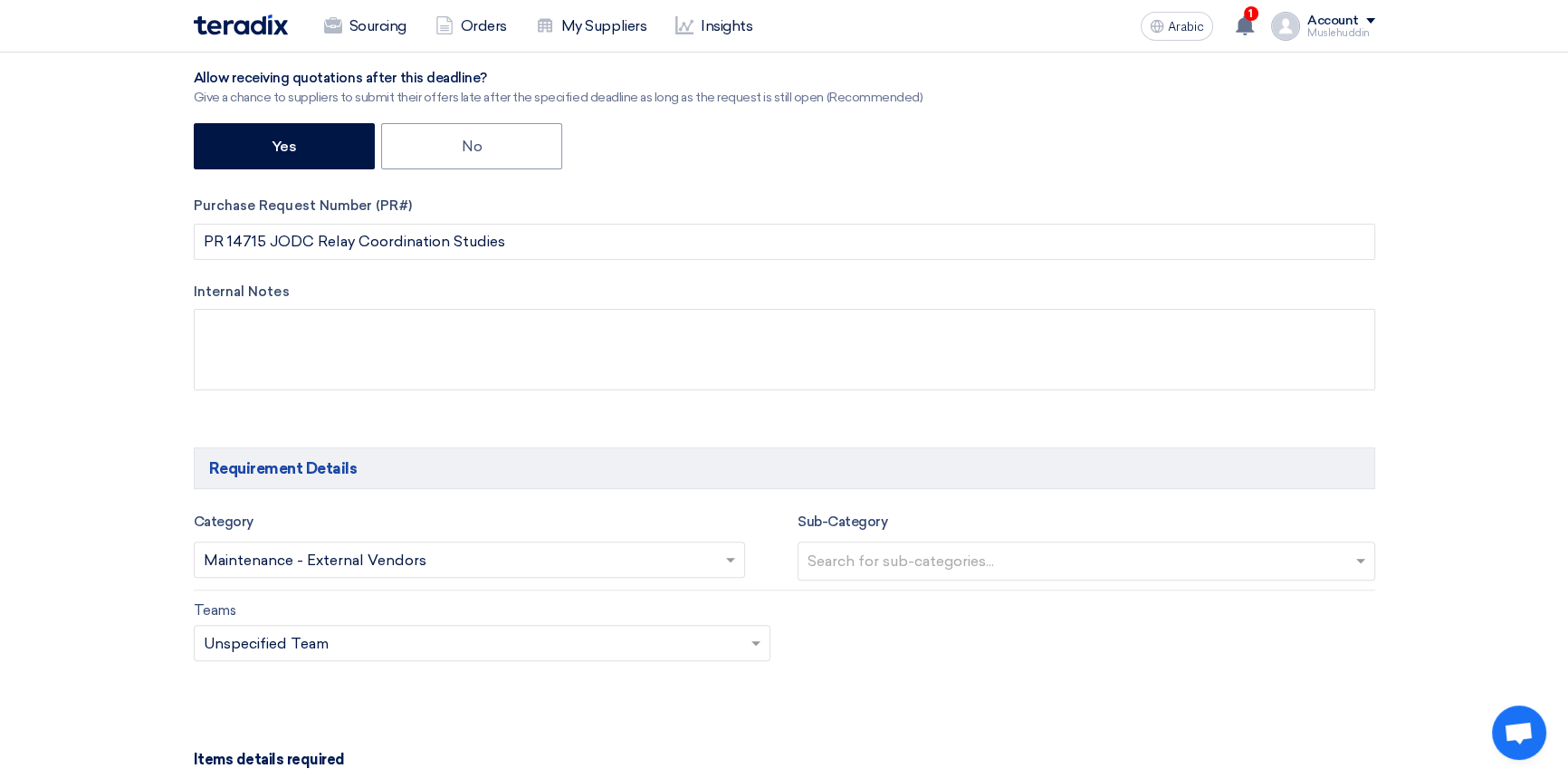
click at [989, 637] on div "Teams Teams.. × Unspecified Team ×" at bounding box center [784, 641] width 1209 height 85
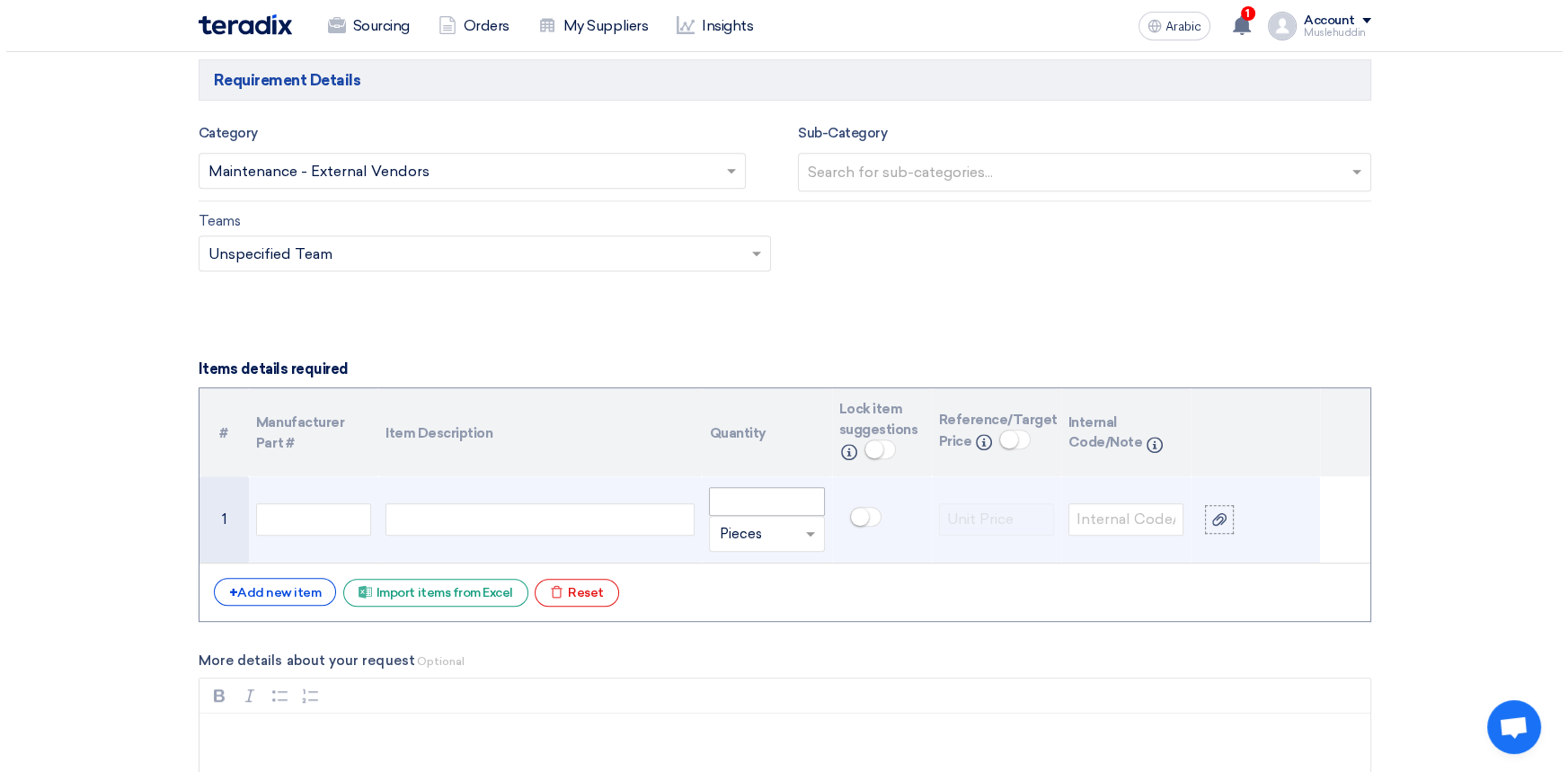
scroll to position [1061, 0]
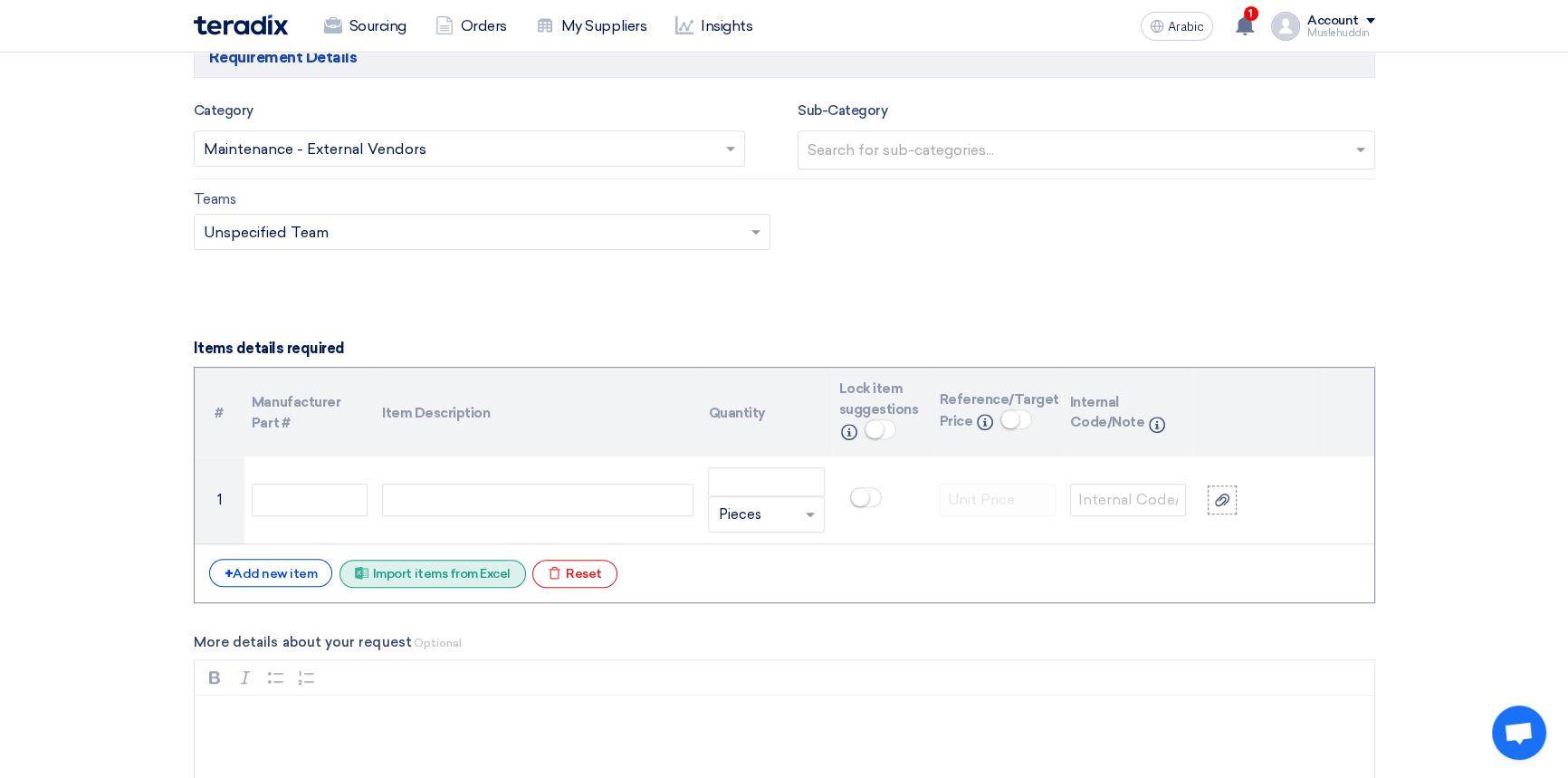
click at [418, 571] on font "Import items from Excel" at bounding box center [442, 574] width 138 height 15
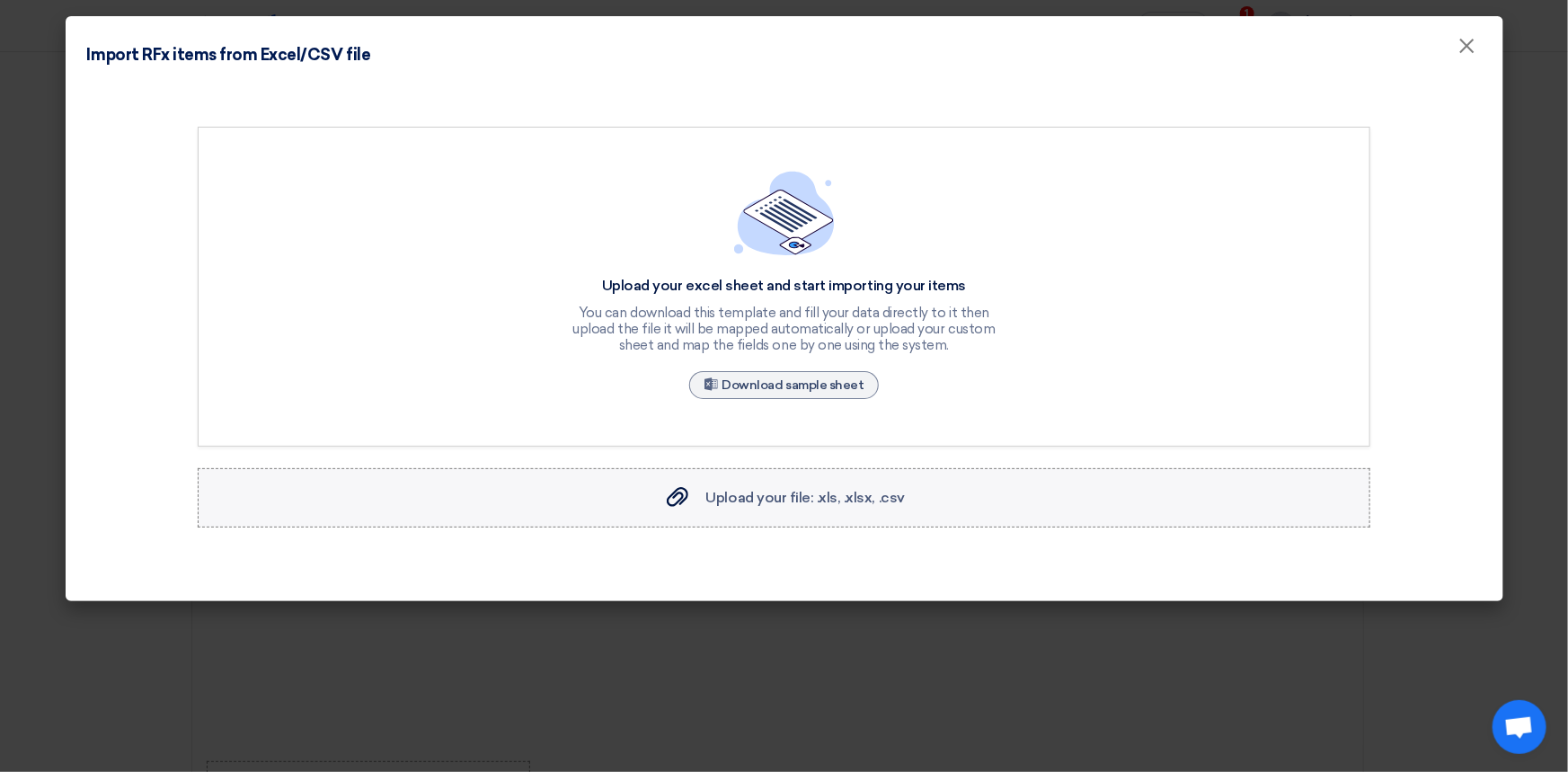
click at [774, 505] on div "Upload your file: .xls, .xlsx, .csv Upload your file: .xls, .xlsx, .csv" at bounding box center [784, 497] width 242 height 21
click at [0, 0] on input "Upload your file: .xls, .xlsx, .csv Upload your file: .xls, .xlsx, .csv" at bounding box center [0, 0] width 0 height 0
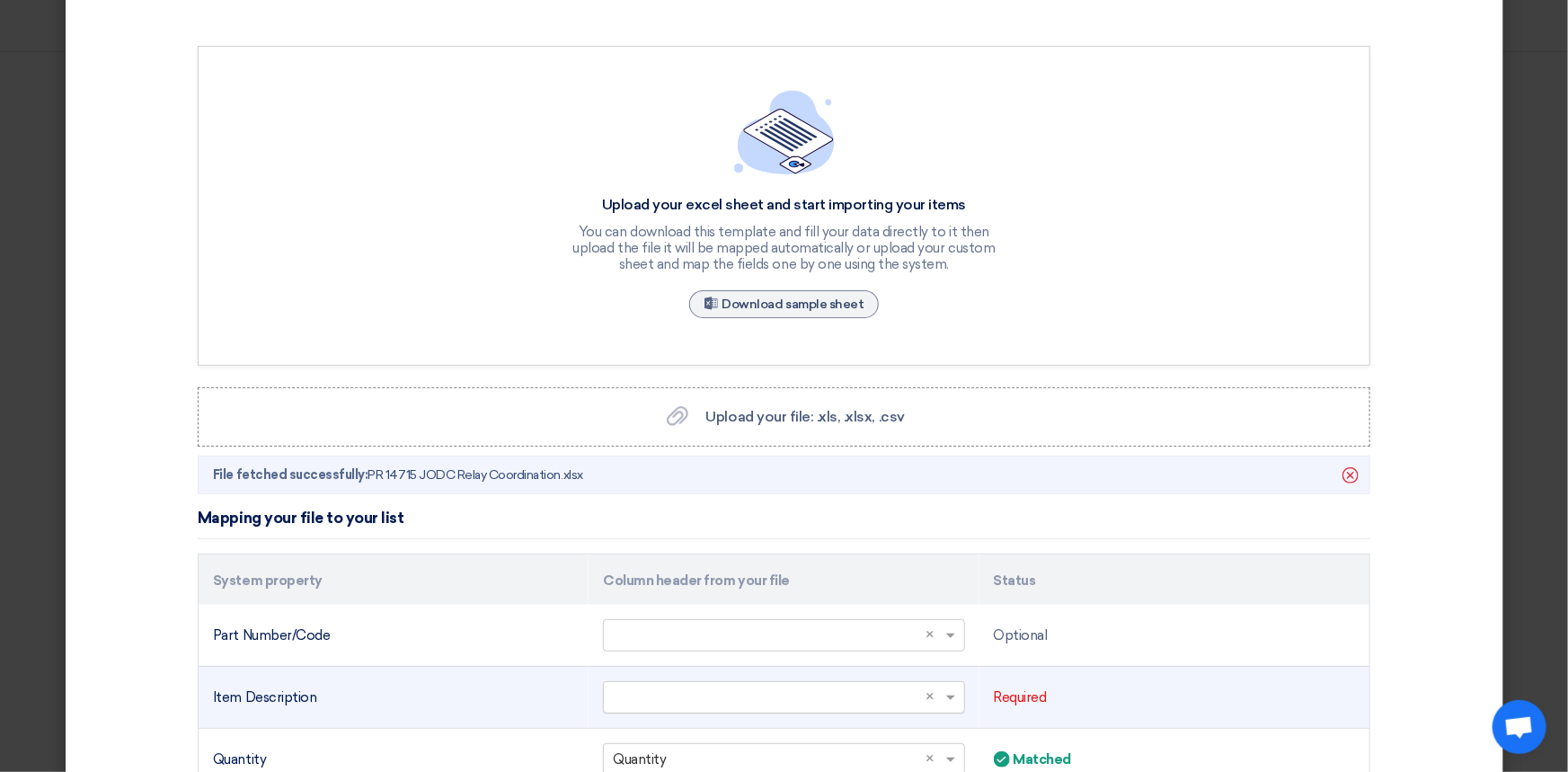
scroll to position [244, 0]
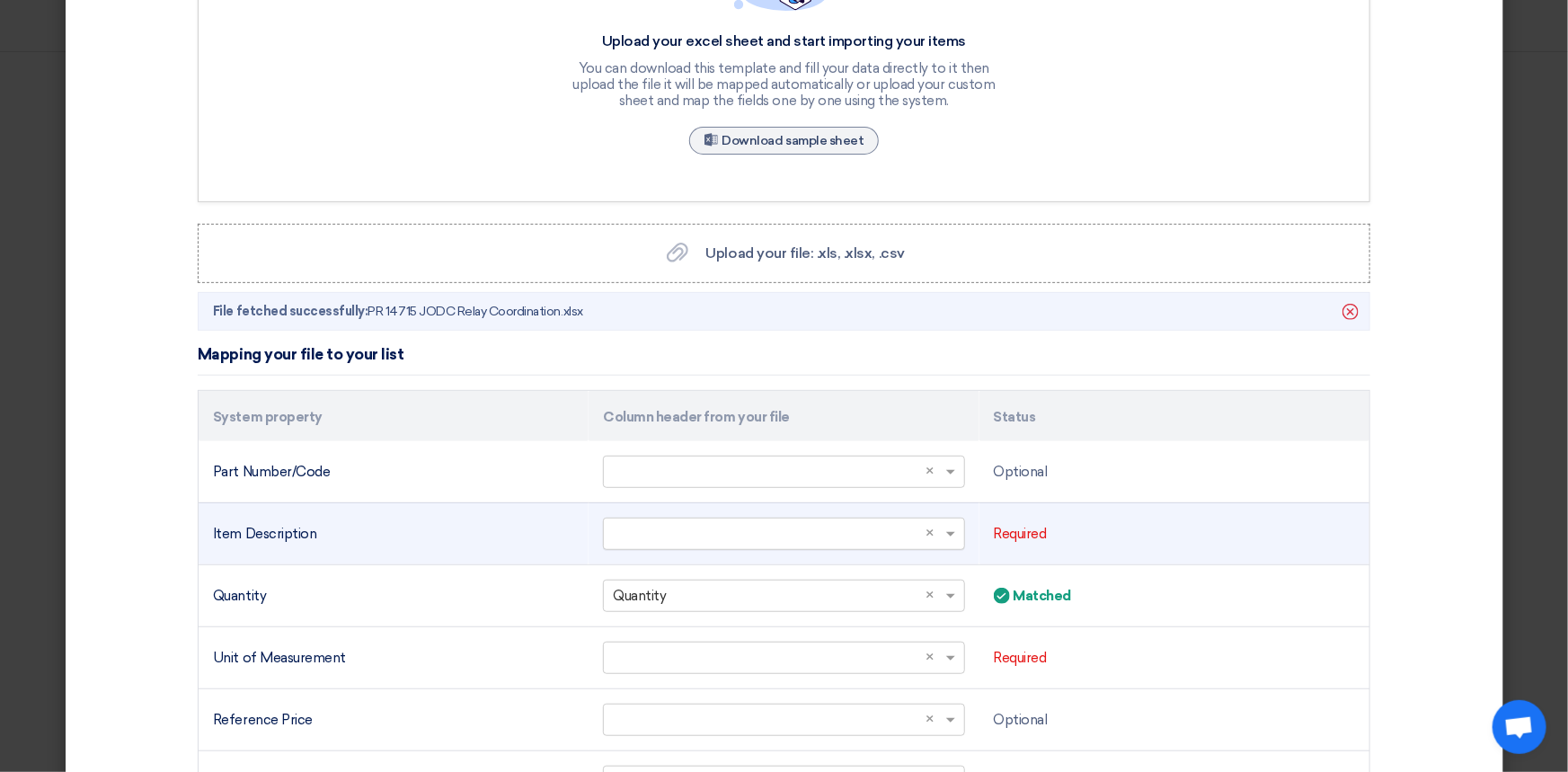
click at [942, 530] on span at bounding box center [953, 534] width 22 height 20
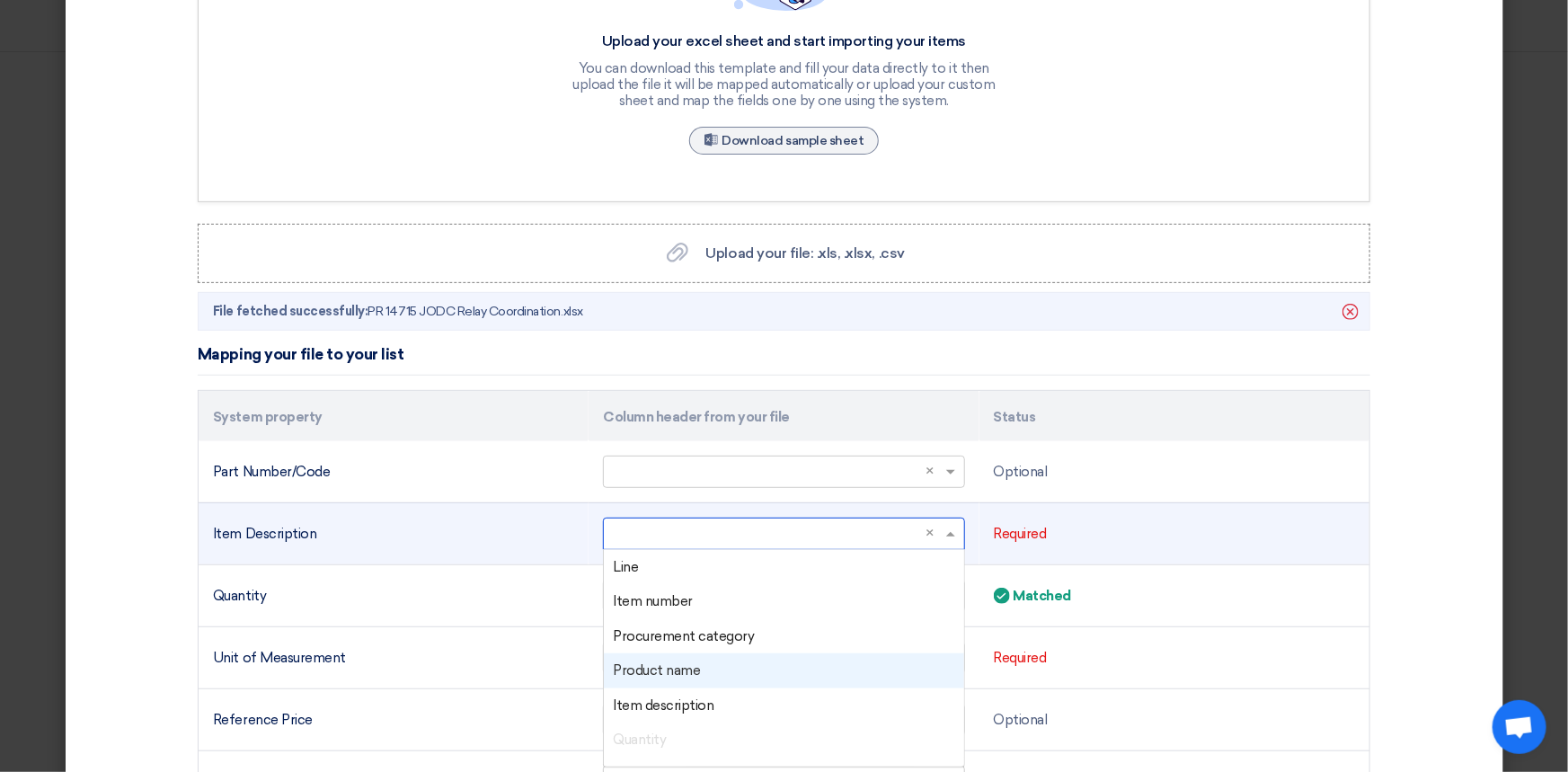
click at [660, 665] on font "Product name" at bounding box center [657, 670] width 87 height 16
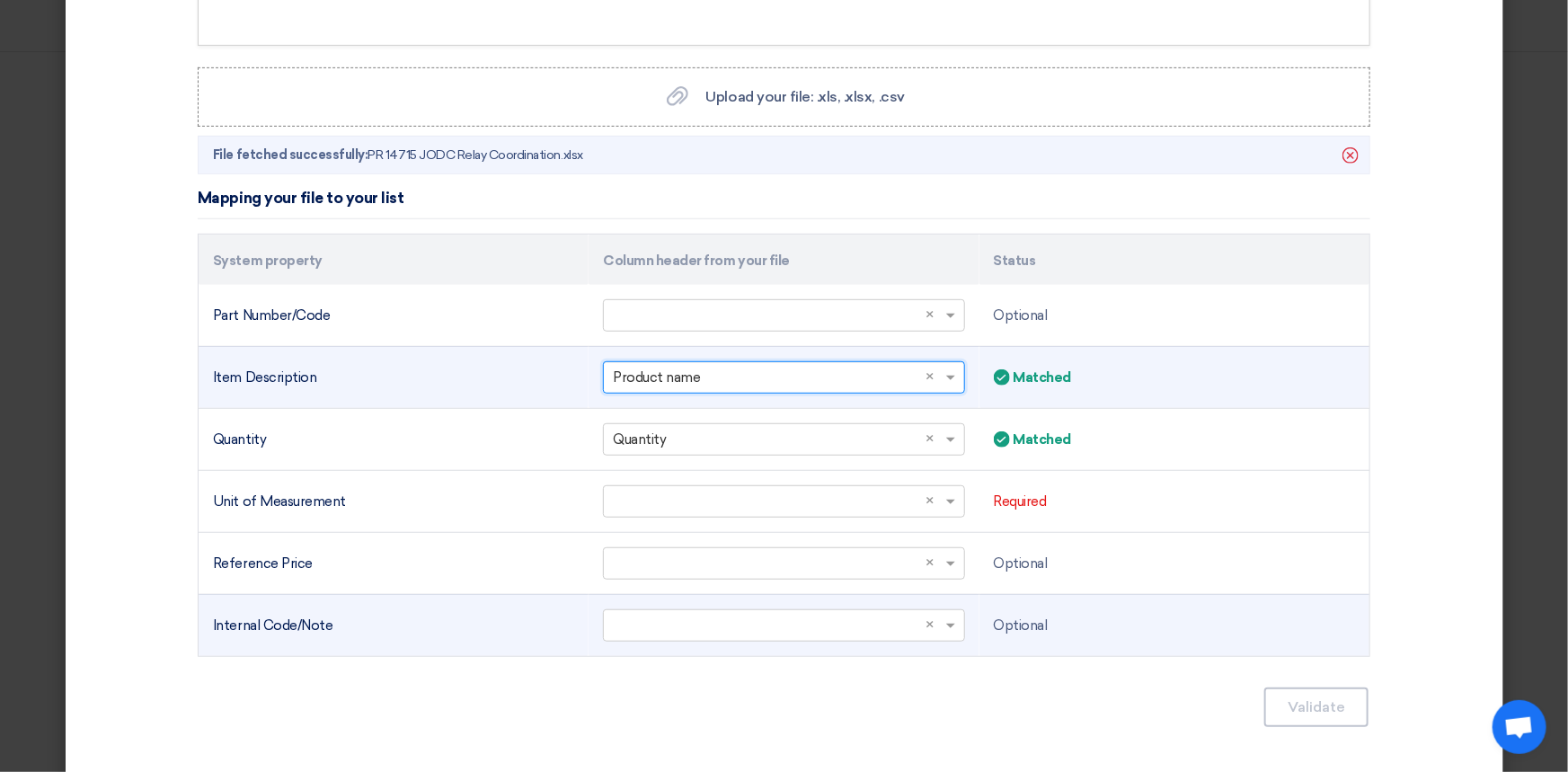
scroll to position [437, 0]
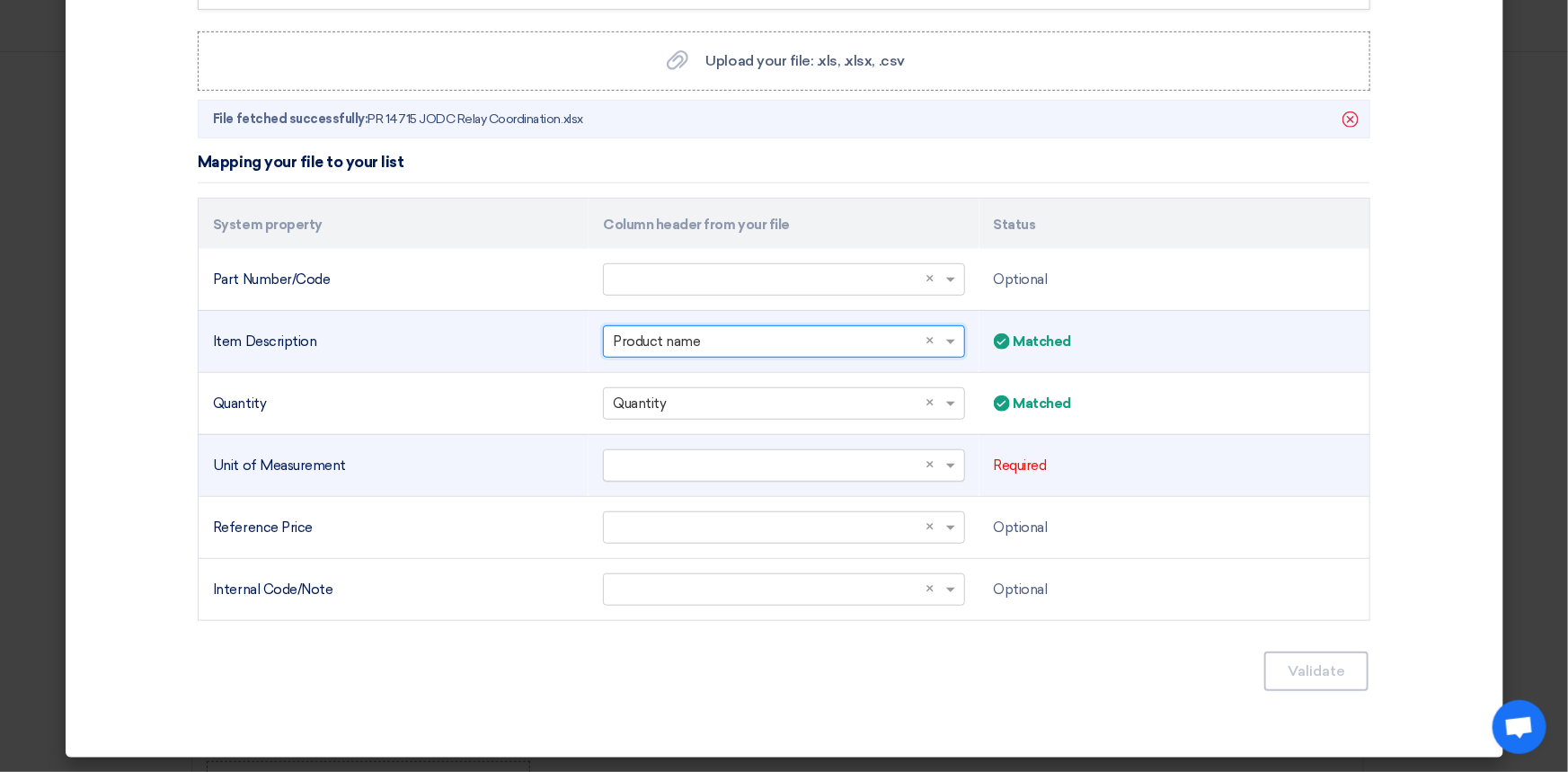
click at [942, 467] on span at bounding box center [953, 465] width 22 height 20
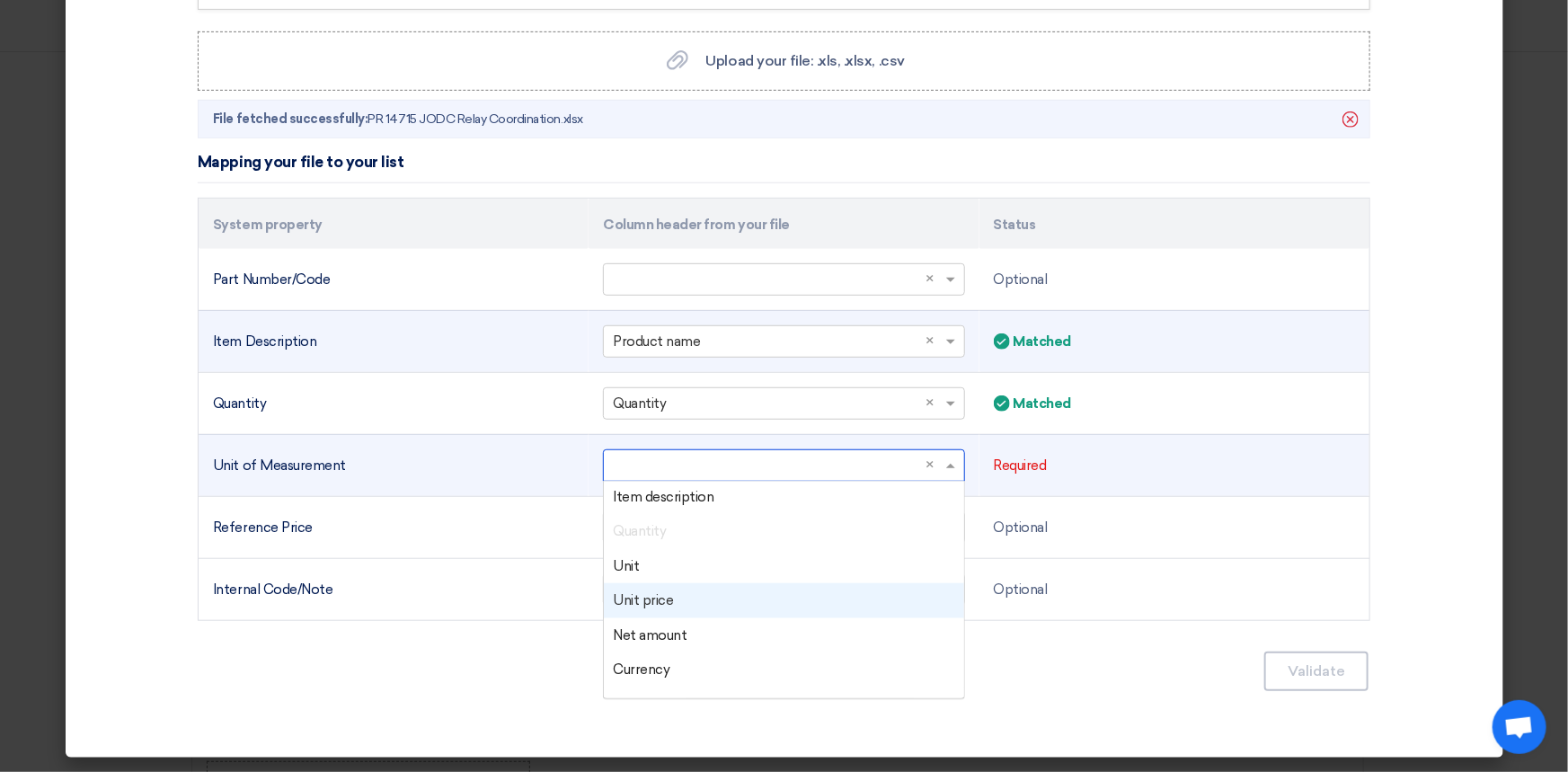
scroll to position [163, 0]
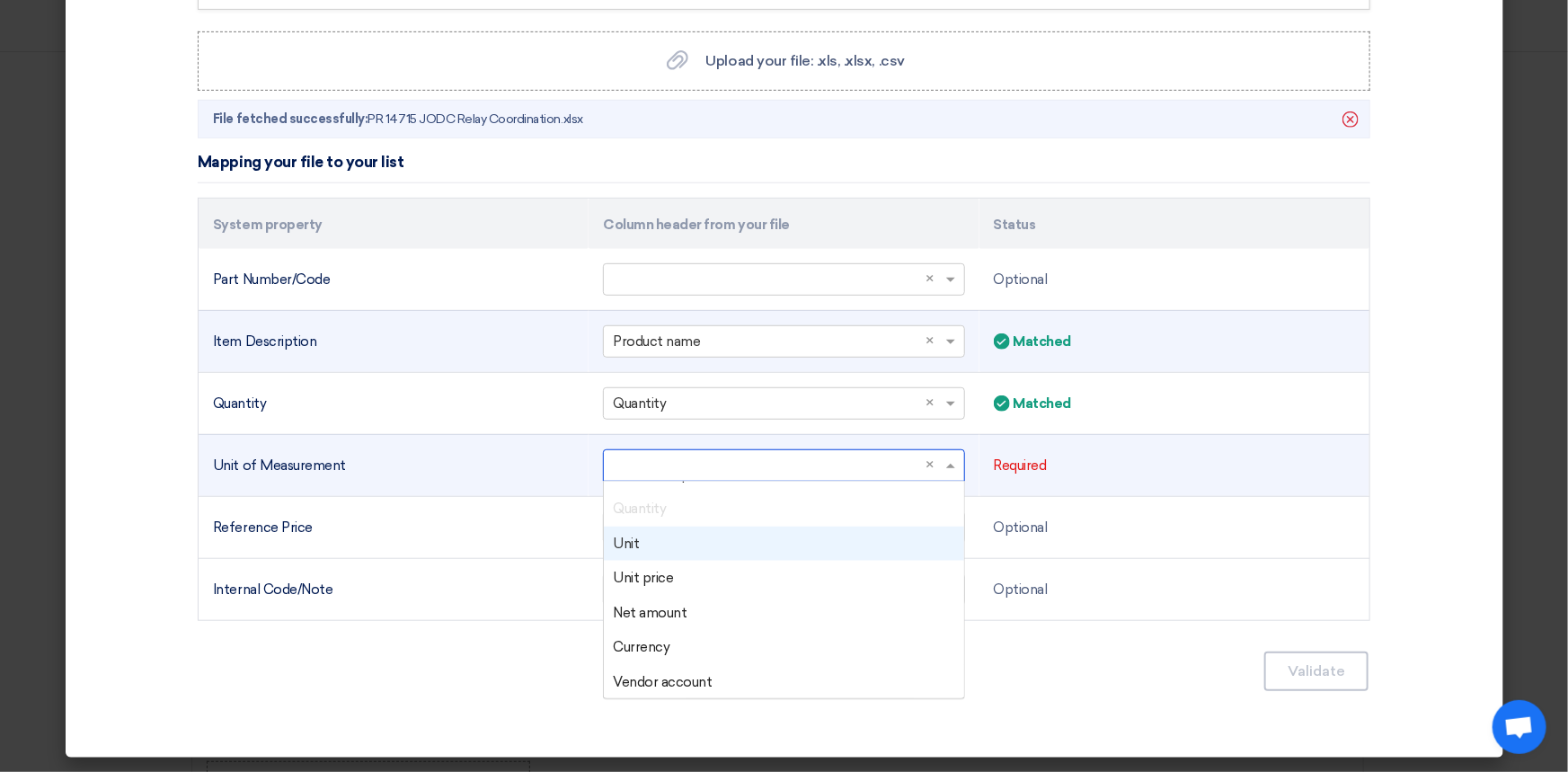
click at [673, 545] on div "Unit" at bounding box center [783, 544] width 359 height 35
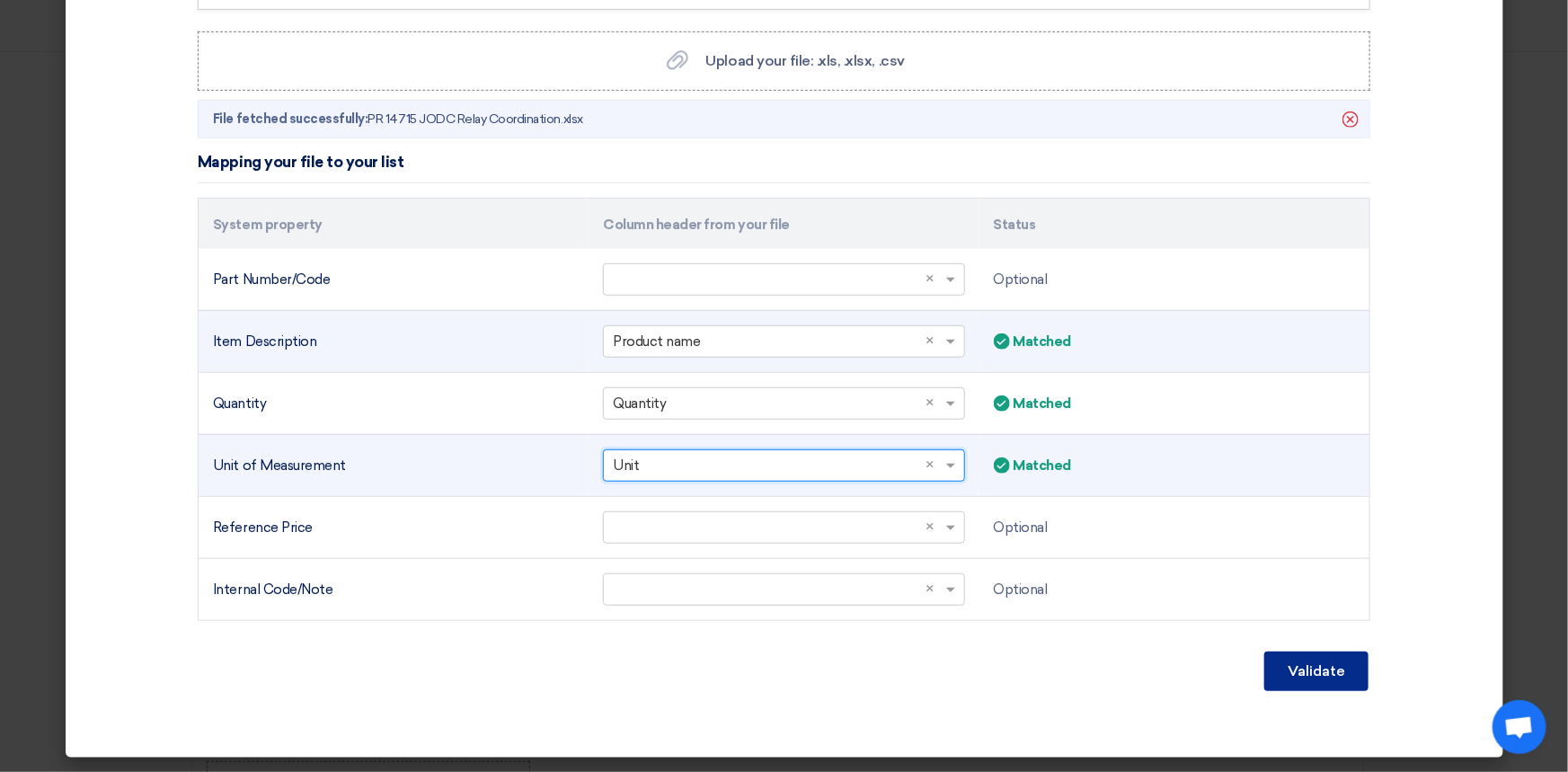
click at [1304, 665] on font "Validate" at bounding box center [1316, 671] width 58 height 17
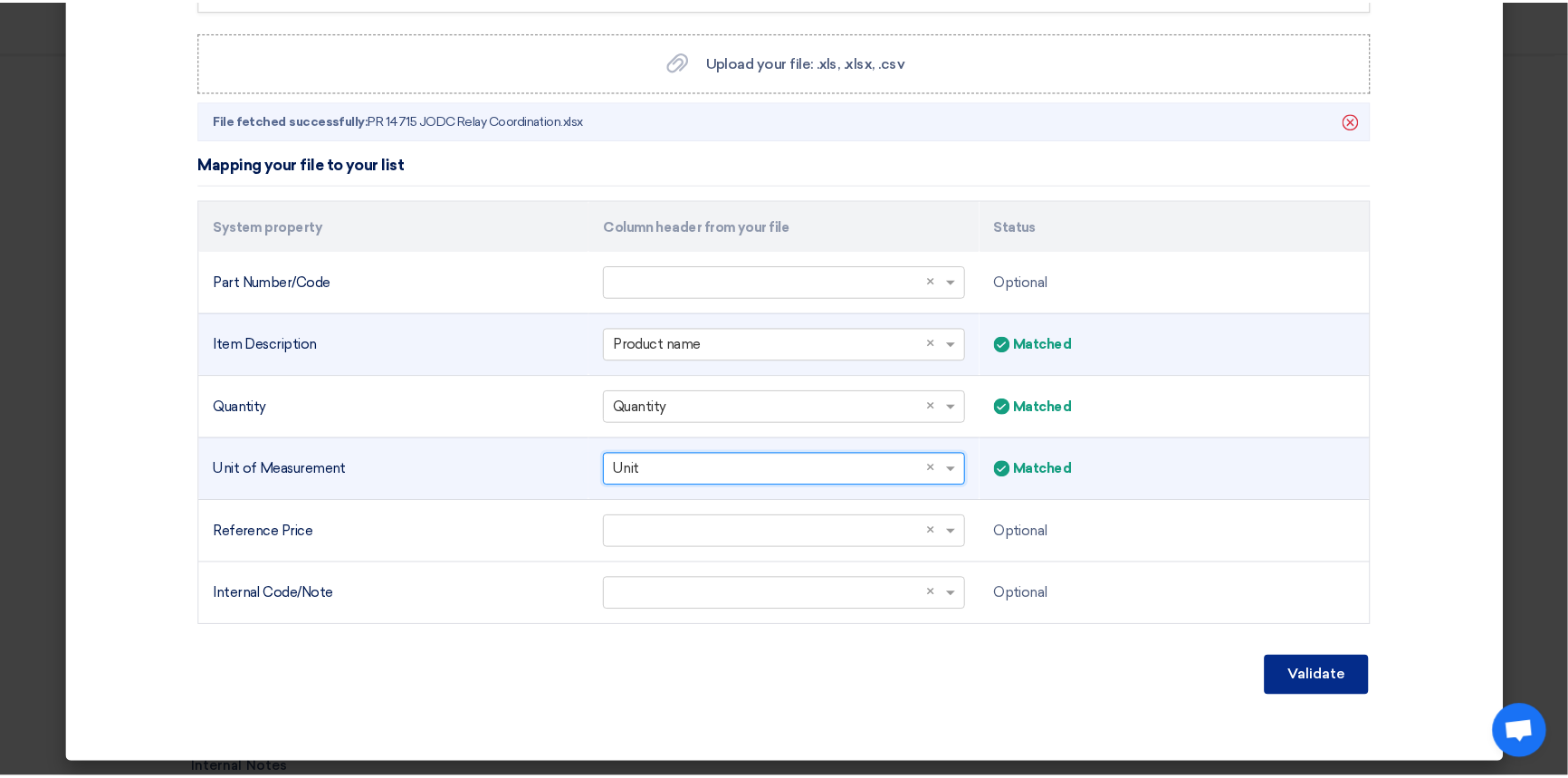
scroll to position [254, 0]
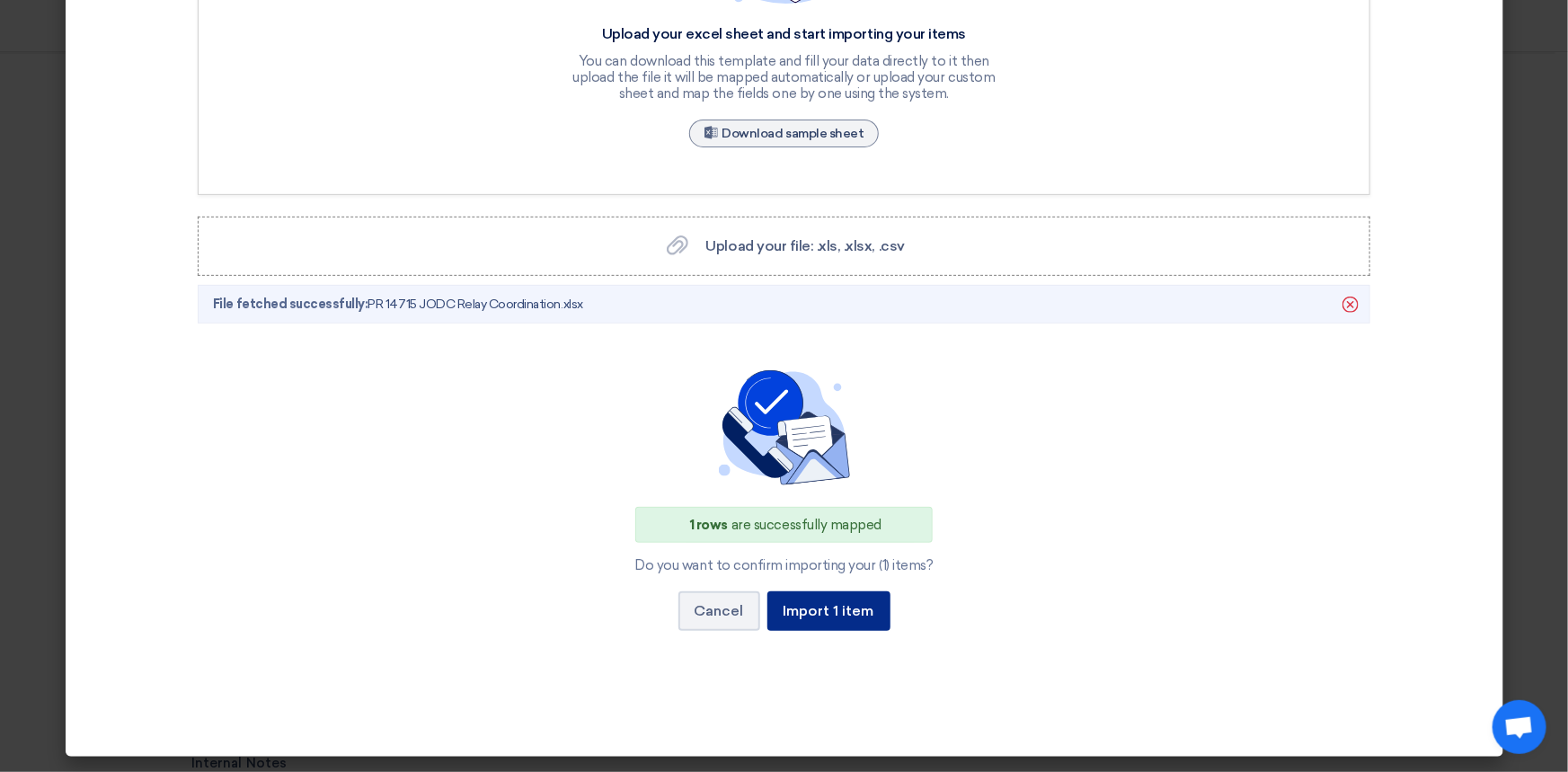
click at [842, 599] on button "Import 1 item" at bounding box center [829, 610] width 124 height 40
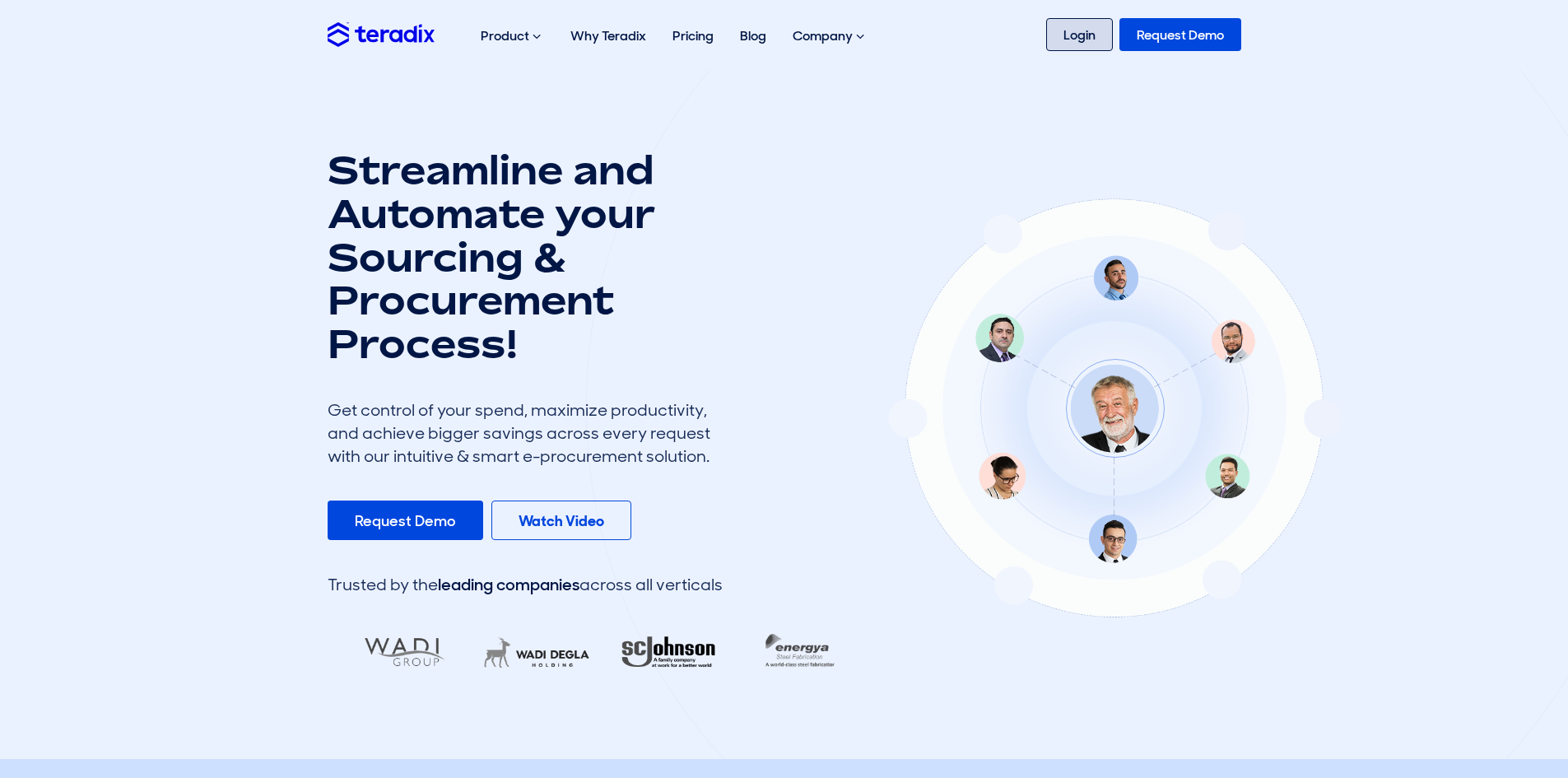
click at [1074, 41] on link "Login" at bounding box center [1079, 34] width 66 height 33
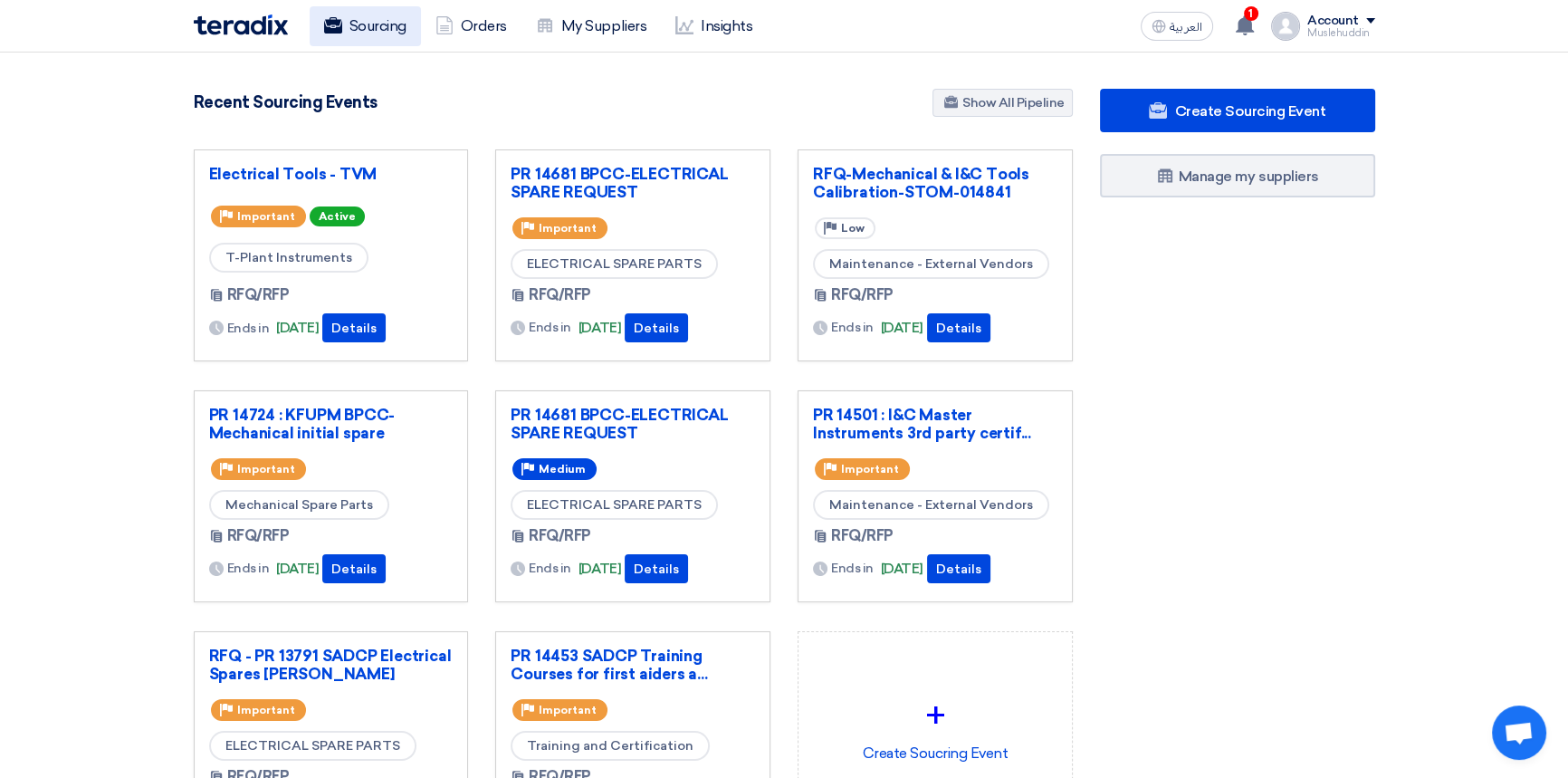
click at [367, 31] on link "Sourcing" at bounding box center [365, 26] width 111 height 40
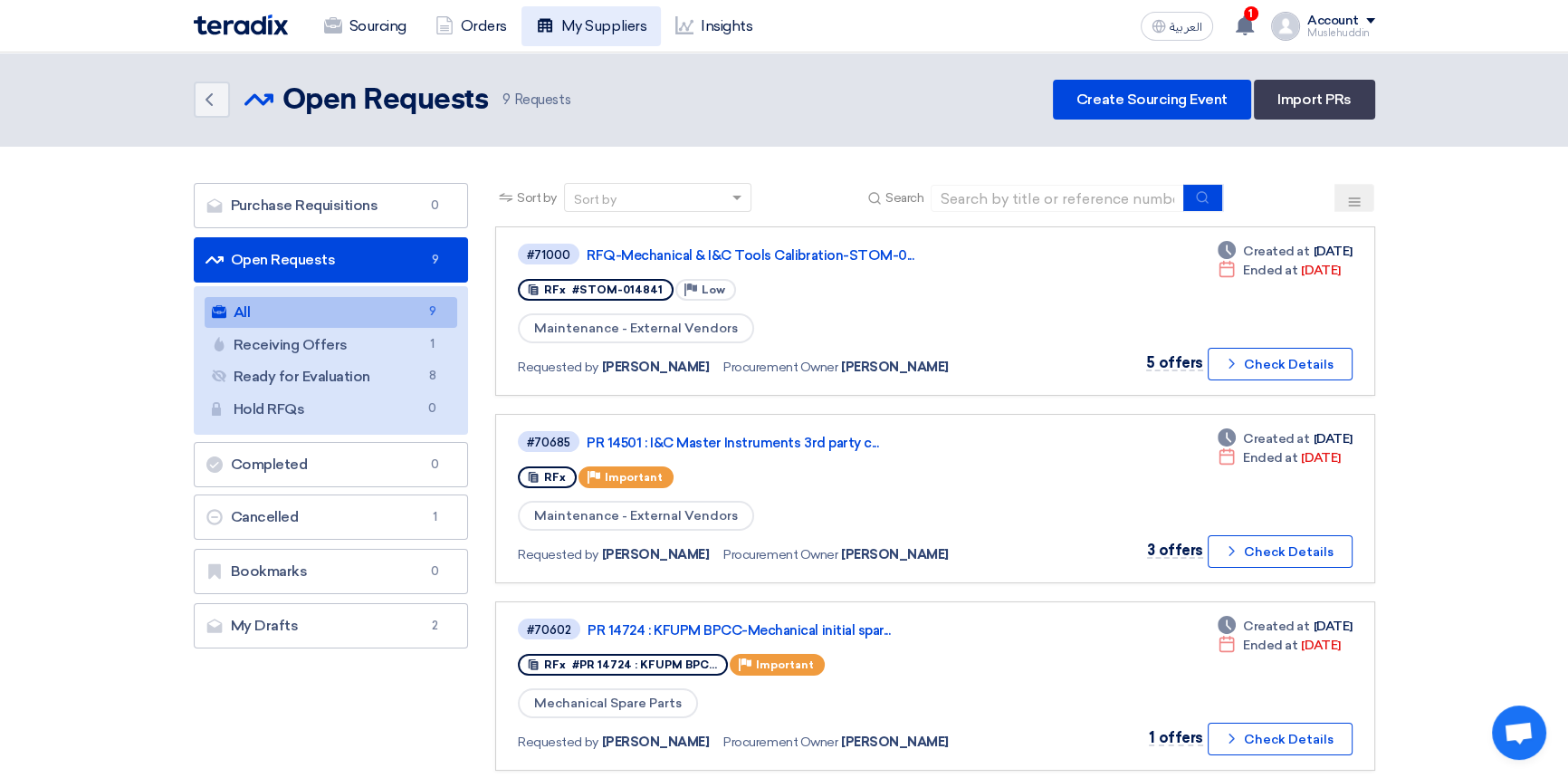
click at [594, 23] on link "My Suppliers" at bounding box center [591, 26] width 139 height 40
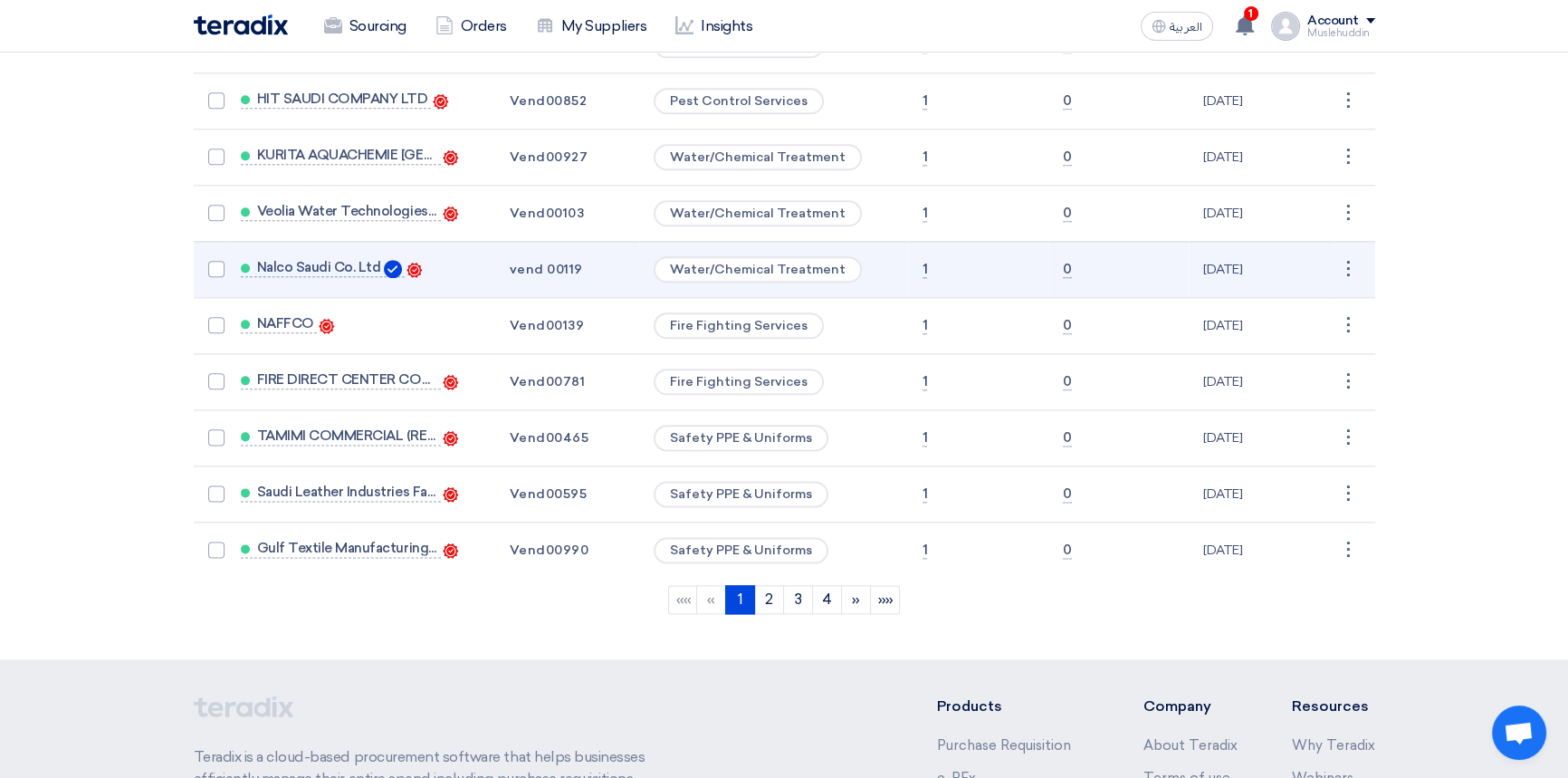
scroll to position [3065, 0]
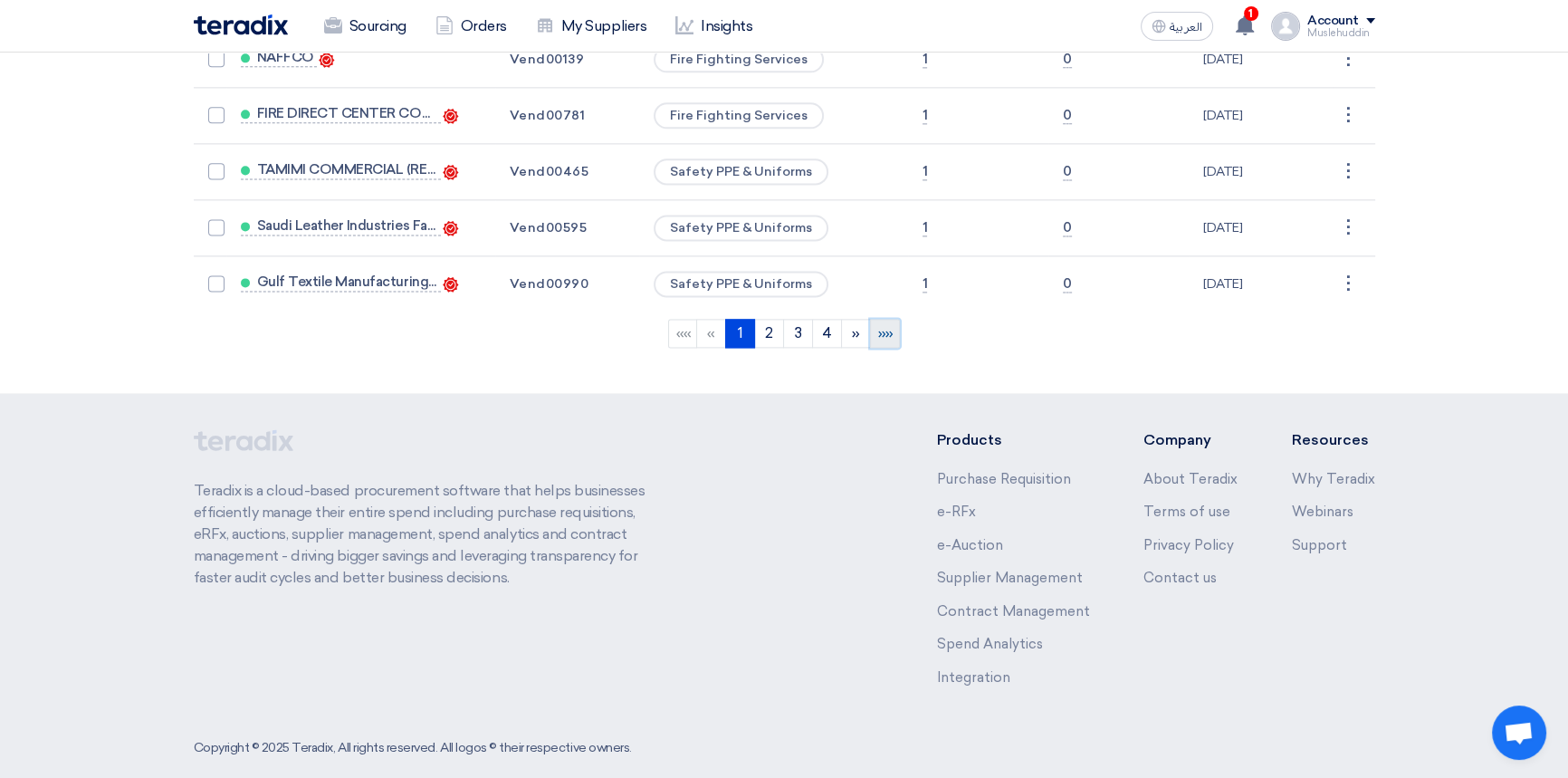
click at [873, 318] on link "»»" at bounding box center [886, 332] width 30 height 29
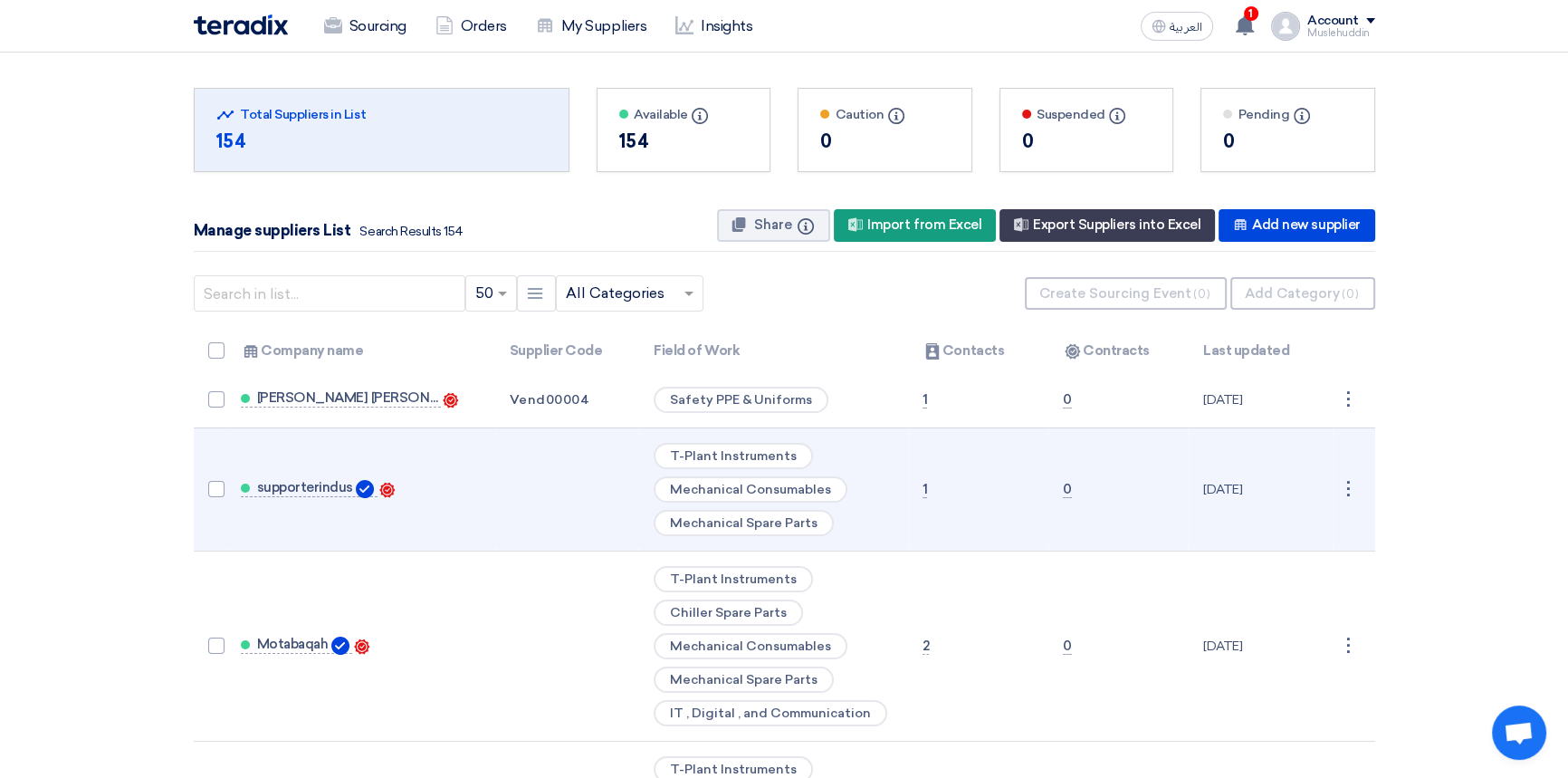
scroll to position [0, 0]
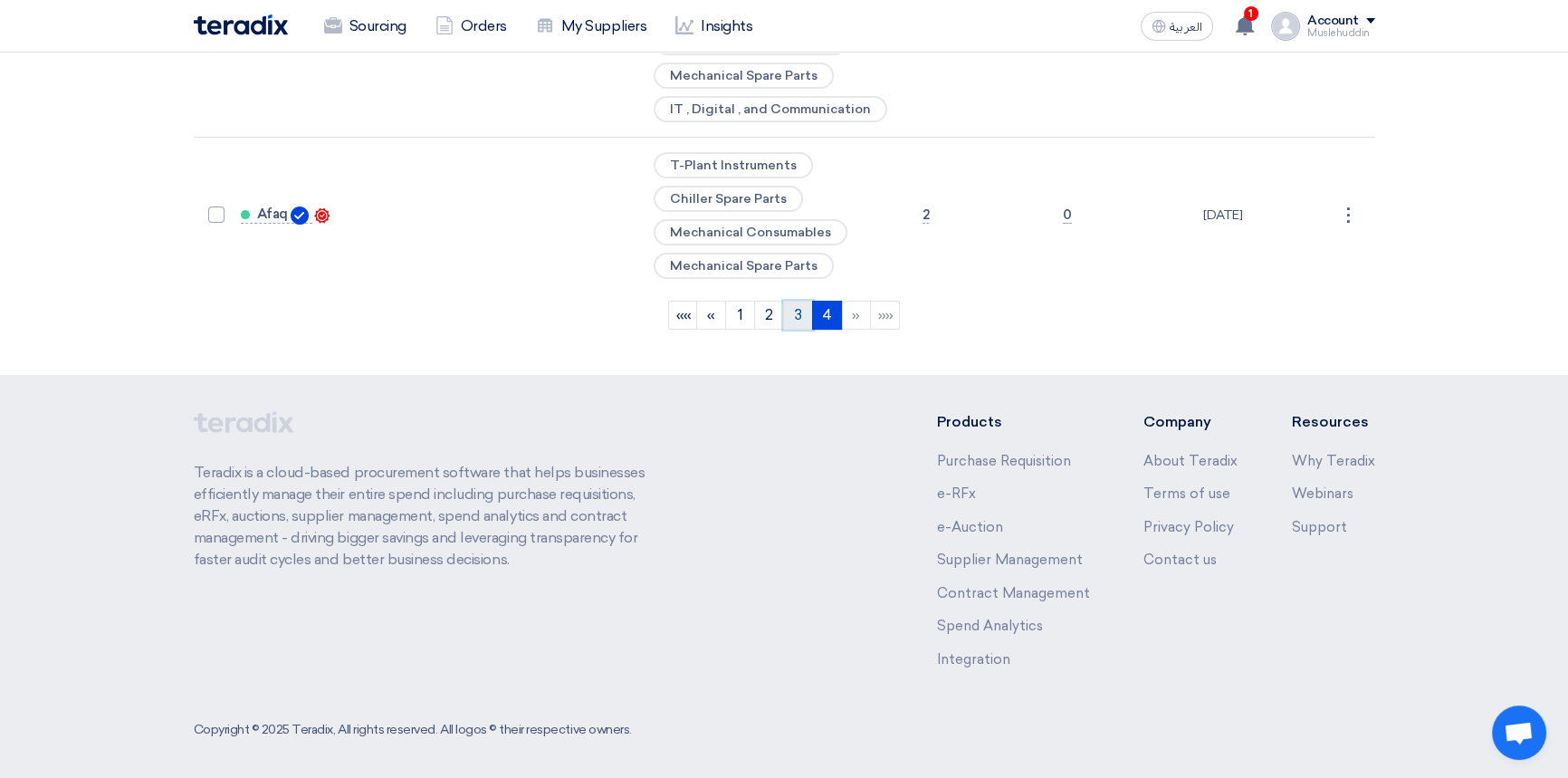
click at [799, 317] on link "3" at bounding box center [799, 315] width 30 height 29
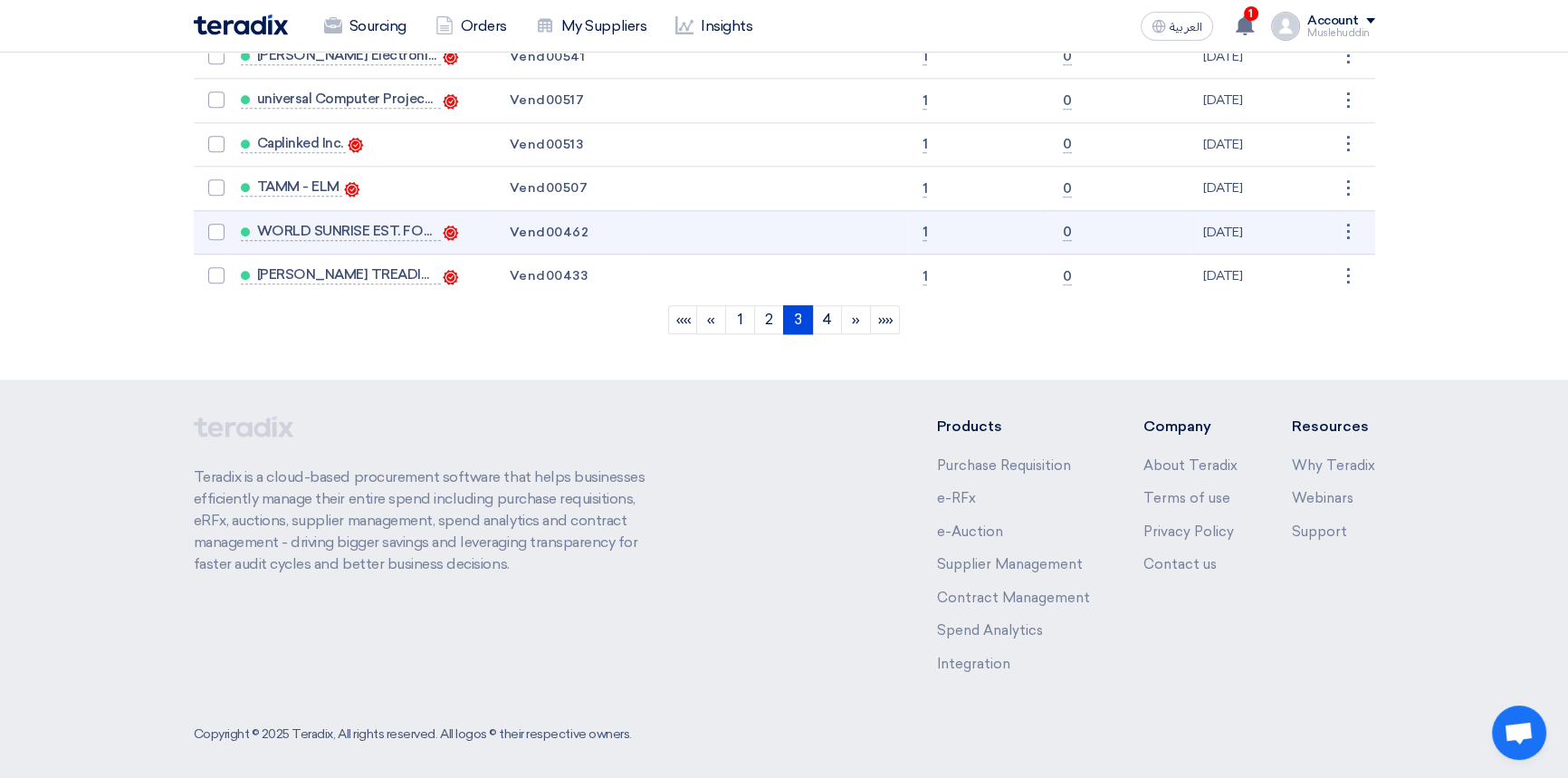
scroll to position [1942, 0]
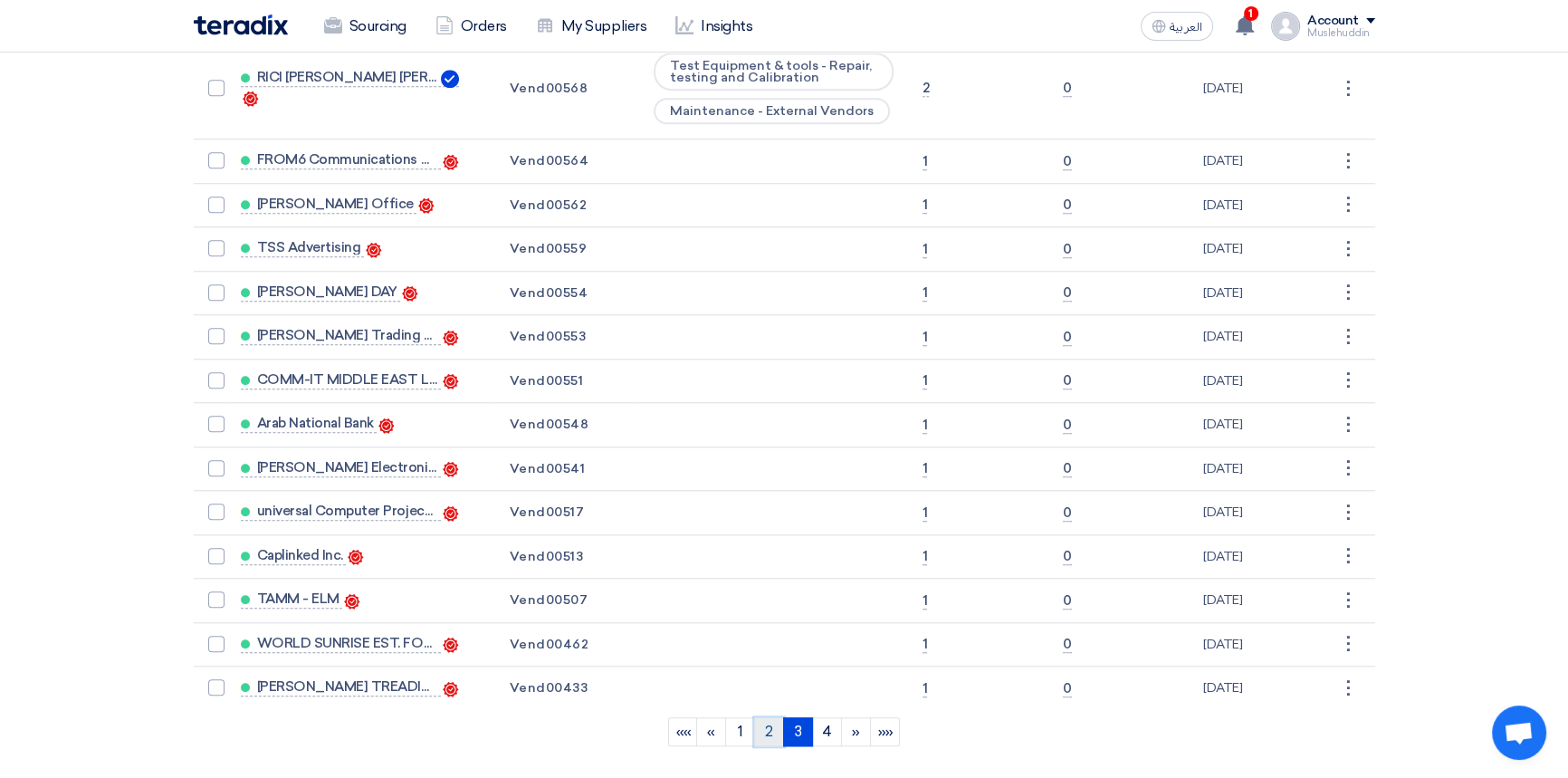
click at [769, 717] on link "2" at bounding box center [769, 731] width 30 height 29
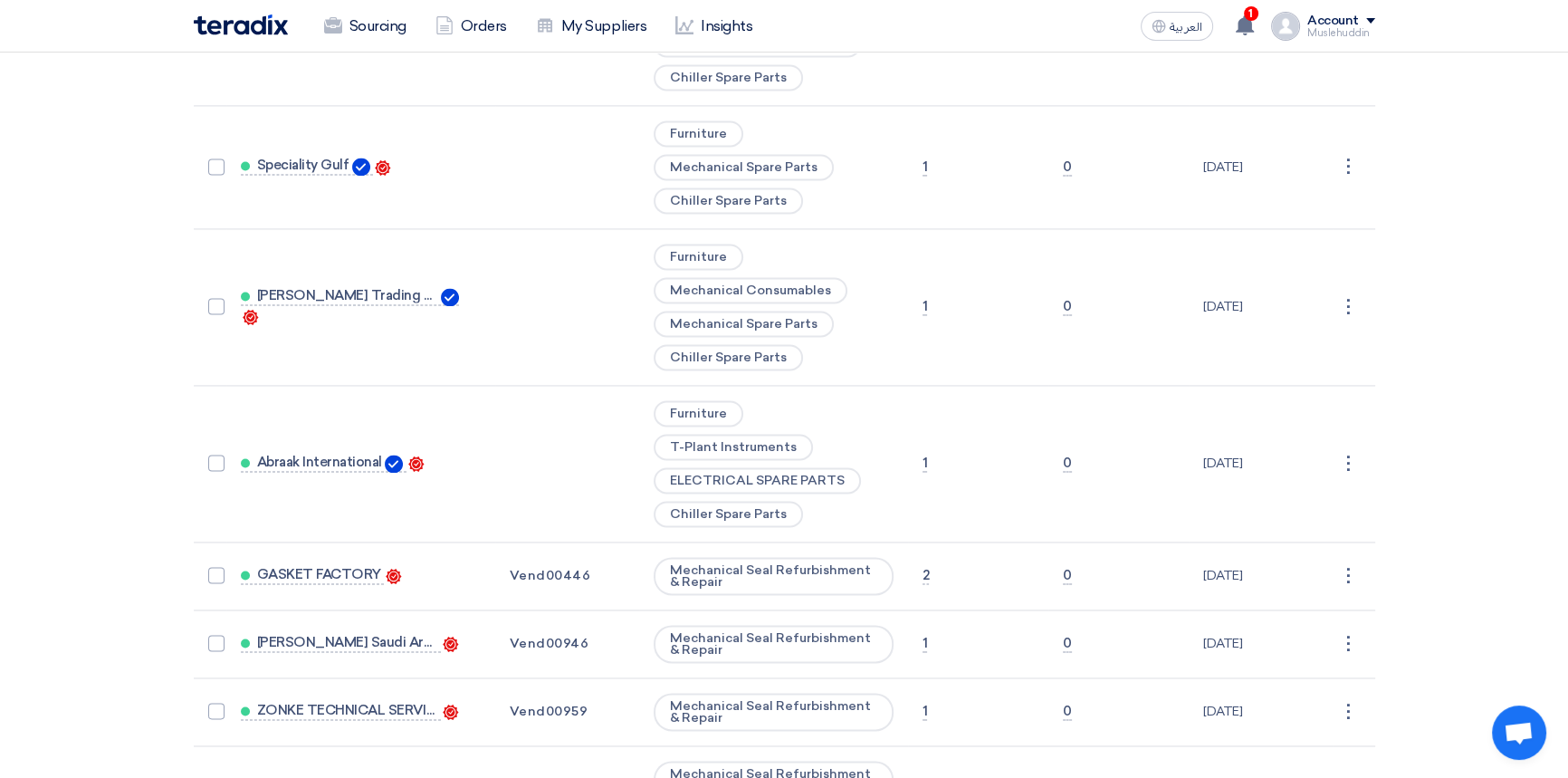
scroll to position [3836, 0]
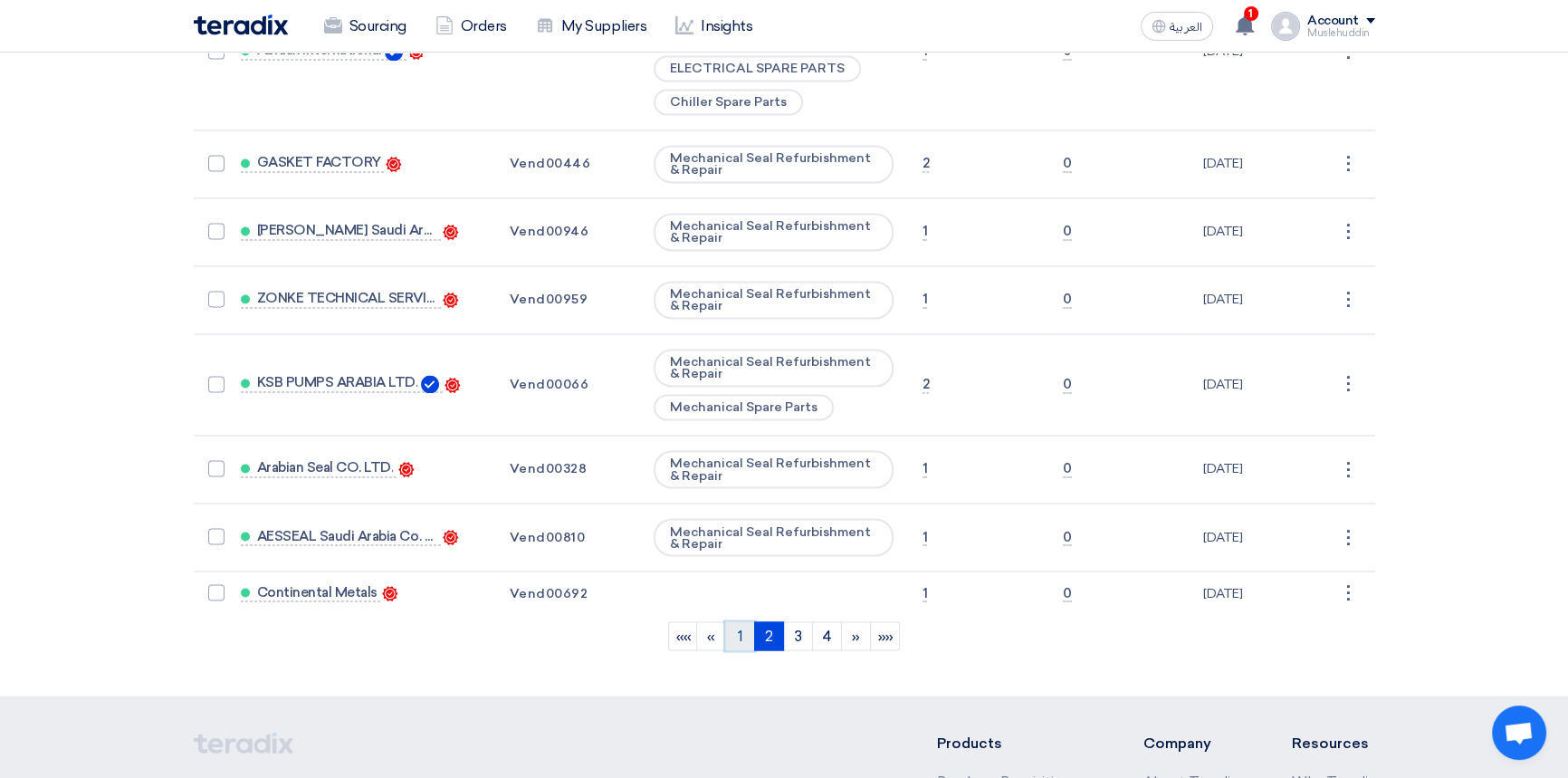
click at [740, 622] on link "1" at bounding box center [740, 636] width 30 height 29
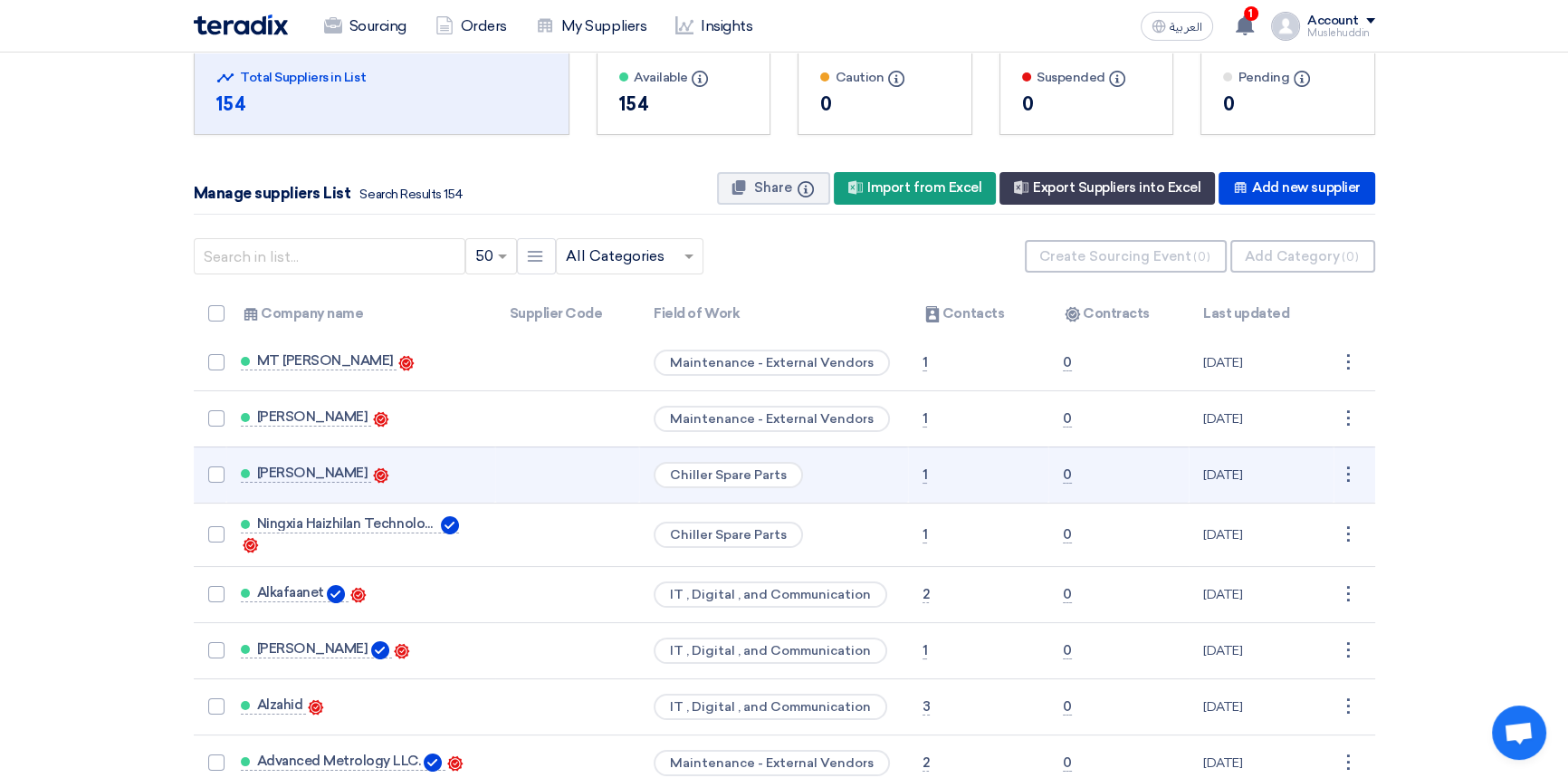
scroll to position [0, 0]
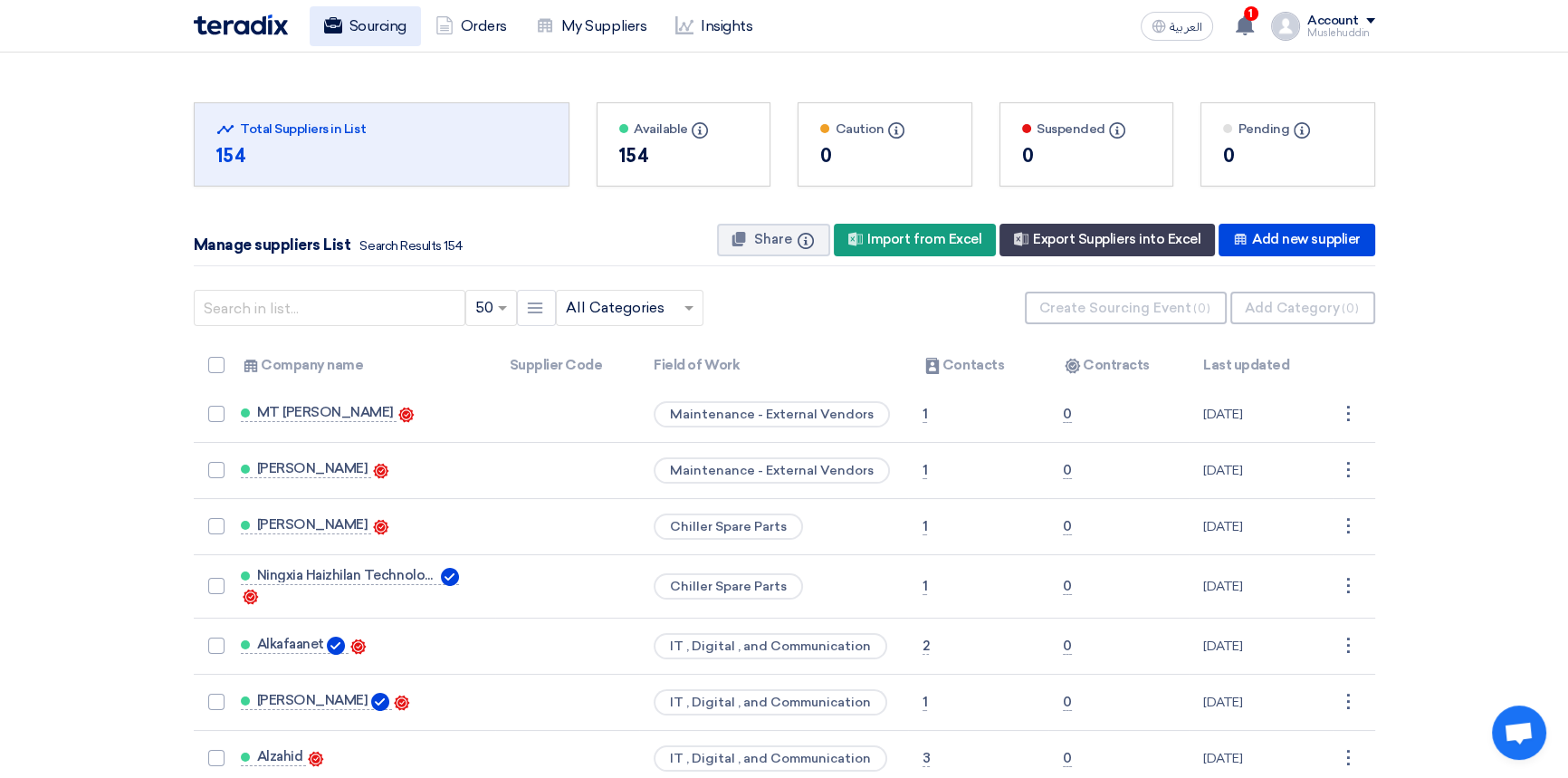
click at [390, 22] on link "Sourcing" at bounding box center [365, 26] width 111 height 40
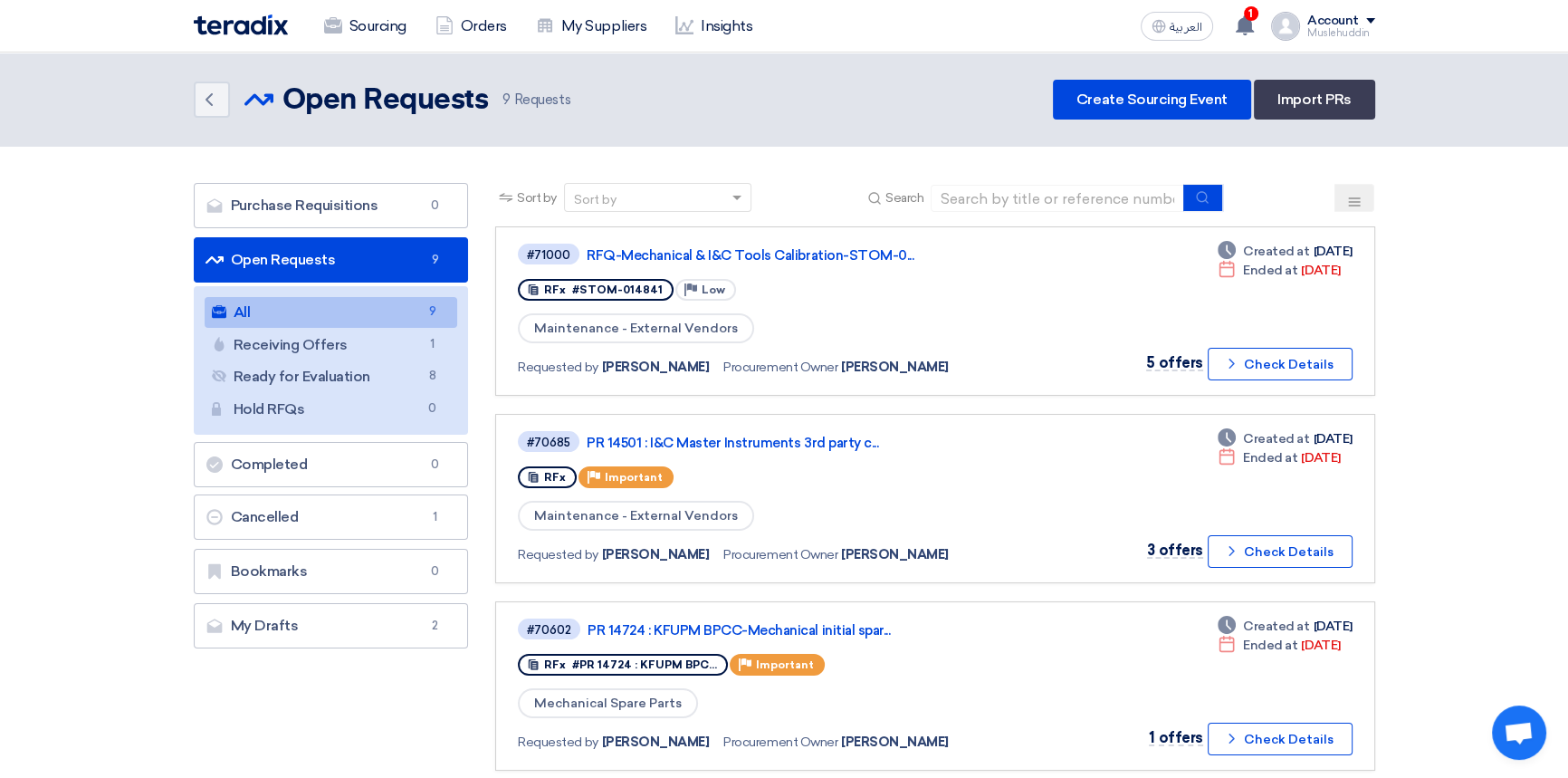
click at [308, 313] on link "All All 9" at bounding box center [331, 312] width 254 height 31
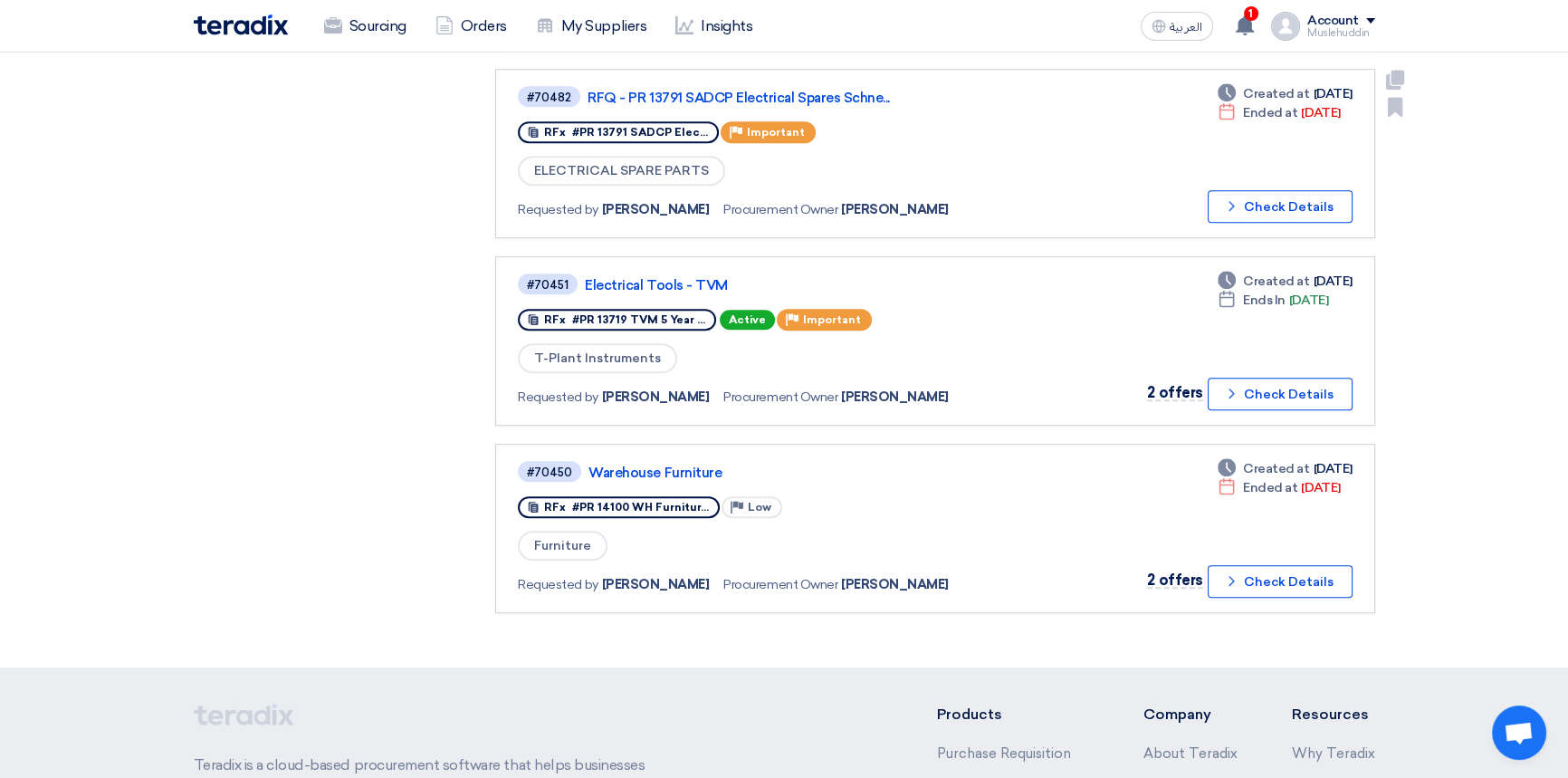
scroll to position [1316, 0]
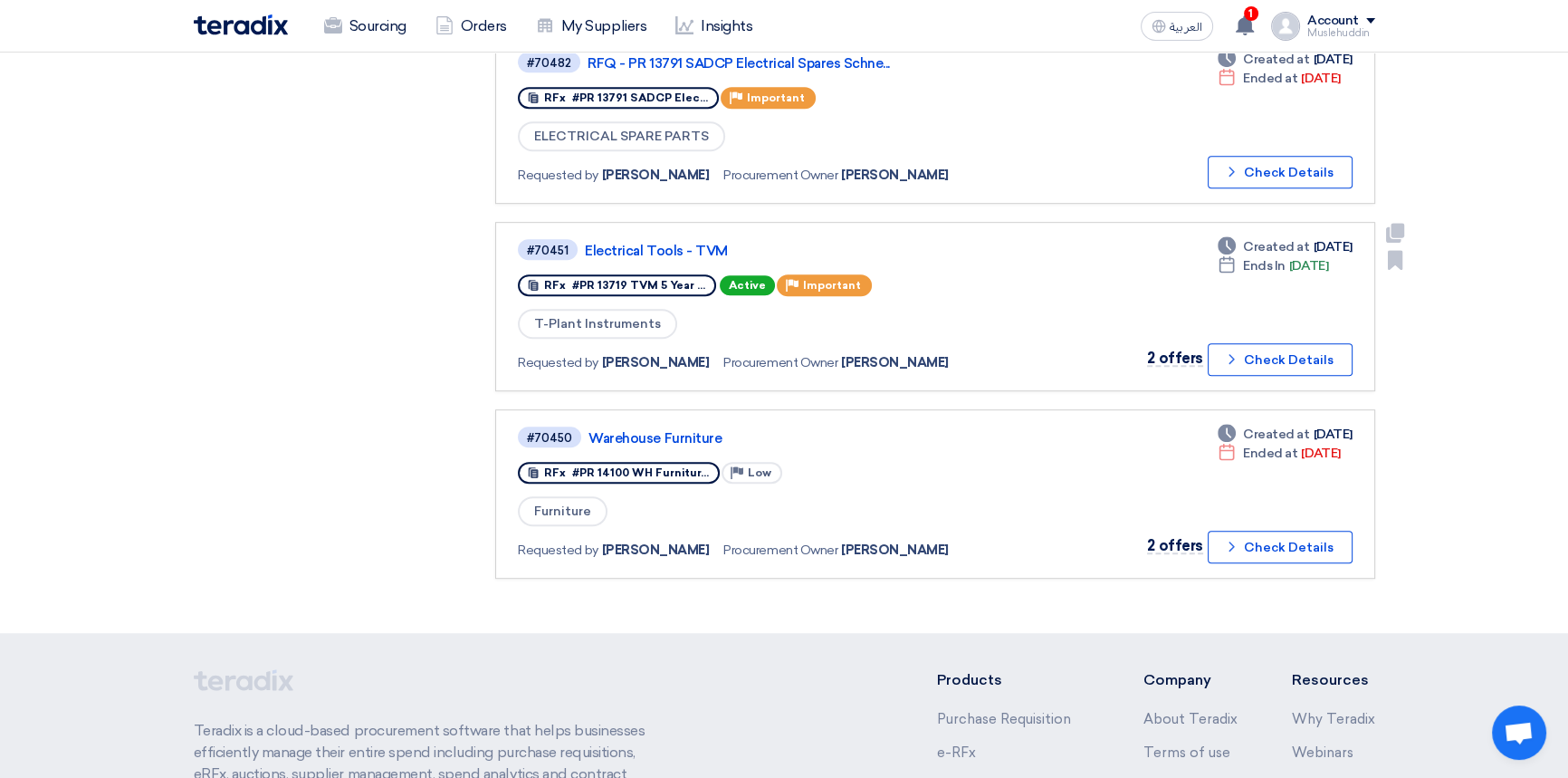
click at [920, 295] on div "#70451 Electrical Tools - TVM RFx #PR 13719 TVM 5 Year ... Active Priority Impo…" at bounding box center [779, 306] width 523 height 139
click at [1291, 344] on button "Check details Check Details" at bounding box center [1280, 360] width 145 height 33
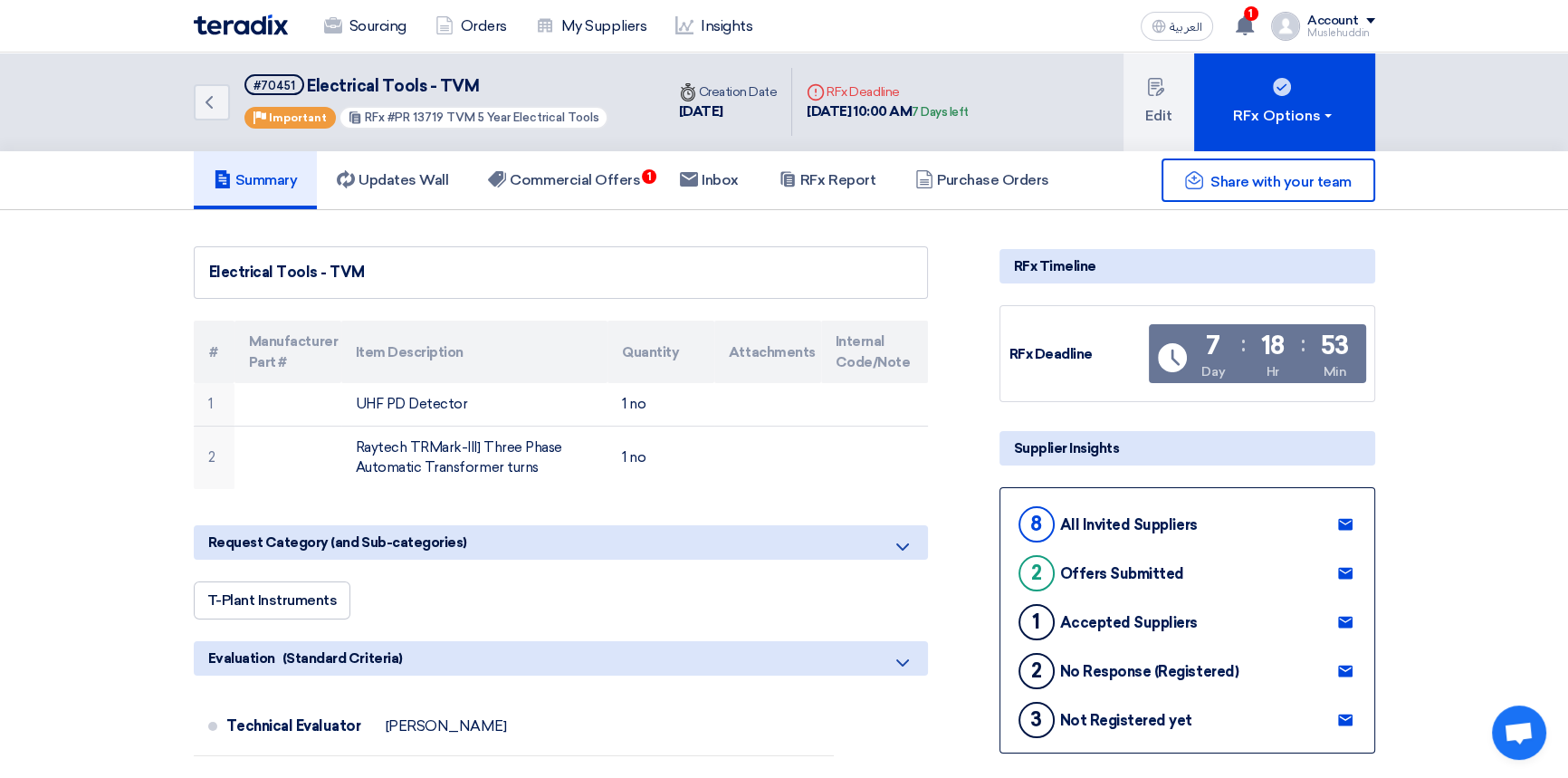
click at [1103, 522] on div "All Invited Suppliers" at bounding box center [1129, 524] width 138 height 17
click at [1038, 526] on div "8" at bounding box center [1036, 524] width 37 height 37
click at [842, 178] on h5 "RFx Report" at bounding box center [828, 180] width 97 height 18
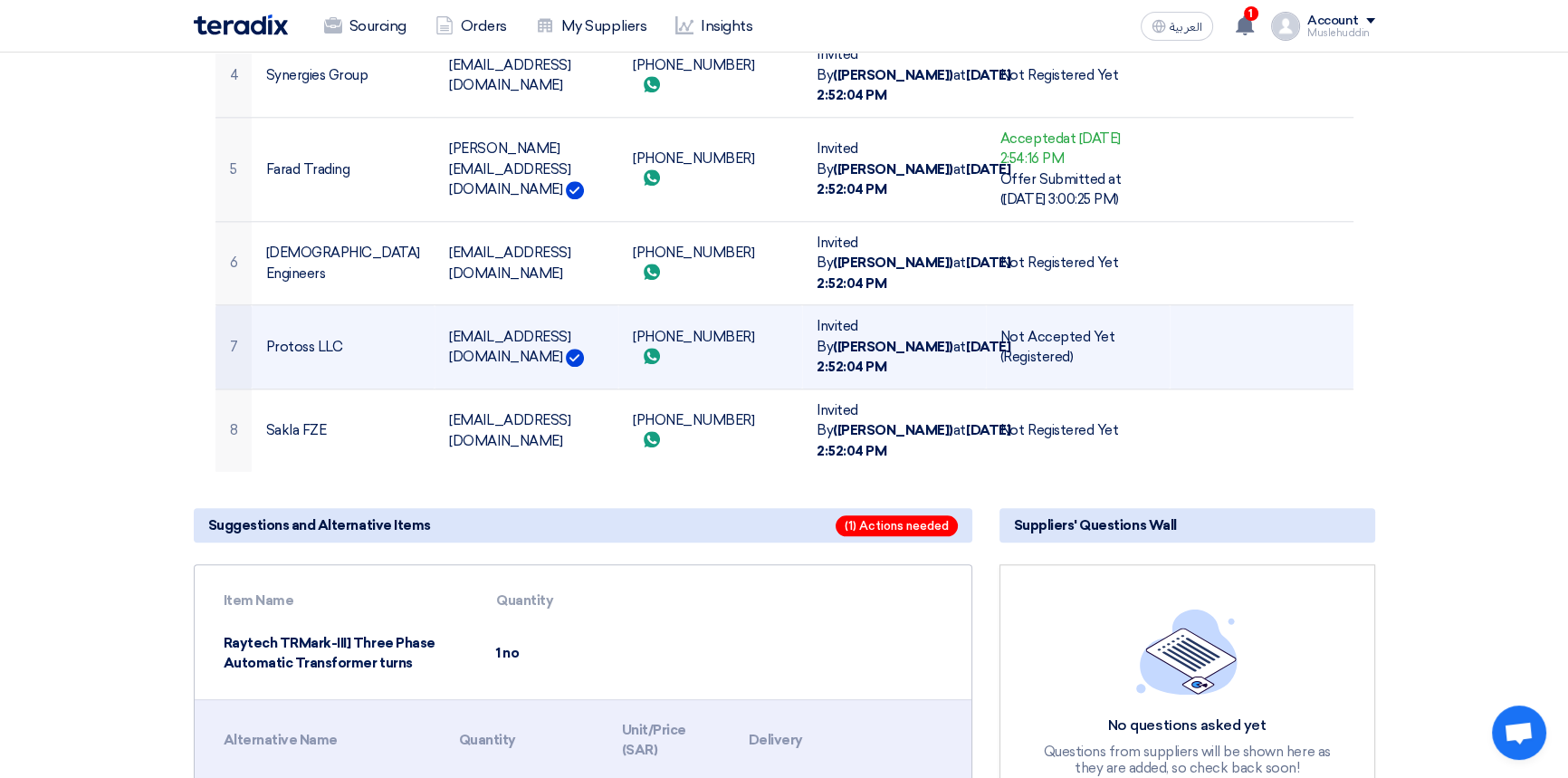
scroll to position [2352, 0]
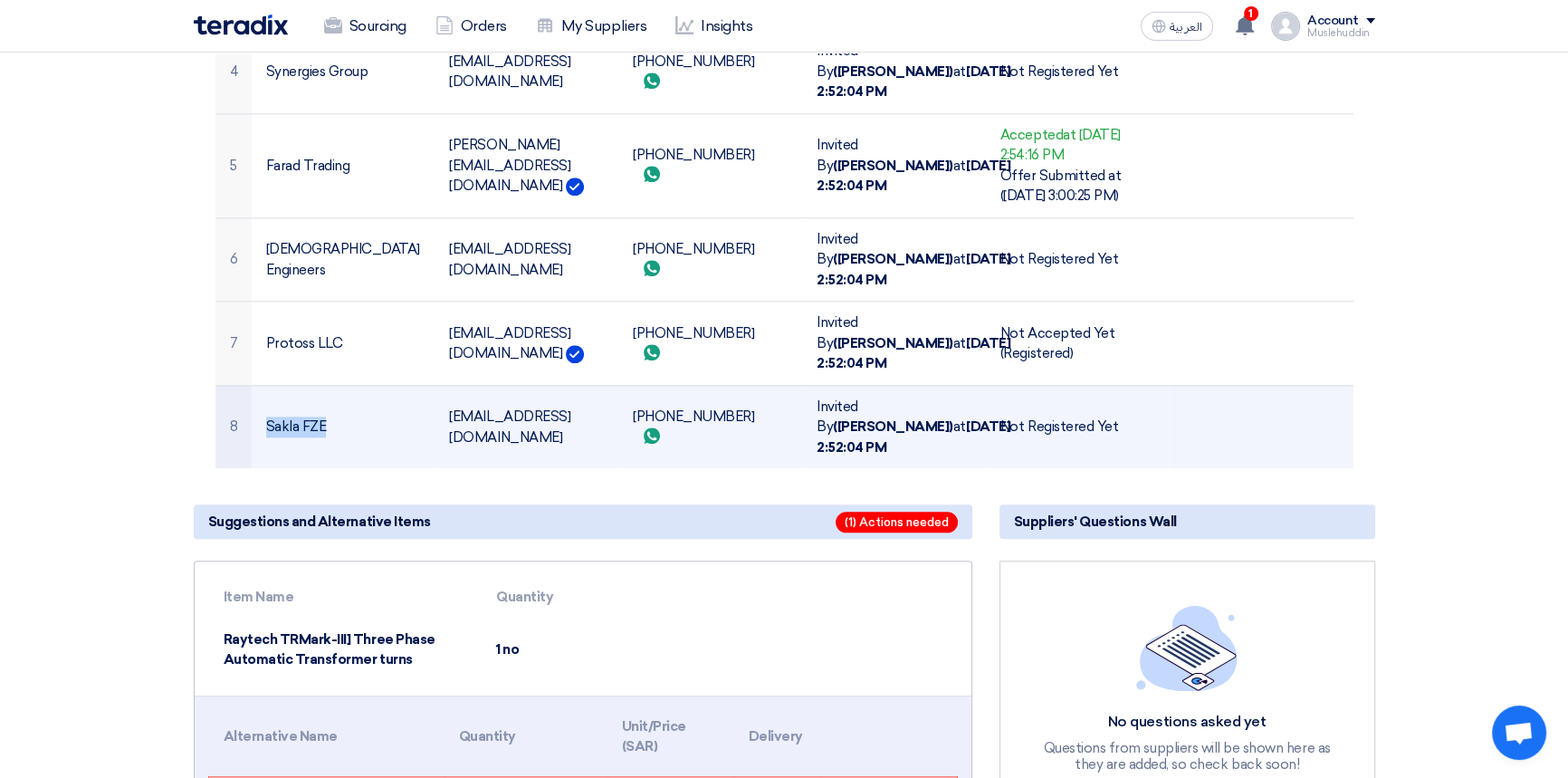
drag, startPoint x: 331, startPoint y: 403, endPoint x: 263, endPoint y: 402, distance: 68.0
click at [263, 402] on td "Sakla FZE" at bounding box center [344, 426] width 183 height 83
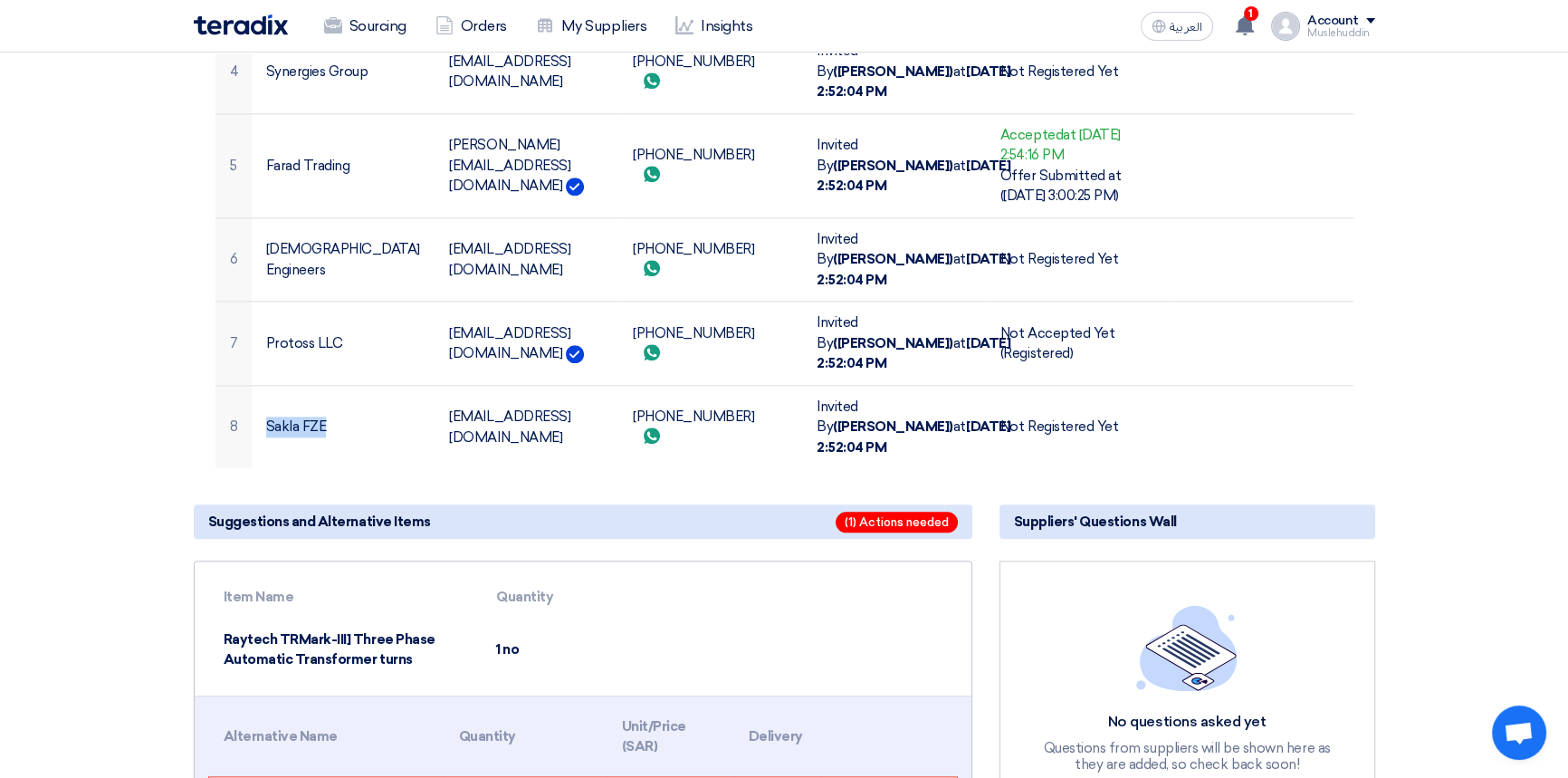
copy td "Sakla FZE"
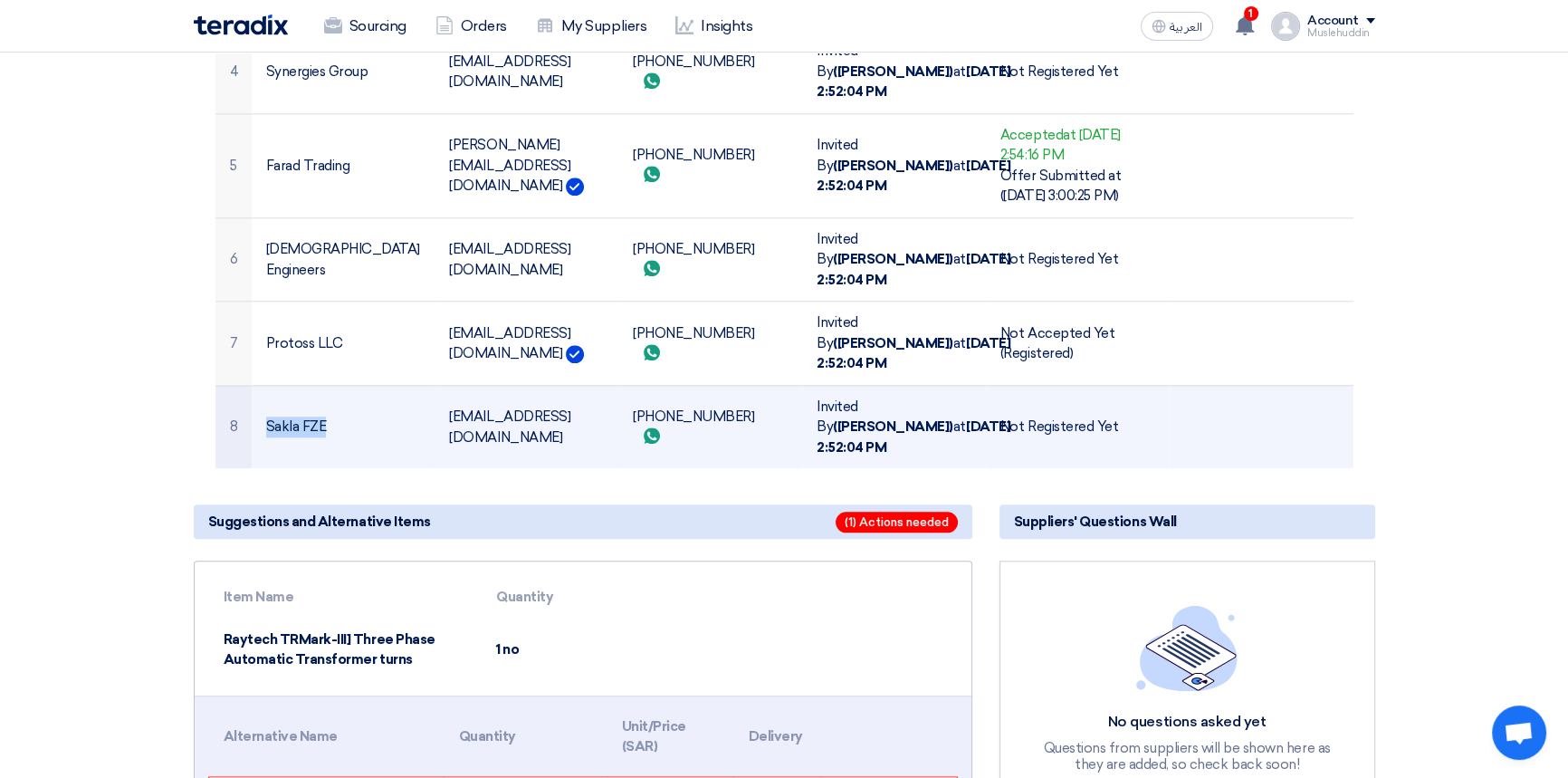
drag, startPoint x: 593, startPoint y: 405, endPoint x: 411, endPoint y: 399, distance: 182.1
click at [411, 399] on tr "8 Sakla FZE [EMAIL_ADDRESS][DOMAIN_NAME] [PHONE_NUMBER] Send whatsApp message I…" at bounding box center [784, 426] width 1138 height 83
copy tr "[EMAIL_ADDRESS][DOMAIN_NAME]"
drag, startPoint x: 728, startPoint y: 400, endPoint x: 616, endPoint y: 392, distance: 112.3
click at [616, 392] on tr "8 Sakla FZE [EMAIL_ADDRESS][DOMAIN_NAME] [PHONE_NUMBER] Send whatsApp message I…" at bounding box center [784, 426] width 1138 height 83
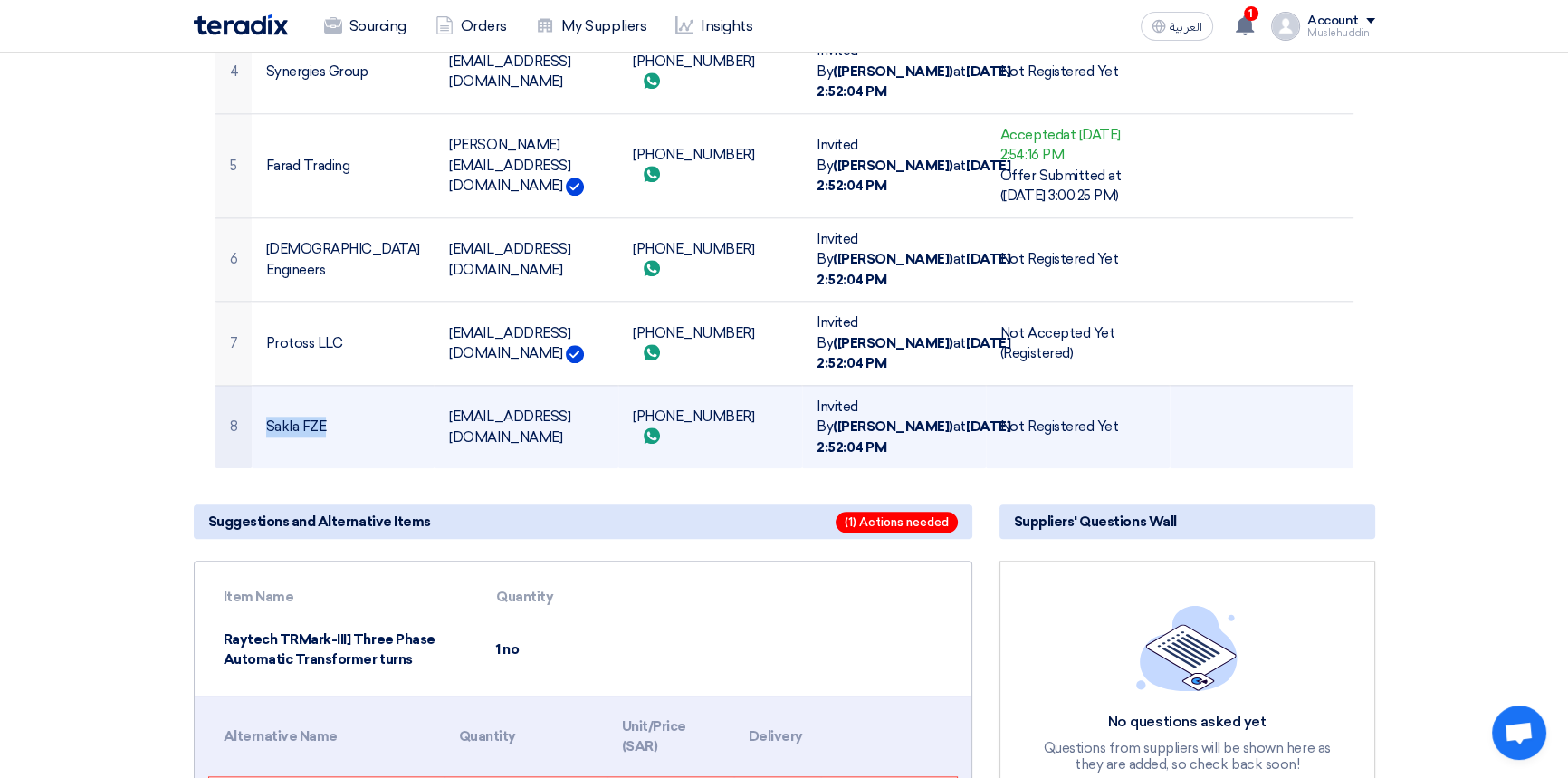
copy tr "[PHONE_NUMBER]"
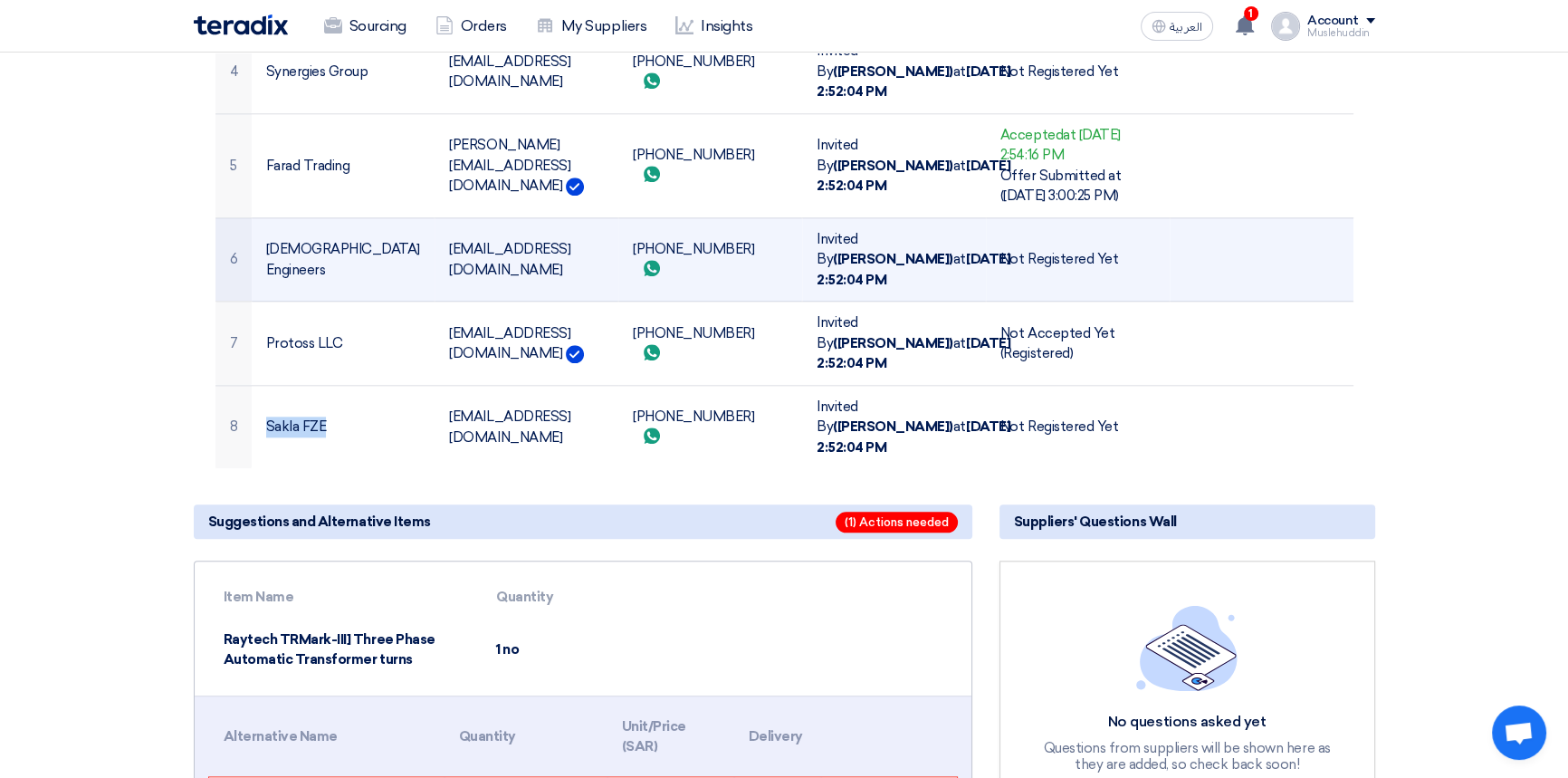
drag, startPoint x: 366, startPoint y: 235, endPoint x: 243, endPoint y: 238, distance: 123.0
click at [243, 238] on tr "6 [DEMOGRAPHIC_DATA] Engineers [EMAIL_ADDRESS][DOMAIN_NAME] [PHONE_NUMBER] Send…" at bounding box center [784, 259] width 1138 height 84
copy tr "[DEMOGRAPHIC_DATA] Engineers"
drag, startPoint x: 551, startPoint y: 236, endPoint x: 444, endPoint y: 238, distance: 107.0
click at [444, 238] on td "[EMAIL_ADDRESS][DOMAIN_NAME]" at bounding box center [526, 259] width 183 height 84
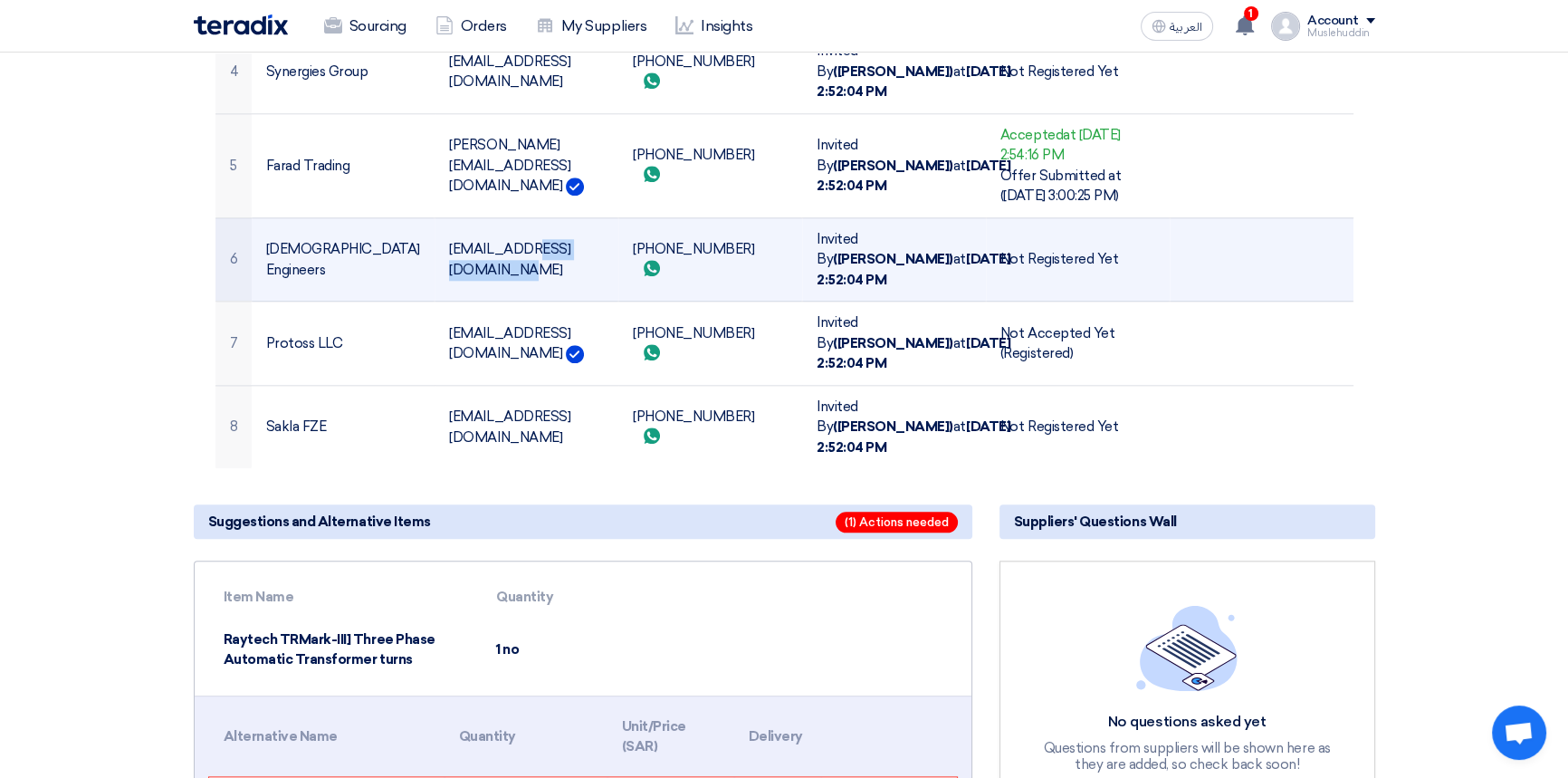
copy td "[EMAIL_ADDRESS][DOMAIN_NAME]"
drag, startPoint x: 723, startPoint y: 231, endPoint x: 629, endPoint y: 226, distance: 94.1
click at [629, 226] on td "[PHONE_NUMBER] Send whatsApp message" at bounding box center [711, 259] width 183 height 84
copy td "[PHONE_NUMBER]"
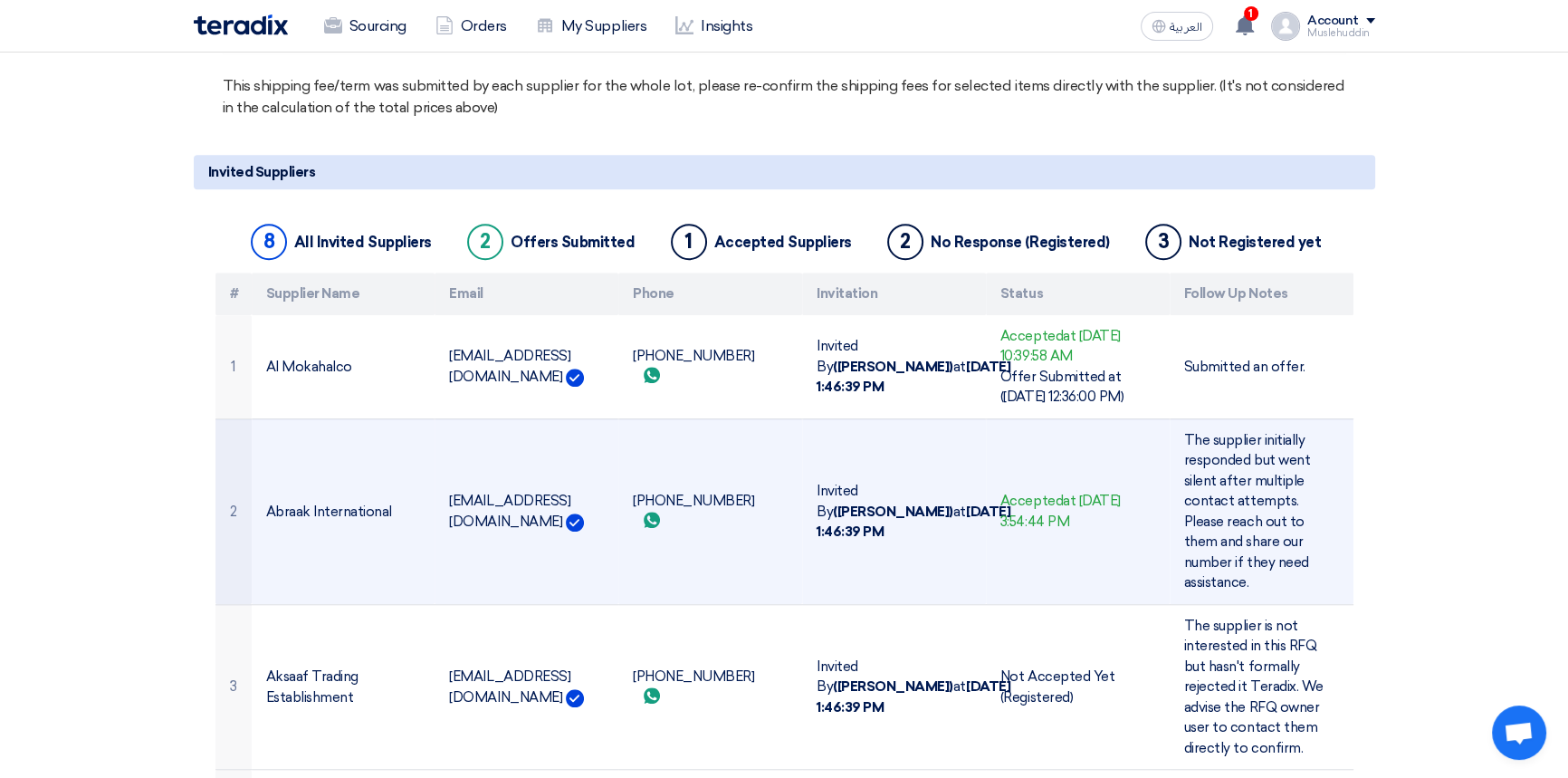
scroll to position [1611, 0]
